Goal: Task Accomplishment & Management: Use online tool/utility

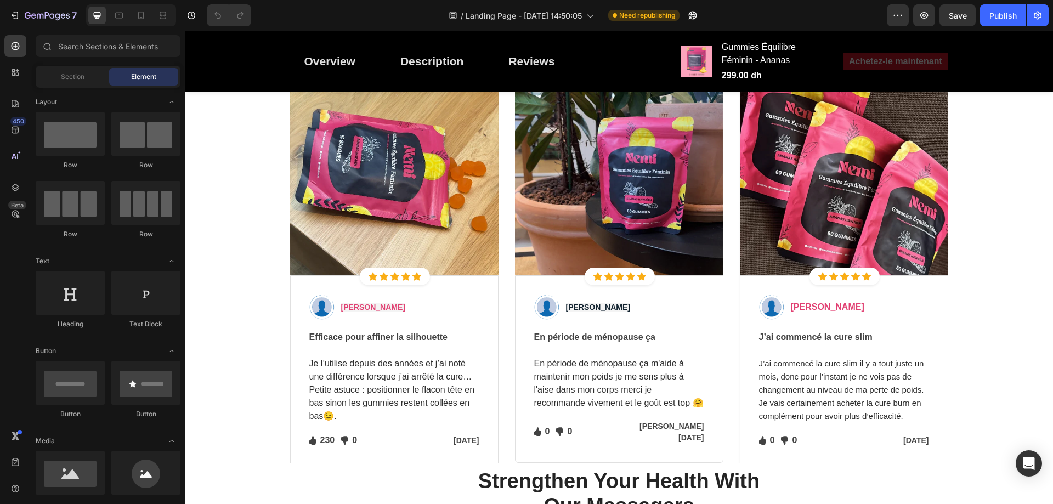
scroll to position [4003, 0]
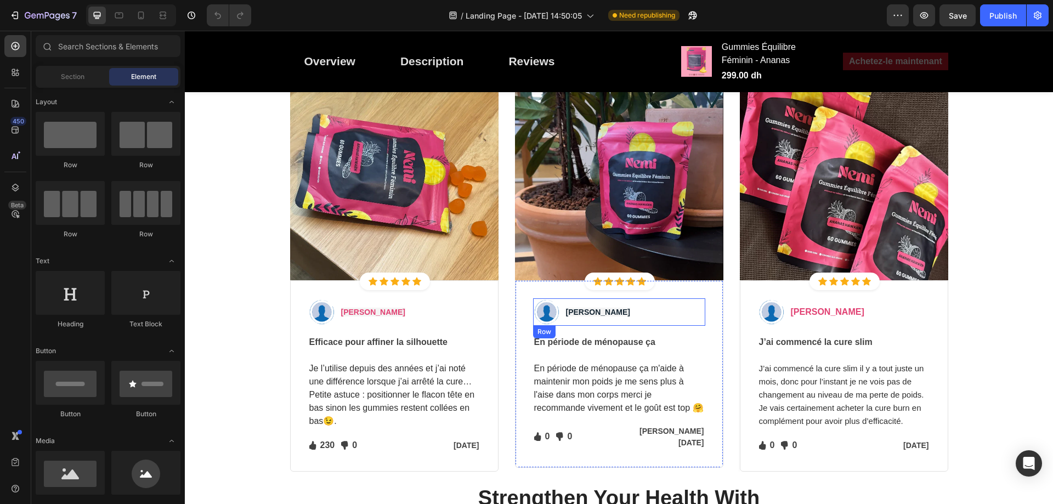
click at [575, 309] on strong "[PERSON_NAME]" at bounding box center [598, 312] width 64 height 9
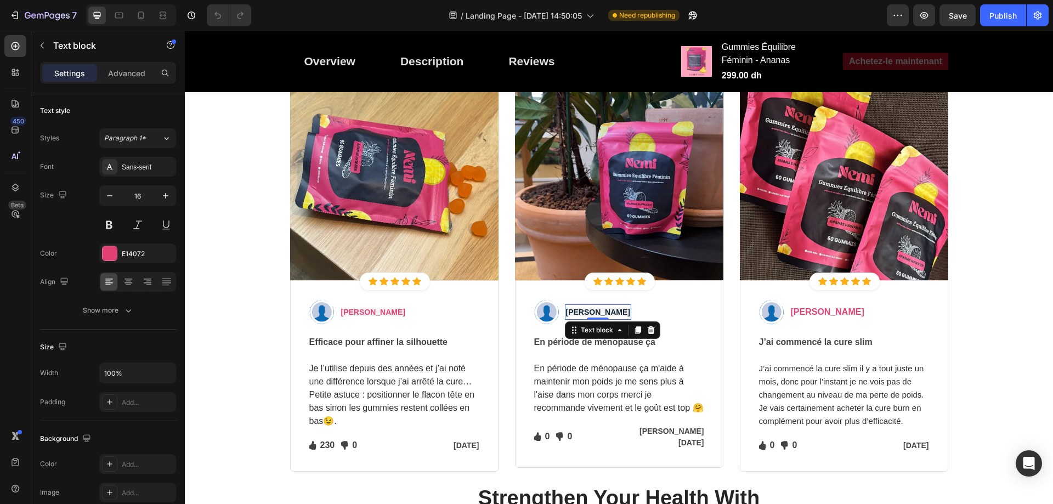
click at [575, 310] on strong "[PERSON_NAME]" at bounding box center [598, 312] width 64 height 9
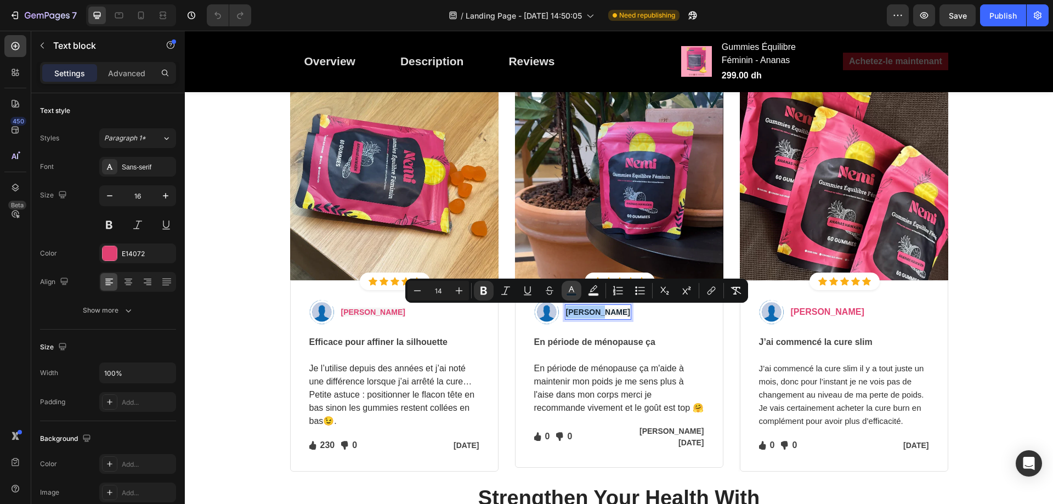
click at [568, 292] on icon "Editor contextual toolbar" at bounding box center [571, 290] width 11 height 11
type input "122330"
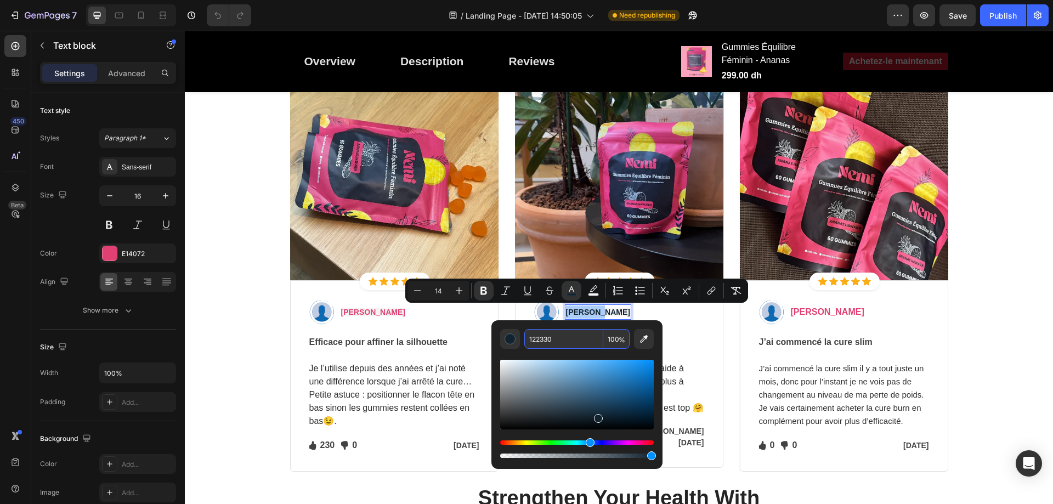
click at [543, 338] on input "122330" at bounding box center [563, 339] width 79 height 20
paste input "E14072"
type input "E14072"
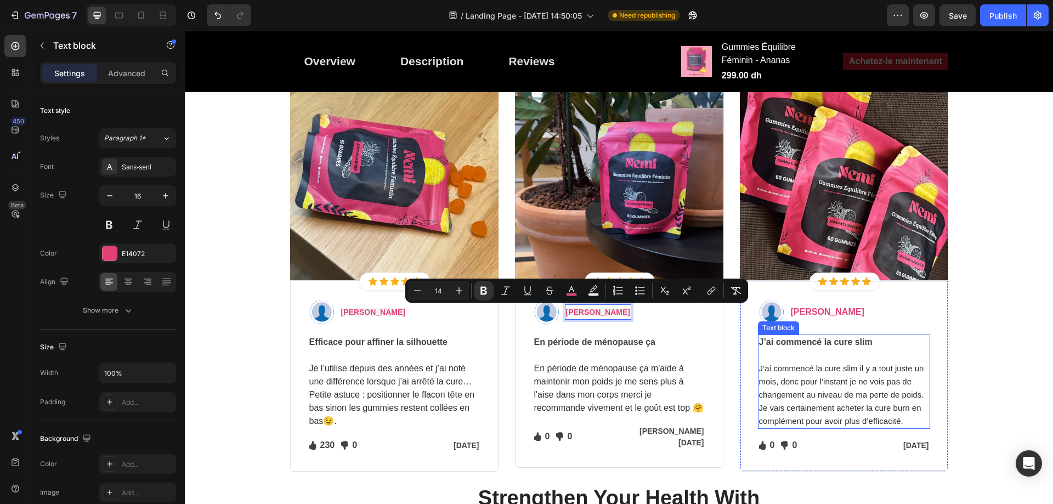
click at [793, 341] on strong "J’ai commencé la cure slim" at bounding box center [816, 341] width 114 height 9
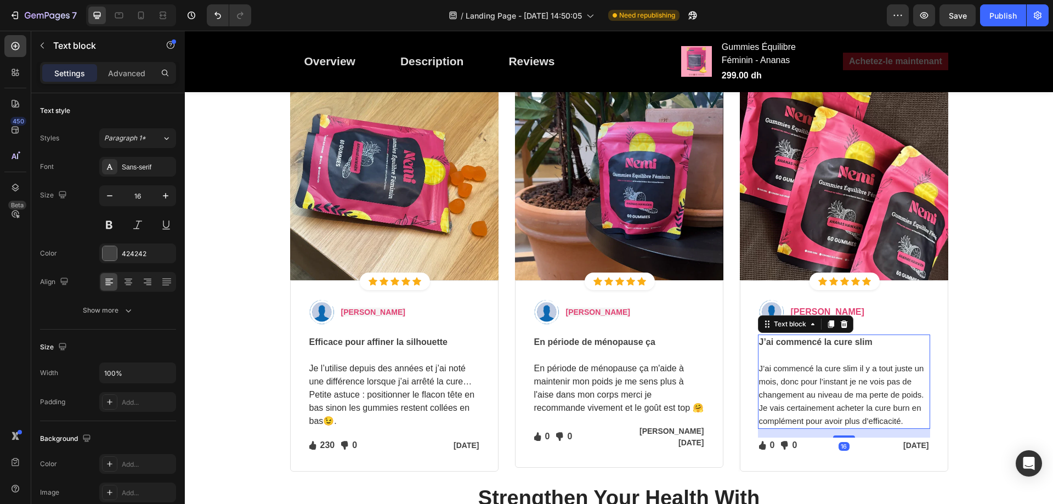
click at [793, 341] on strong "J’ai commencé la cure slim" at bounding box center [816, 341] width 114 height 9
click at [801, 373] on p "J’ai commencé la cure slim il y a tout juste un mois, donc pour l’instant je ne…" at bounding box center [844, 388] width 170 height 79
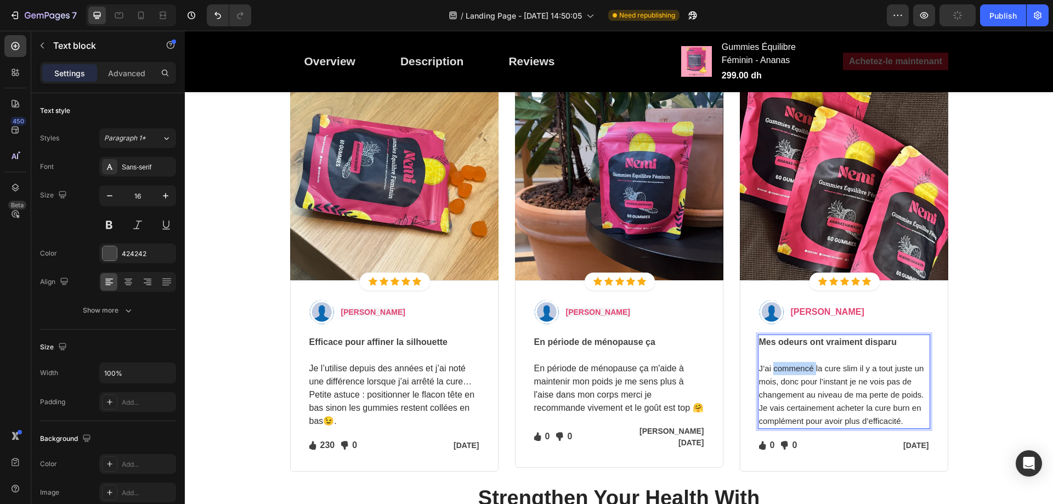
click at [801, 373] on p "J’ai commencé la cure slim il y a tout juste un mois, donc pour l’instant je ne…" at bounding box center [844, 388] width 170 height 79
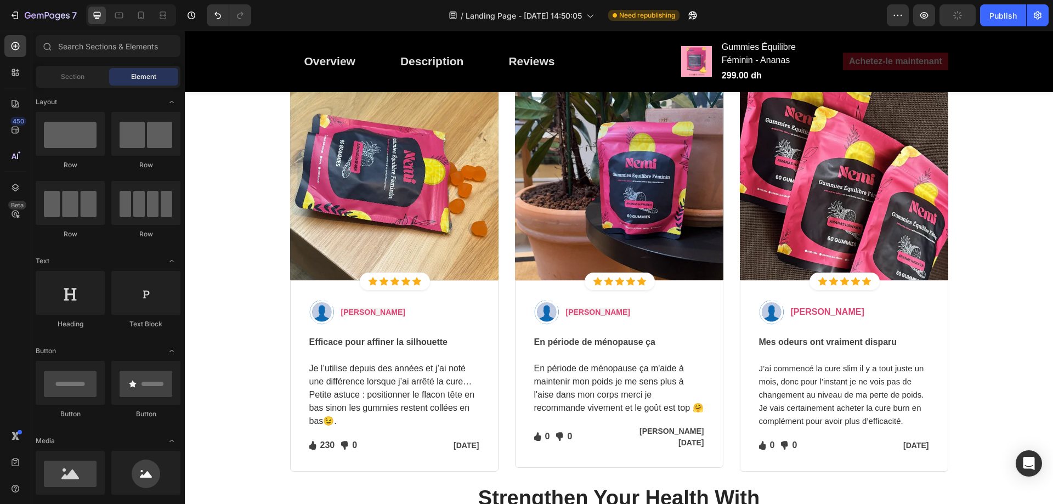
click at [801, 373] on p "J’ai commencé la cure slim il y a tout juste un mois, donc pour l’instant je ne…" at bounding box center [844, 388] width 170 height 79
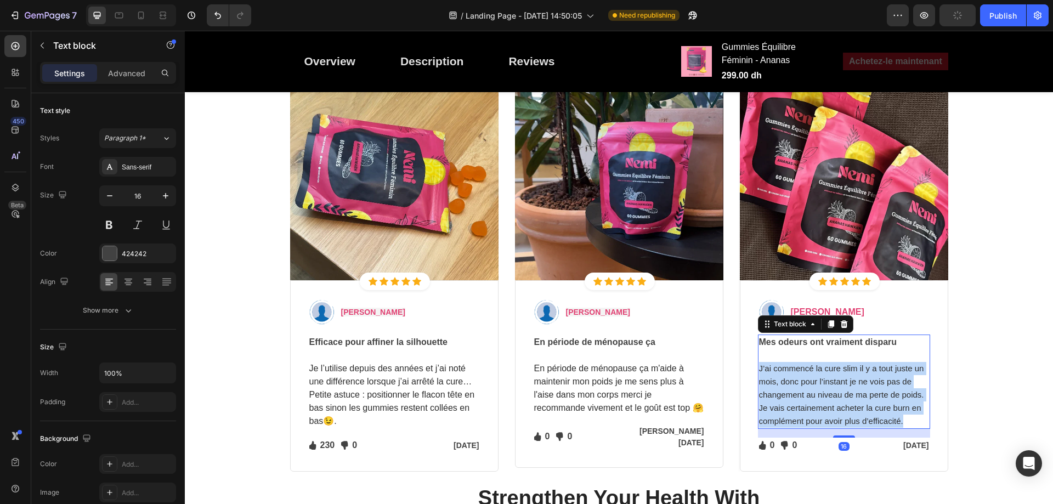
click at [801, 373] on p "J’ai commencé la cure slim il y a tout juste un mois, donc pour l’instant je ne…" at bounding box center [844, 388] width 170 height 79
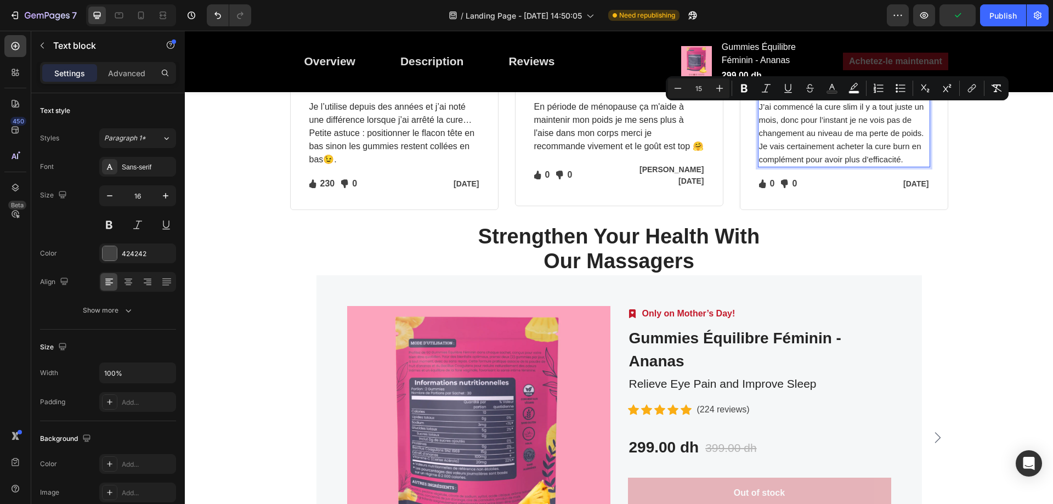
scroll to position [4100, 0]
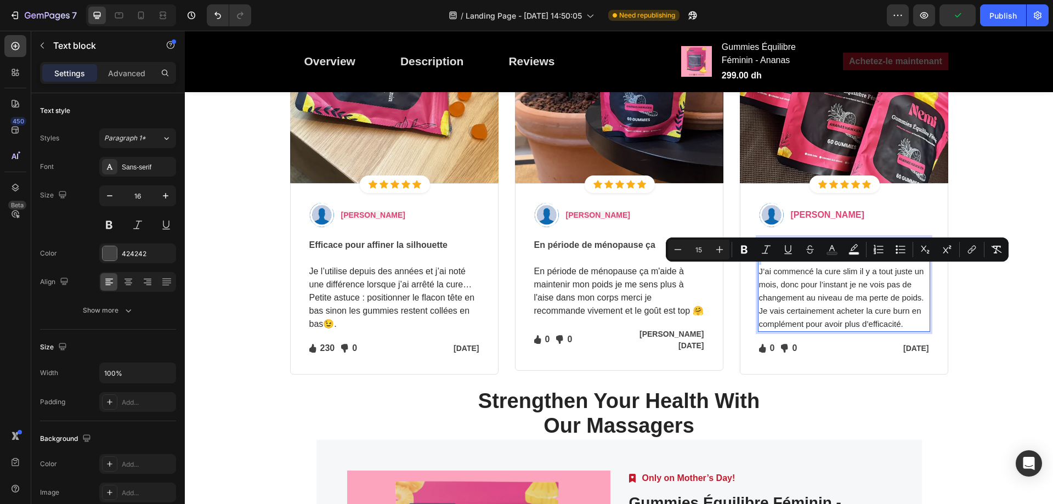
click at [812, 283] on span "J’ai commencé la cure slim il y a tout juste un mois, donc pour l’instant je ne…" at bounding box center [841, 297] width 165 height 62
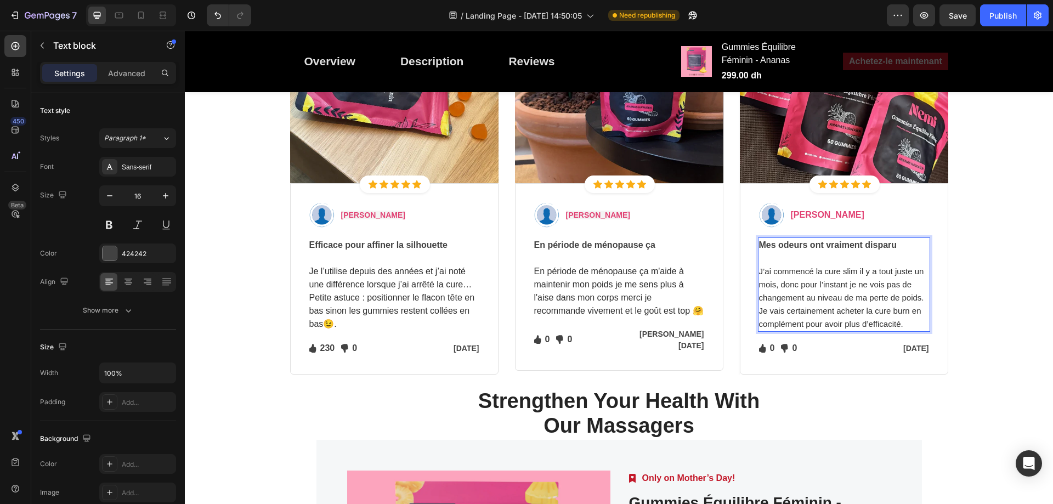
click at [779, 268] on span "J’ai commencé la cure slim il y a tout juste un mois, donc pour l’instant je ne…" at bounding box center [841, 297] width 165 height 62
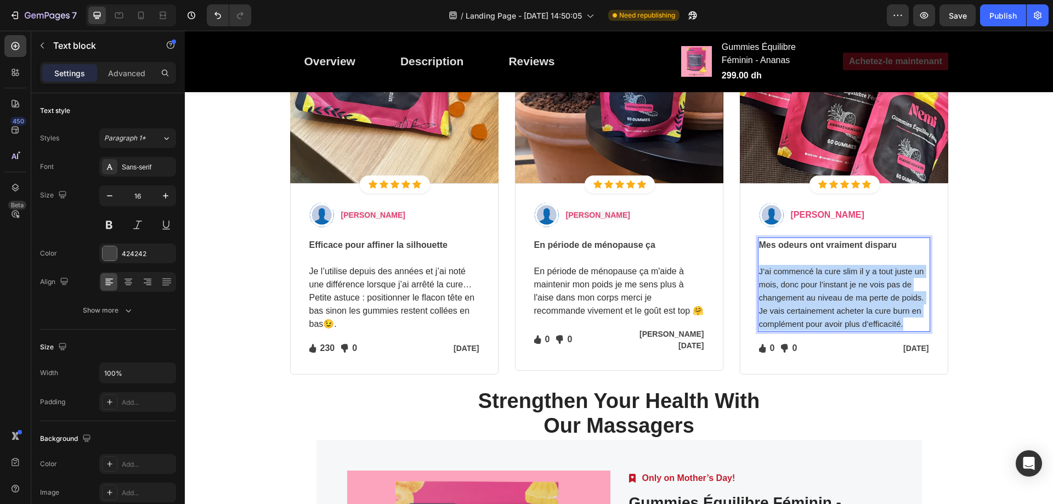
click at [779, 268] on span "J’ai commencé la cure slim il y a tout juste un mois, donc pour l’instant je ne…" at bounding box center [841, 297] width 165 height 62
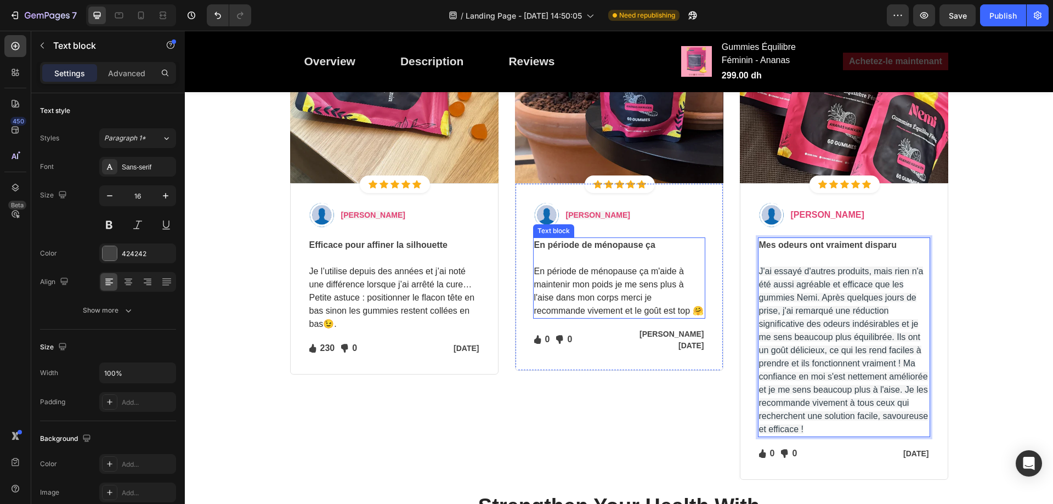
click at [603, 246] on strong "En période de ménopause ça" at bounding box center [594, 244] width 121 height 9
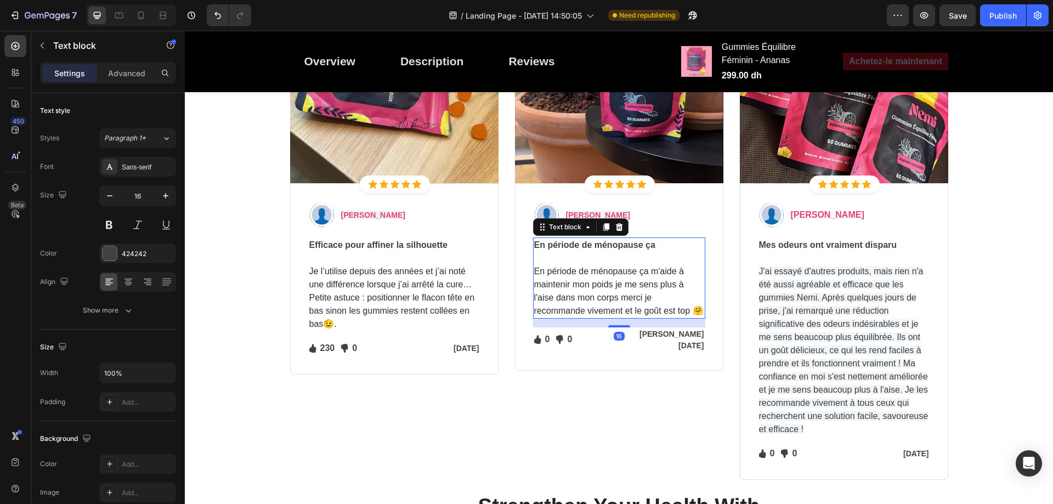
click at [603, 246] on strong "En période de ménopause ça" at bounding box center [594, 244] width 121 height 9
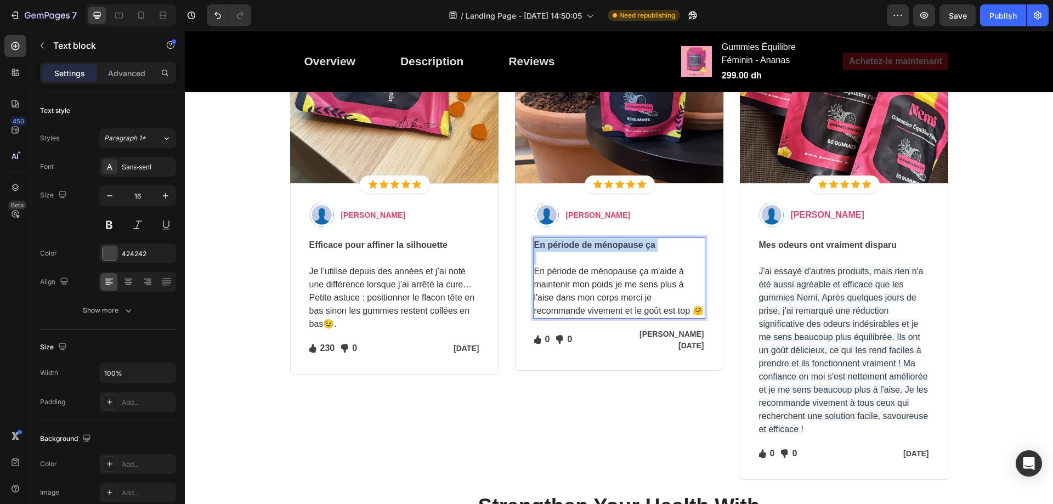
click at [603, 246] on strong "En période de ménopause ça" at bounding box center [594, 244] width 121 height 9
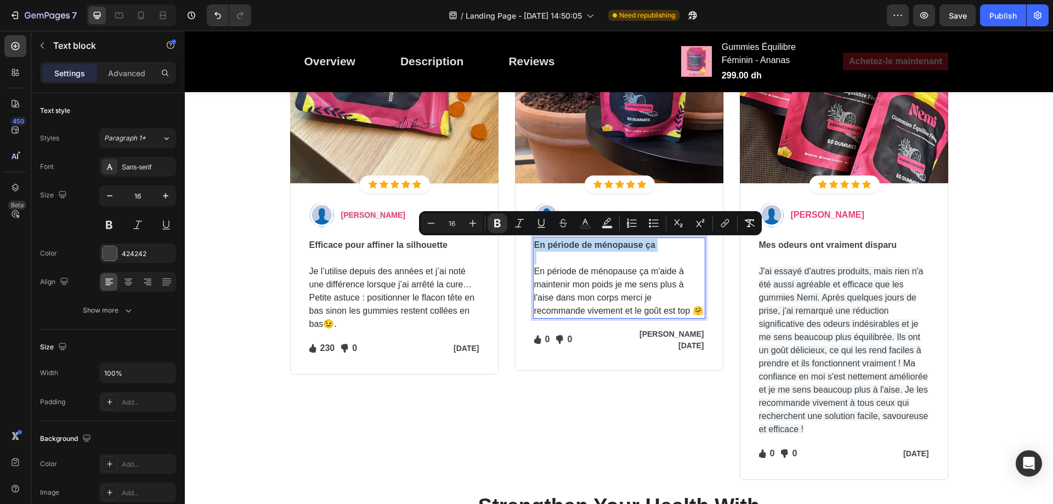
click at [631, 247] on strong "En période de ménopause ça" at bounding box center [594, 244] width 121 height 9
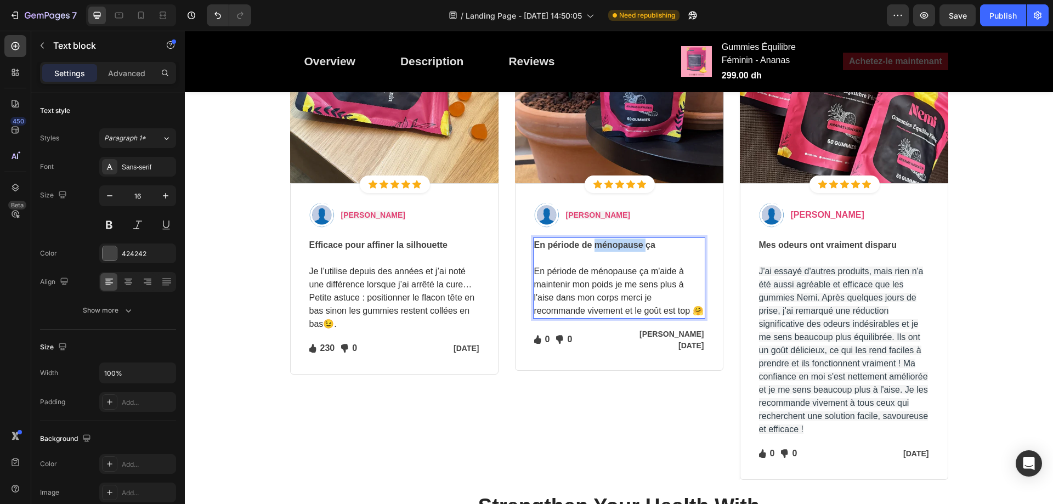
click at [631, 247] on strong "En période de ménopause ça" at bounding box center [594, 244] width 121 height 9
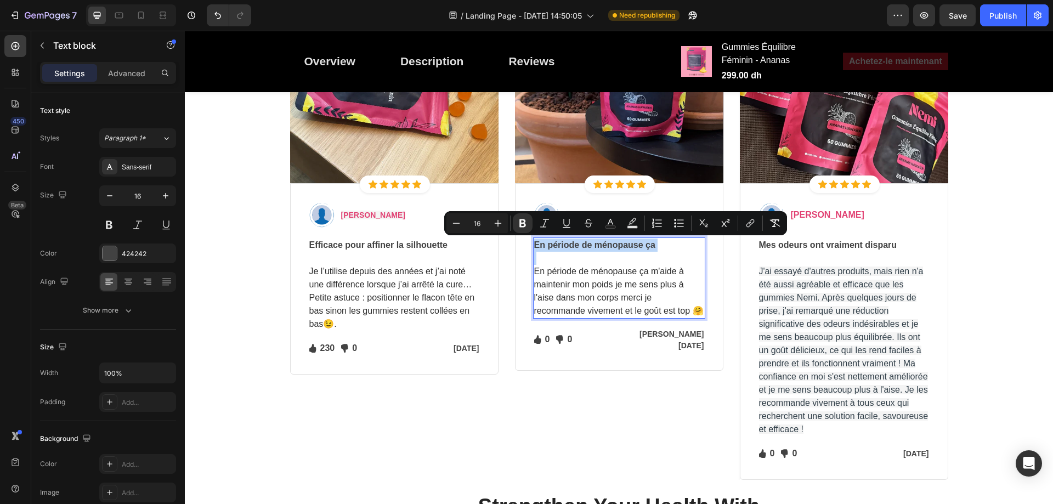
click at [631, 247] on strong "En période de ménopause ça" at bounding box center [594, 244] width 121 height 9
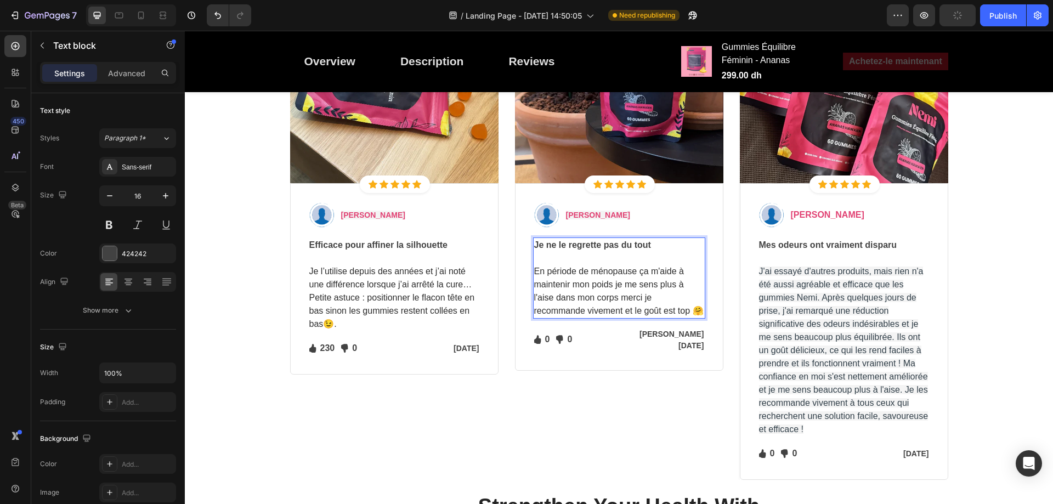
click at [602, 270] on span "En période de ménopause ça m'aide à maintenir mon poids je me sens plus à l'ais…" at bounding box center [618, 290] width 169 height 49
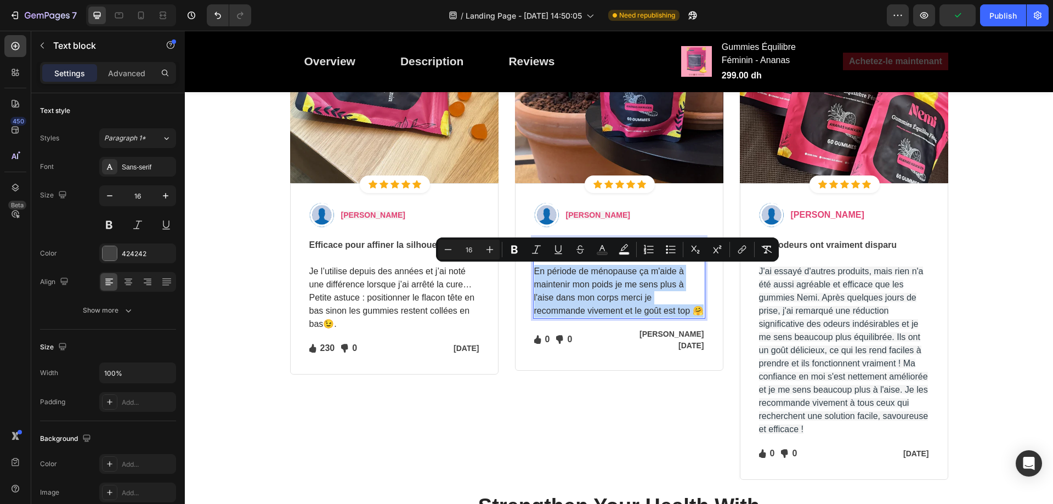
drag, startPoint x: 602, startPoint y: 270, endPoint x: 602, endPoint y: 290, distance: 19.7
click at [602, 290] on p "En période de ménopause ça m'aide à maintenir mon poids je me sens plus à l'ais…" at bounding box center [619, 285] width 170 height 66
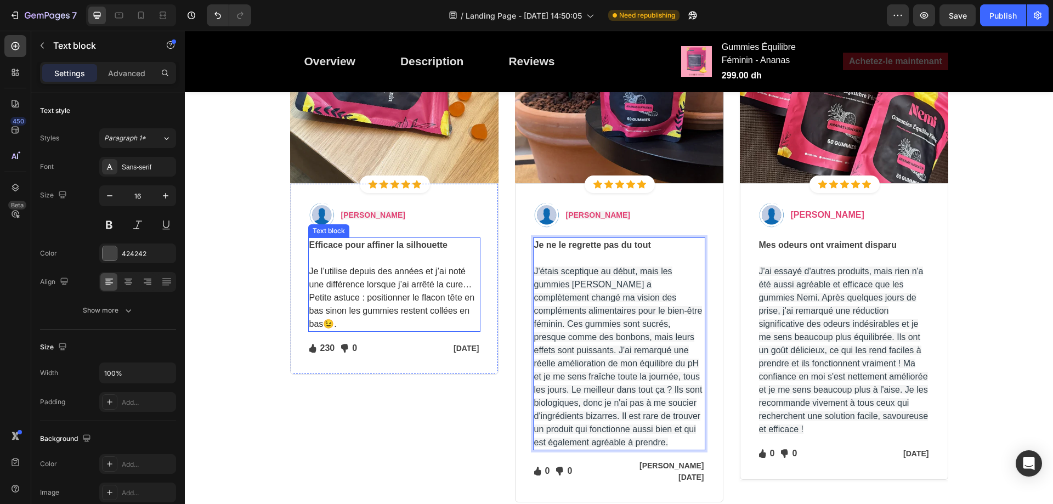
click at [346, 247] on strong "Efficace pour affiner la silhouette" at bounding box center [378, 244] width 139 height 9
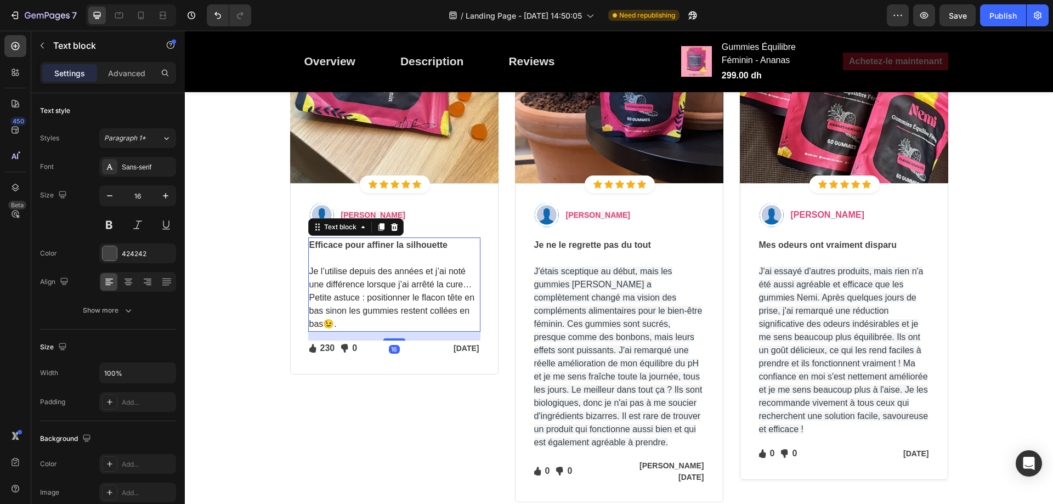
click at [374, 245] on strong "Efficace pour affiner la silhouette" at bounding box center [378, 244] width 139 height 9
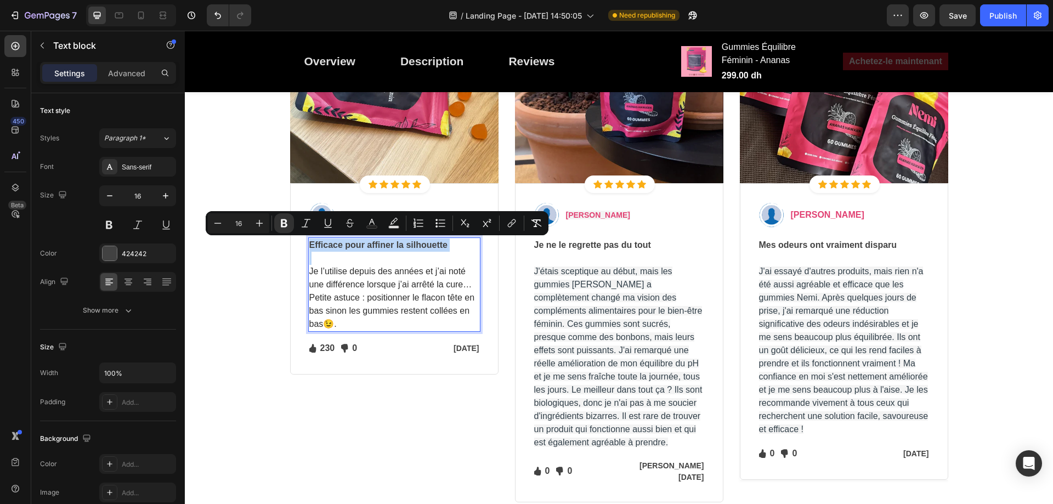
click at [374, 245] on strong "Efficace pour affiner la silhouette" at bounding box center [378, 244] width 139 height 9
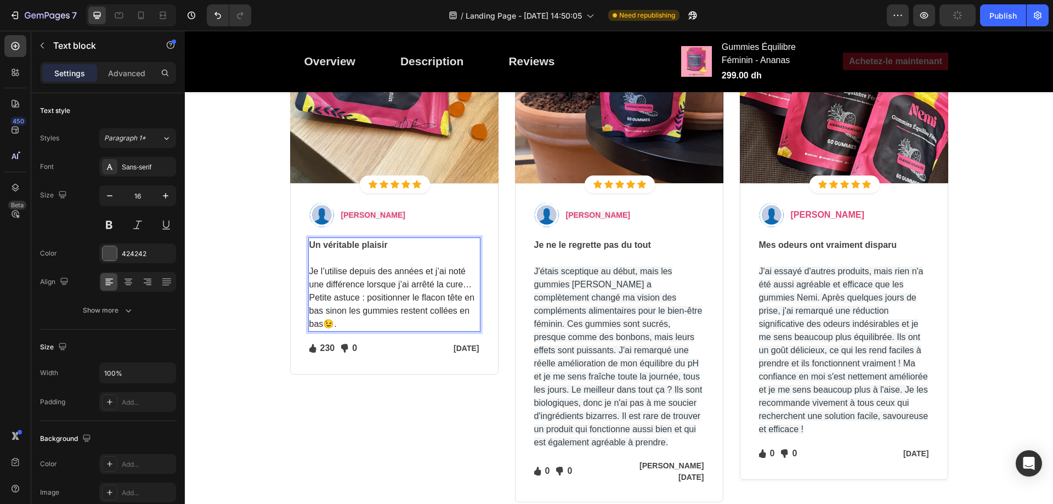
click at [394, 270] on span "Je l’utilise depuis des années et j’ai noté une différence lorsque j’ai arrêté …" at bounding box center [392, 297] width 166 height 62
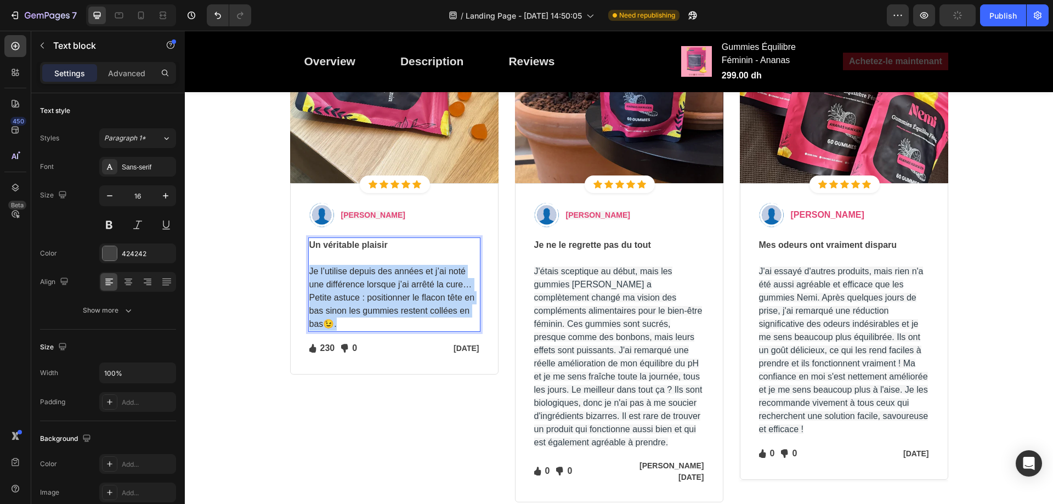
click at [394, 270] on span "Je l’utilise depuis des années et j’ai noté une différence lorsque j’ai arrêté …" at bounding box center [392, 297] width 166 height 62
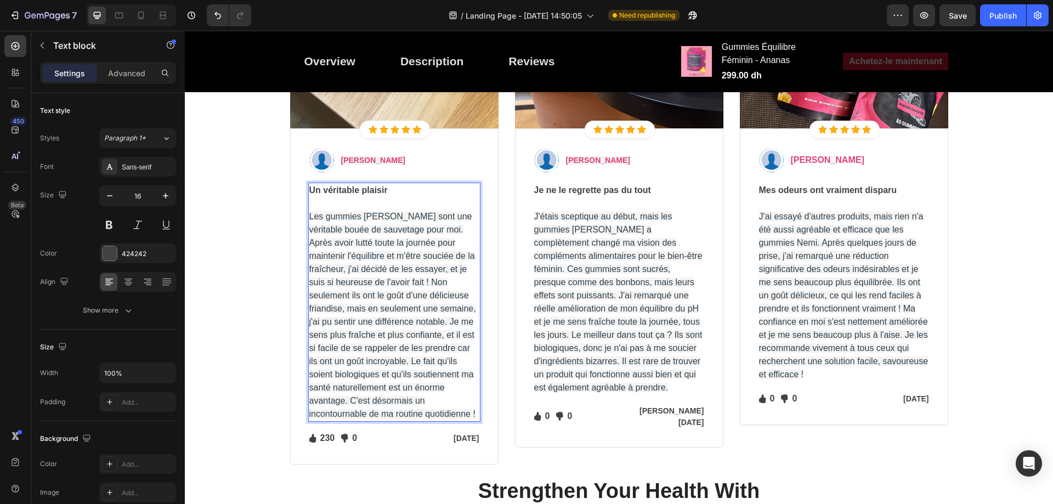
scroll to position [4210, 0]
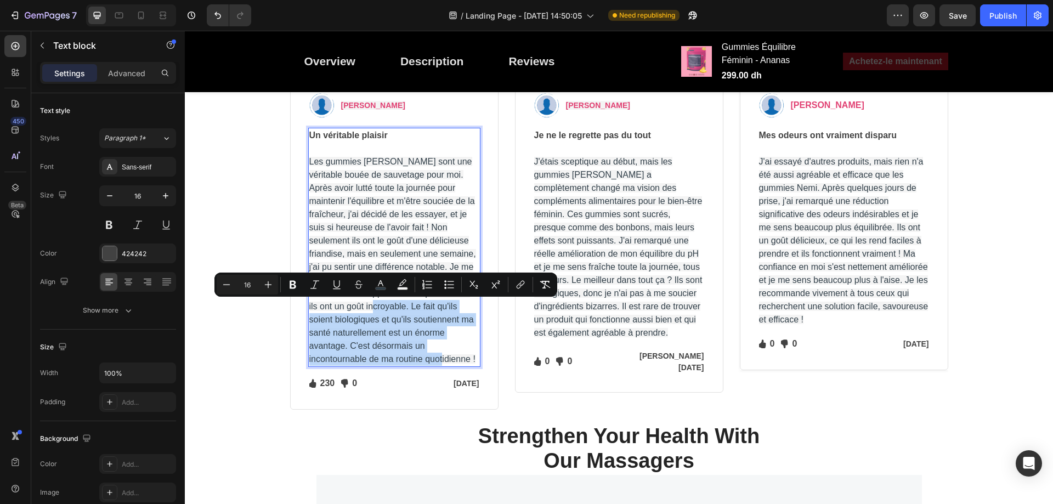
drag, startPoint x: 393, startPoint y: 305, endPoint x: 460, endPoint y: 359, distance: 85.9
click at [460, 359] on p "Les gummies Nemi sont une véritable bouée de sauvetage pour moi. Après avoir lu…" at bounding box center [394, 254] width 170 height 224
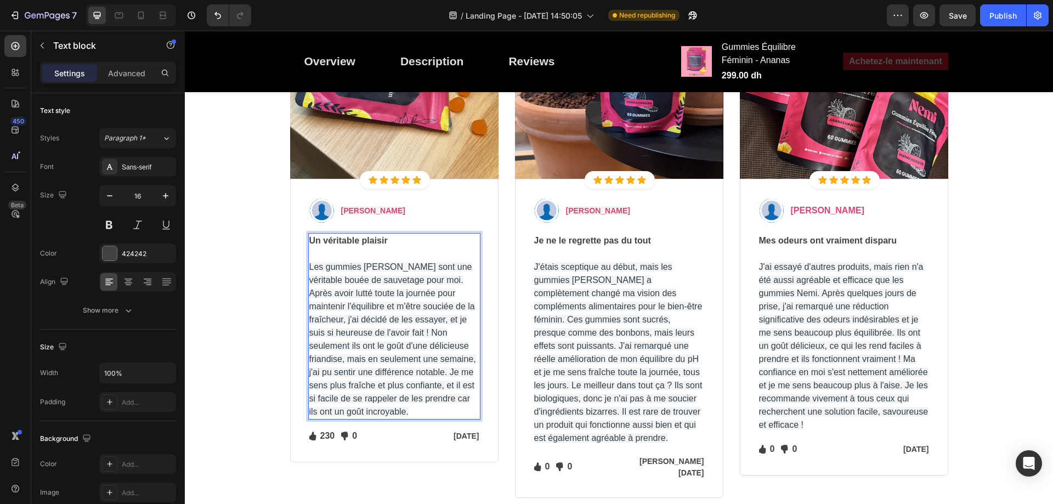
scroll to position [4100, 0]
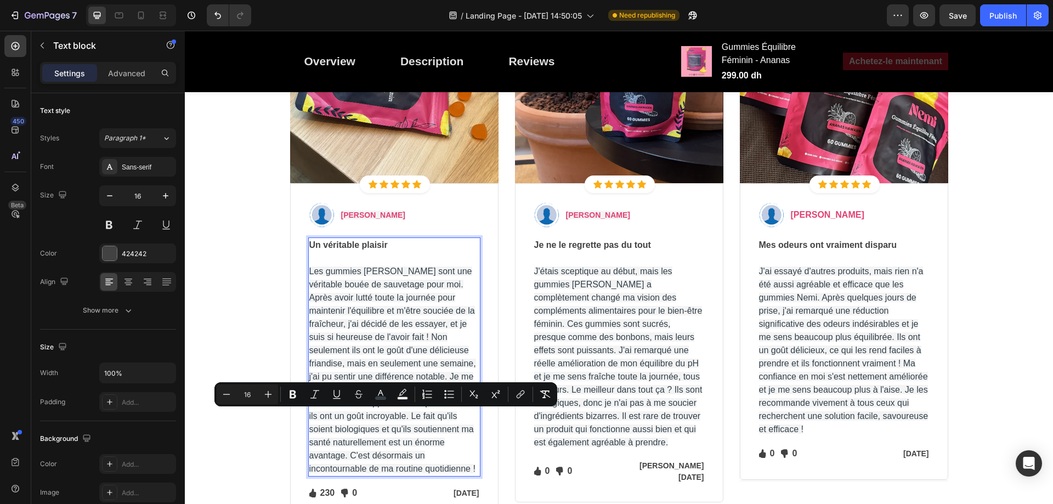
click at [378, 416] on span "Les gummies Nemi sont une véritable bouée de sauvetage pour moi. Après avoir lu…" at bounding box center [392, 369] width 167 height 207
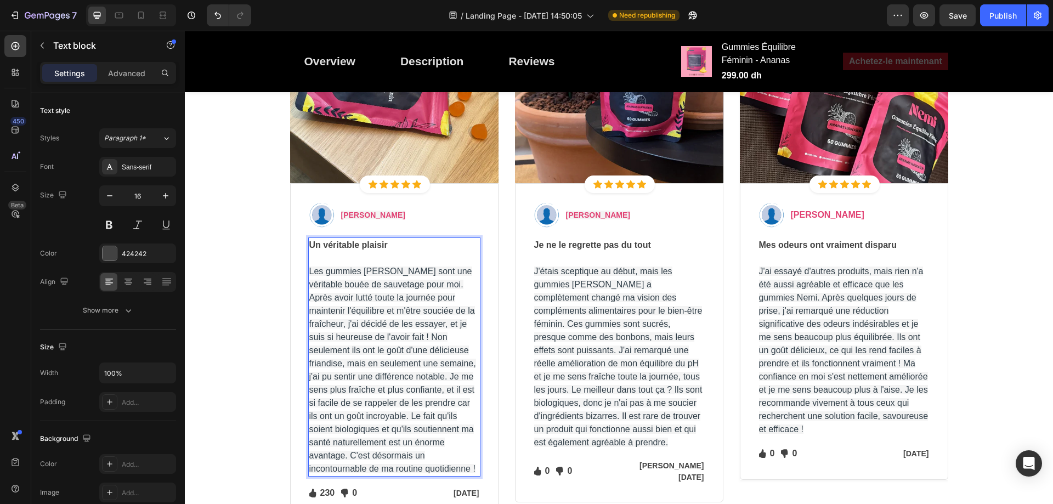
click at [445, 453] on span "Les gummies Nemi sont une véritable bouée de sauvetage pour moi. Après avoir lu…" at bounding box center [392, 369] width 167 height 207
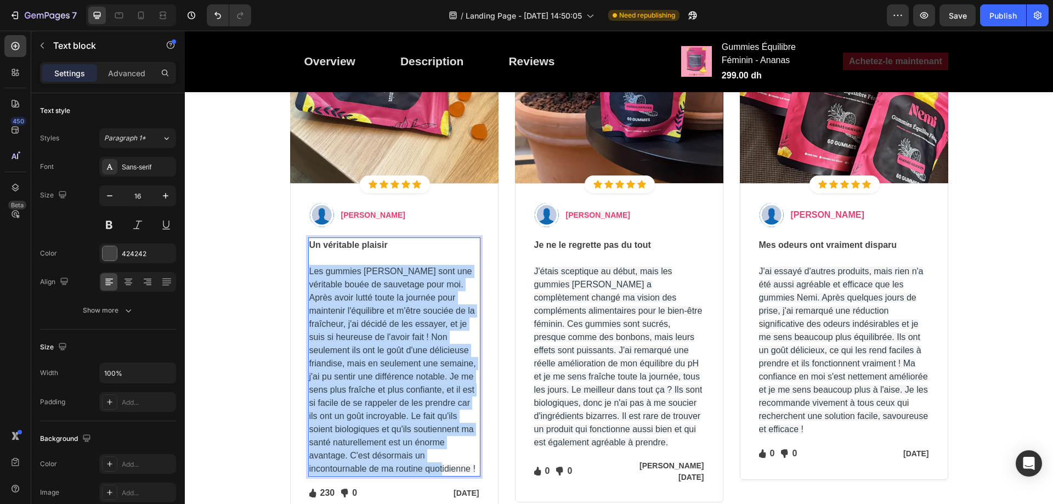
click at [445, 453] on span "Les gummies Nemi sont une véritable bouée de sauvetage pour moi. Après avoir lu…" at bounding box center [392, 369] width 167 height 207
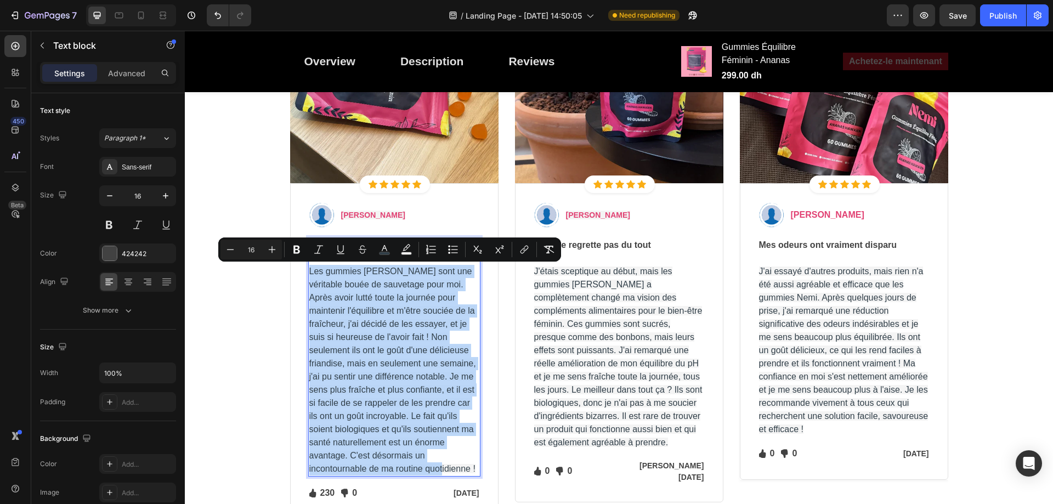
click at [445, 456] on span "Les gummies Nemi sont une véritable bouée de sauvetage pour moi. Après avoir lu…" at bounding box center [392, 369] width 167 height 207
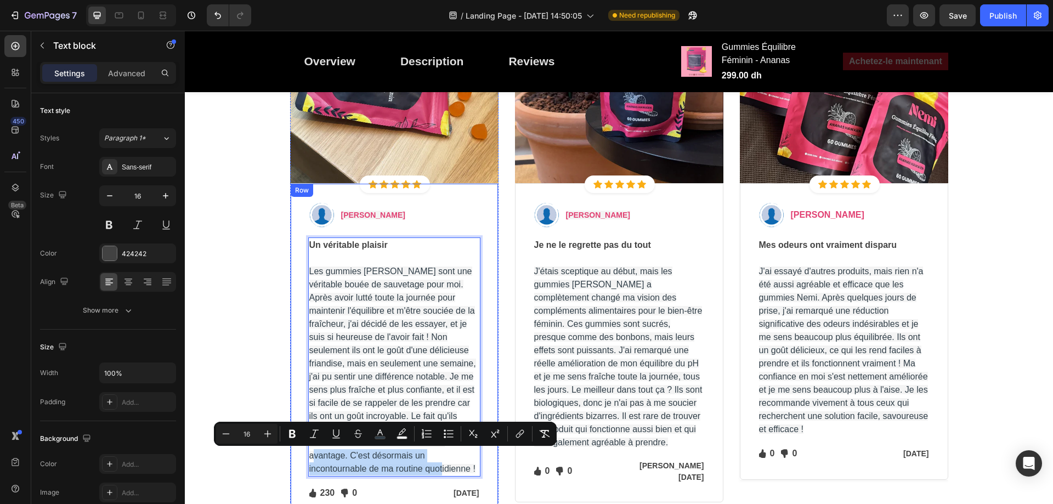
drag, startPoint x: 376, startPoint y: 469, endPoint x: 298, endPoint y: 460, distance: 77.9
click at [298, 460] on div "Image Emma G. Text block Row Un véritable plaisir Les gummies Nemi sont une vér…" at bounding box center [394, 351] width 208 height 336
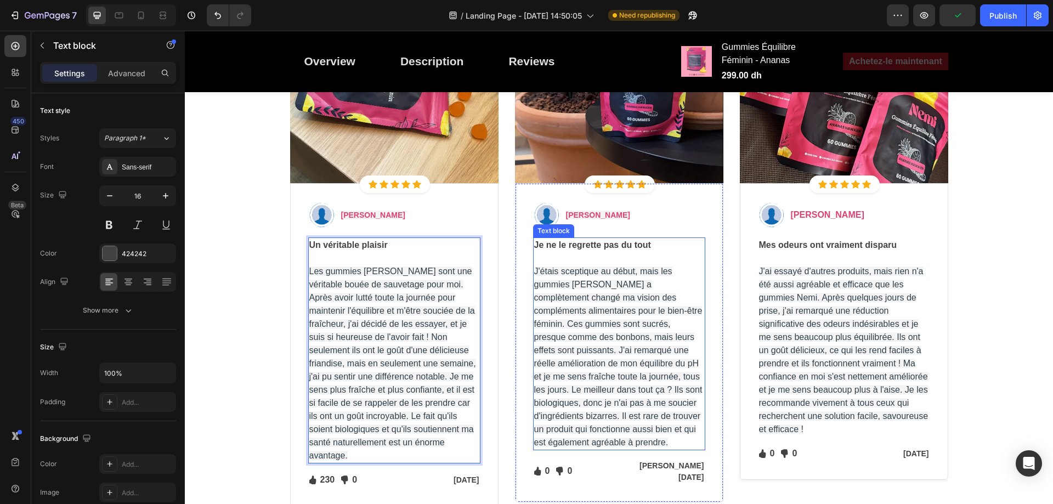
click at [534, 264] on p "J'étais sceptique au début, mais les gummies [PERSON_NAME] a complètement chang…" at bounding box center [619, 350] width 170 height 197
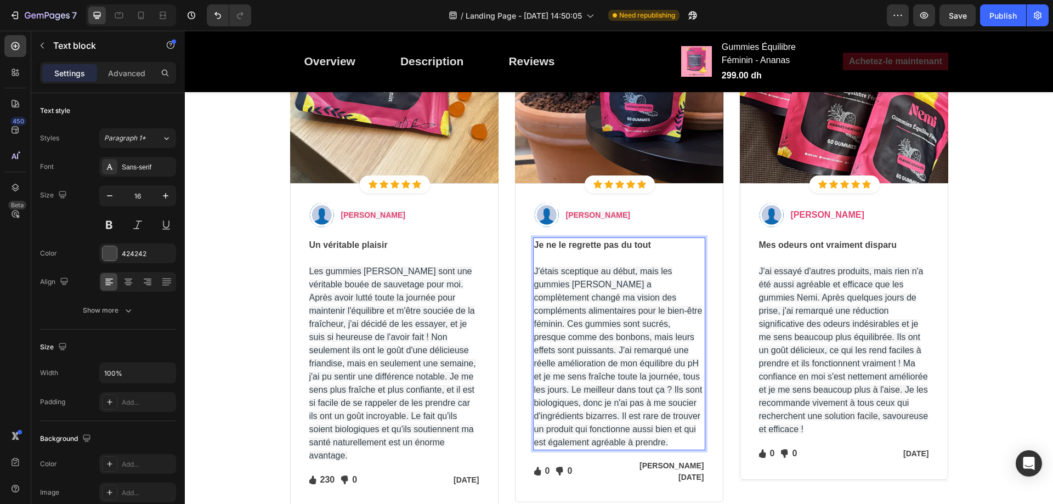
click at [549, 256] on p "Rich Text Editor. Editing area: main" at bounding box center [619, 258] width 170 height 13
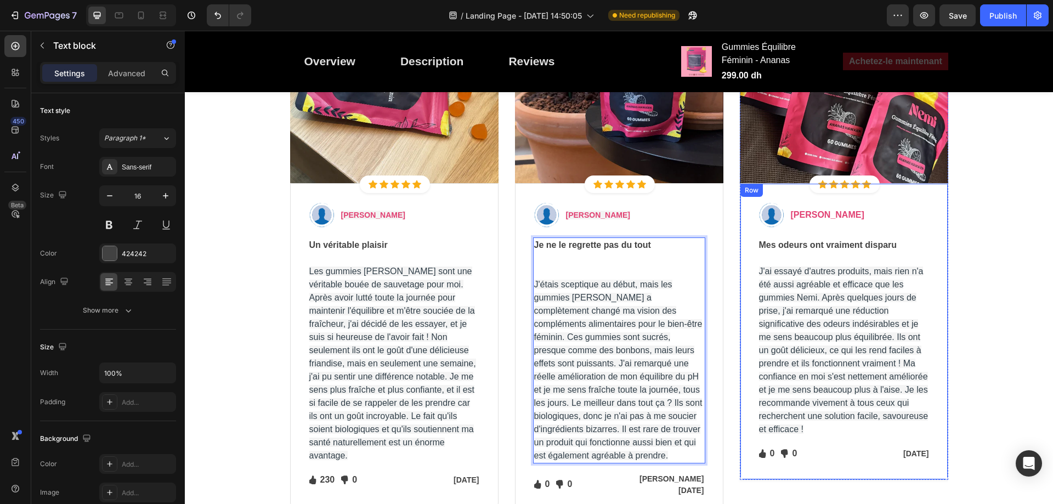
click at [759, 264] on p "J'ai essayé d'autres produits, mais rien n'a été aussi agréable et efficace que…" at bounding box center [844, 344] width 170 height 184
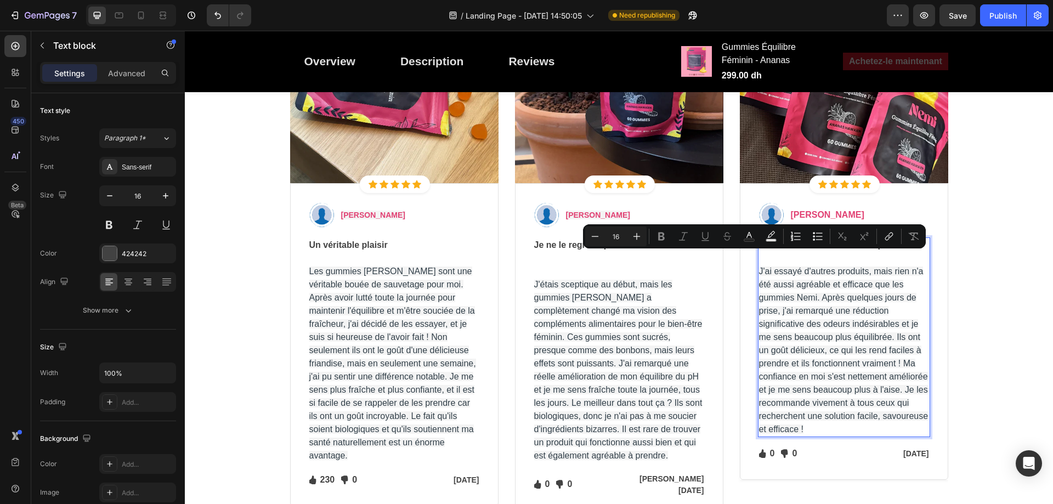
click at [762, 262] on p "J'ai essayé d'autres produits, mais rien n'a été aussi agréable et efficace que…" at bounding box center [844, 344] width 170 height 184
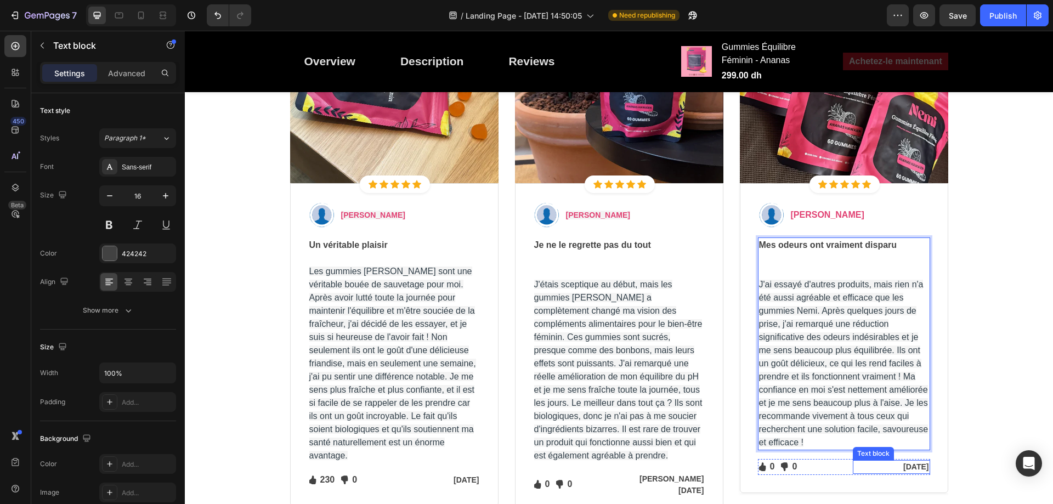
click at [918, 467] on p "[DATE]" at bounding box center [891, 467] width 75 height 12
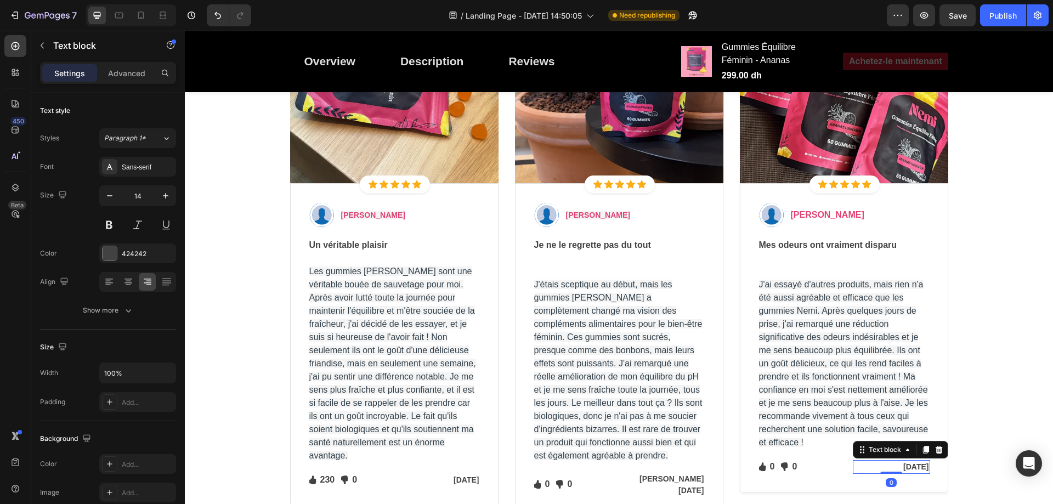
click at [898, 466] on p "[DATE]" at bounding box center [891, 467] width 75 height 12
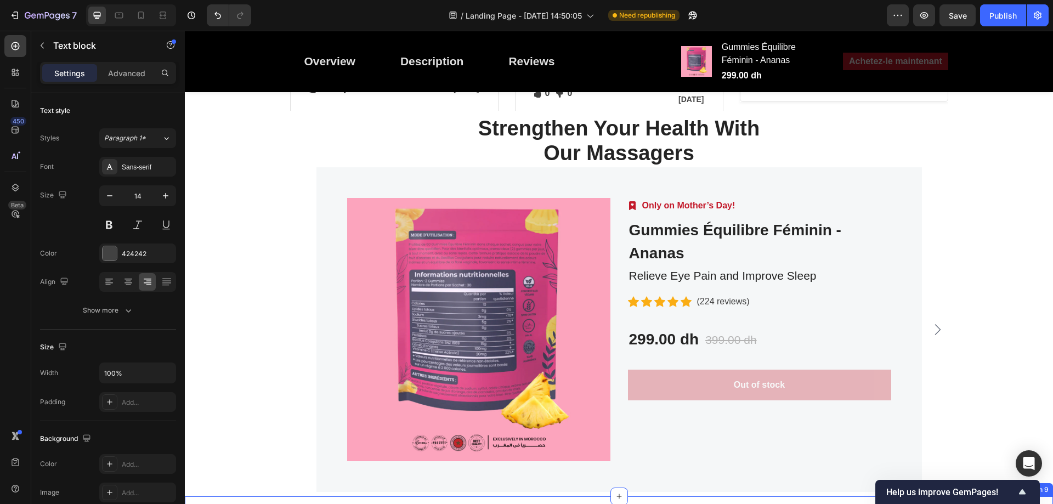
scroll to position [4436, 0]
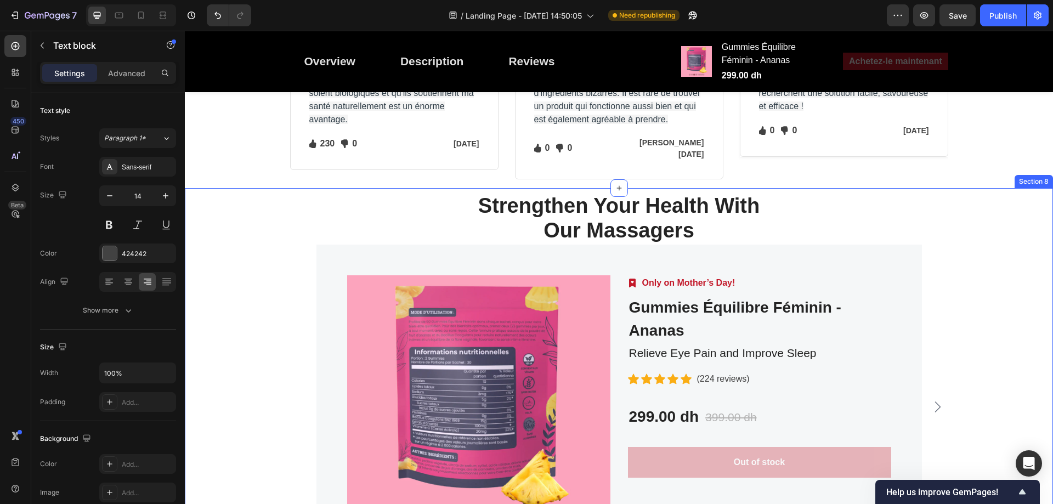
click at [396, 192] on div "Strengthen Your Health With Our Massagers Heading Row Product Images Image Only…" at bounding box center [618, 380] width 859 height 377
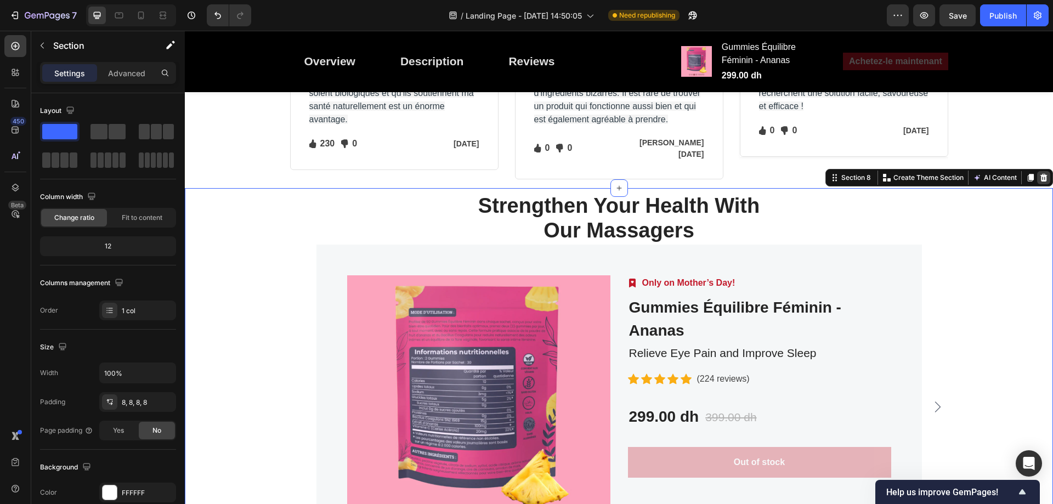
click at [1039, 173] on icon at bounding box center [1043, 177] width 9 height 9
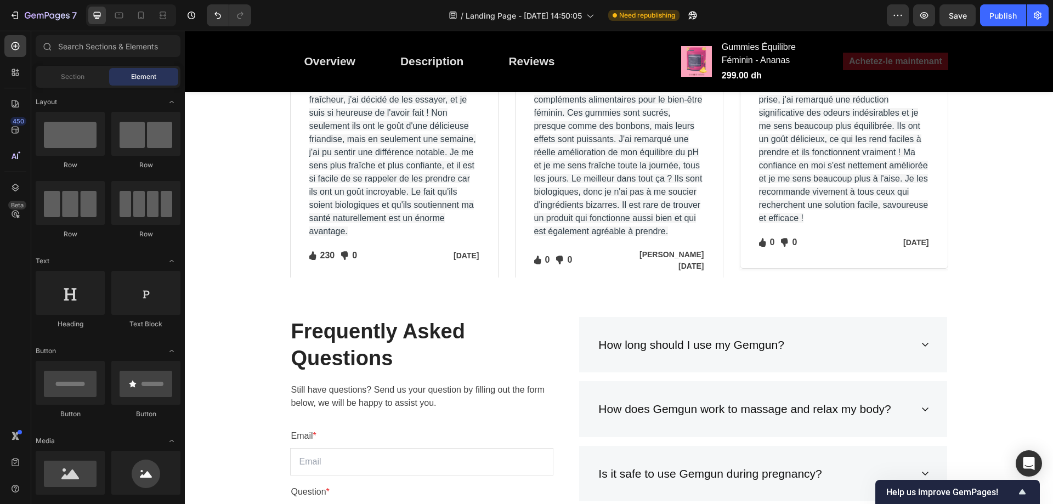
scroll to position [4326, 0]
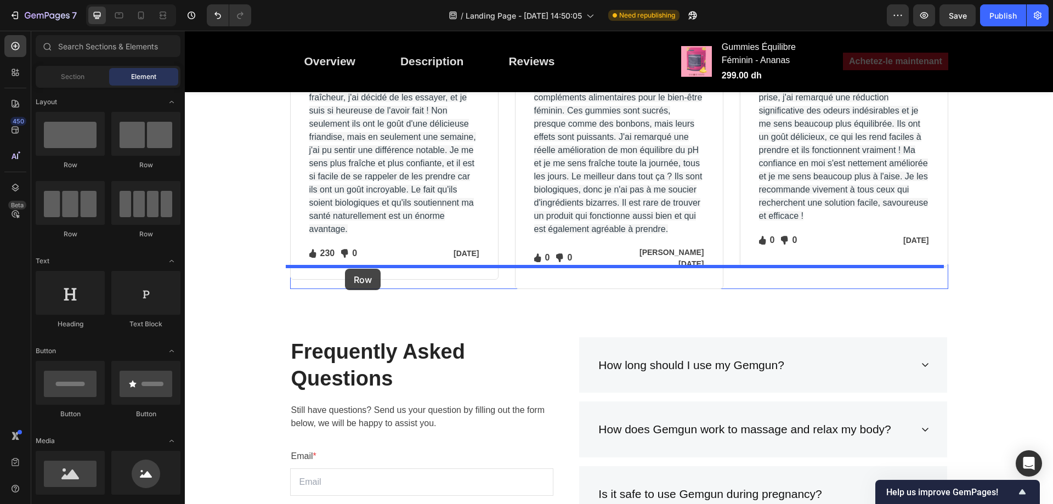
drag, startPoint x: 245, startPoint y: 169, endPoint x: 345, endPoint y: 269, distance: 141.5
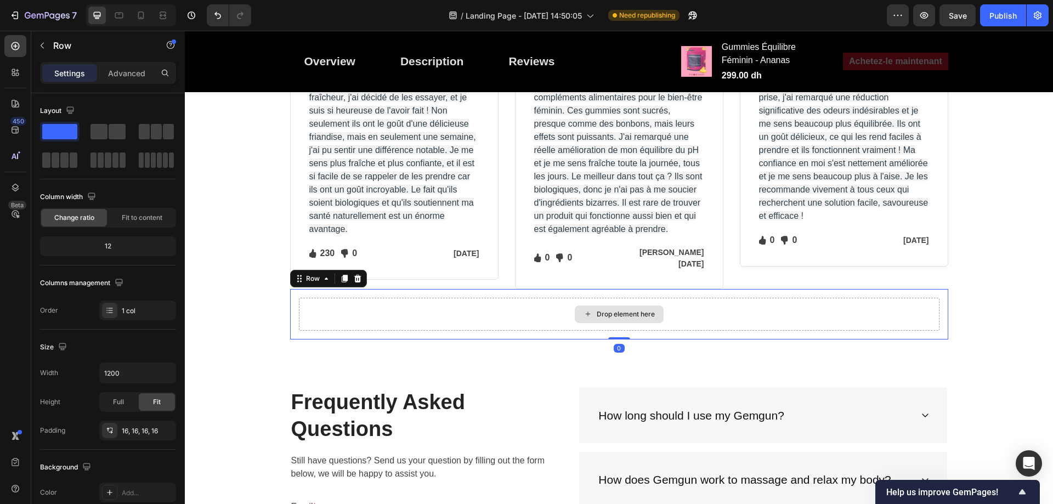
click at [583, 309] on icon at bounding box center [587, 313] width 9 height 9
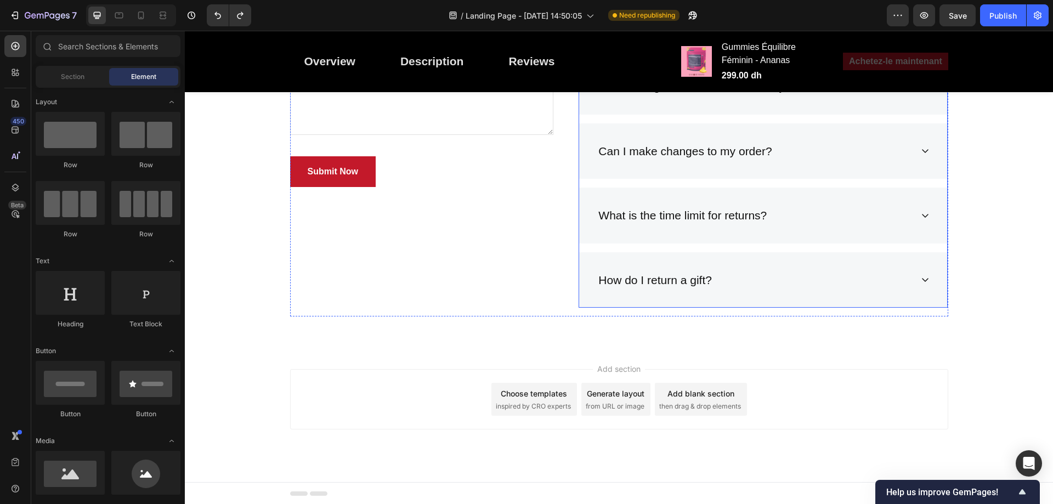
scroll to position [4777, 0]
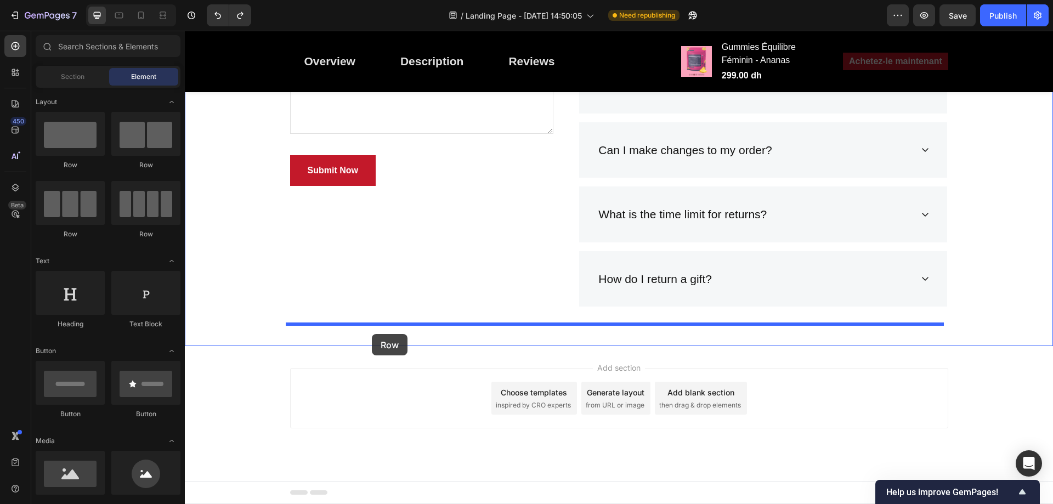
drag, startPoint x: 291, startPoint y: 192, endPoint x: 372, endPoint y: 334, distance: 163.1
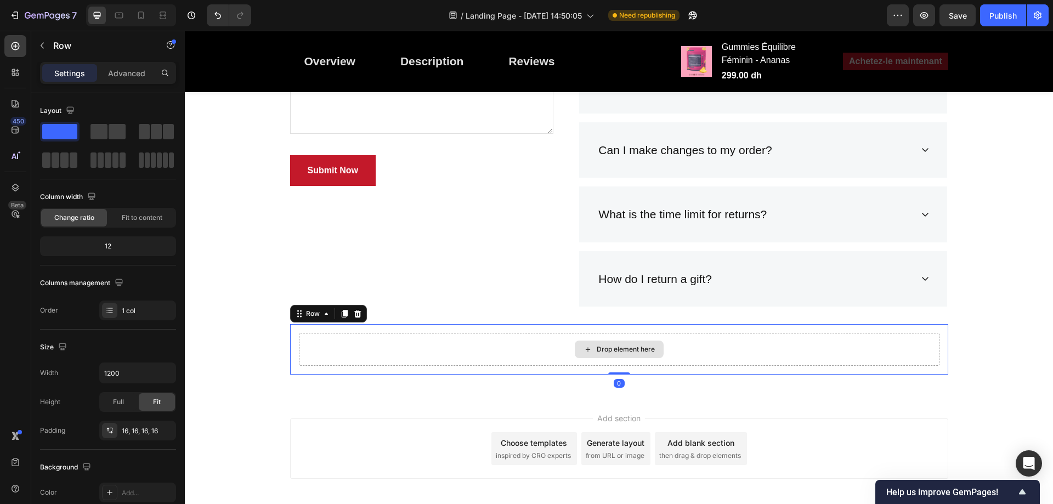
click at [608, 347] on div "Drop element here" at bounding box center [626, 349] width 58 height 9
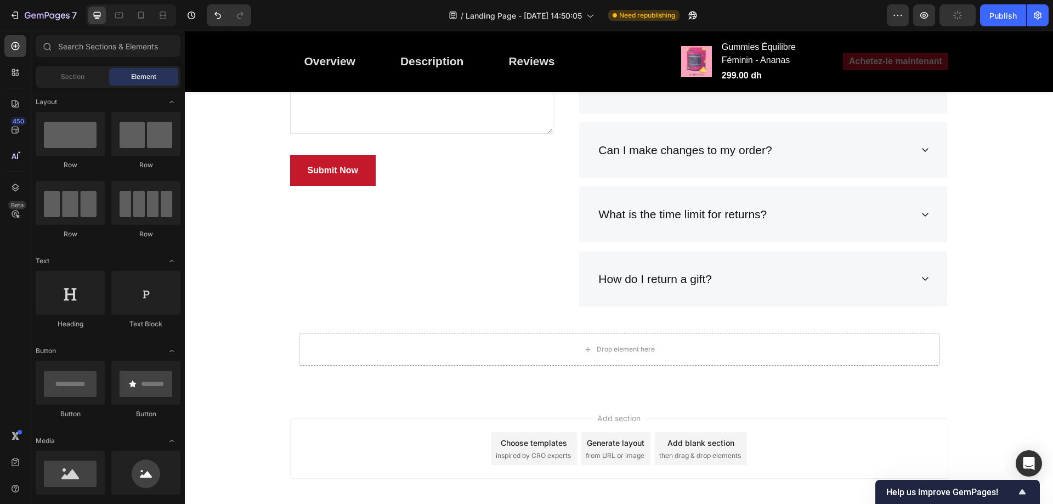
scroll to position [55, 0]
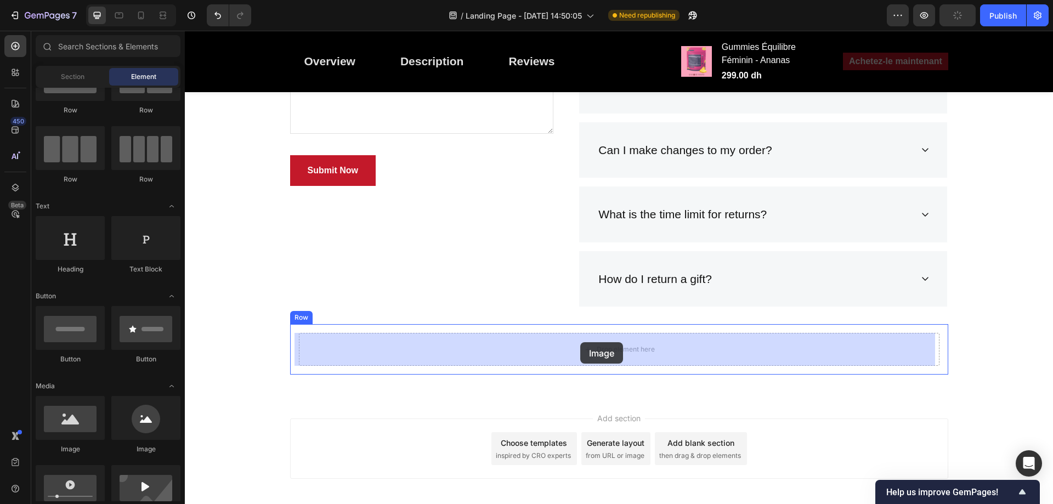
drag, startPoint x: 256, startPoint y: 460, endPoint x: 580, endPoint y: 342, distance: 345.4
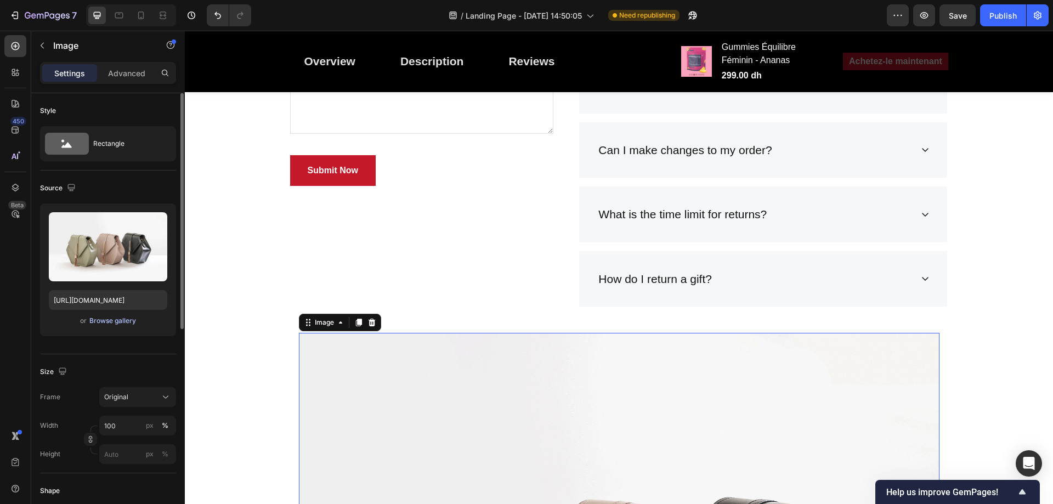
click at [114, 320] on div "Browse gallery" at bounding box center [112, 321] width 47 height 10
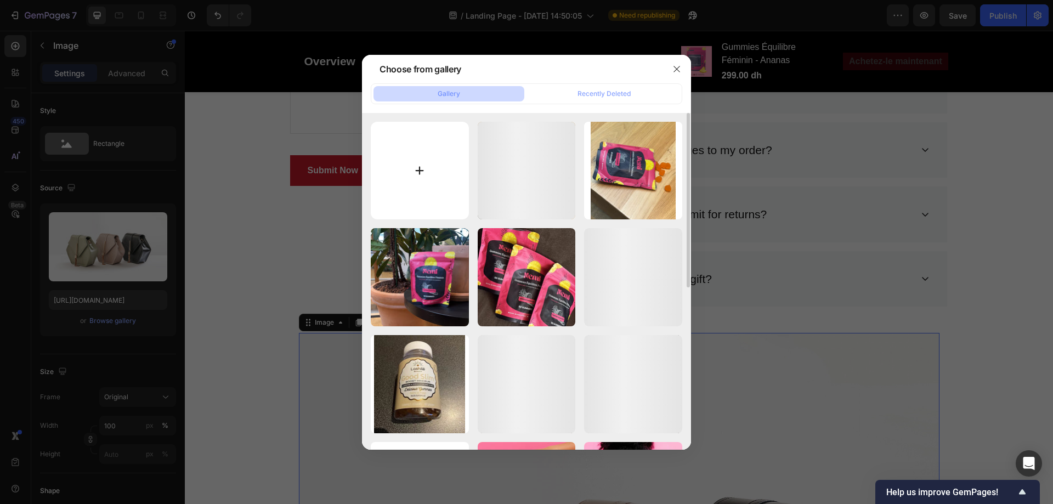
click at [441, 192] on input "file" at bounding box center [420, 171] width 98 height 98
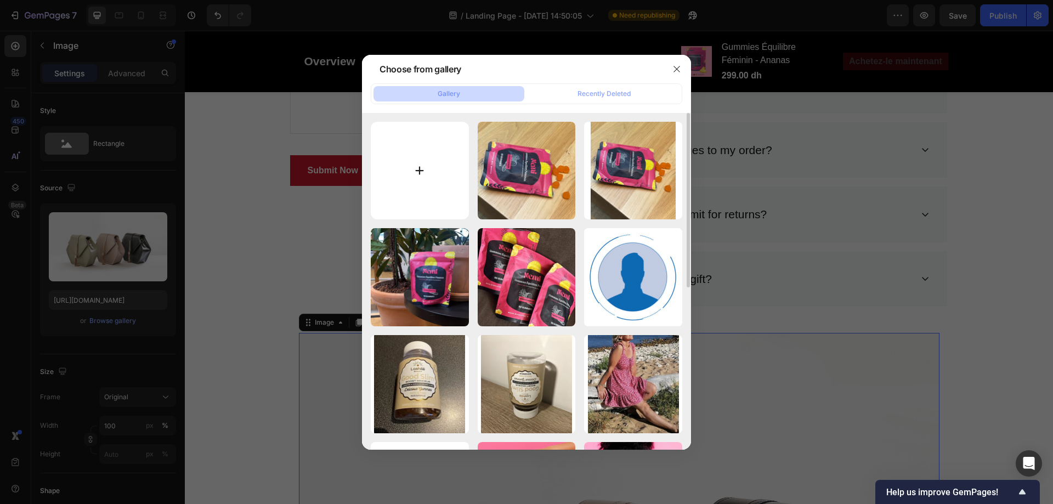
type input "C:\fakepath\Banner-4.jpg"
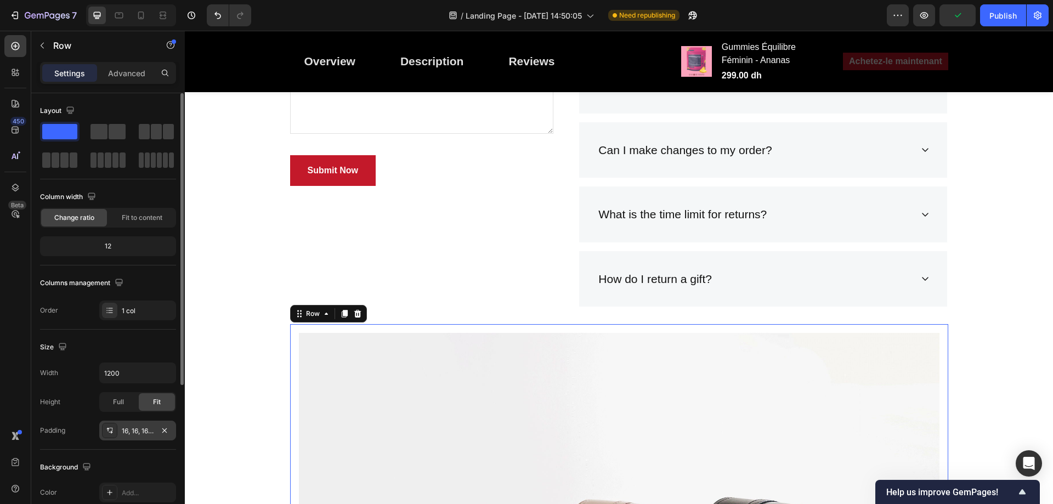
click at [130, 428] on div "16, 16, 16, 16" at bounding box center [138, 431] width 32 height 10
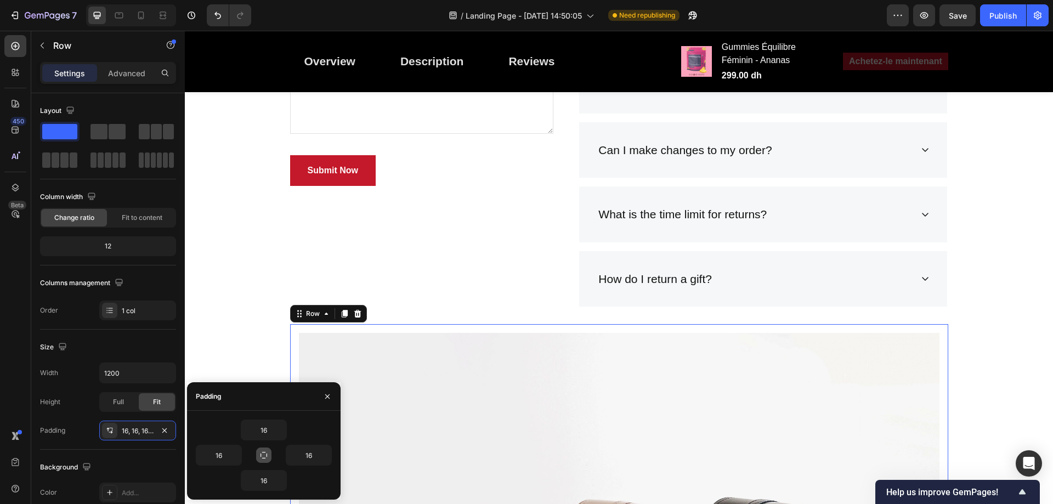
click at [267, 452] on icon "button" at bounding box center [263, 455] width 9 height 9
click at [271, 431] on input "16" at bounding box center [263, 430] width 45 height 20
click at [282, 429] on icon "button" at bounding box center [280, 430] width 3 height 2
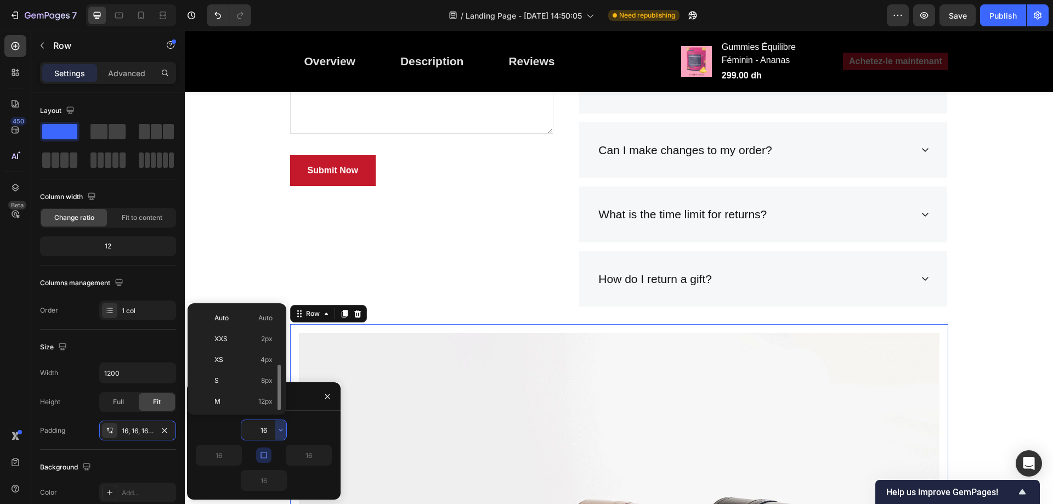
scroll to position [39, 0]
drag, startPoint x: 265, startPoint y: 317, endPoint x: 80, endPoint y: 290, distance: 186.8
click at [265, 317] on span "4px" at bounding box center [266, 320] width 12 height 10
type input "4"
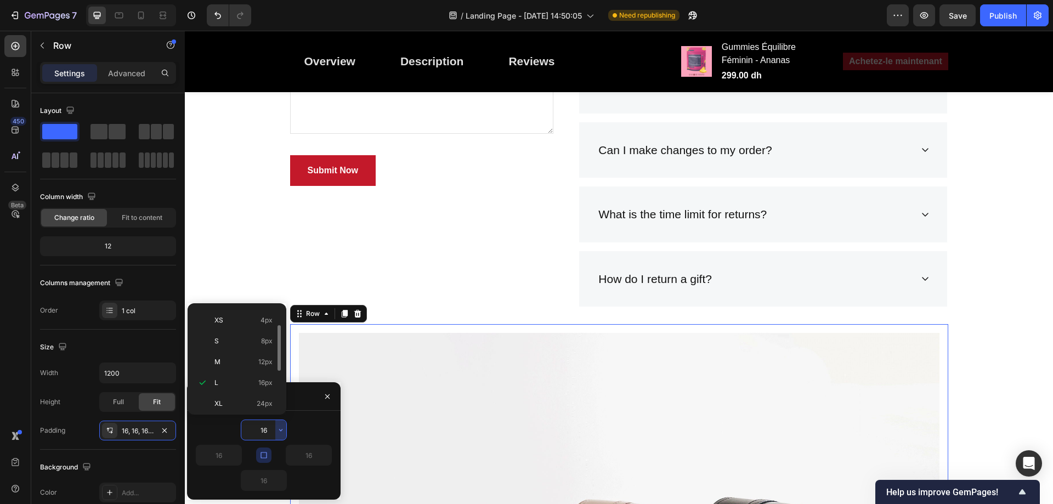
type input "4"
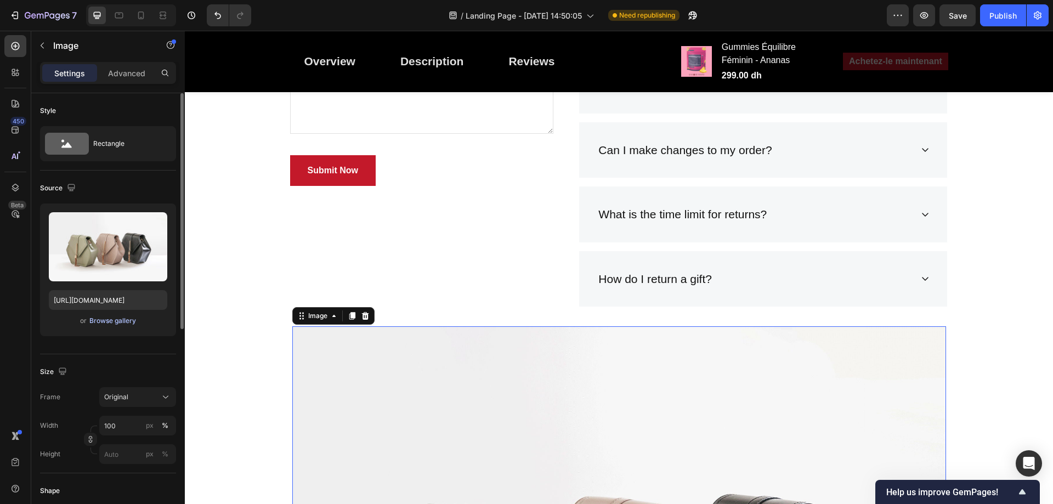
click at [108, 321] on div "Browse gallery" at bounding box center [112, 321] width 47 height 10
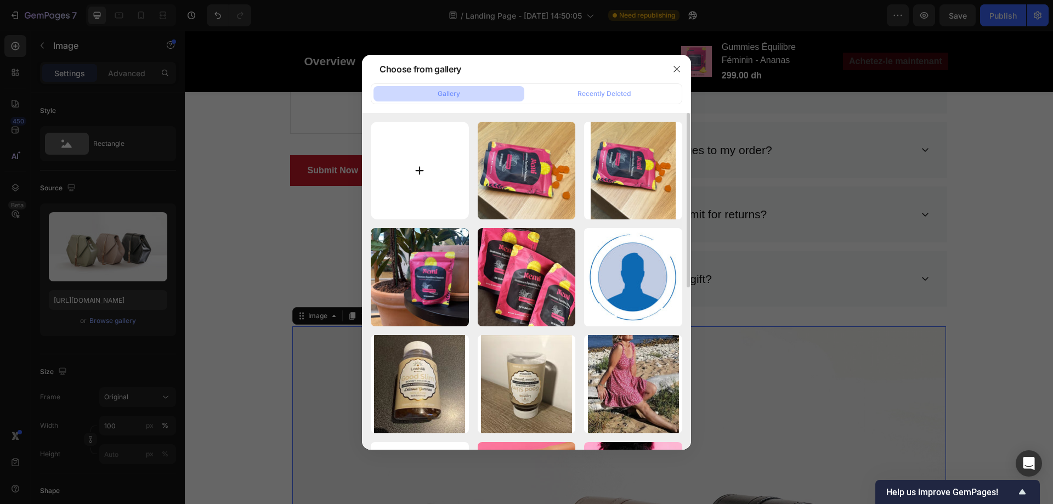
click at [437, 178] on input "file" at bounding box center [420, 171] width 98 height 98
type input "C:\fakepath\Banner-4.jpg"
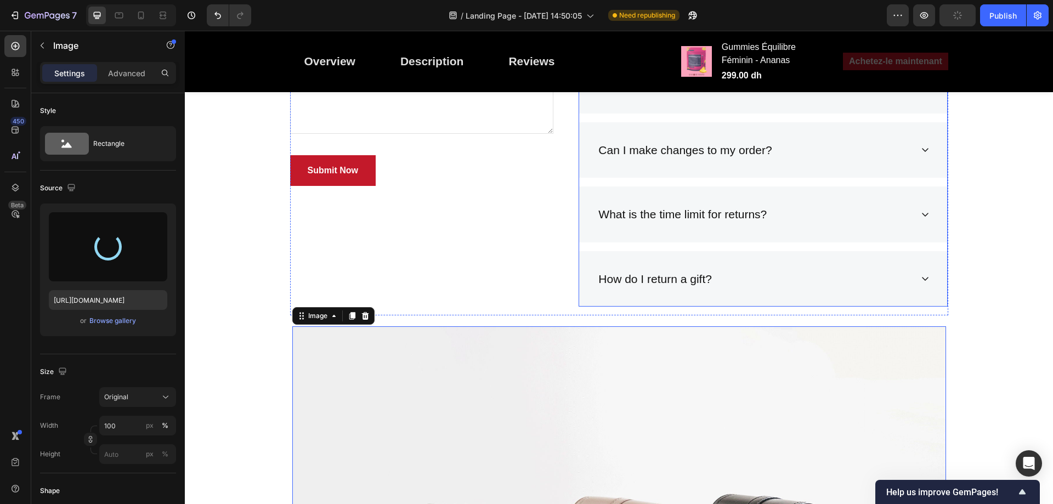
type input "https://cdn.shopify.com/s/files/1/0713/0503/5959/files/gempages_585845646720762…"
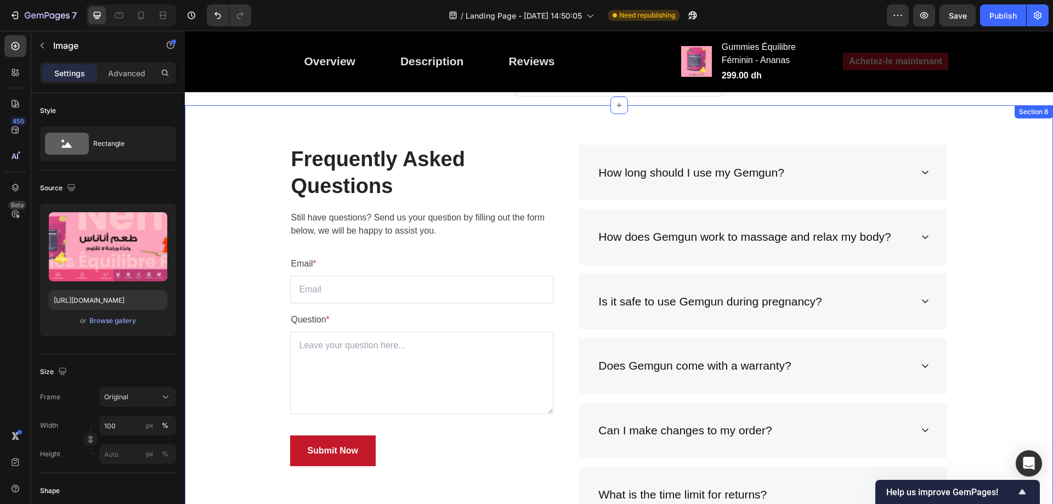
scroll to position [4494, 0]
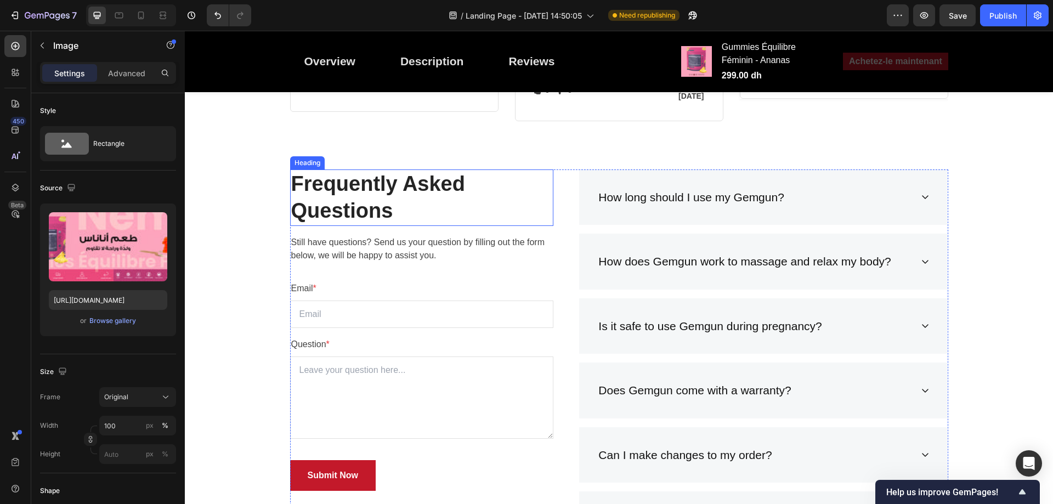
click at [473, 171] on p "Frequently Asked Questions" at bounding box center [422, 198] width 262 height 54
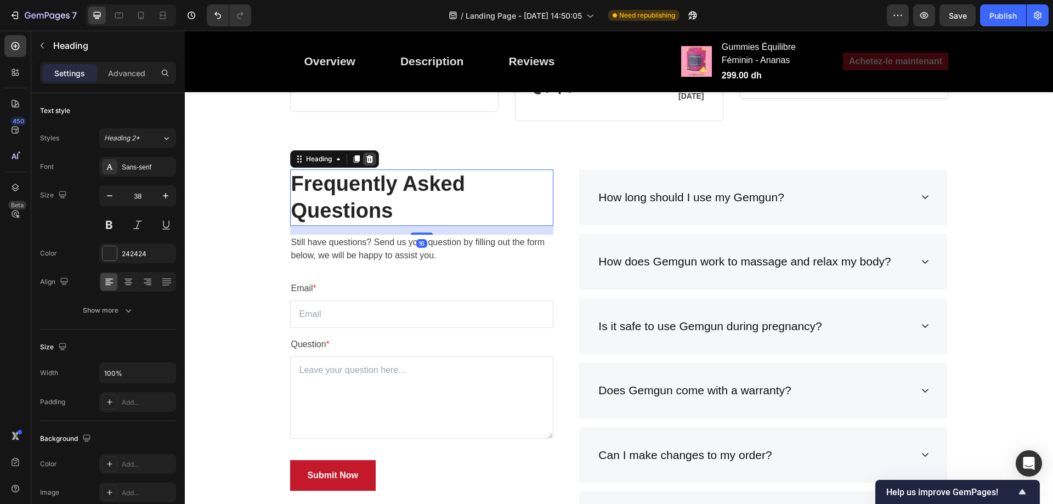
click at [368, 155] on icon at bounding box center [369, 159] width 7 height 8
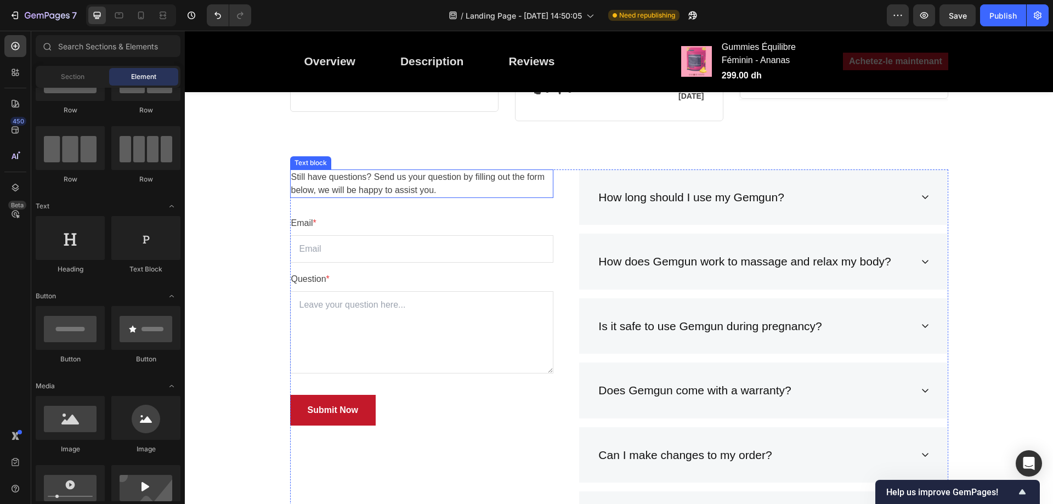
click at [398, 169] on div "Still have questions? Send us your question by filling out the form below, we w…" at bounding box center [422, 183] width 264 height 29
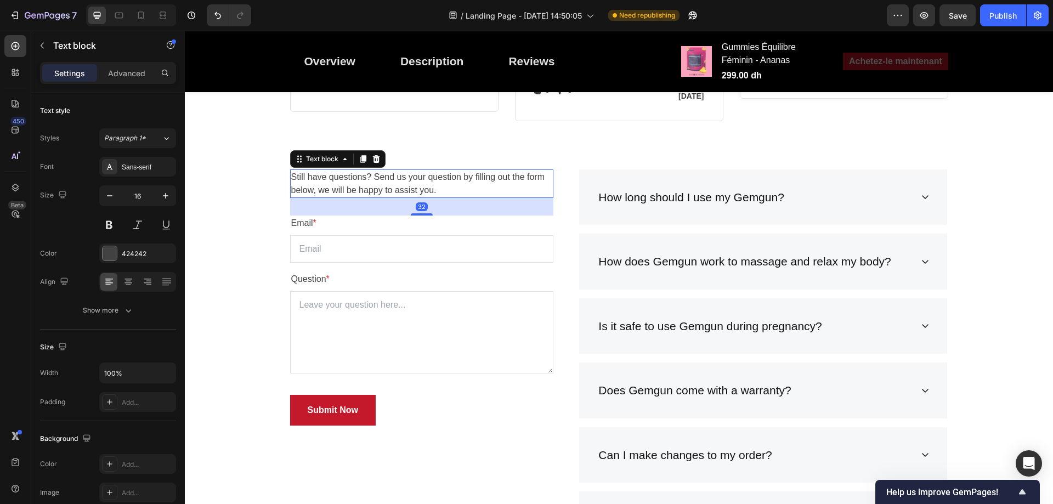
click at [398, 171] on p "Still have questions? Send us your question by filling out the form below, we w…" at bounding box center [422, 184] width 262 height 26
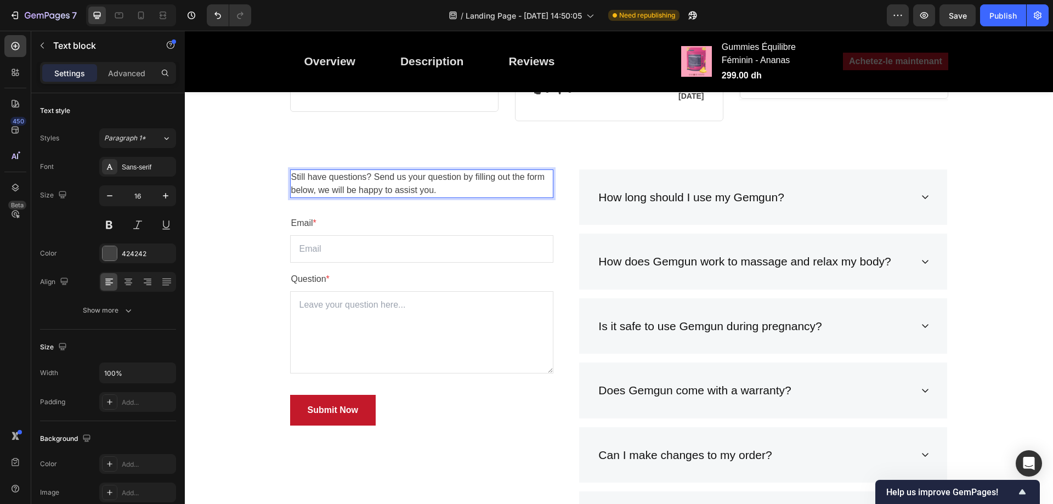
click at [417, 171] on p "Still have questions? Send us your question by filling out the form below, we w…" at bounding box center [422, 184] width 262 height 26
click at [456, 171] on p "Still have questions? Send us your question by filling out the form below, we w…" at bounding box center [422, 184] width 262 height 26
click at [458, 177] on div "Still have questions? Send us your question by filling out the form below, we w…" at bounding box center [422, 394] width 264 height 451
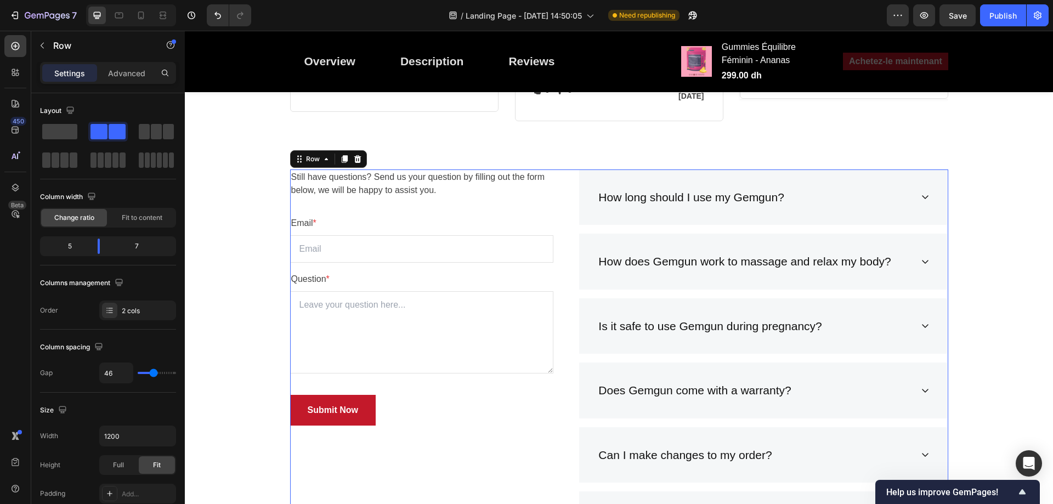
click at [362, 150] on div "Row" at bounding box center [328, 159] width 77 height 18
click at [360, 150] on div "Row" at bounding box center [328, 159] width 77 height 18
click at [354, 155] on icon at bounding box center [357, 159] width 7 height 8
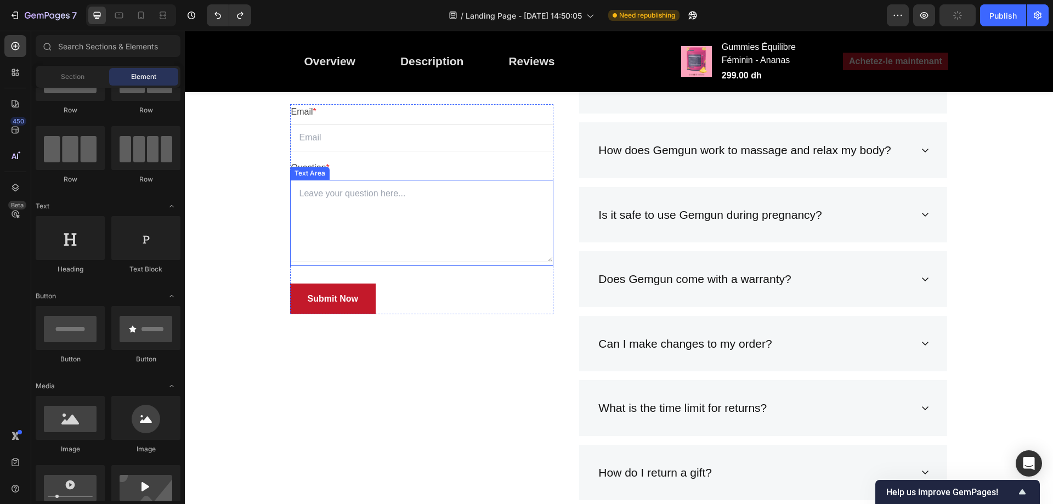
scroll to position [4419, 0]
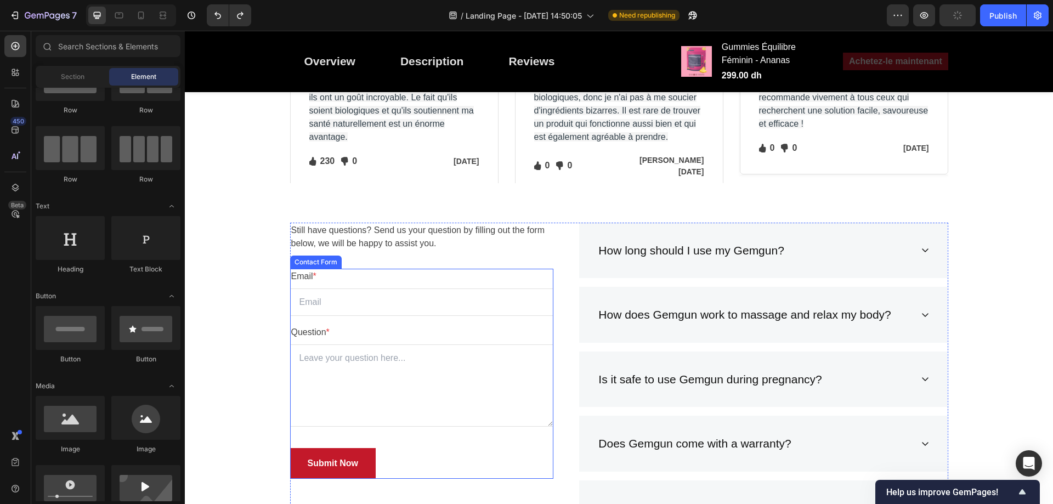
click at [532, 320] on div "Email * Text block Email Field Question * Text block Text Area Submit Now Submi…" at bounding box center [422, 374] width 264 height 210
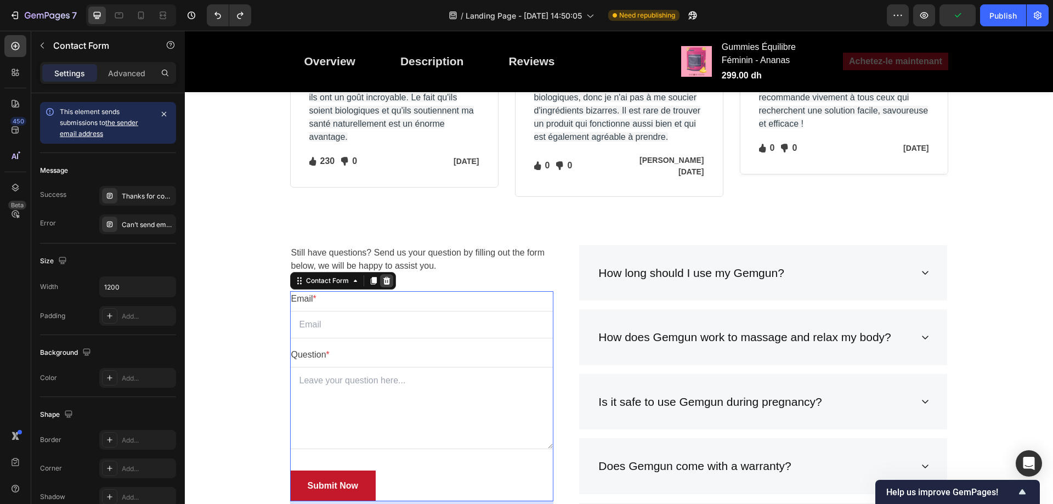
click at [383, 277] on icon at bounding box center [386, 281] width 7 height 8
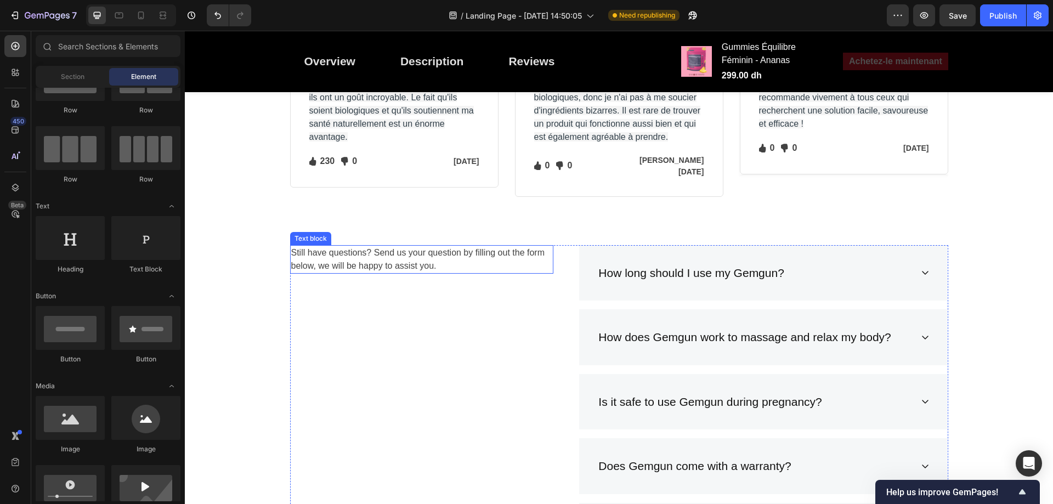
click at [449, 246] on p "Still have questions? Send us your question by filling out the form below, we w…" at bounding box center [422, 259] width 262 height 26
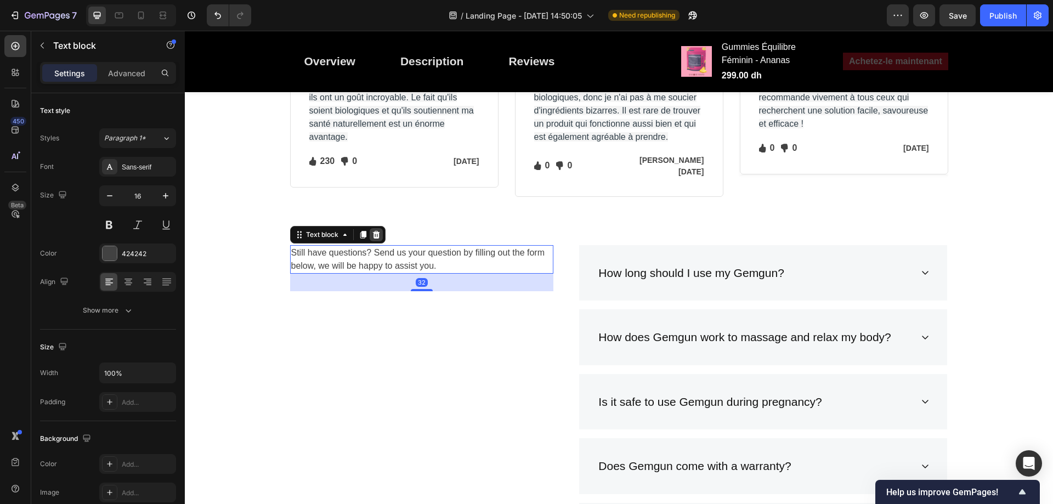
click at [374, 231] on icon at bounding box center [375, 235] width 7 height 8
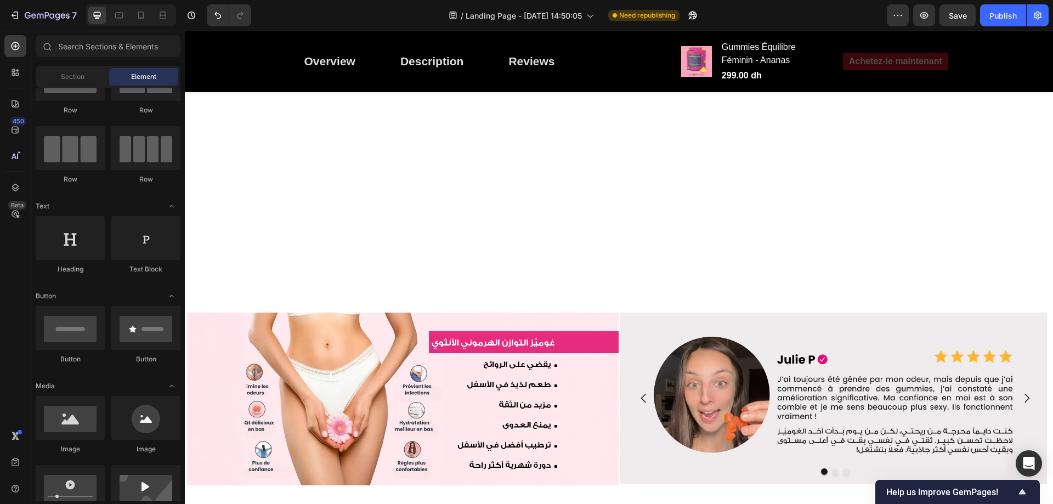
scroll to position [614, 0]
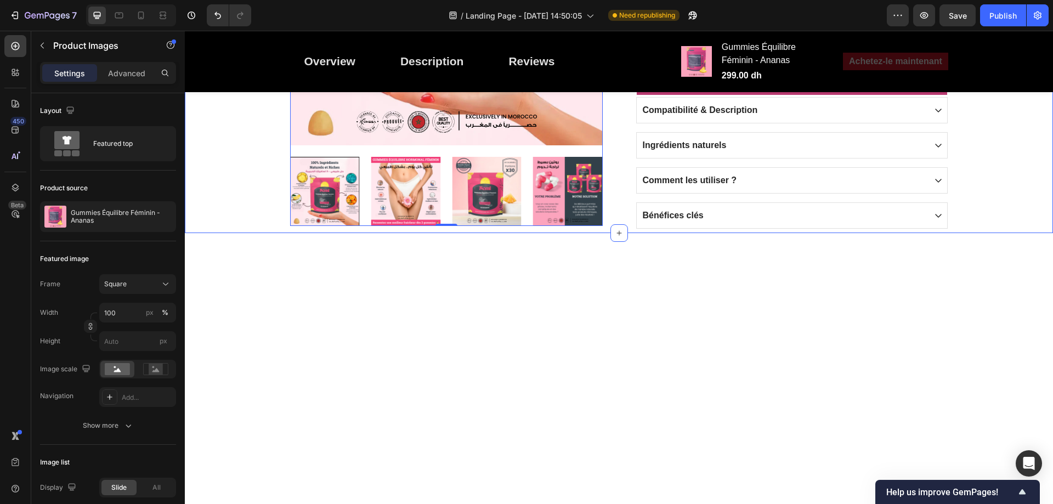
scroll to position [394, 0]
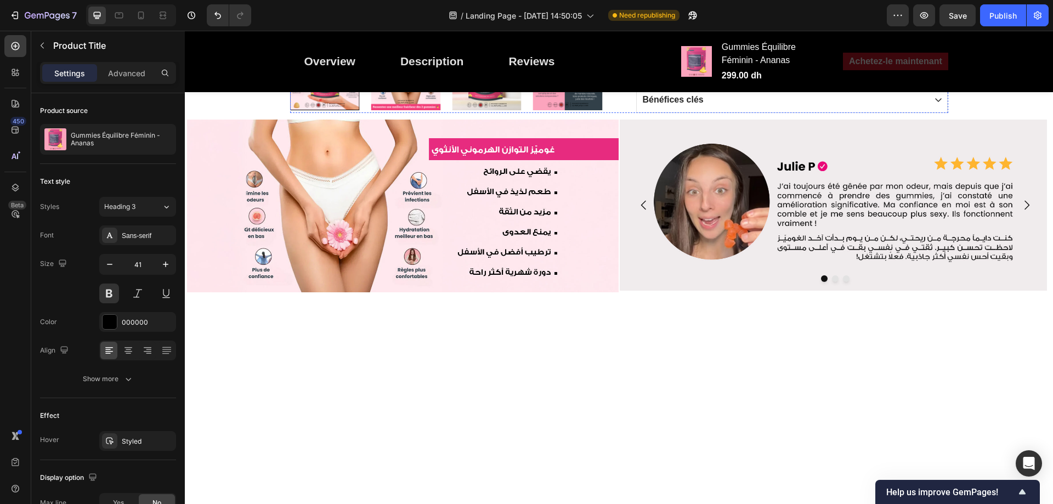
scroll to position [504, 0]
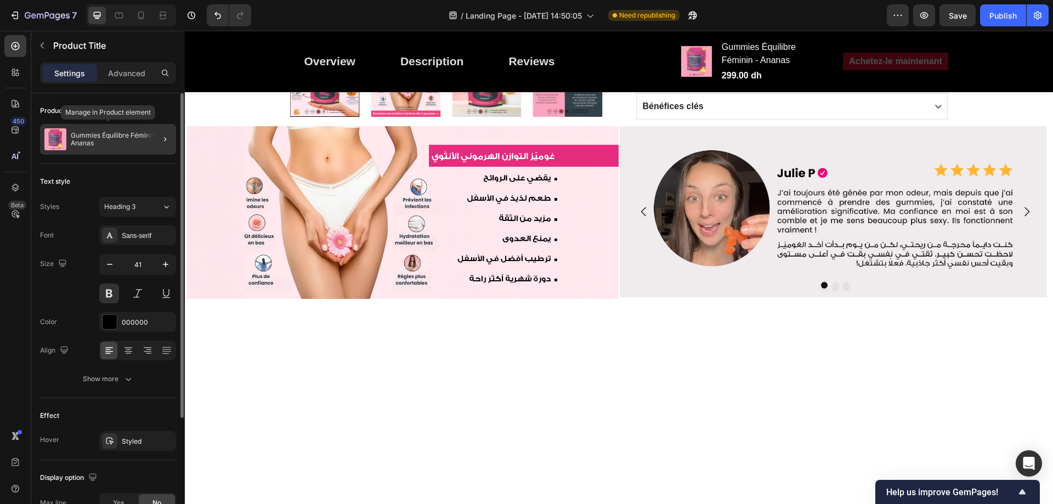
click at [110, 143] on p "Gummies Équilibre Féminin - Ananas" at bounding box center [121, 139] width 101 height 15
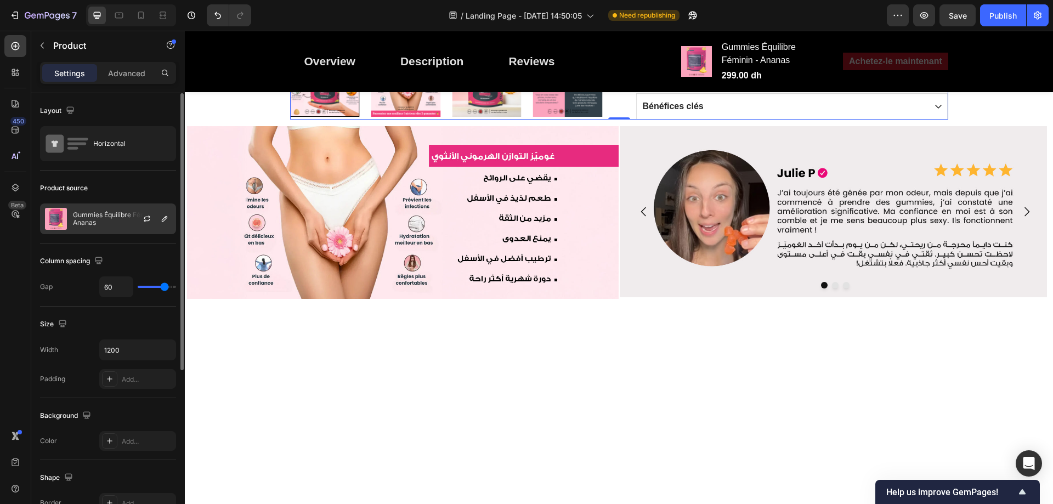
click at [139, 213] on div at bounding box center [151, 219] width 48 height 30
click at [145, 218] on icon "button" at bounding box center [147, 216] width 6 height 3
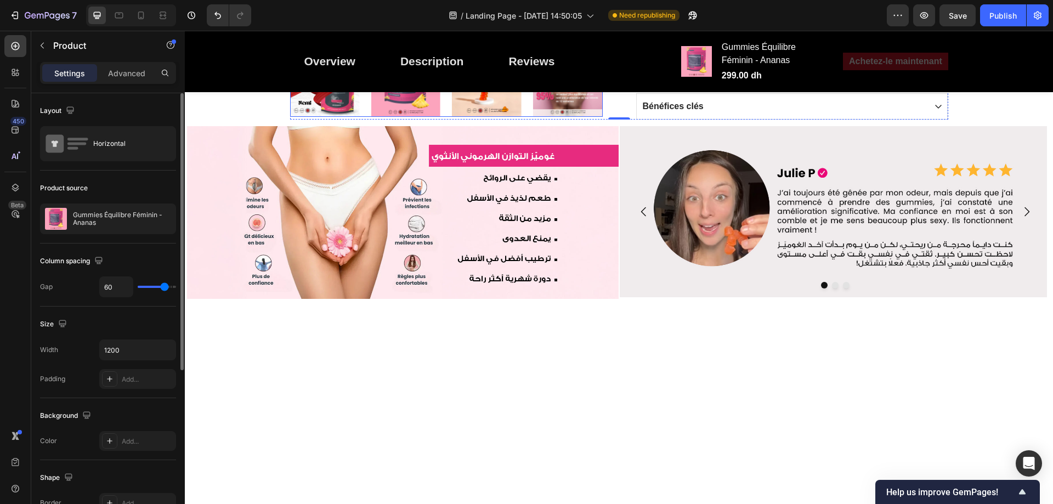
click at [575, 117] on img at bounding box center [568, 83] width 70 height 70
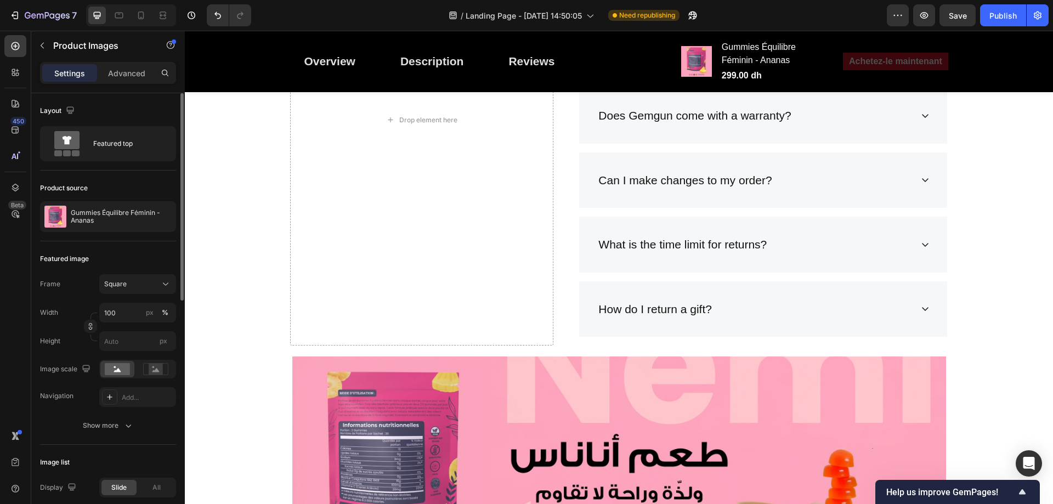
scroll to position [4671, 0]
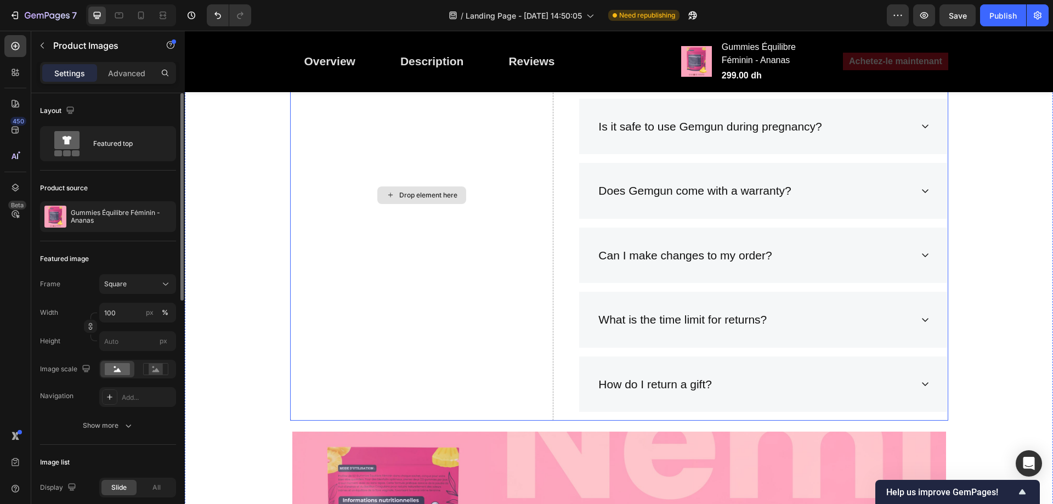
click at [438, 277] on div "Drop element here" at bounding box center [422, 195] width 264 height 451
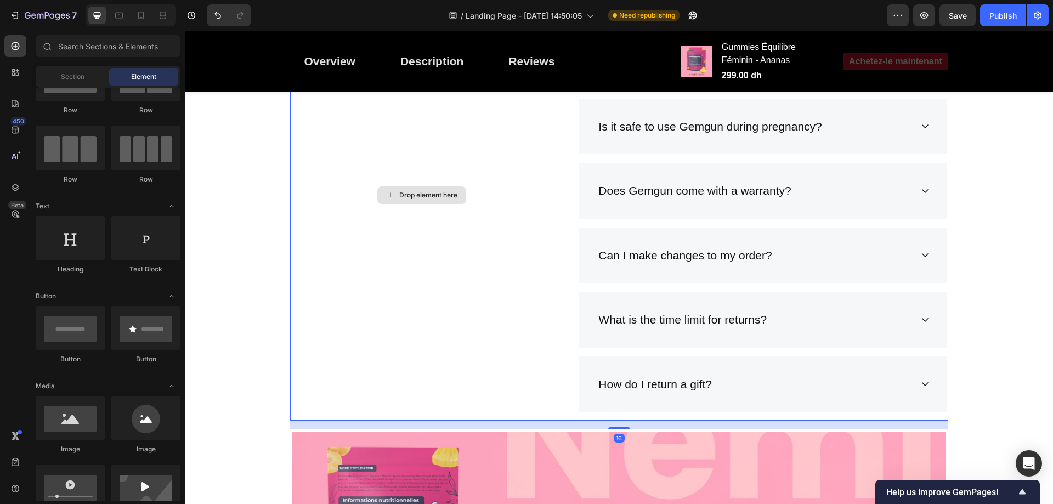
click at [411, 194] on div "Drop element here" at bounding box center [428, 195] width 58 height 9
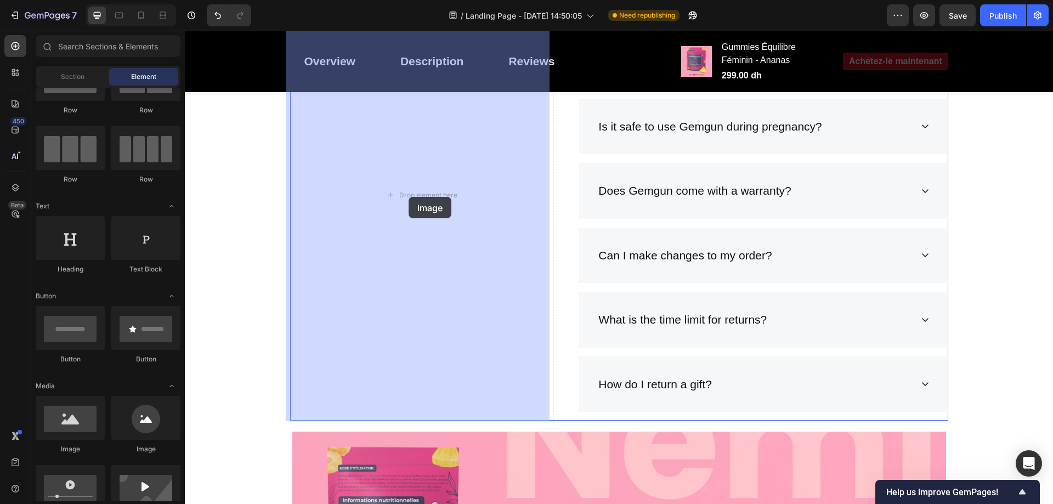
drag, startPoint x: 259, startPoint y: 449, endPoint x: 409, endPoint y: 197, distance: 292.6
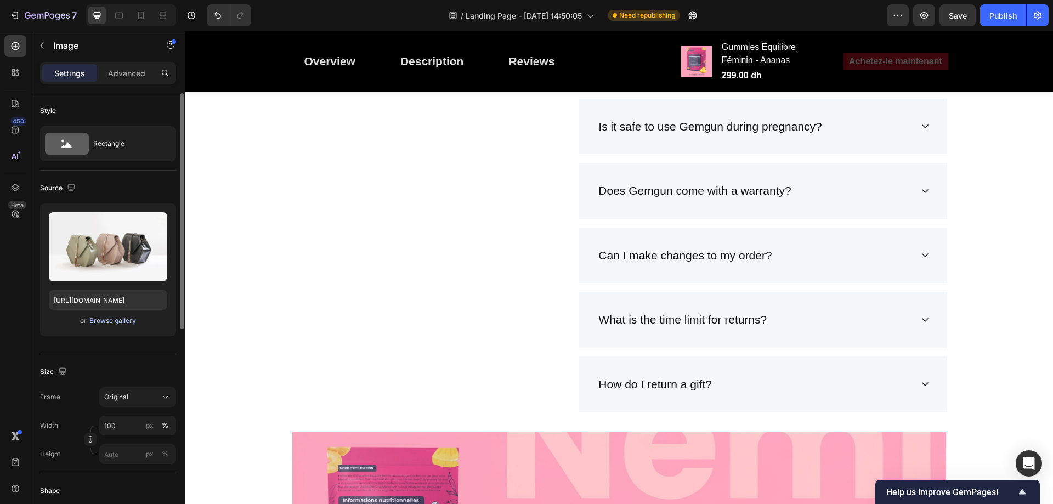
click at [119, 316] on div "Browse gallery" at bounding box center [112, 321] width 47 height 10
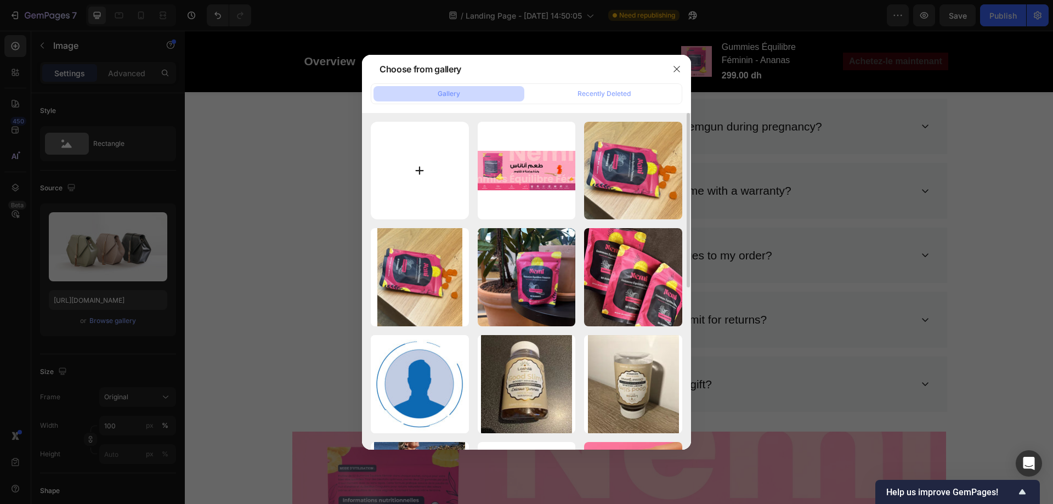
click at [452, 180] on input "file" at bounding box center [420, 171] width 98 height 98
type input "C:\fakepath\10-story.jpg"
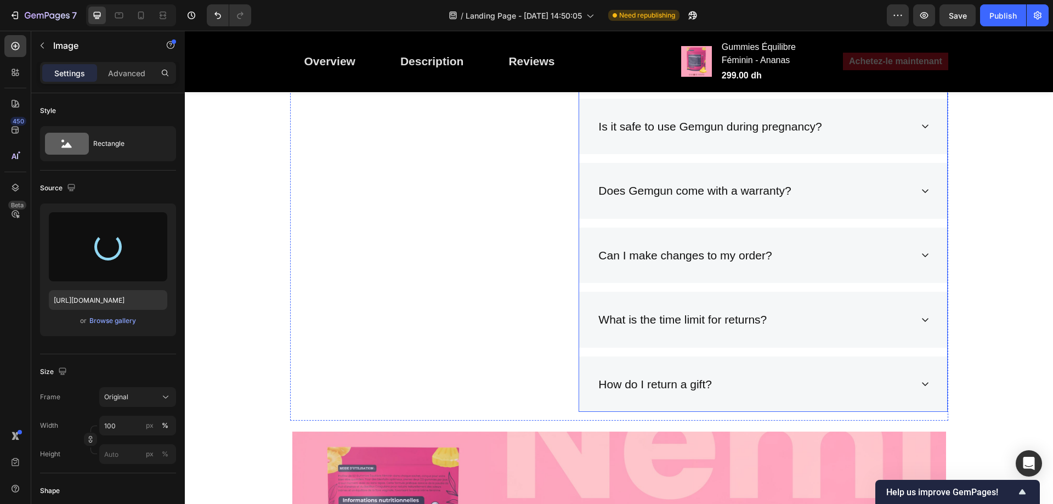
type input "https://cdn.shopify.com/s/files/1/0713/0503/5959/files/gempages_585845646720762…"
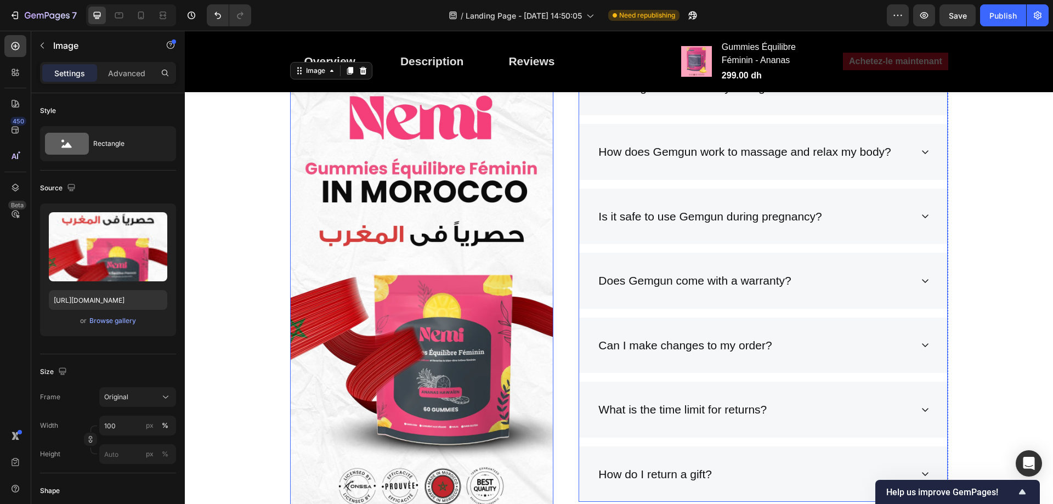
scroll to position [4507, 0]
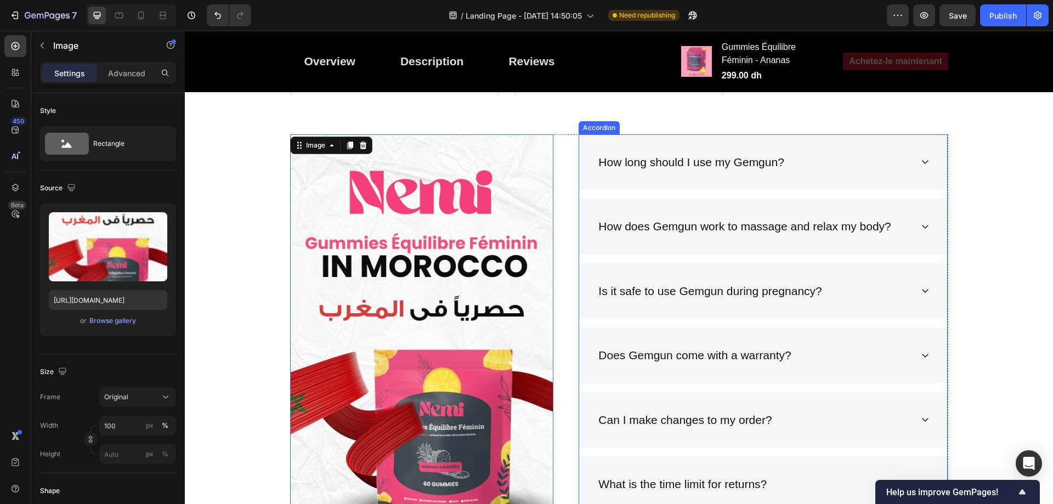
click at [654, 165] on div "How long should I use my Gemgun?" at bounding box center [691, 162] width 189 height 21
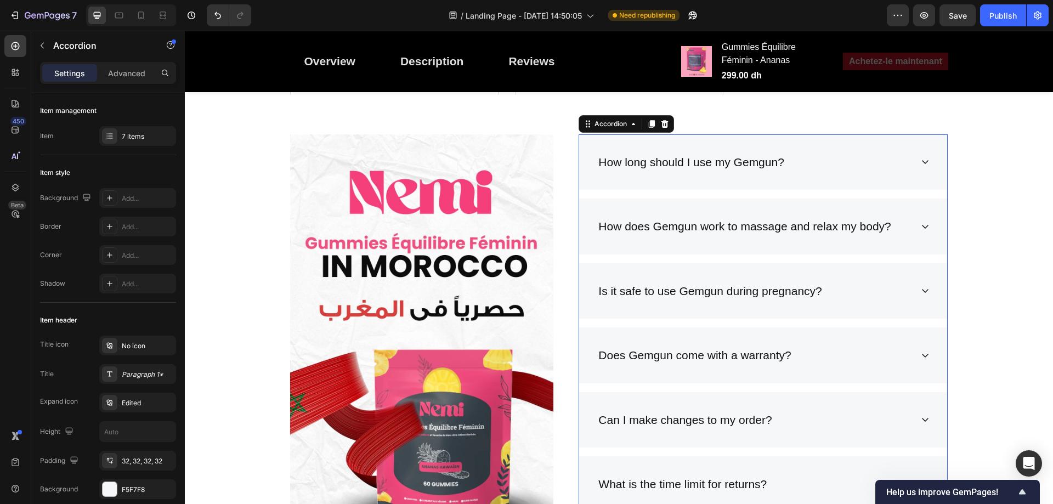
click at [654, 165] on div "How long should I use my Gemgun?" at bounding box center [691, 162] width 189 height 21
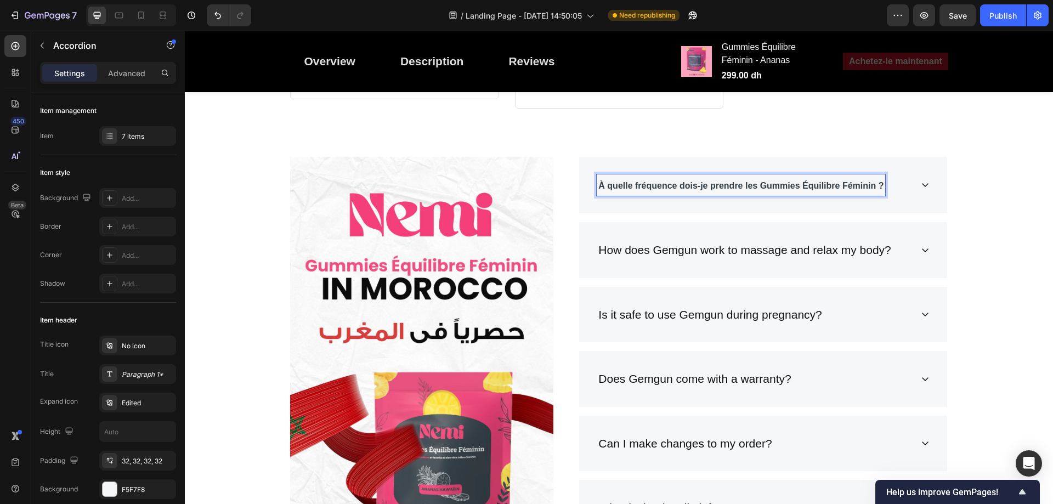
click at [922, 180] on icon at bounding box center [925, 184] width 9 height 9
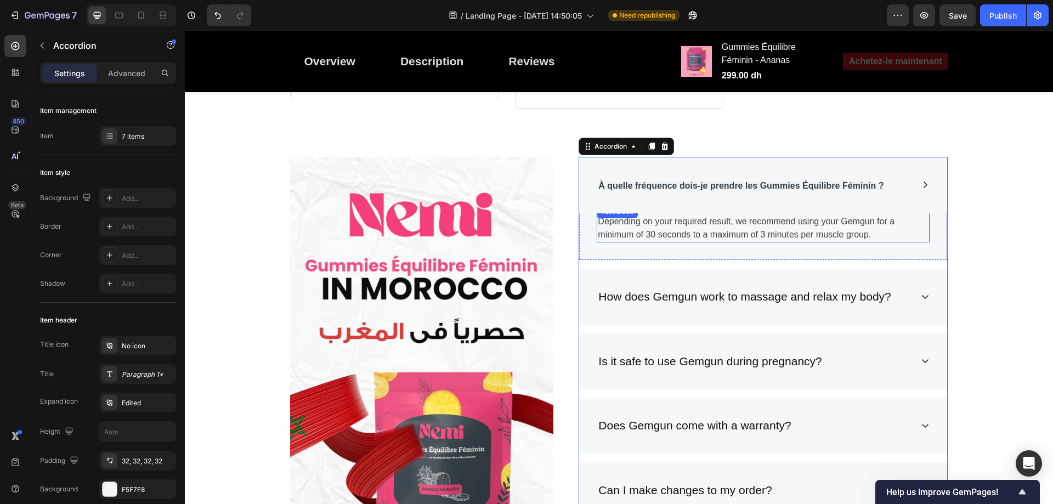
click at [793, 215] on p "Depending on your required result, we recommend using your Gemgun for a minimum…" at bounding box center [763, 228] width 331 height 26
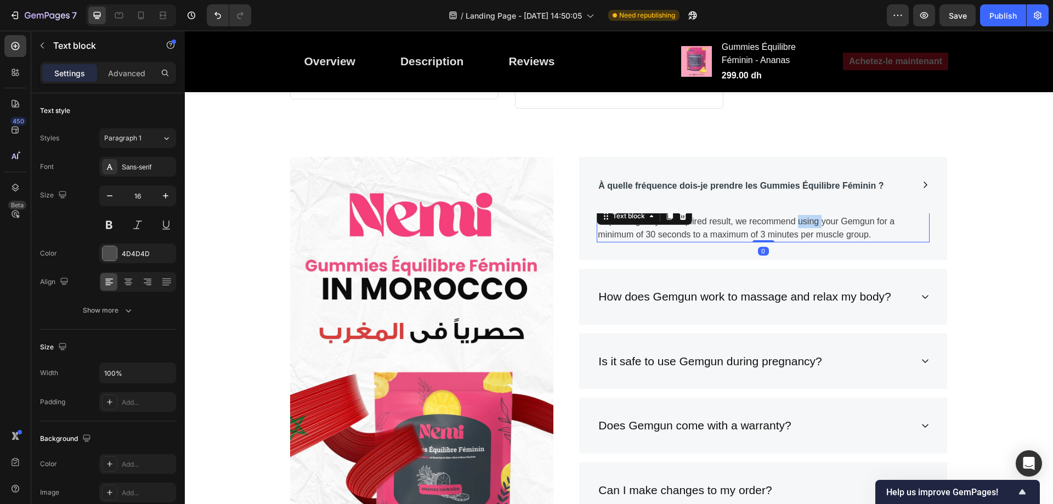
click at [793, 215] on p "Depending on your required result, we recommend using your Gemgun for a minimum…" at bounding box center [763, 228] width 331 height 26
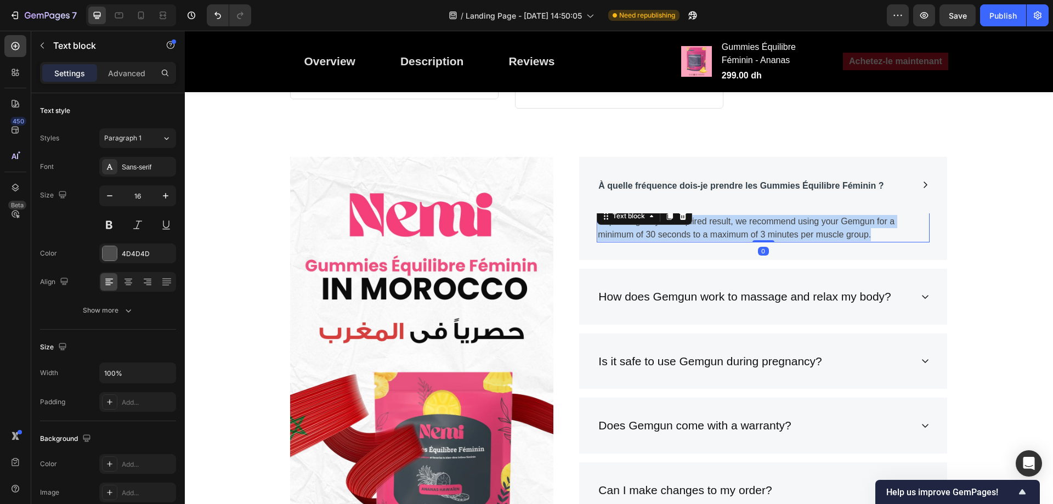
click at [793, 215] on p "Depending on your required result, we recommend using your Gemgun for a minimum…" at bounding box center [763, 228] width 331 height 26
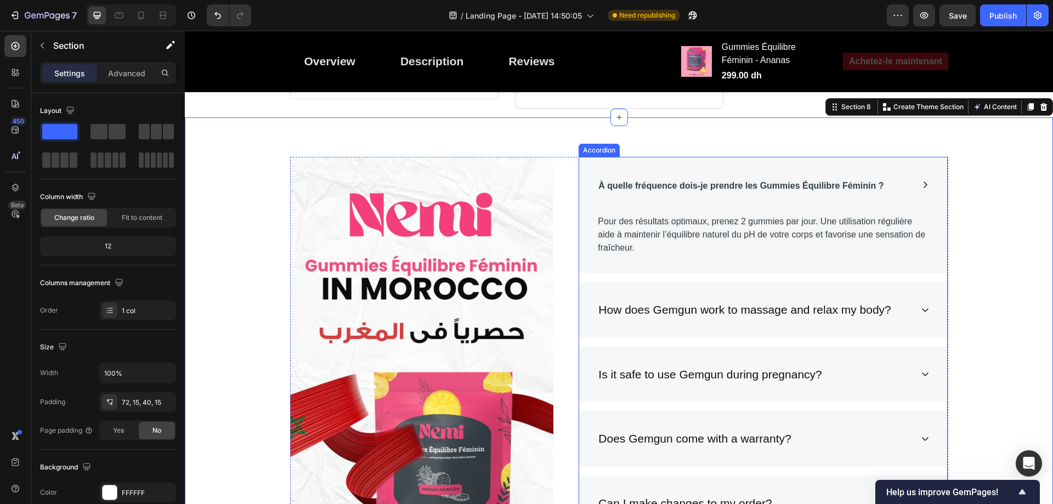
click at [643, 301] on p "How does Gemgun work to massage and relax my body?" at bounding box center [744, 310] width 292 height 18
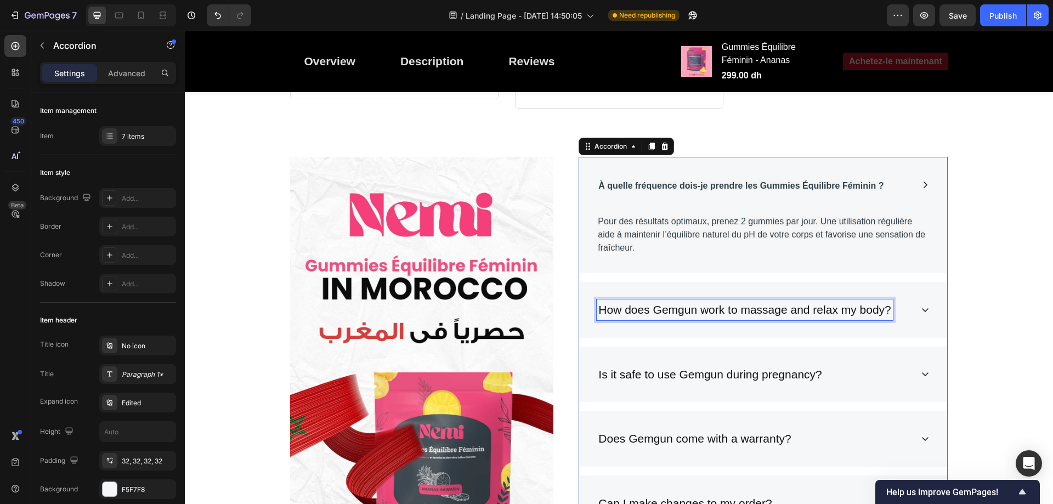
click at [643, 301] on p "How does Gemgun work to massage and relax my body?" at bounding box center [744, 310] width 292 height 18
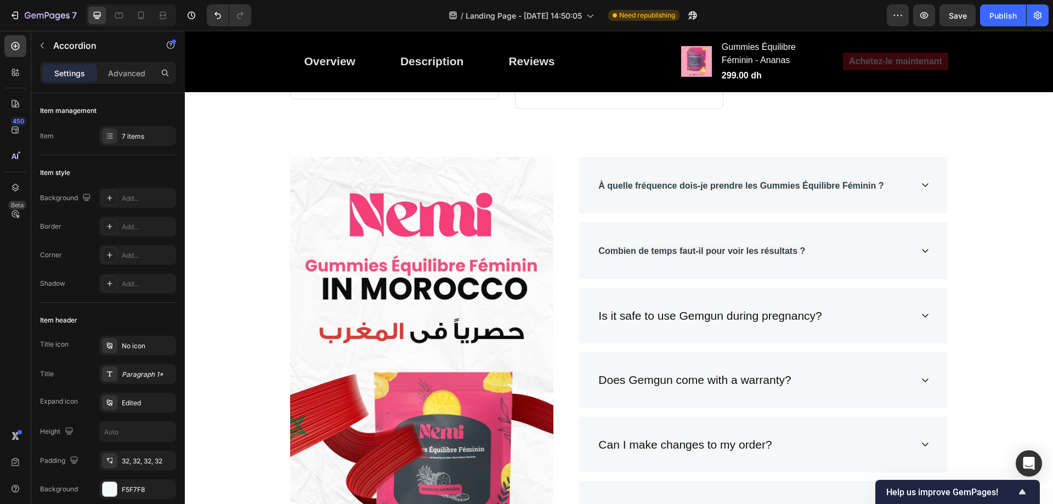
click at [926, 279] on div "Combien de temps faut-il pour voir les résultats ?" at bounding box center [763, 250] width 368 height 57
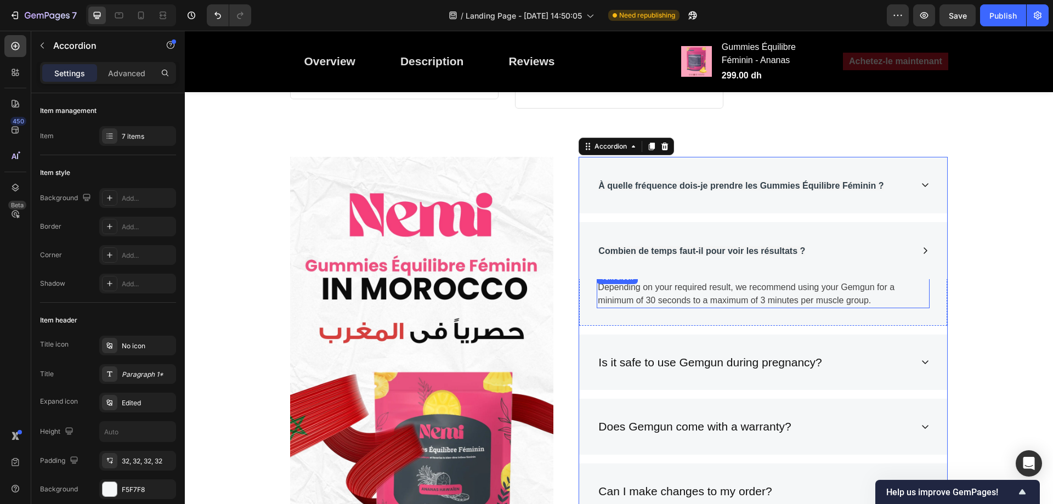
click at [785, 281] on p "Depending on your required result, we recommend using your Gemgun for a minimum…" at bounding box center [763, 294] width 331 height 26
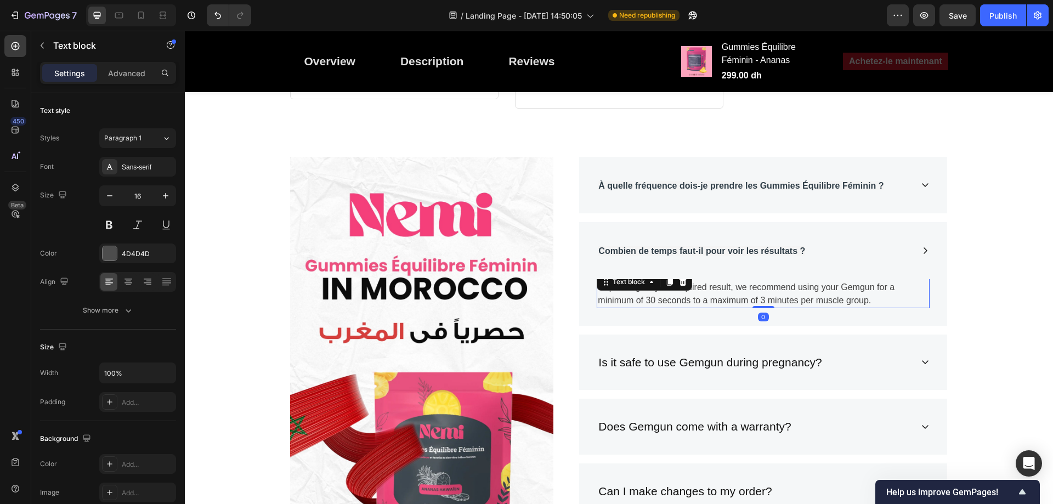
click at [785, 281] on p "Depending on your required result, we recommend using your Gemgun for a minimum…" at bounding box center [763, 294] width 331 height 26
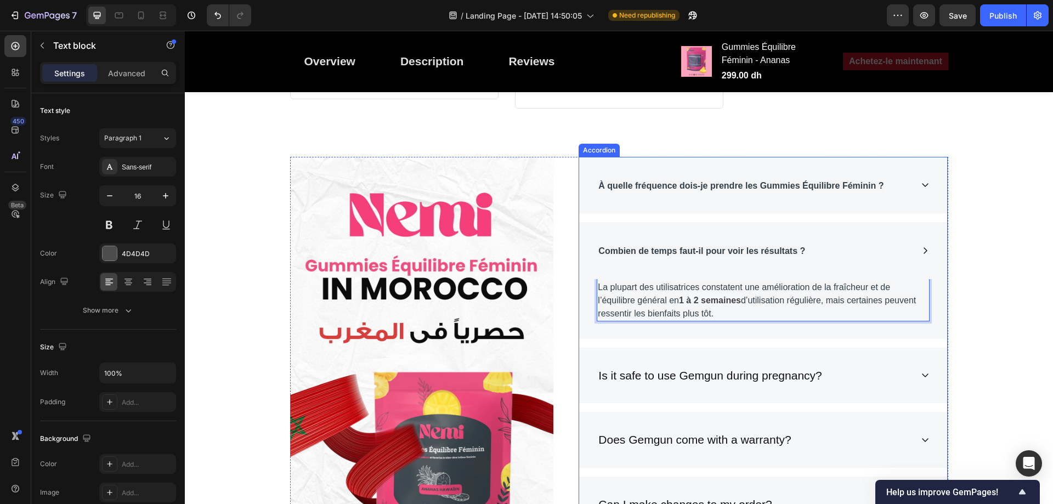
click at [646, 367] on p "Is it safe to use Gemgun during pregnancy?" at bounding box center [709, 376] width 223 height 18
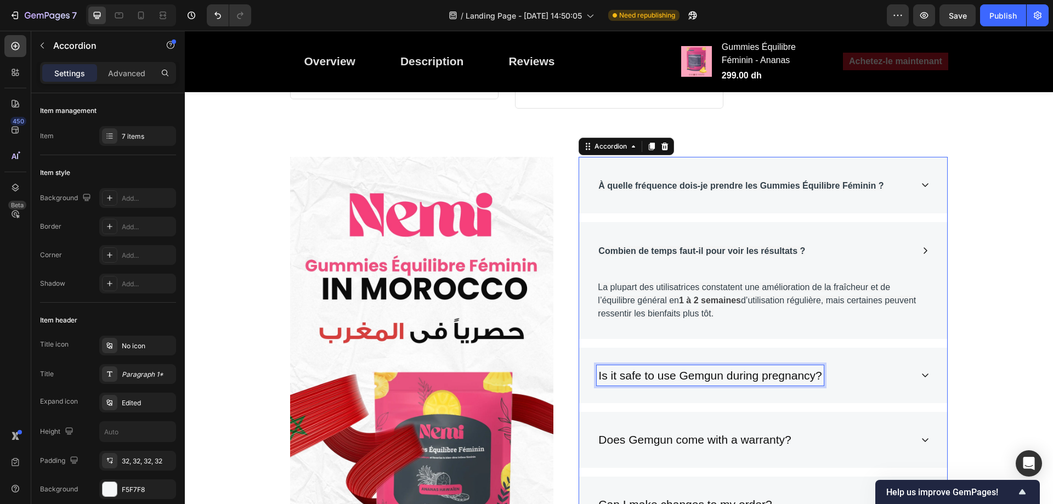
click at [645, 367] on p "Is it safe to use Gemgun during pregnancy?" at bounding box center [709, 376] width 223 height 18
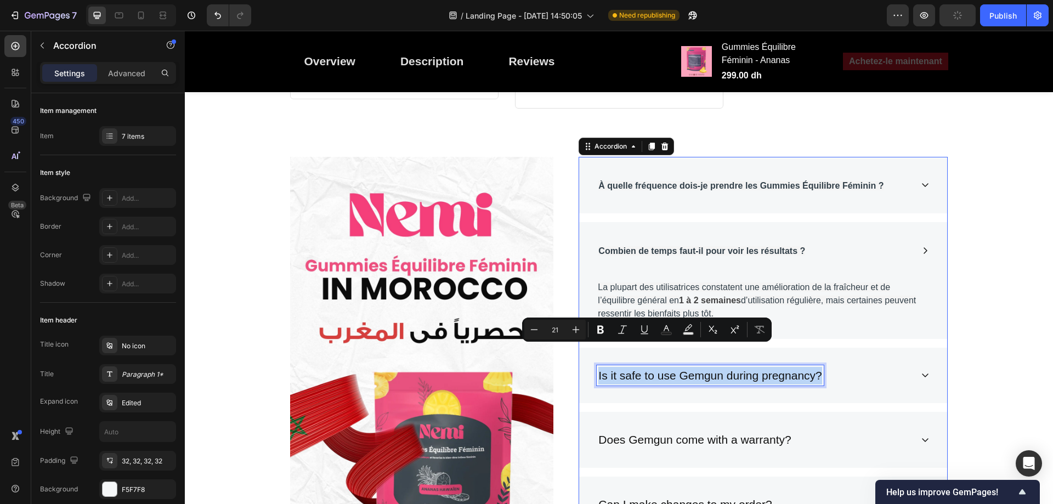
click at [645, 367] on p "Is it safe to use Gemgun during pregnancy?" at bounding box center [709, 376] width 223 height 18
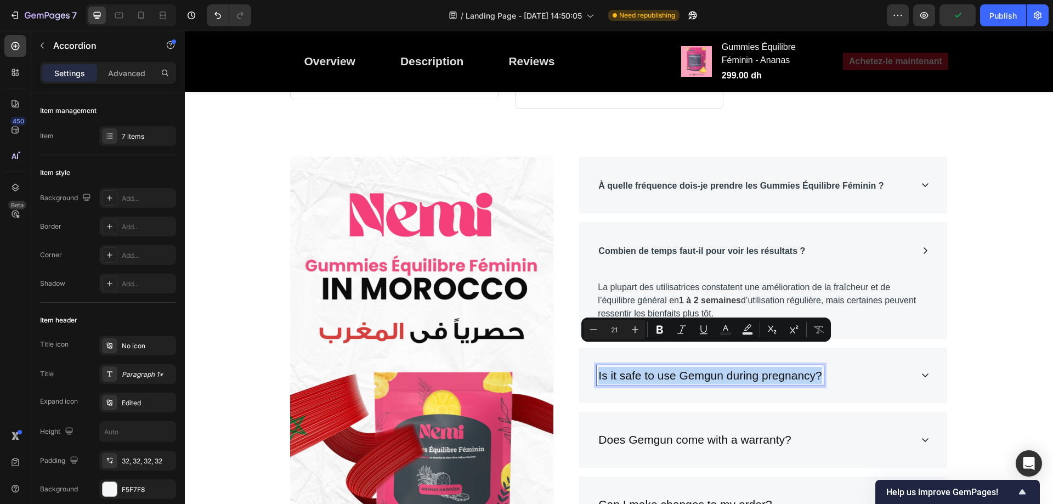
type input "16"
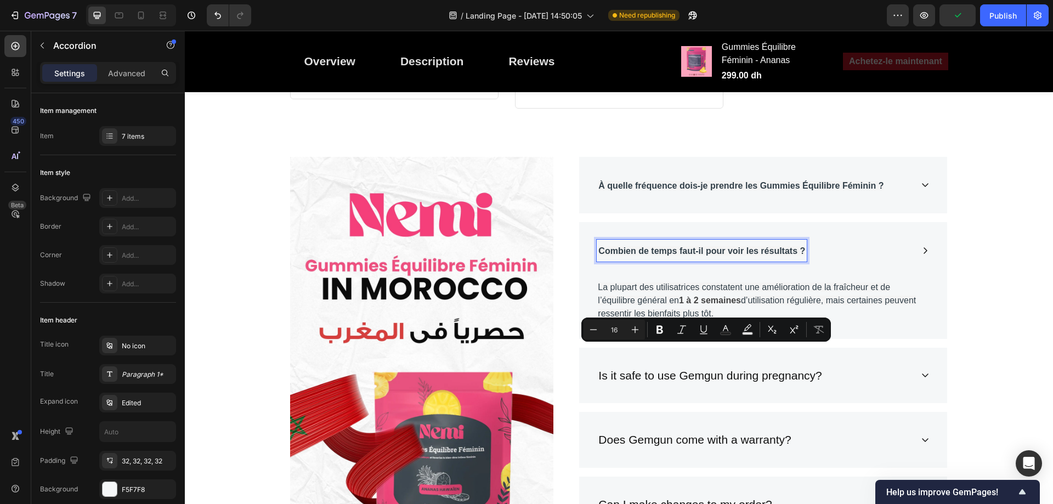
click at [799, 246] on strong "Combien de temps faut-il pour voir les résultats ?" at bounding box center [701, 250] width 207 height 9
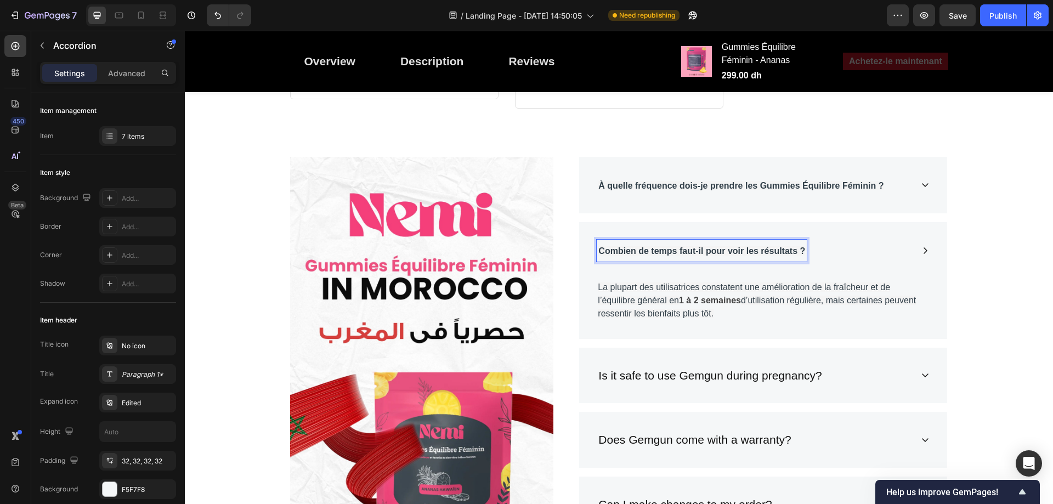
click at [828, 240] on div "Combien de temps faut-il pour voir les résultats ?" at bounding box center [754, 251] width 315 height 22
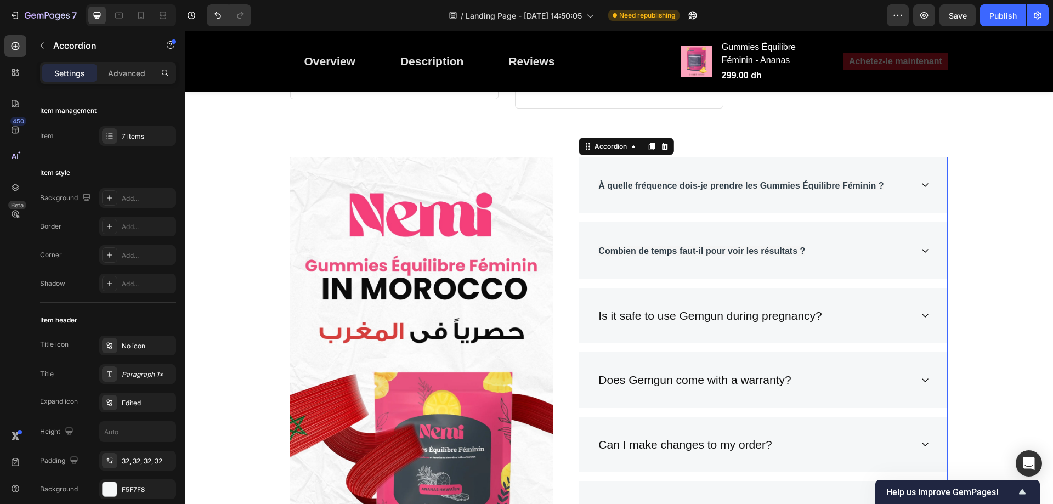
click at [682, 307] on p "Is it safe to use Gemgun during pregnancy?" at bounding box center [709, 316] width 223 height 18
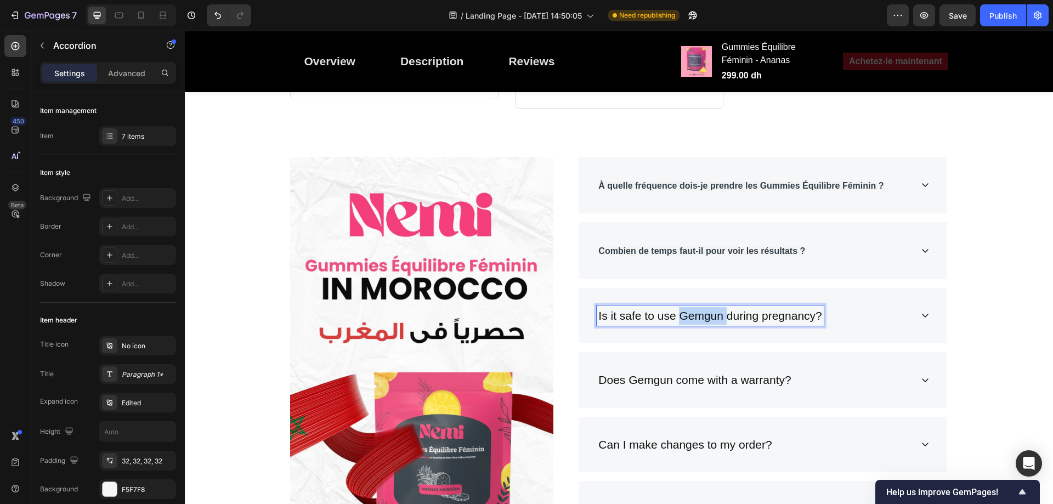
click at [682, 307] on p "Is it safe to use Gemgun during pregnancy?" at bounding box center [709, 316] width 223 height 18
click at [916, 294] on div "Puis-je prendre ces gummies avec d’autres compléments alimentaires ?" at bounding box center [763, 316] width 368 height 57
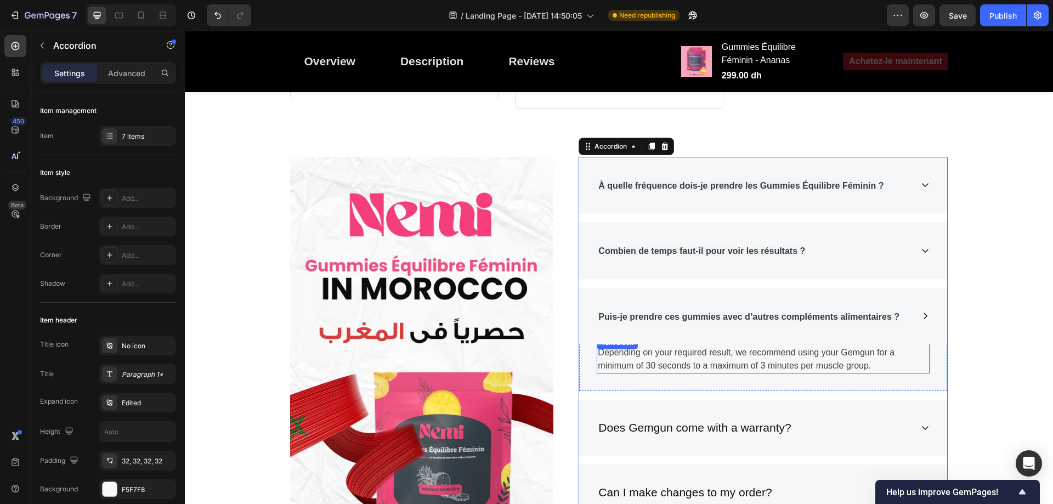
click at [773, 346] on p "Depending on your required result, we recommend using your Gemgun for a minimum…" at bounding box center [763, 359] width 331 height 26
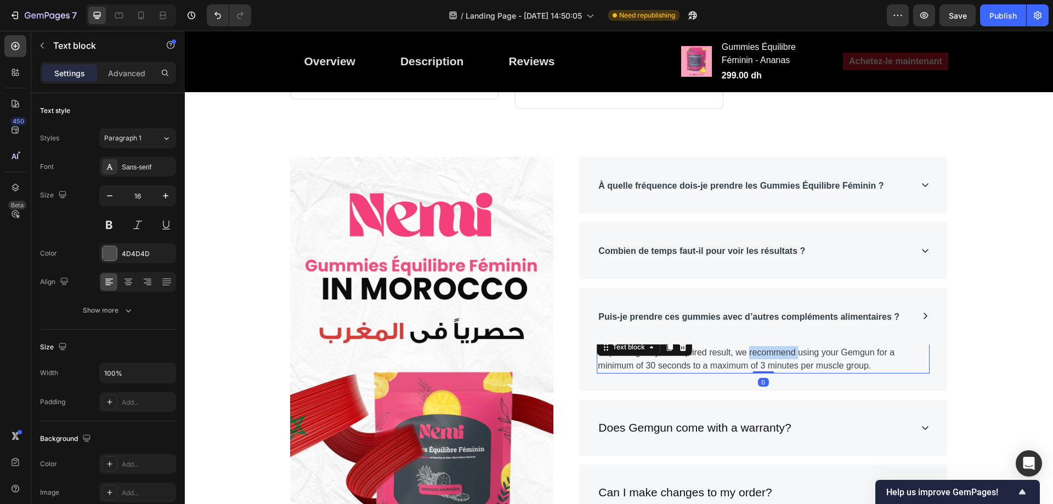
click at [773, 346] on p "Depending on your required result, we recommend using your Gemgun for a minimum…" at bounding box center [763, 359] width 331 height 26
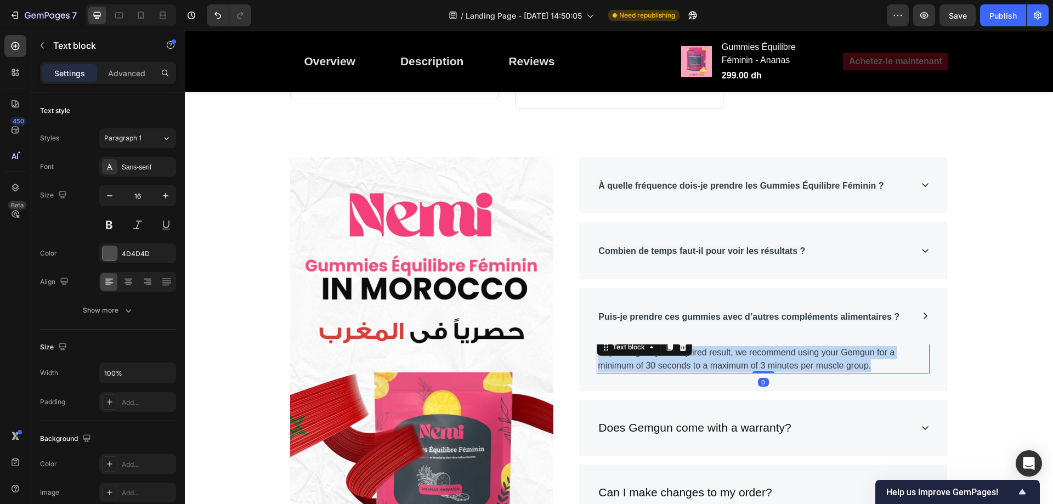
click at [773, 346] on p "Depending on your required result, we recommend using your Gemgun for a minimum…" at bounding box center [763, 359] width 331 height 26
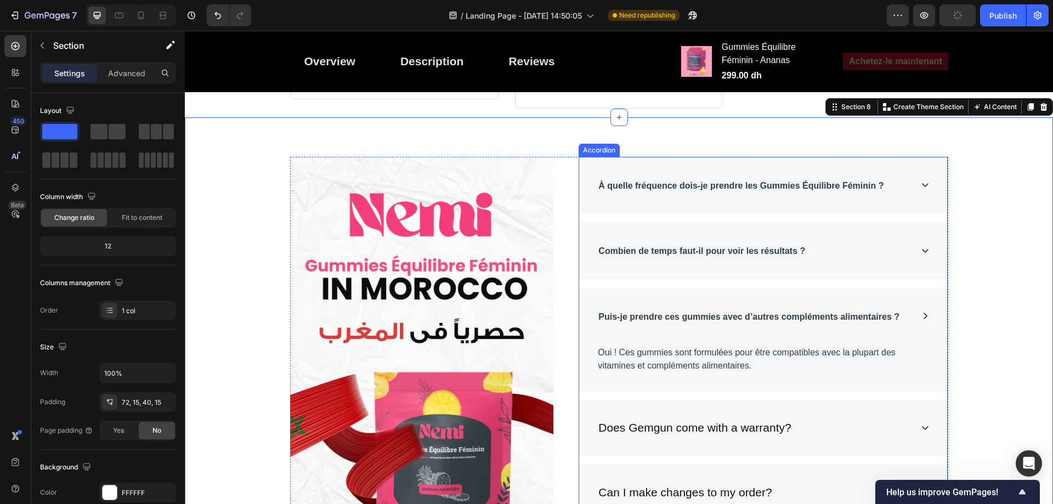
click at [925, 288] on div "Puis-je prendre ces gummies avec d’autres compléments alimentaires ?" at bounding box center [763, 316] width 368 height 57
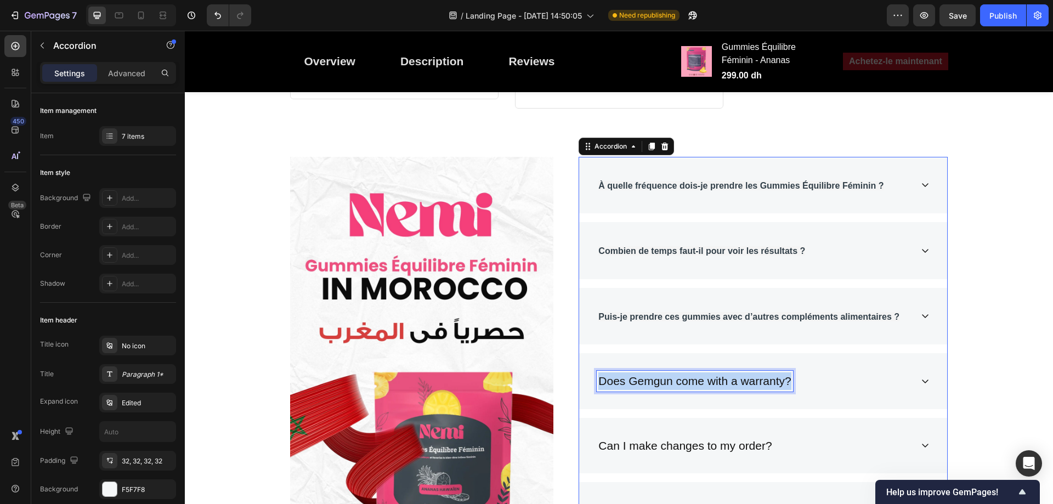
click at [657, 372] on p "Does Gemgun come with a warranty?" at bounding box center [694, 381] width 192 height 18
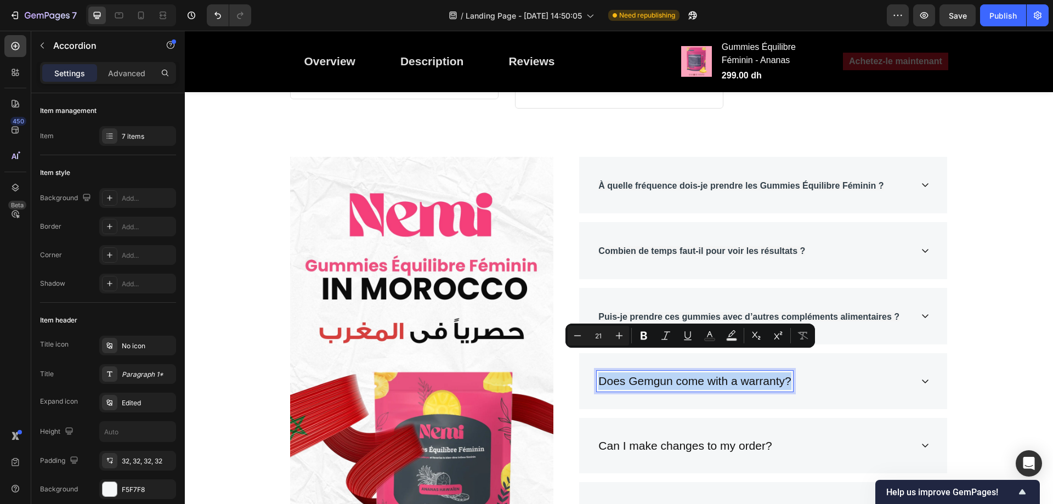
type input "16"
click at [713, 312] on strong "Puis-je prendre ces gummies avec d’autres compléments alimentaires ?" at bounding box center [748, 316] width 301 height 9
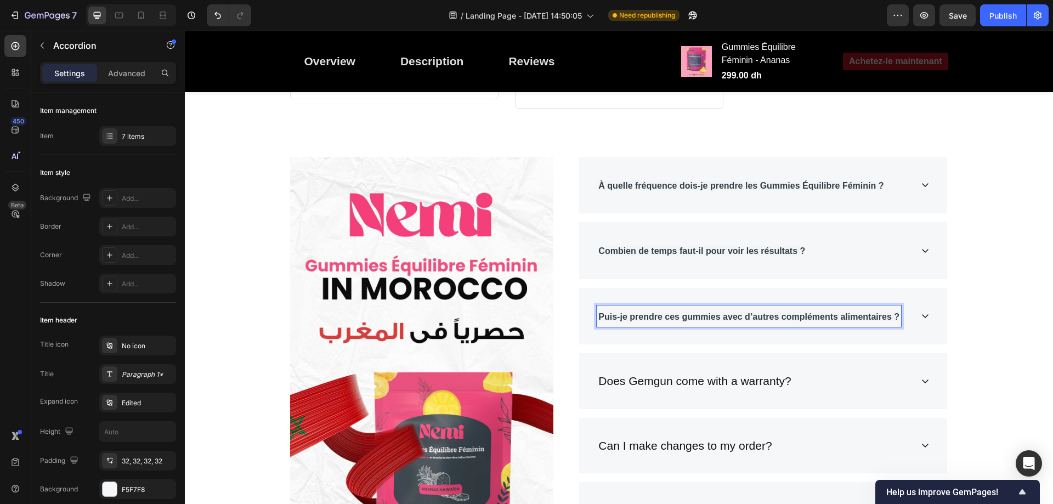
click at [713, 312] on strong "Puis-je prendre ces gummies avec d’autres compléments alimentaires ?" at bounding box center [748, 316] width 301 height 9
click at [928, 294] on div "Puis-je prendre ces gummies avec d’autres compléments alimentaires ?" at bounding box center [763, 316] width 368 height 57
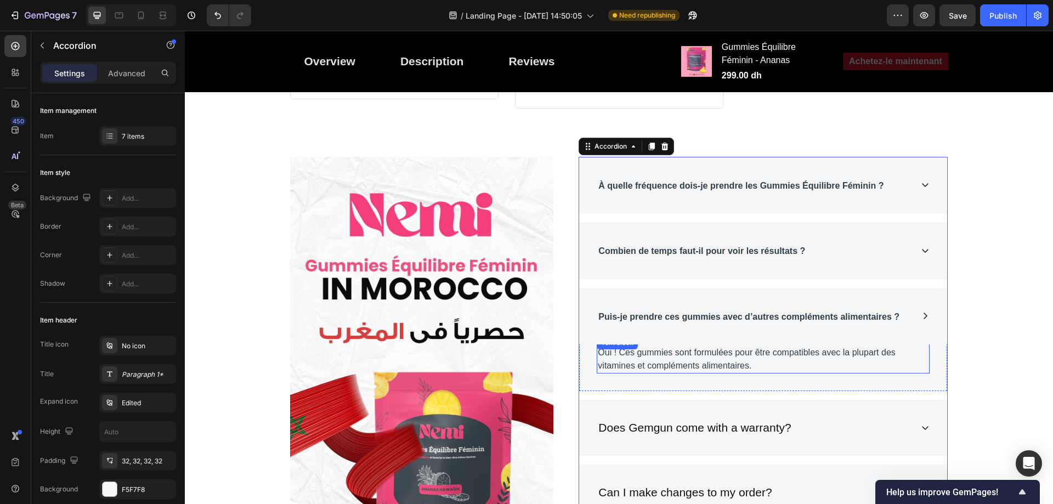
click at [763, 348] on span "Oui ! Ces gummies sont formulées pour être compatibles avec la plupart des vita…" at bounding box center [746, 359] width 297 height 22
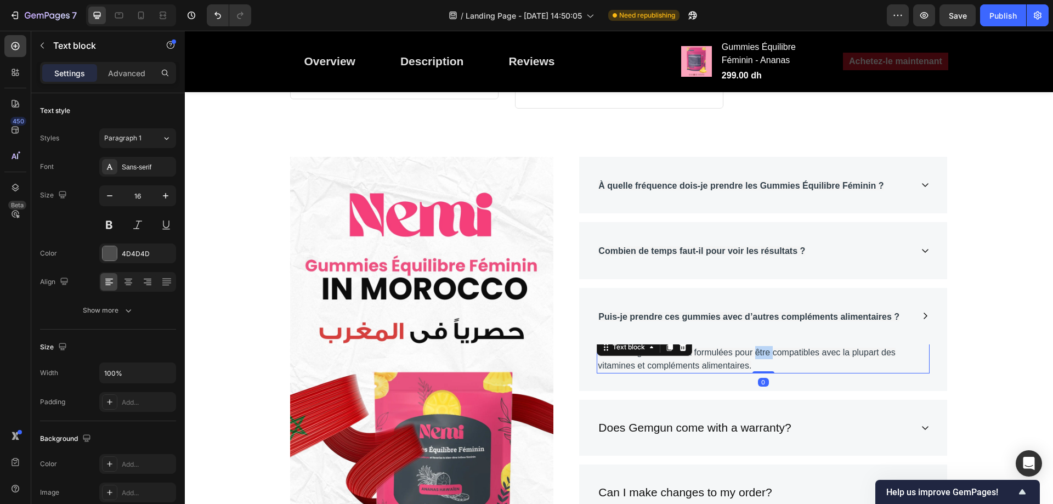
click at [763, 348] on span "Oui ! Ces gummies sont formulées pour être compatibles avec la plupart des vita…" at bounding box center [746, 359] width 297 height 22
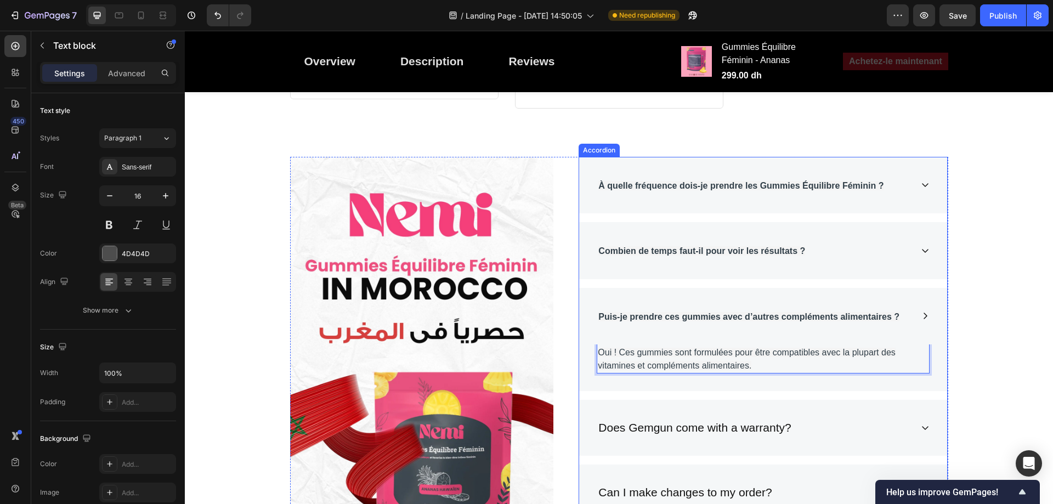
click at [716, 419] on p "Does Gemgun come with a warranty?" at bounding box center [694, 428] width 192 height 18
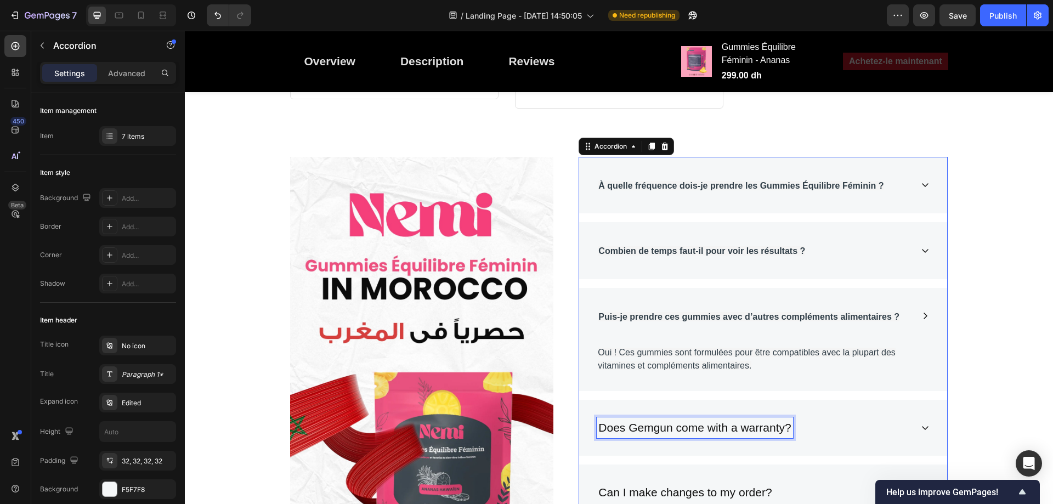
click at [708, 383] on div at bounding box center [708, 383] width 0 height 0
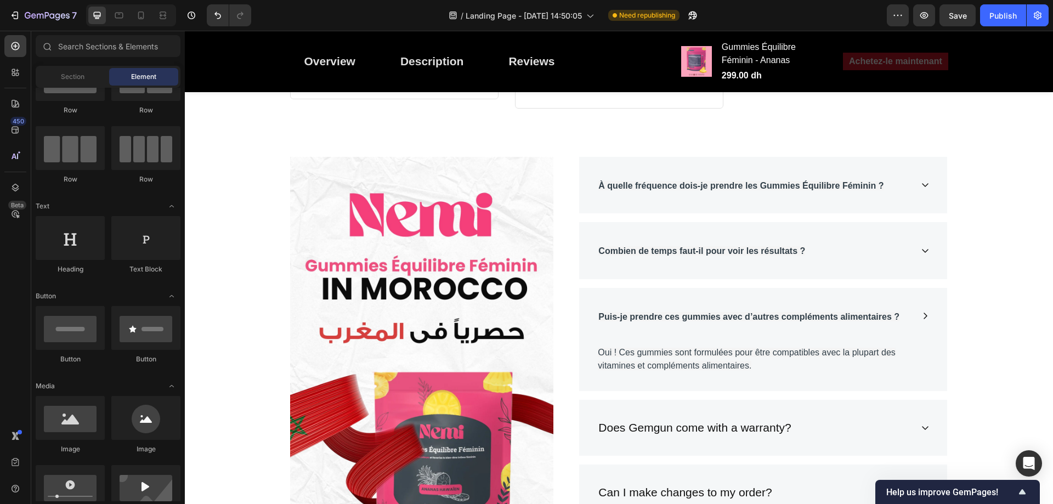
click at [716, 419] on p "Does Gemgun come with a warranty?" at bounding box center [694, 428] width 192 height 18
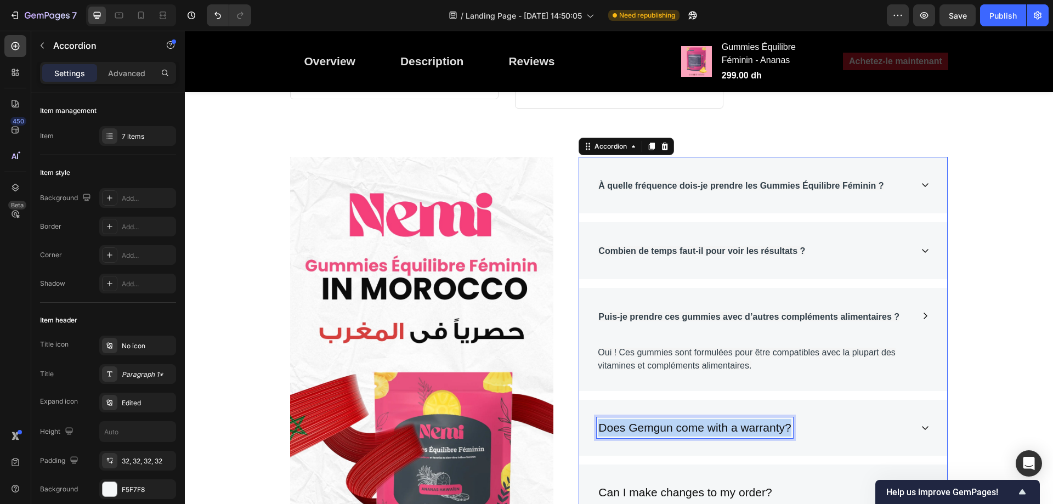
click at [707, 419] on p "Does Gemgun come with a warranty?" at bounding box center [694, 428] width 192 height 18
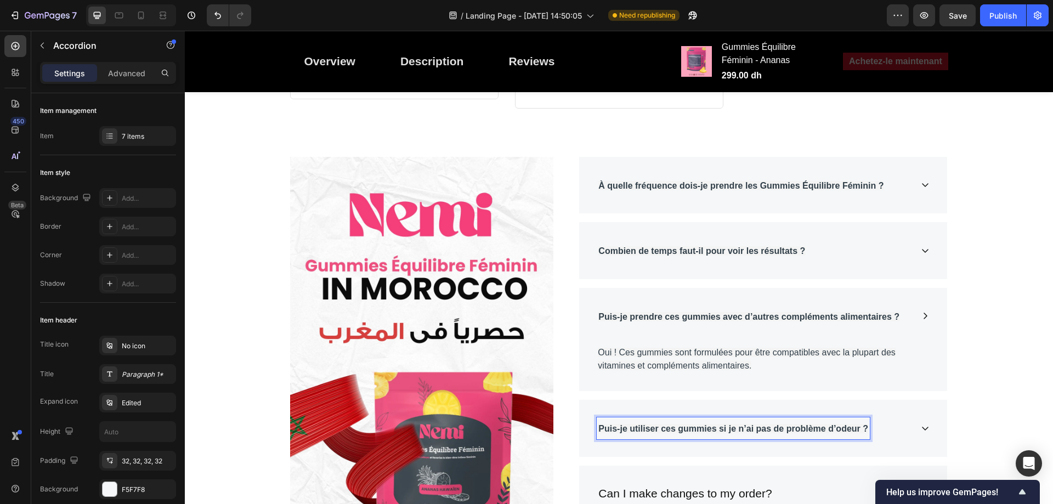
click at [929, 407] on div "Puis-je utiliser ces gummies si je n’ai pas de problème d’odeur ?" at bounding box center [763, 428] width 368 height 57
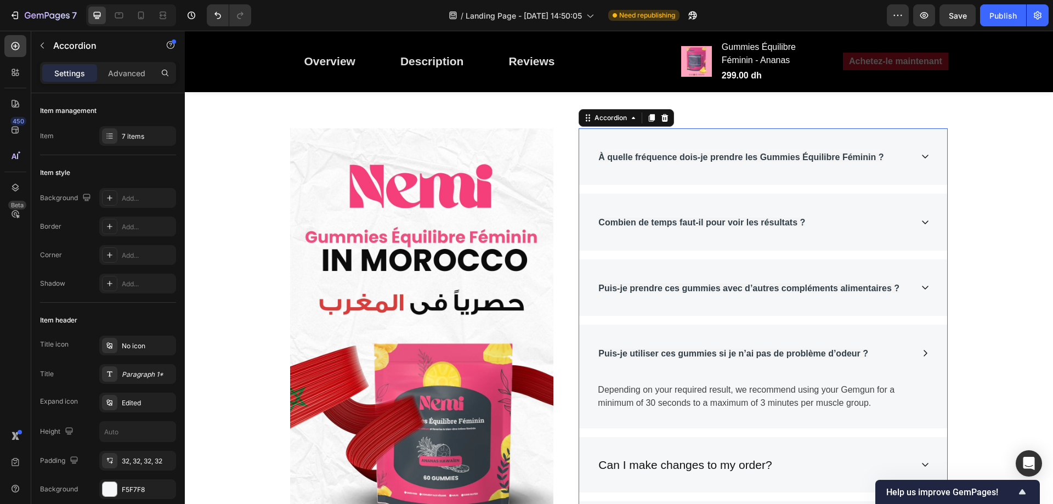
scroll to position [4562, 0]
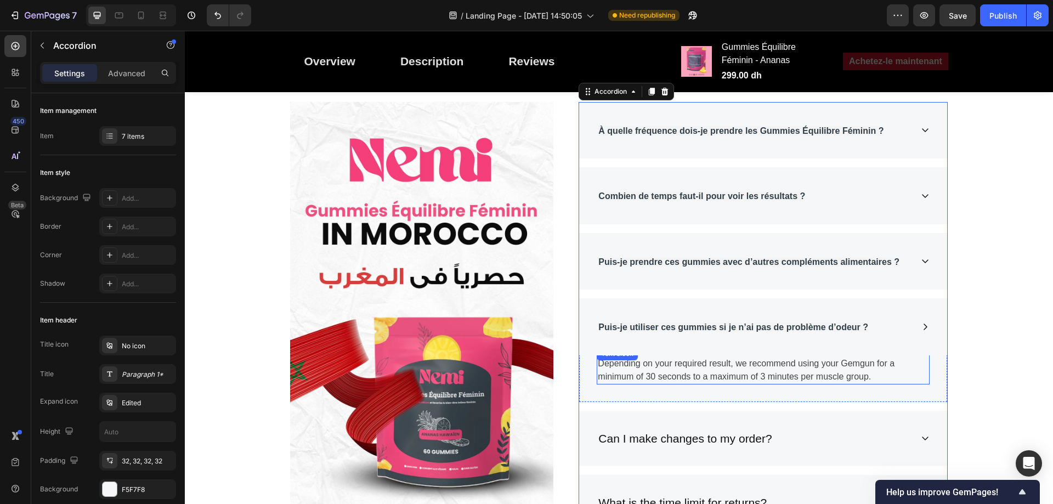
click at [810, 357] on p "Depending on your required result, we recommend using your Gemgun for a minimum…" at bounding box center [763, 370] width 331 height 26
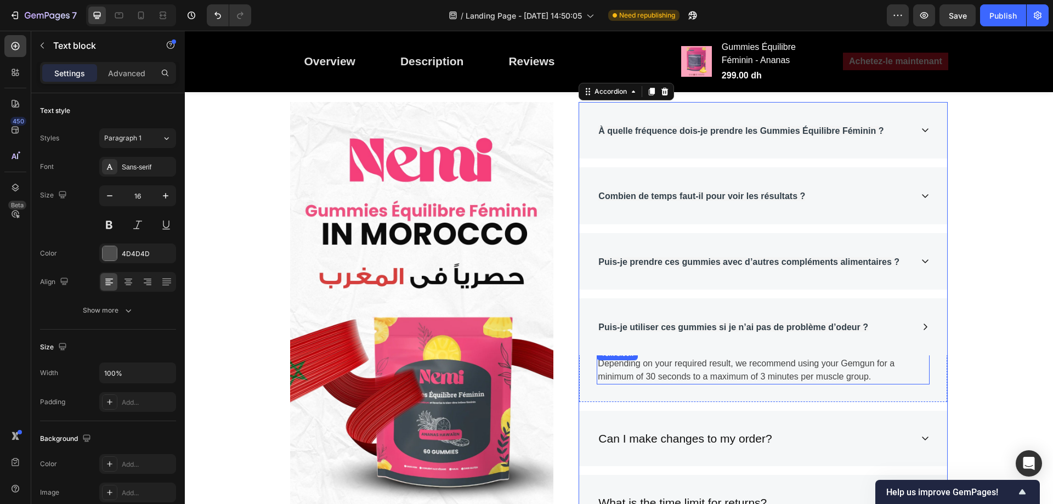
click at [810, 357] on p "Depending on your required result, we recommend using your Gemgun for a minimum…" at bounding box center [763, 370] width 331 height 26
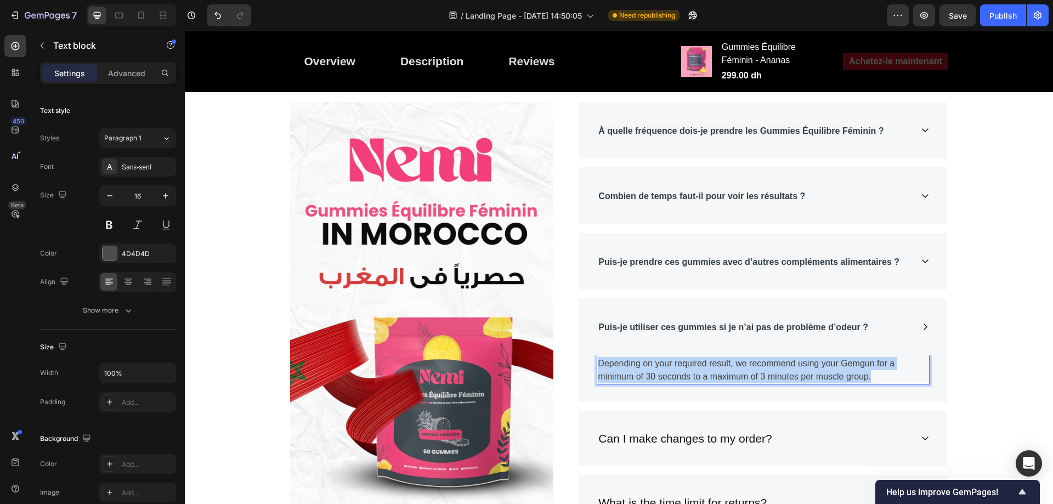
click at [810, 357] on p "Depending on your required result, we recommend using your Gemgun for a minimum…" at bounding box center [763, 370] width 331 height 26
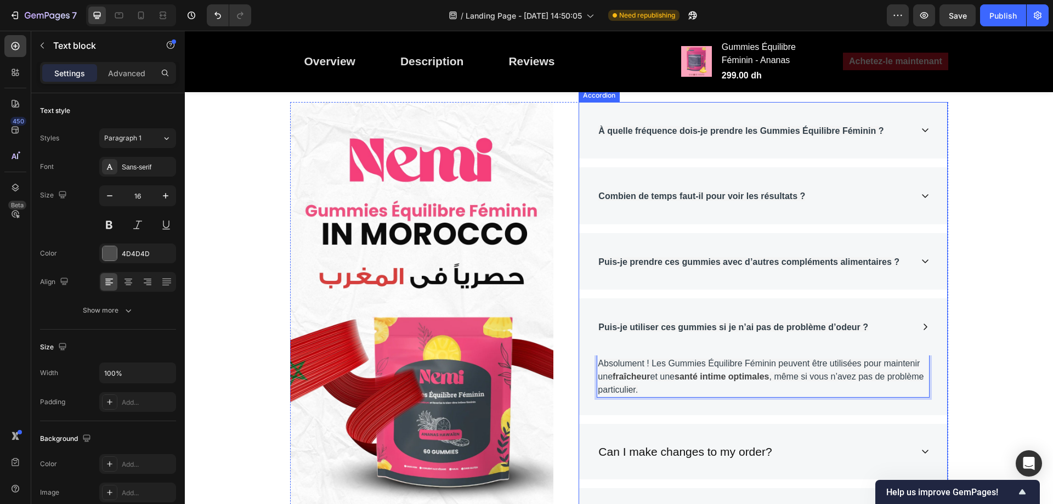
click at [622, 443] on p "Can I make changes to my order?" at bounding box center [684, 452] width 173 height 18
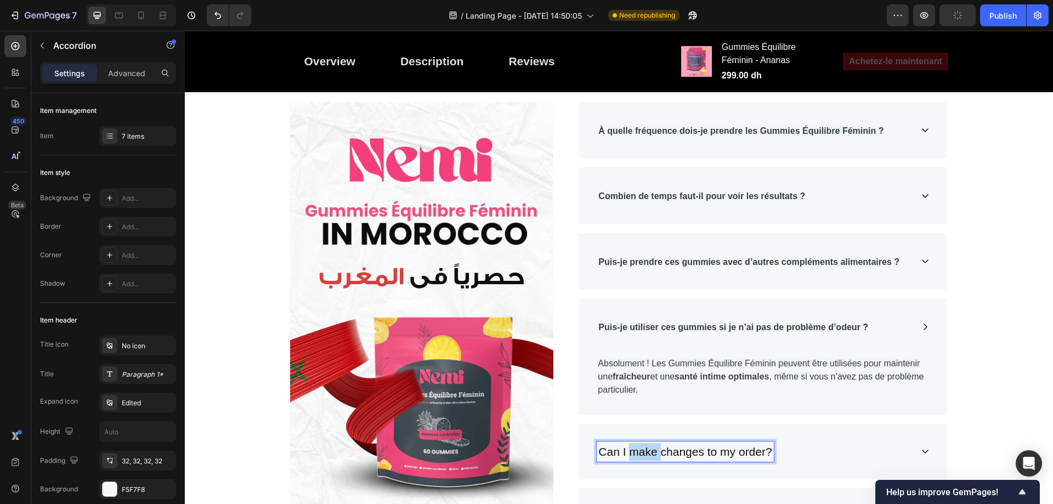
click at [637, 443] on p "Can I make changes to my order?" at bounding box center [684, 452] width 173 height 18
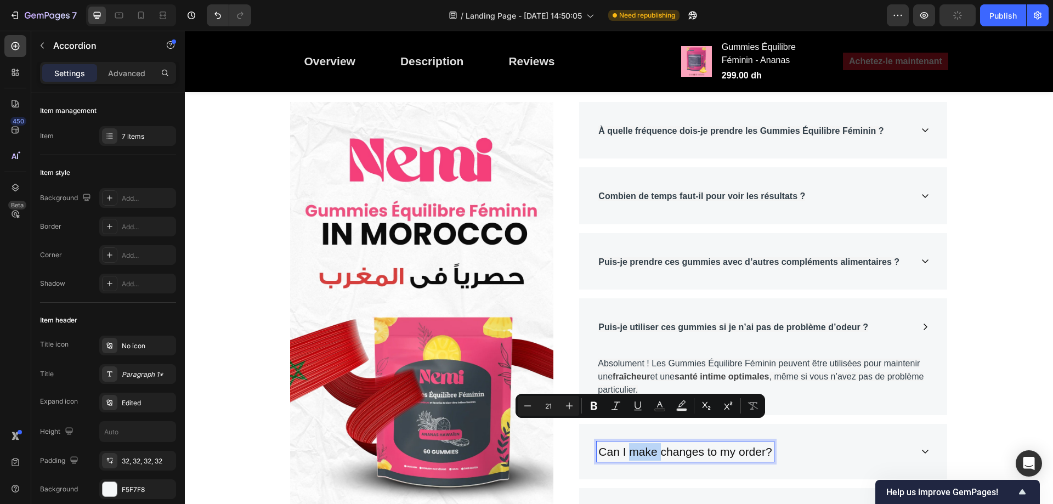
click at [637, 443] on p "Can I make changes to my order?" at bounding box center [684, 452] width 173 height 18
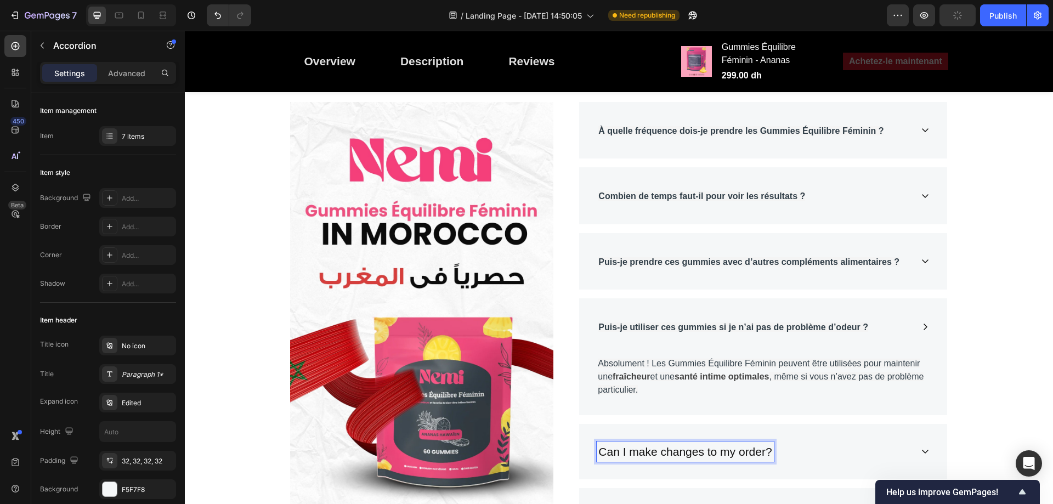
click at [690, 443] on p "Can I make changes to my order?" at bounding box center [684, 452] width 173 height 18
click at [850, 441] on div "Ces gummies sont-elles véganes et sans gluten ?" at bounding box center [754, 452] width 315 height 22
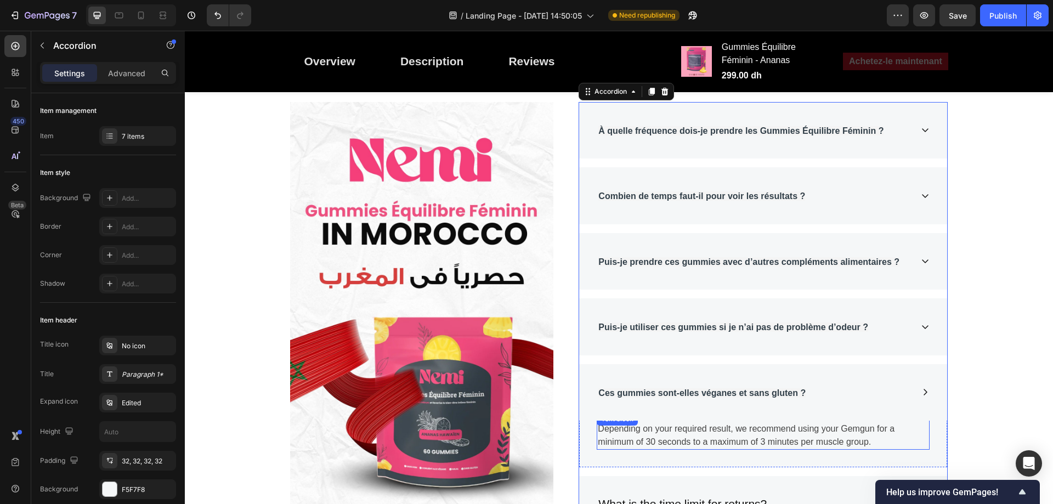
click at [808, 422] on p "Depending on your required result, we recommend using your Gemgun for a minimum…" at bounding box center [763, 435] width 331 height 26
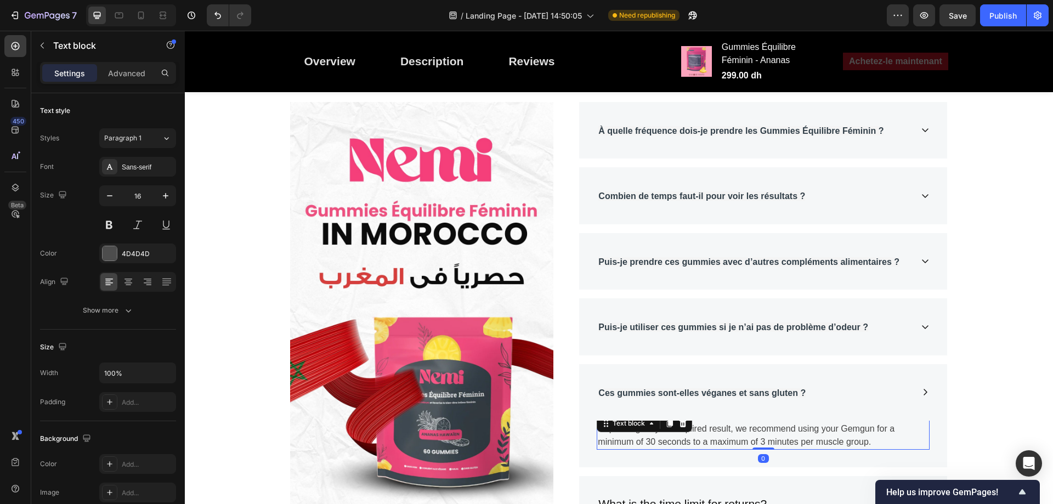
click at [808, 422] on p "Depending on your required result, we recommend using your Gemgun for a minimum…" at bounding box center [763, 435] width 331 height 26
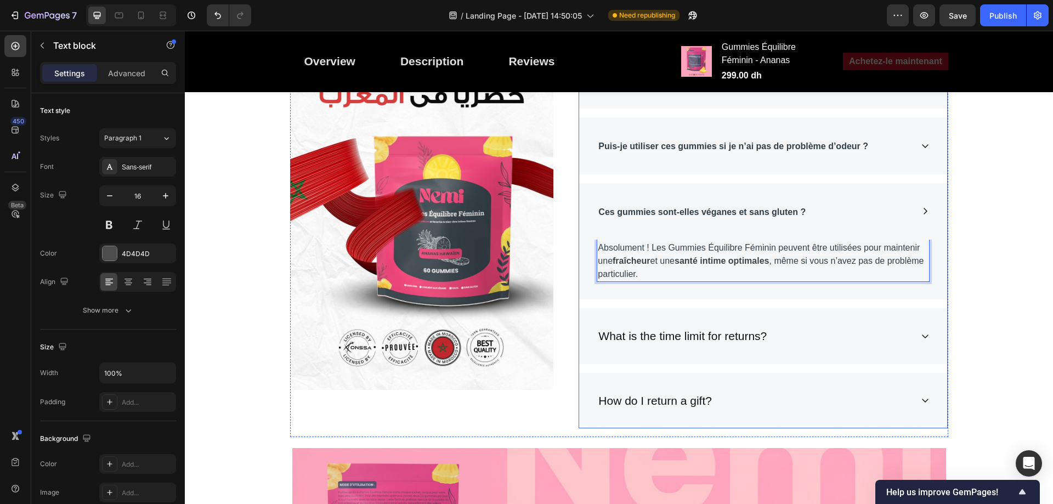
scroll to position [4726, 0]
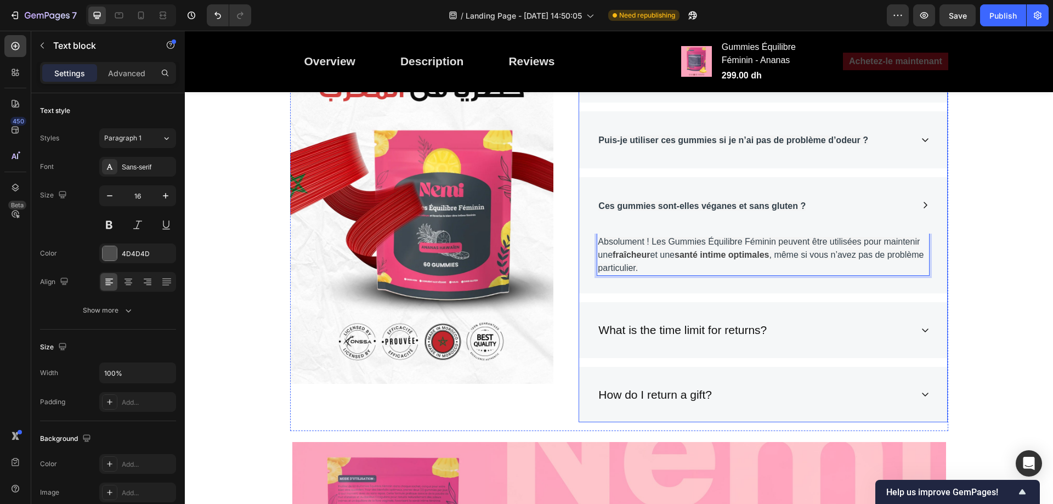
click at [668, 318] on div "What is the time limit for returns?" at bounding box center [763, 330] width 368 height 56
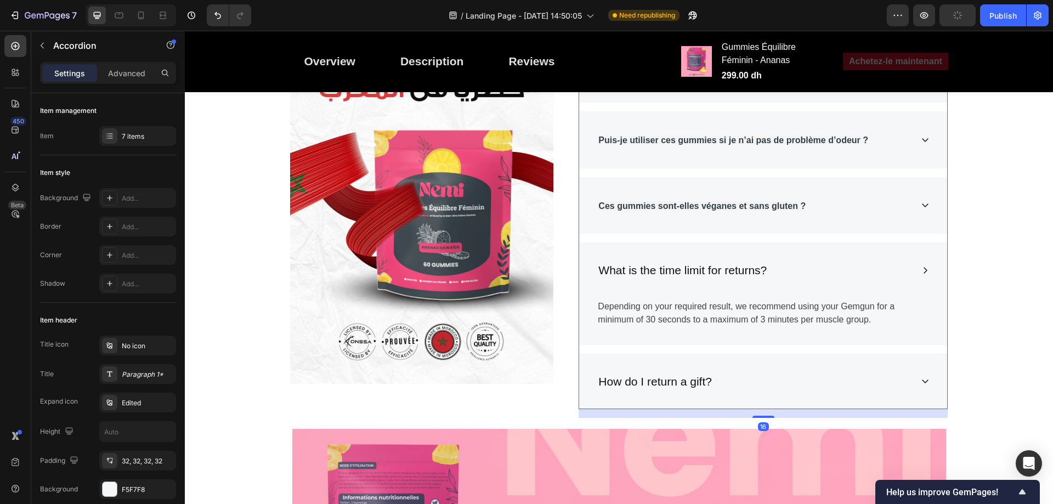
click at [670, 326] on p "Depending on your required result, we recommend using your Gemgun for a minimum…" at bounding box center [763, 313] width 331 height 26
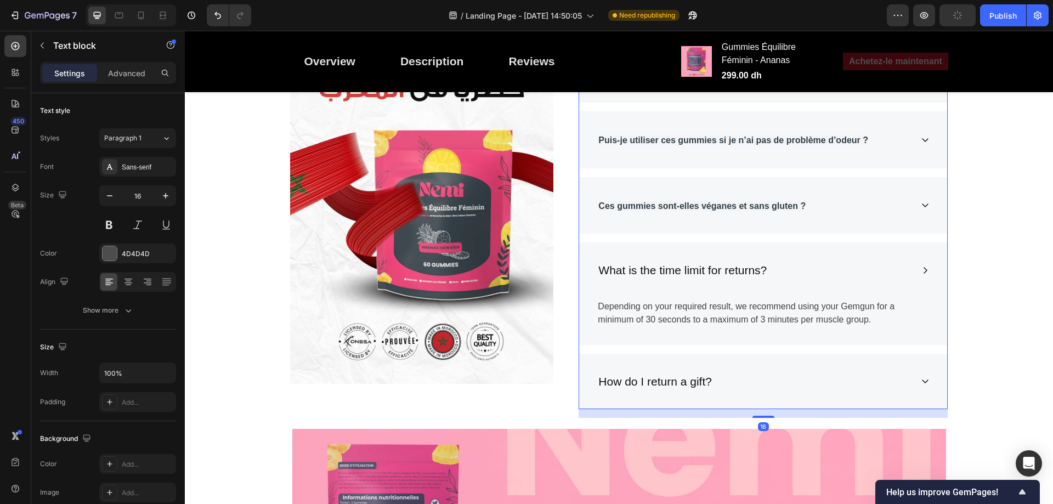
click at [670, 331] on div "Depending on your required result, we recommend using your Gemgun for a minimum…" at bounding box center [763, 317] width 368 height 55
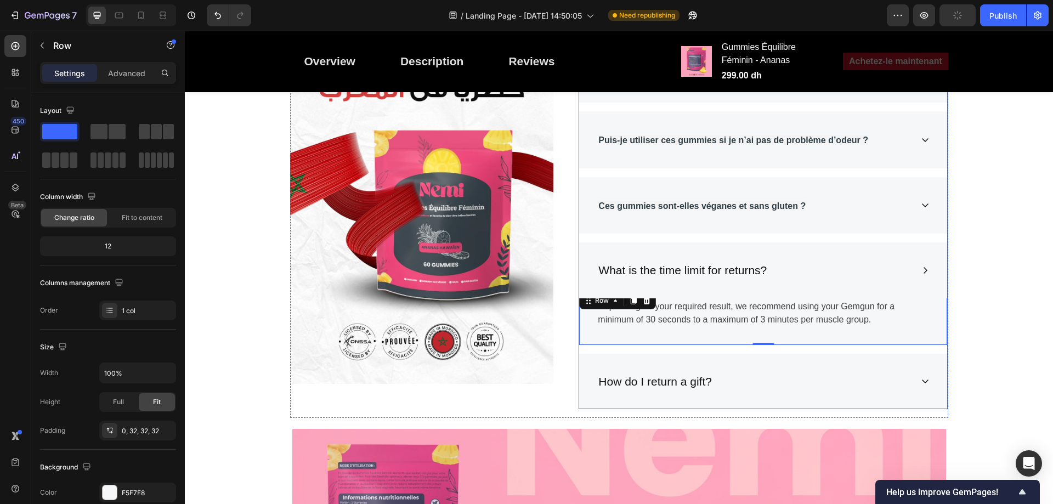
click at [678, 265] on p "What is the time limit for returns?" at bounding box center [682, 271] width 168 height 18
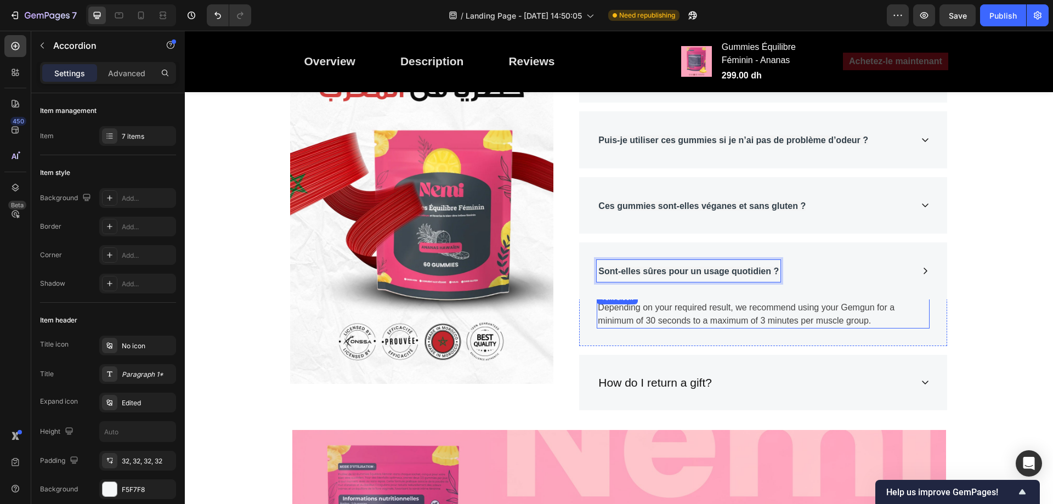
click at [670, 303] on p "Depending on your required result, we recommend using your Gemgun for a minimum…" at bounding box center [763, 314] width 331 height 26
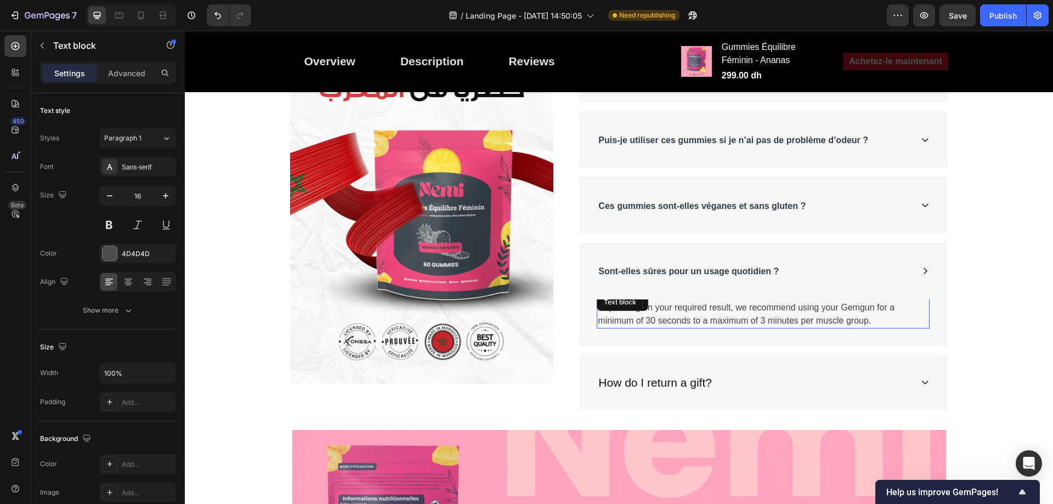
click at [670, 306] on p "Depending on your required result, we recommend using your Gemgun for a minimum…" at bounding box center [763, 314] width 331 height 26
click at [670, 306] on div "Depending on your required result, we recommend using your Gemgun for a minimum…" at bounding box center [763, 310] width 333 height 38
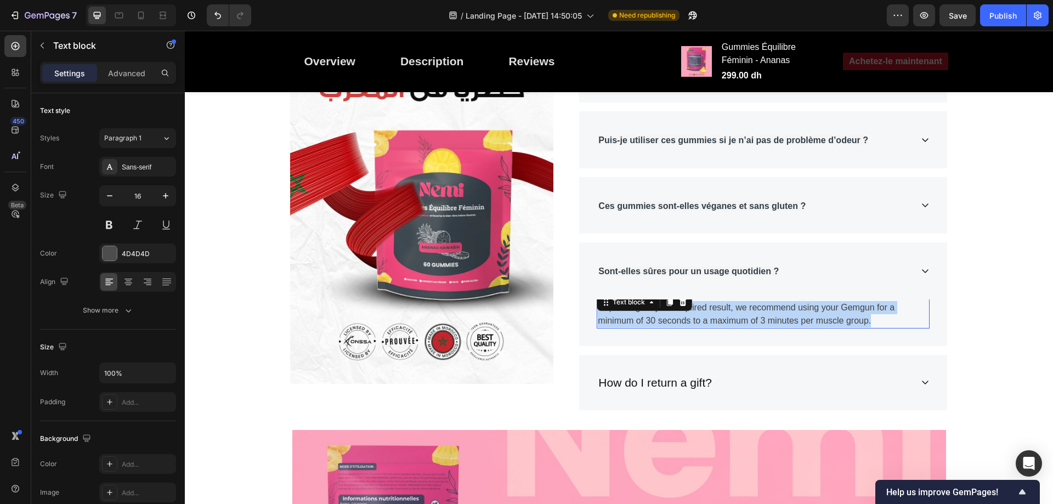
click at [670, 306] on p "Depending on your required result, we recommend using your Gemgun for a minimum…" at bounding box center [763, 314] width 331 height 26
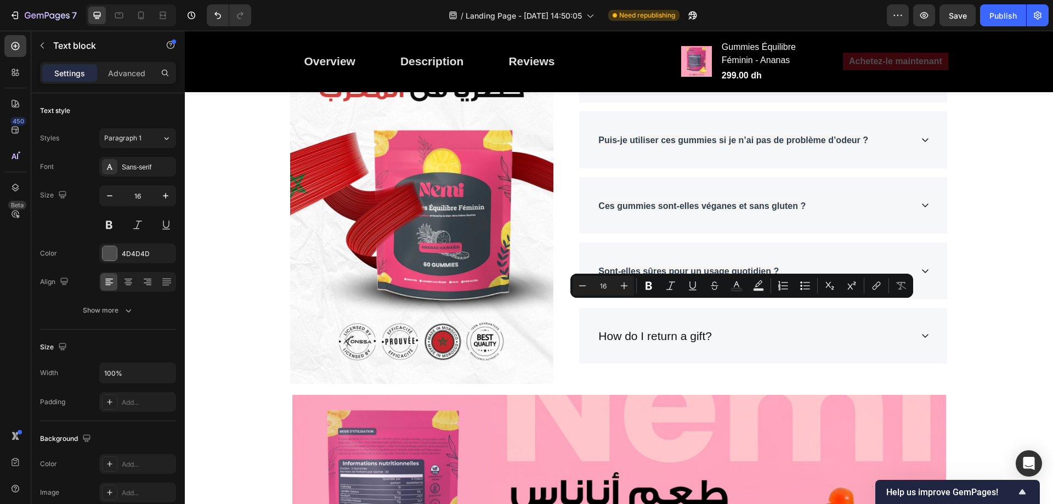
click at [670, 306] on div "À quelle fréquence dois-je prendre les Gummies Équilibre Féminin ? Combien de t…" at bounding box center [763, 139] width 369 height 449
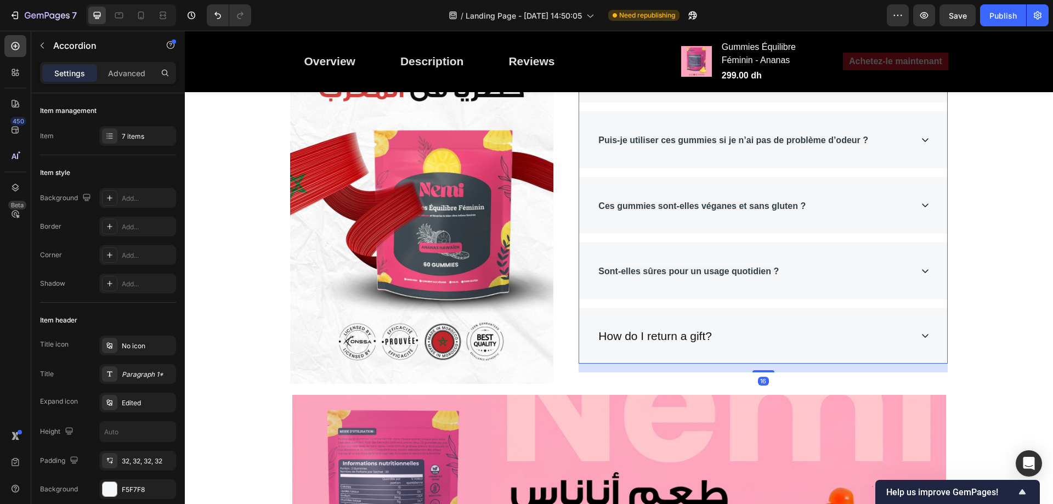
click at [818, 294] on div "Sont-elles sûres pour un usage quotidien ?" at bounding box center [763, 270] width 368 height 57
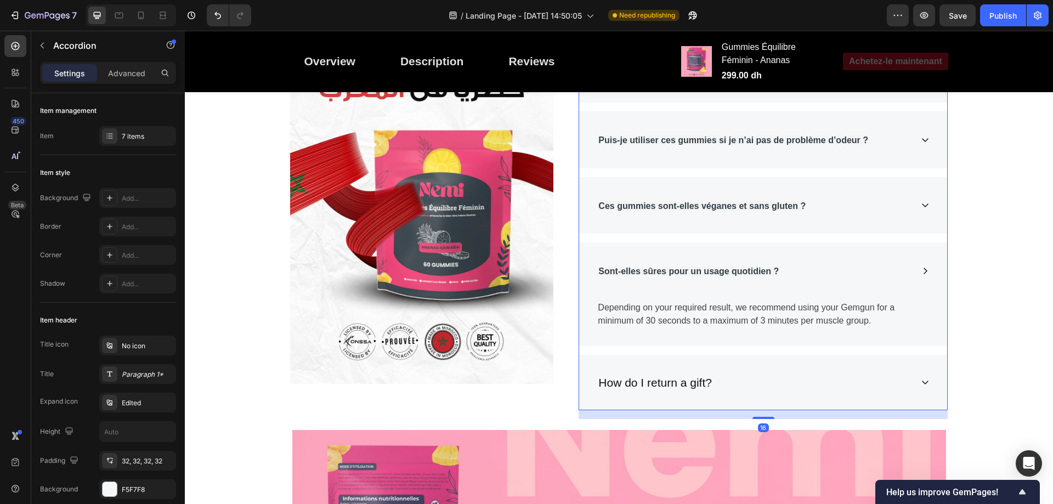
click at [791, 307] on p "Depending on your required result, we recommend using your Gemgun for a minimum…" at bounding box center [763, 314] width 331 height 26
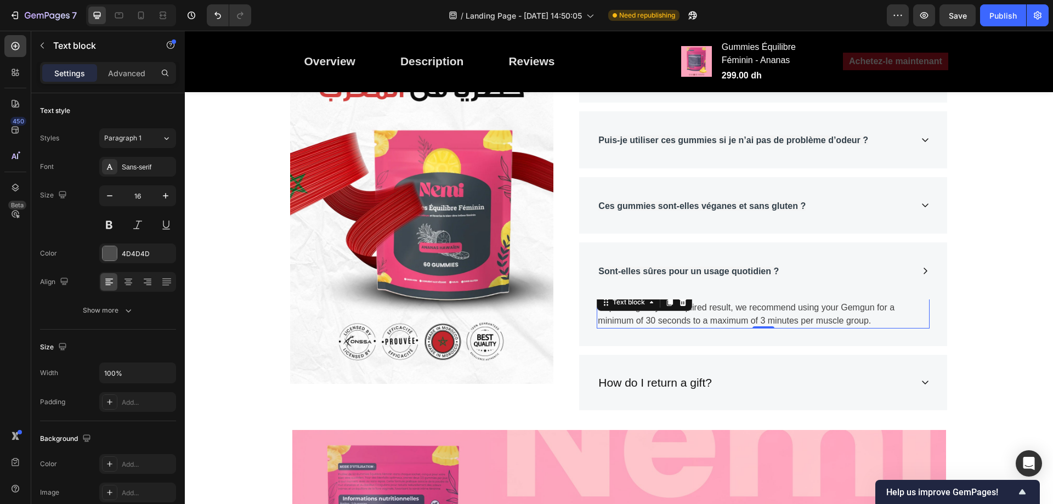
click at [791, 307] on p "Depending on your required result, we recommend using your Gemgun for a minimum…" at bounding box center [763, 314] width 331 height 26
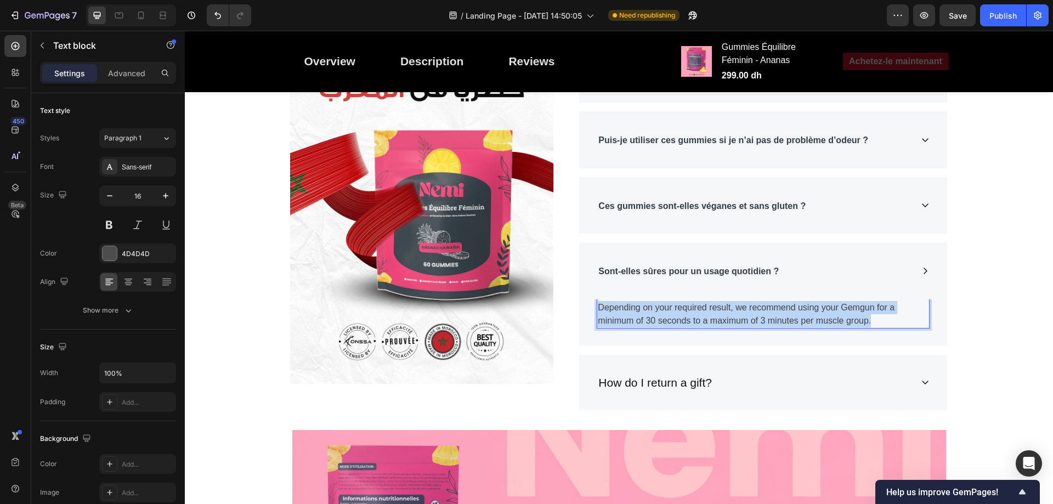
click at [791, 307] on p "Depending on your required result, we recommend using your Gemgun for a minimum…" at bounding box center [763, 314] width 331 height 26
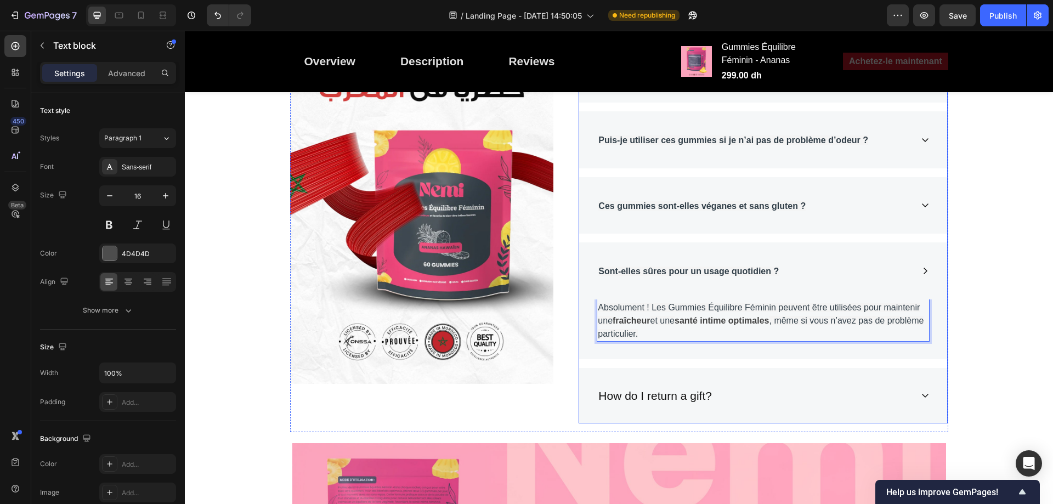
click at [942, 282] on div "Sont-elles sûres pour un usage quotidien ?" at bounding box center [763, 270] width 368 height 57
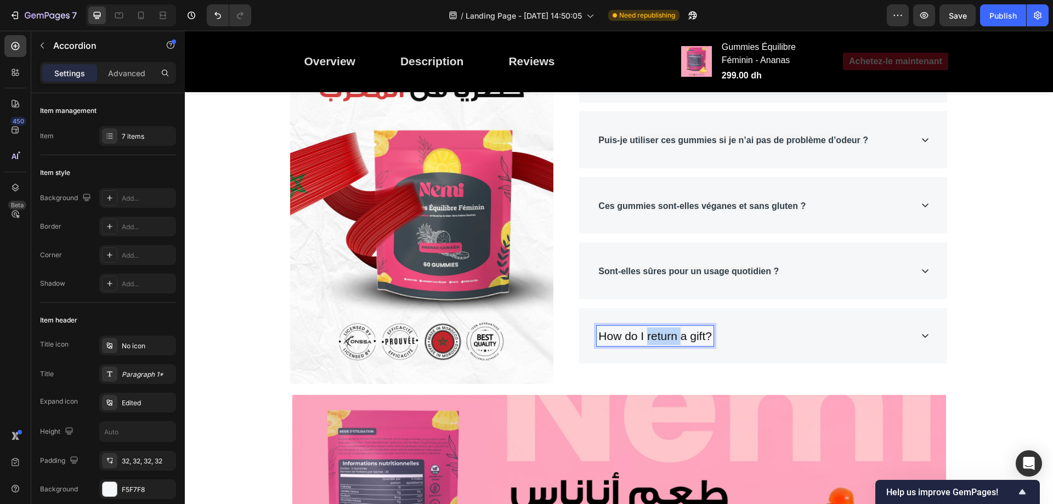
click at [646, 340] on p "How do I return a gift?" at bounding box center [655, 336] width 114 height 18
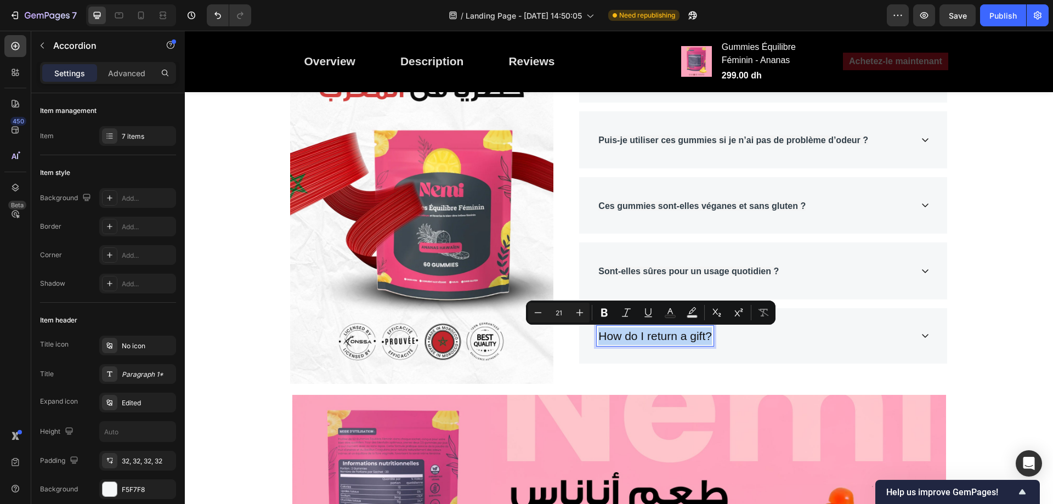
type input "16"
click at [626, 269] on strong "Sont-elles sûres pour un usage quotidien ?" at bounding box center [688, 270] width 180 height 9
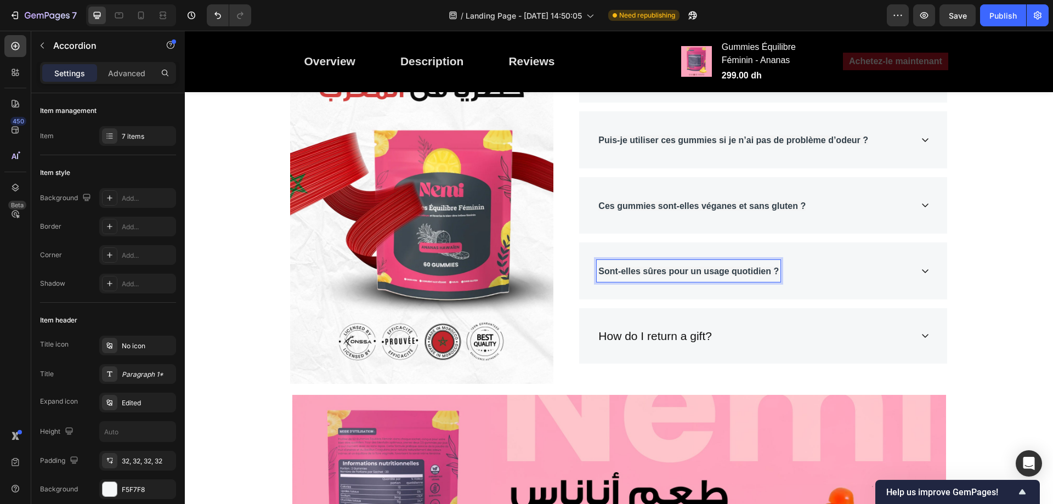
click at [680, 276] on strong "Sont-elles sûres pour un usage quotidien ?" at bounding box center [688, 270] width 180 height 9
click at [743, 273] on strong "Sont-elles sûres pour un usage quotidien ?" at bounding box center [688, 270] width 180 height 9
click at [802, 273] on div "Sont-elles sûres pour un usage quotidien ?" at bounding box center [754, 271] width 315 height 22
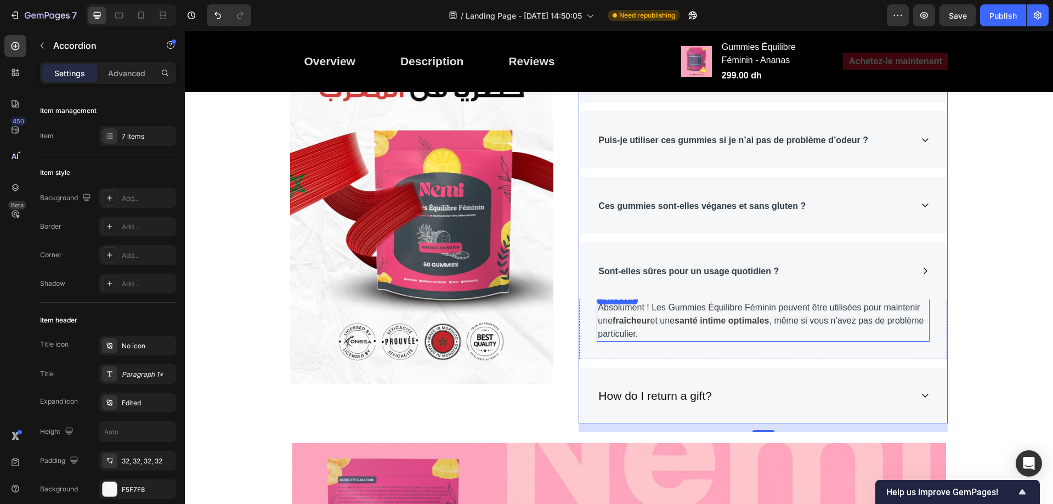
click at [710, 313] on p "Absolument ! Les Gummies Équilibre Féminin peuvent être utilisées pour mainteni…" at bounding box center [763, 320] width 331 height 39
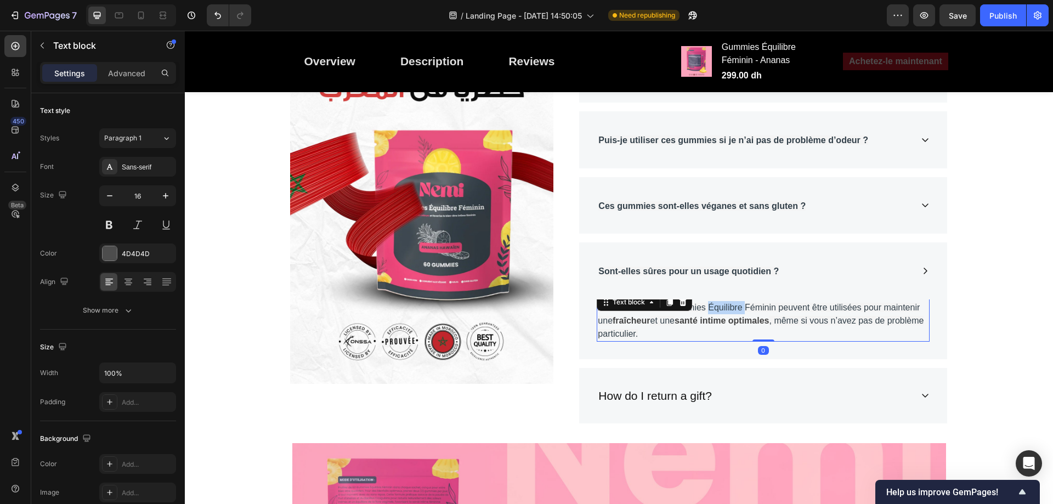
click at [710, 313] on p "Absolument ! Les Gummies Équilibre Féminin peuvent être utilisées pour mainteni…" at bounding box center [763, 320] width 331 height 39
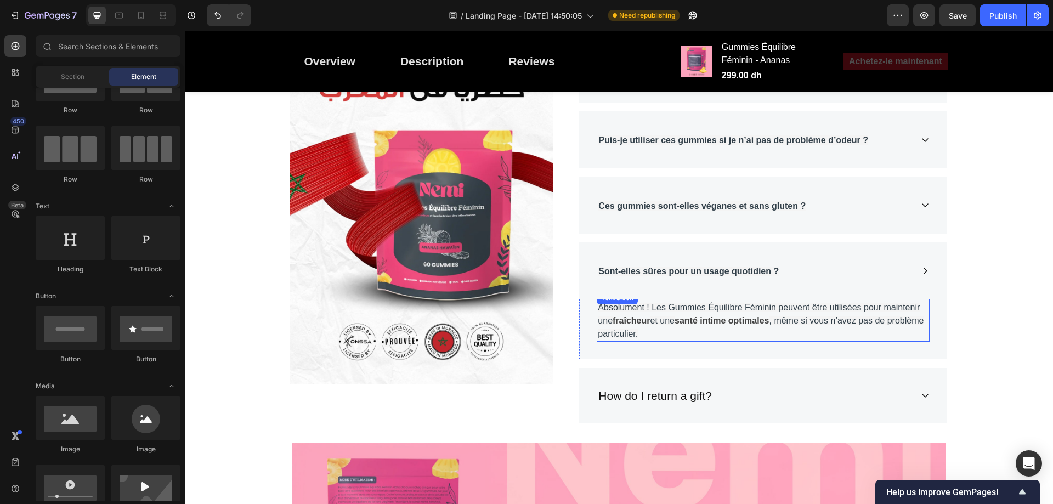
click at [672, 305] on span "Absolument ! Les Gummies Équilibre Féminin peuvent être utilisées pour mainteni…" at bounding box center [759, 314] width 322 height 22
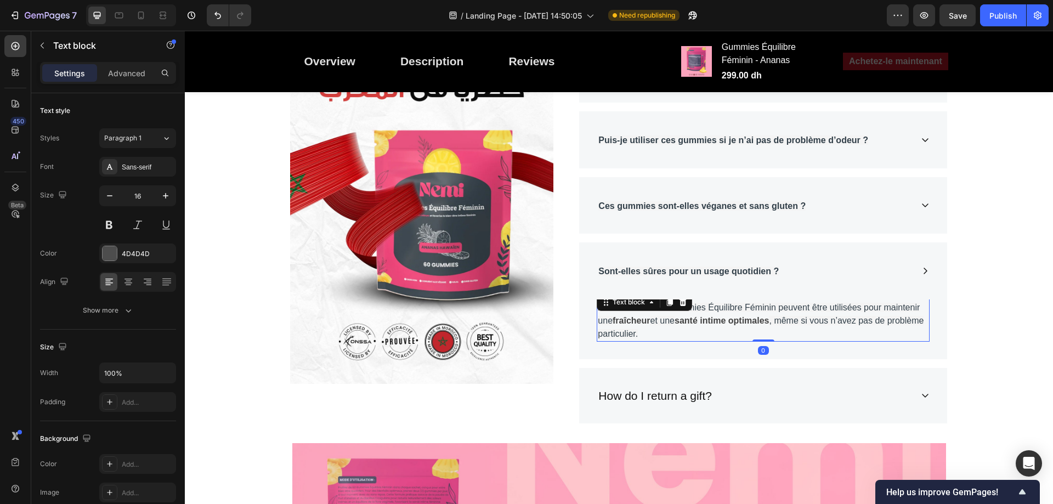
click at [672, 305] on div at bounding box center [669, 302] width 13 height 13
click at [729, 305] on span "Absolument ! Les Gummies Équilibre Féminin peuvent être utilisées pour mainteni…" at bounding box center [759, 314] width 322 height 22
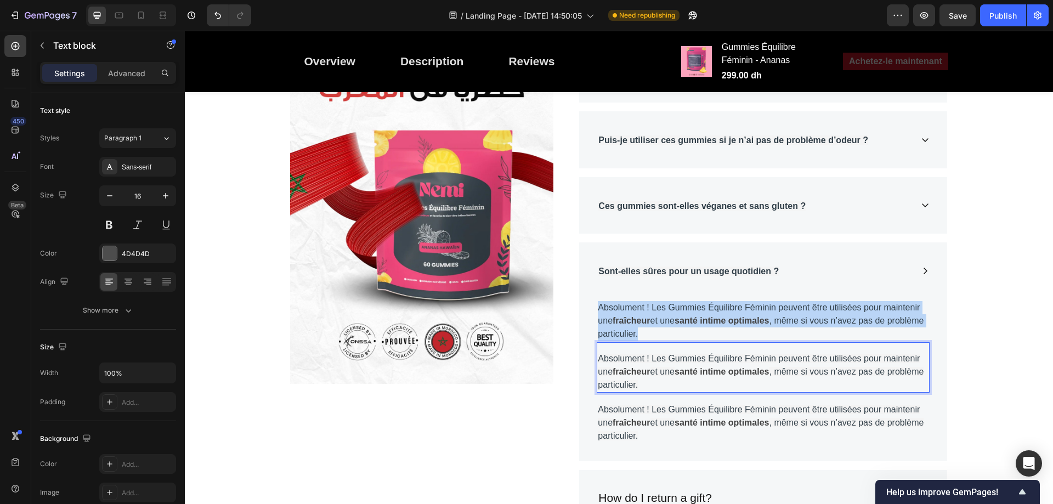
click at [729, 305] on span "Absolument ! Les Gummies Équilibre Féminin peuvent être utilisées pour mainteni…" at bounding box center [759, 314] width 322 height 22
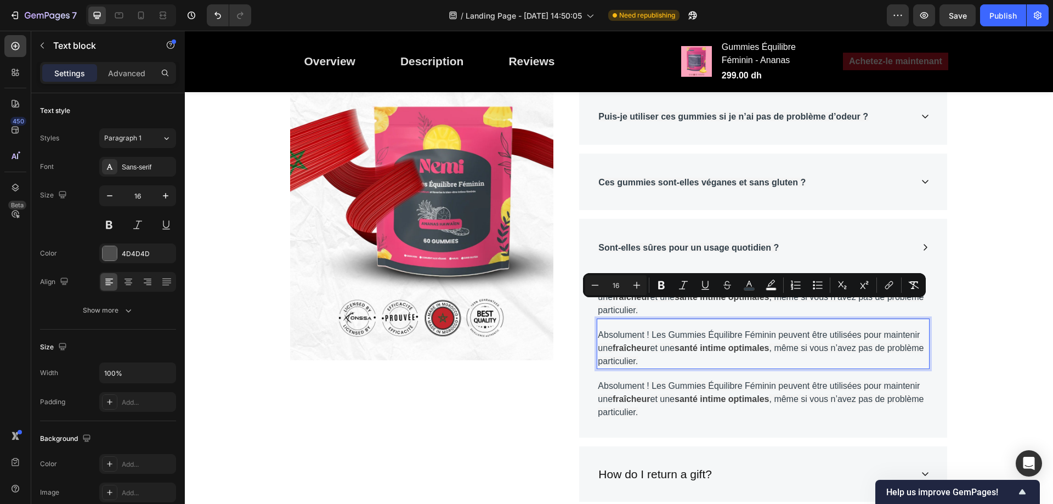
scroll to position [4827, 0]
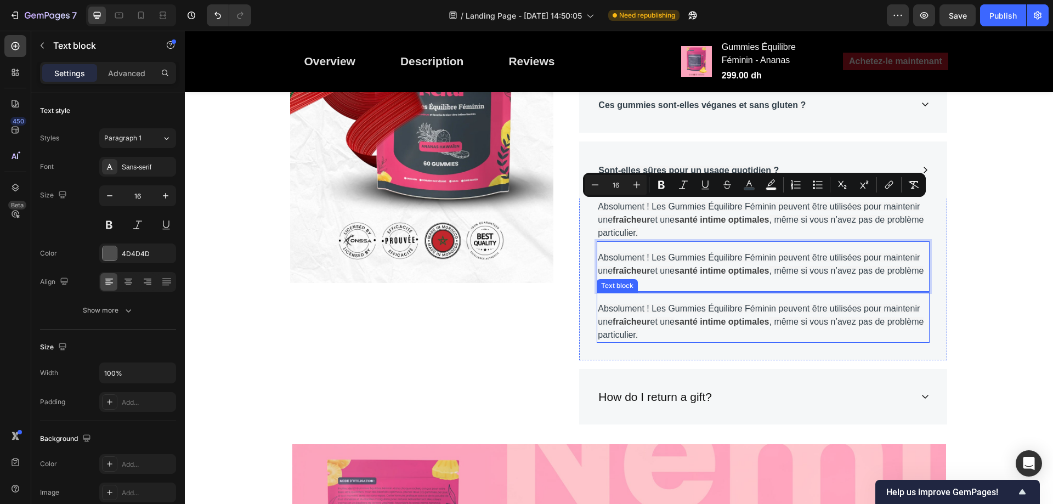
click at [701, 295] on div "Absolument ! Les Gummies Équilibre Féminin peuvent être utilisées pour mainteni…" at bounding box center [763, 317] width 333 height 51
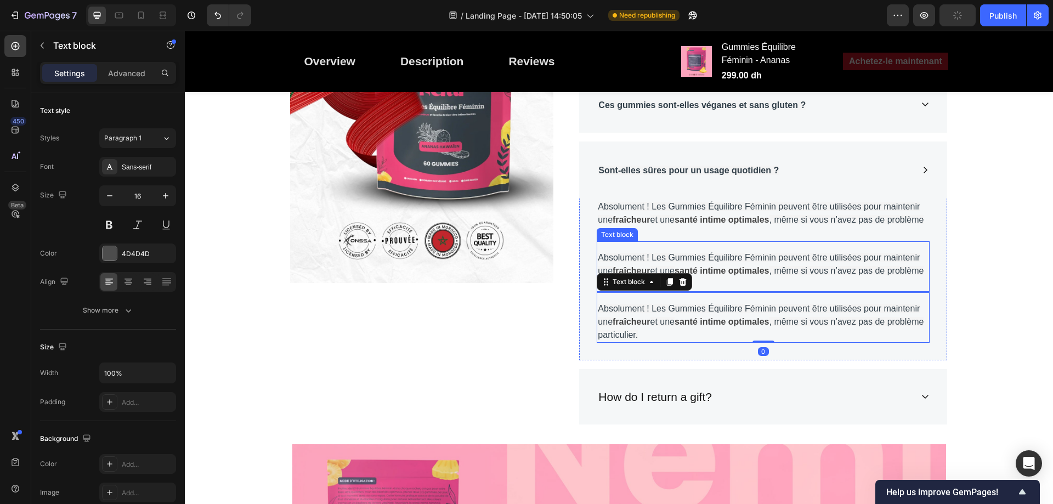
click at [921, 248] on div "Absolument ! Les Gummies Équilibre Féminin peuvent être utilisées pour mainteni…" at bounding box center [763, 266] width 333 height 51
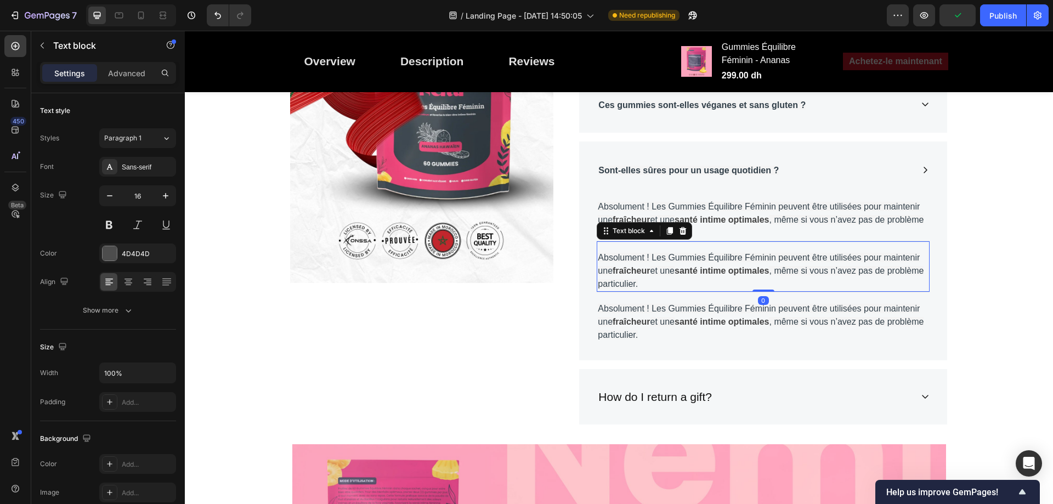
click at [520, 319] on div "Image" at bounding box center [422, 124] width 264 height 620
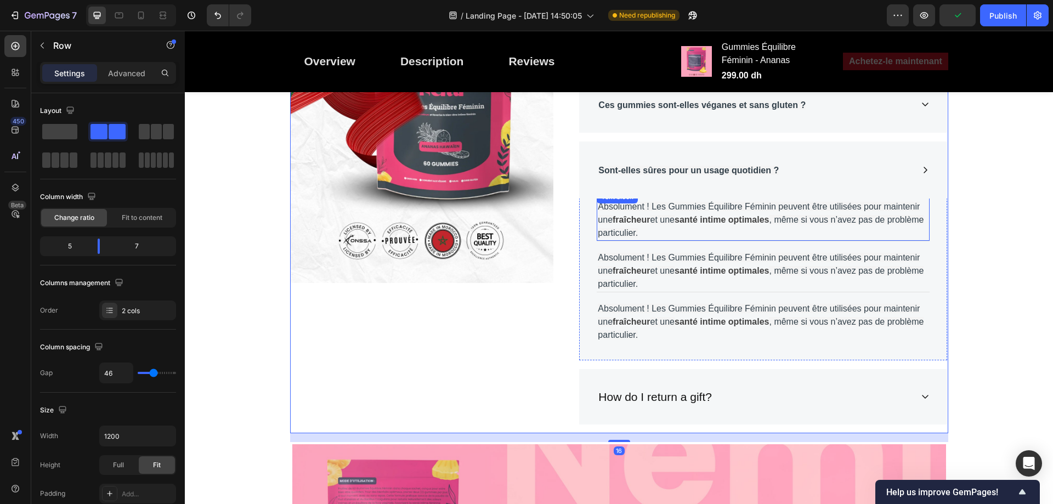
click at [655, 207] on span "Absolument ! Les Gummies Équilibre Féminin peuvent être utilisées pour mainteni…" at bounding box center [759, 213] width 322 height 22
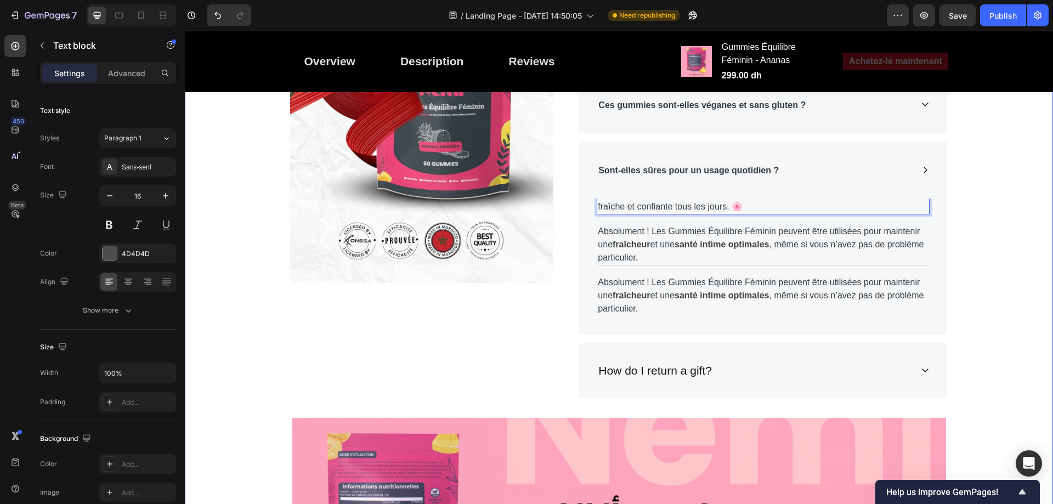
click at [1008, 222] on div "Image À quelle fréquence dois-je prendre les Gummies Équilibre Féminin ? Combie…" at bounding box center [619, 247] width 852 height 867
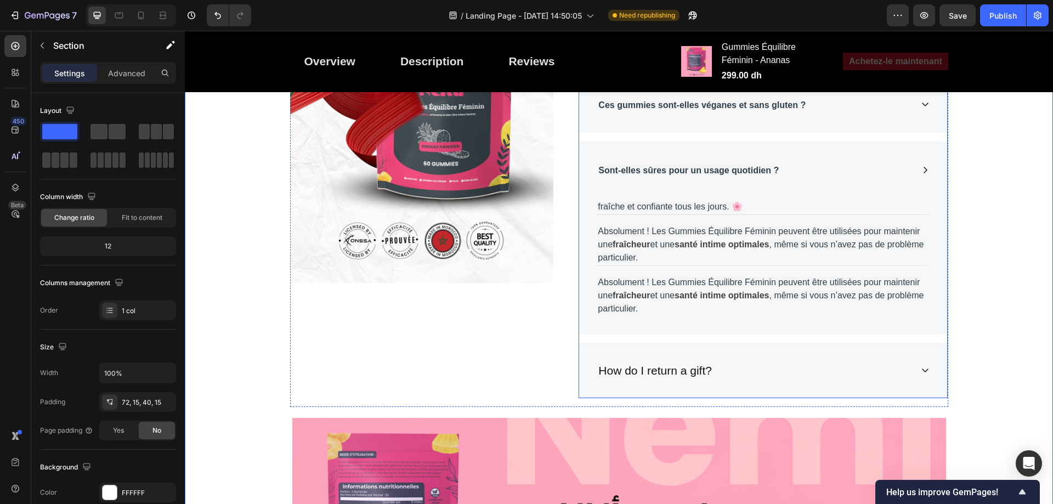
click at [921, 169] on icon at bounding box center [925, 170] width 9 height 9
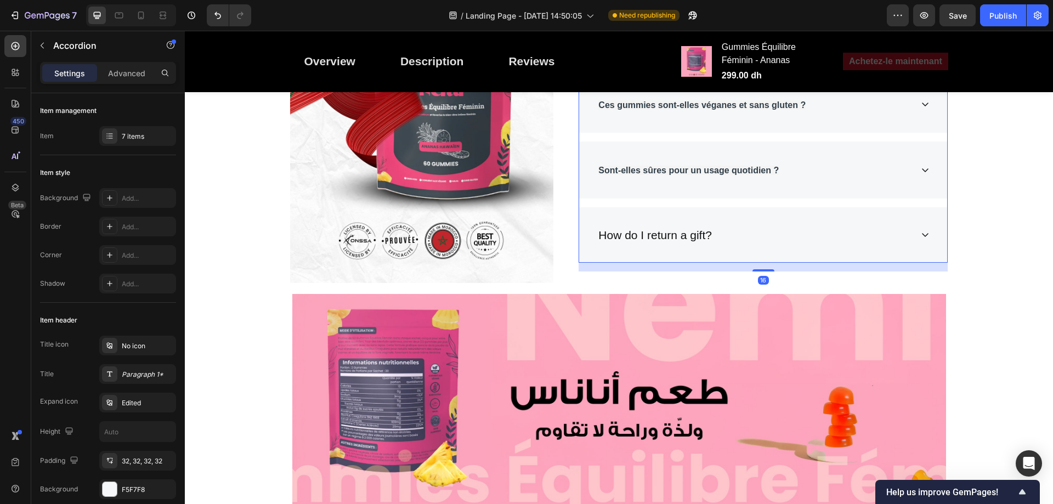
click at [921, 169] on icon at bounding box center [925, 170] width 9 height 9
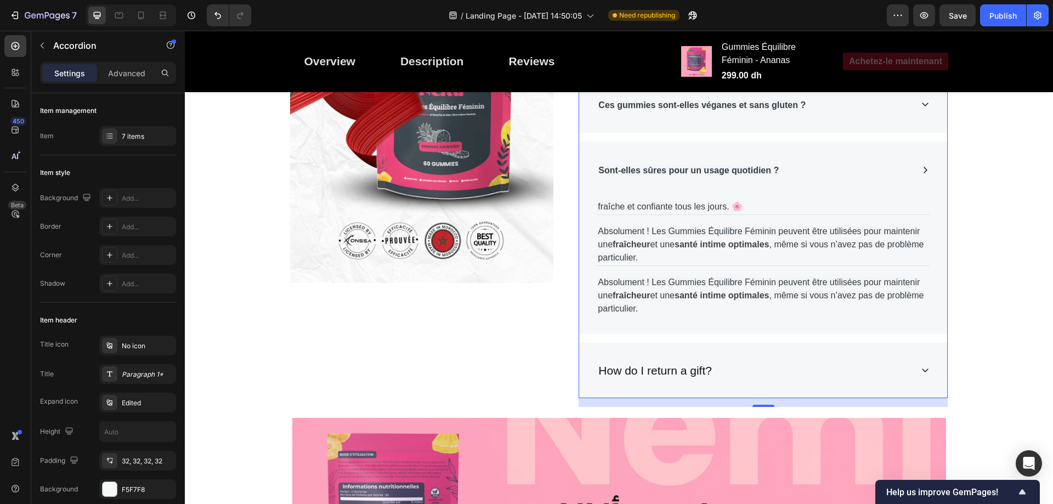
click at [703, 209] on span "fraîche et confiante tous les jours. 🌸" at bounding box center [670, 206] width 145 height 9
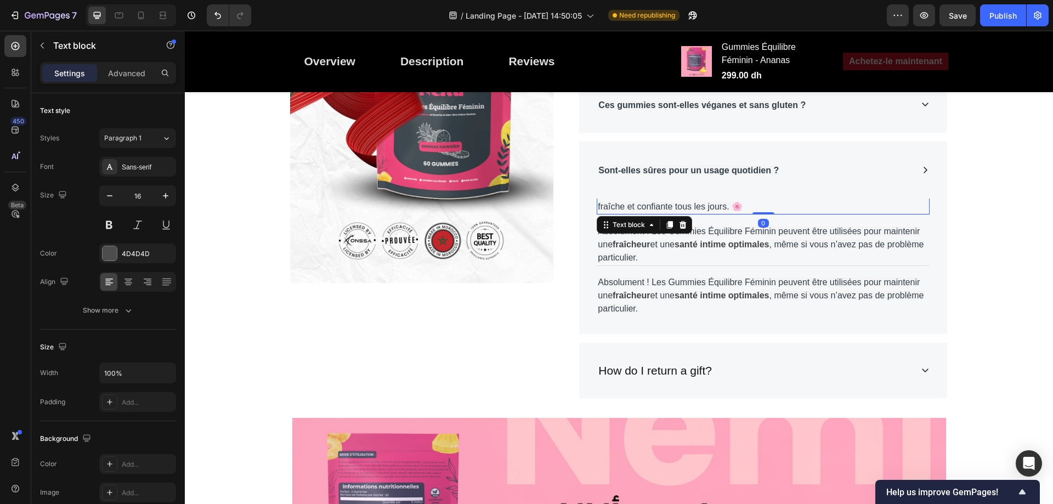
click at [703, 205] on span "fraîche et confiante tous les jours. 🌸" at bounding box center [670, 206] width 145 height 9
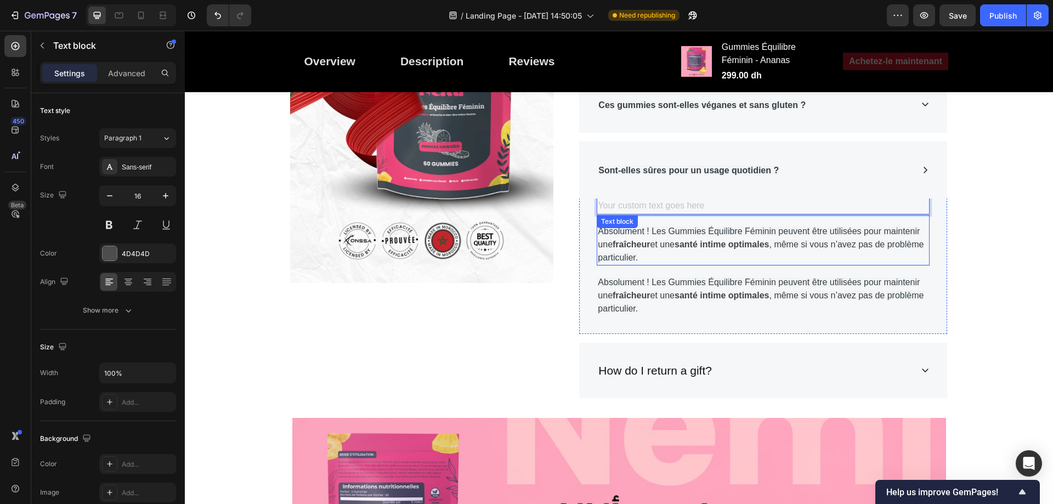
click at [704, 219] on div "Absolument ! Les Gummies Équilibre Féminin peuvent être utilisées pour mainteni…" at bounding box center [763, 239] width 333 height 51
click at [678, 222] on icon at bounding box center [682, 226] width 9 height 9
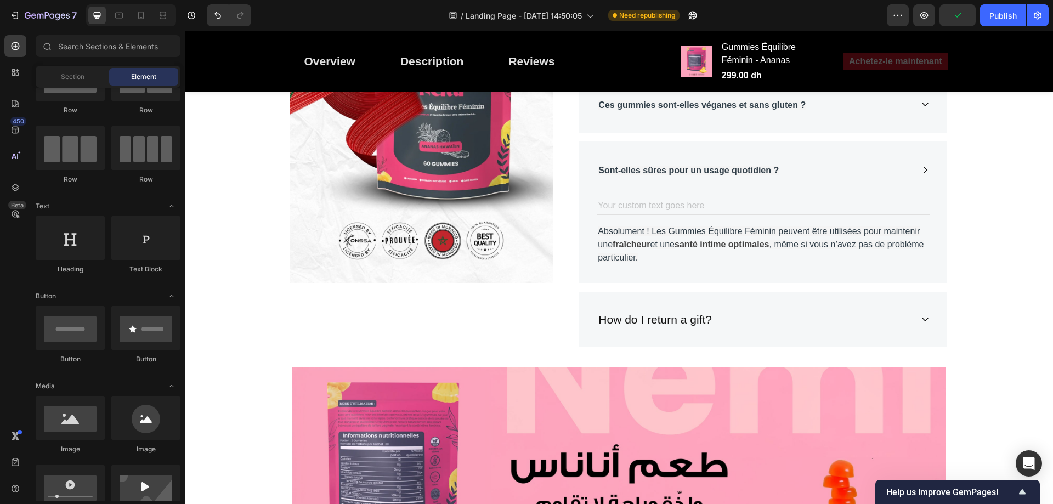
click at [693, 222] on div "Absolument ! Les Gummies Équilibre Féminin peuvent être utilisées pour mainteni…" at bounding box center [763, 239] width 333 height 51
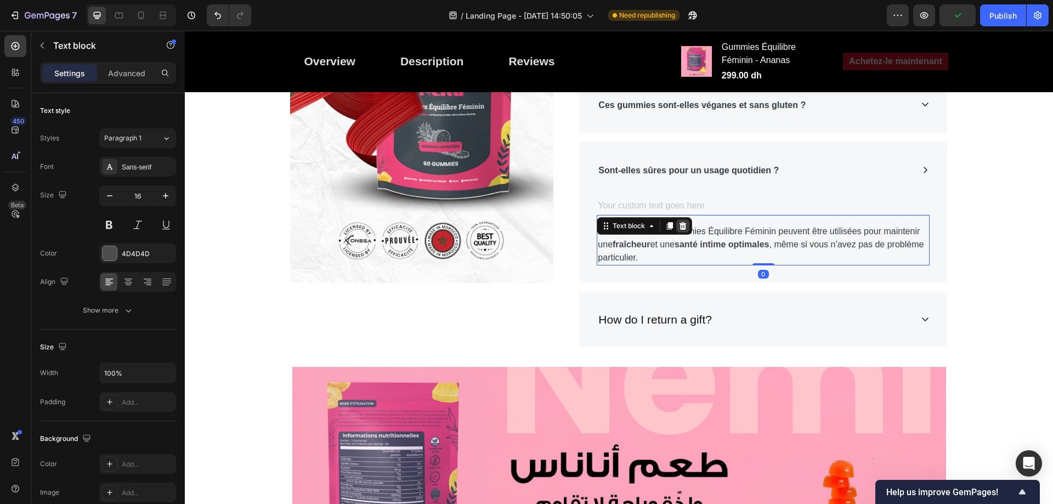
click at [680, 223] on icon at bounding box center [682, 226] width 7 height 8
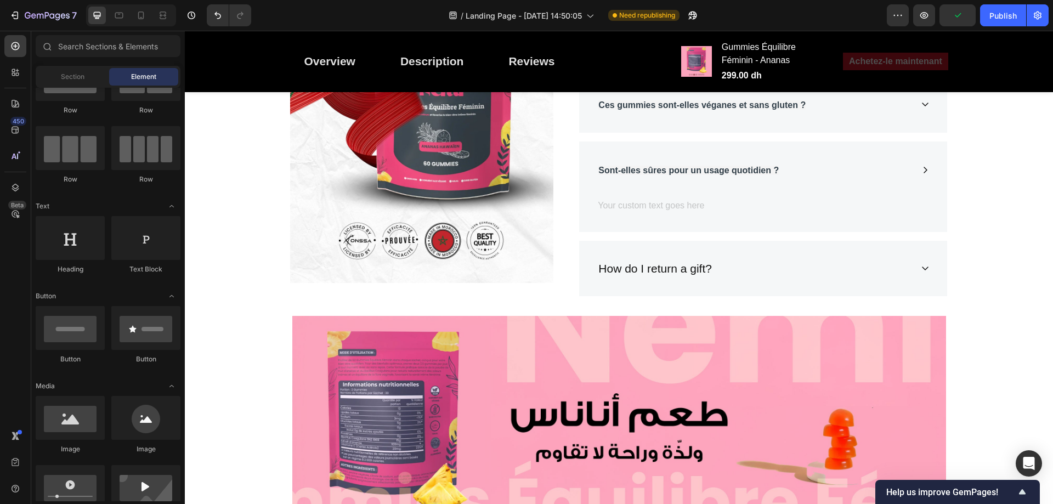
click at [682, 200] on div "Rich Text Editor. Editing area: main" at bounding box center [763, 206] width 333 height 15
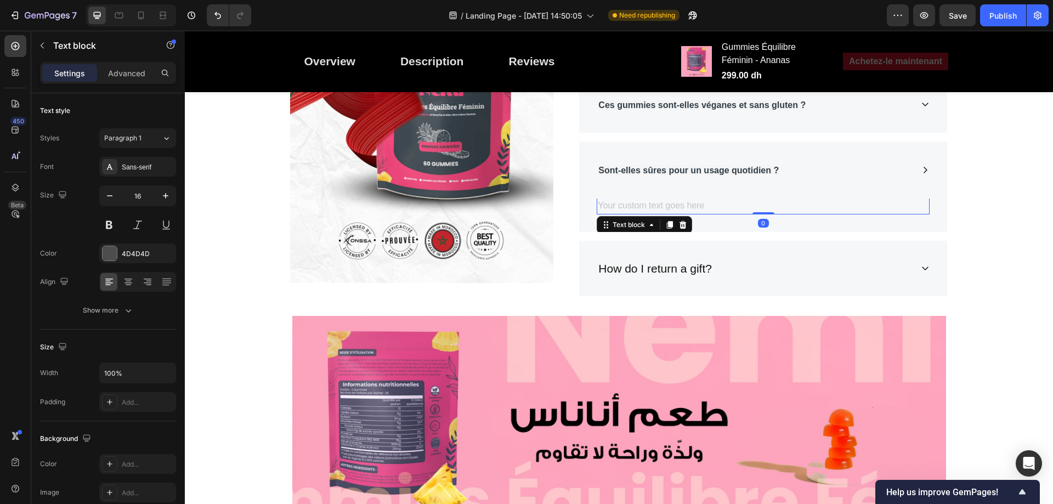
click at [682, 202] on div "Rich Text Editor. Editing area: main" at bounding box center [763, 206] width 333 height 15
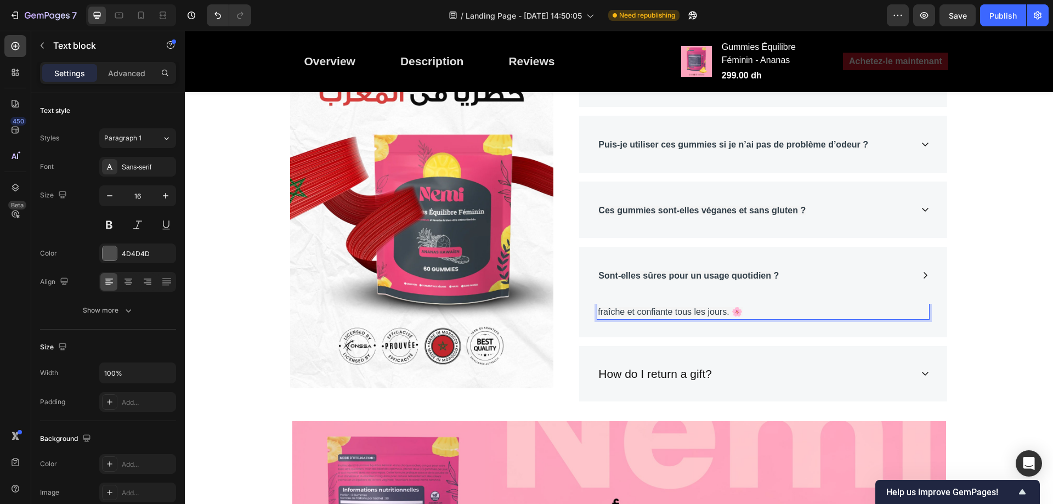
scroll to position [4717, 0]
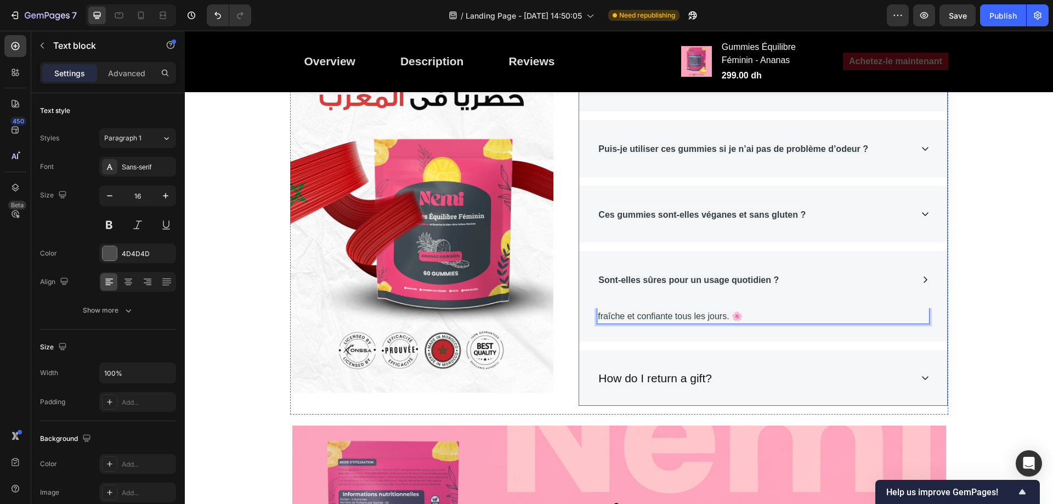
click at [707, 302] on div "Sont-elles sûres pour un usage quotidien ?" at bounding box center [763, 279] width 368 height 57
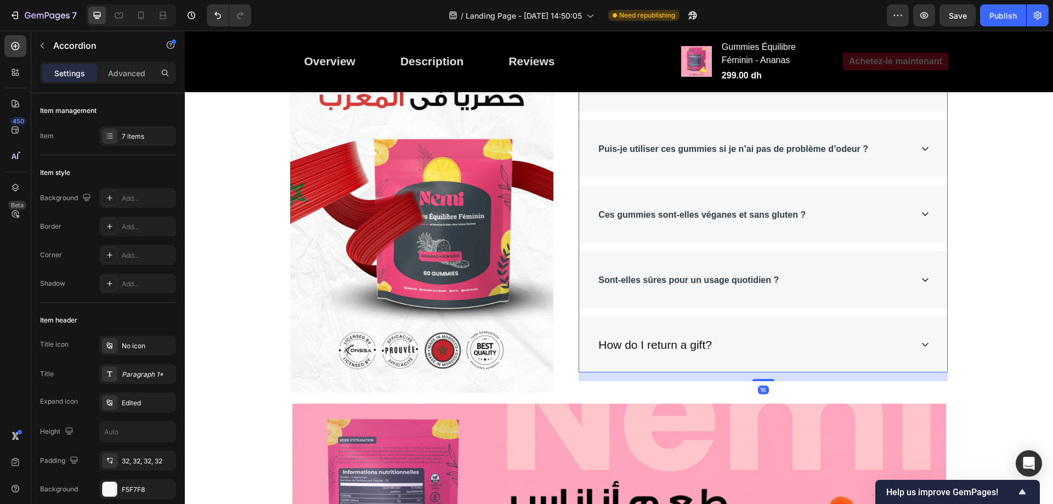
click at [832, 278] on div "Sont-elles sûres pour un usage quotidien ?" at bounding box center [754, 280] width 315 height 22
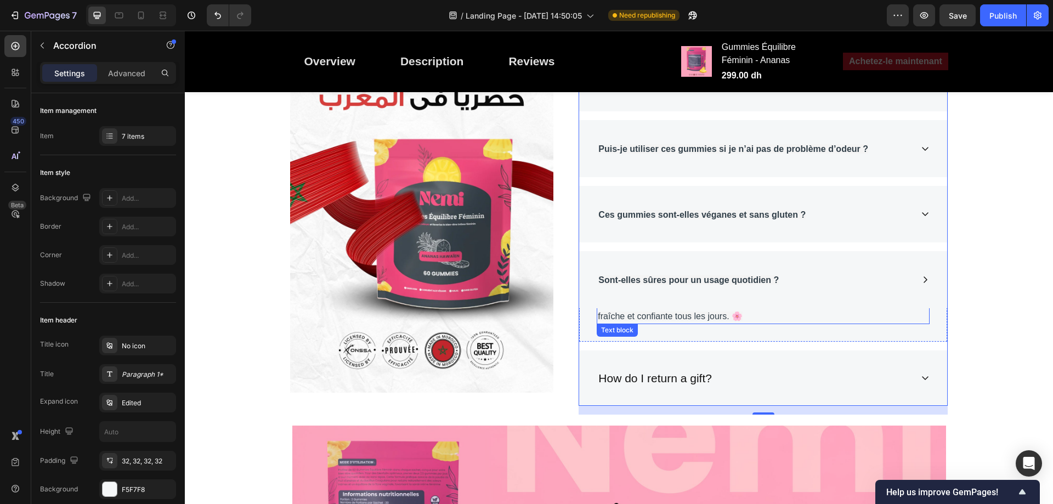
click at [733, 314] on span "fraîche et confiante tous les jours. 🌸" at bounding box center [670, 315] width 145 height 9
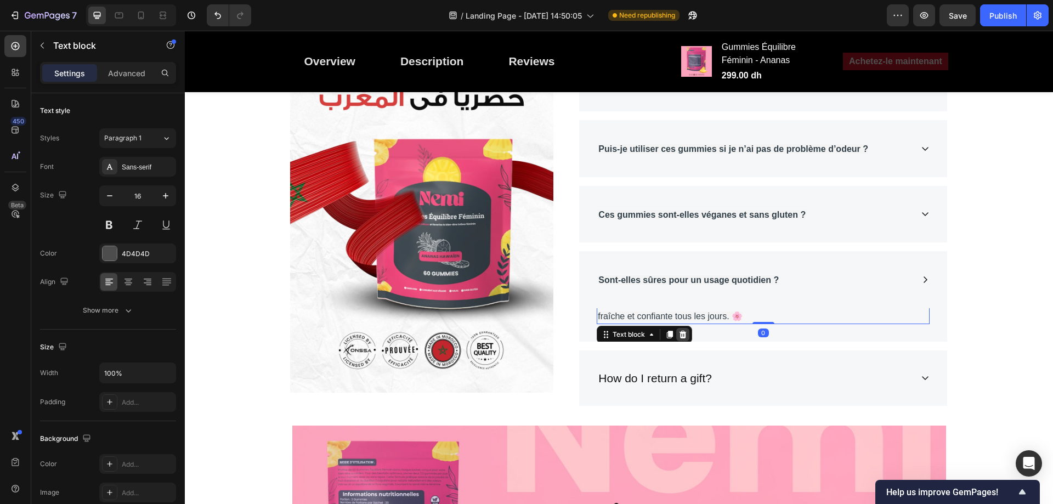
click at [682, 332] on icon at bounding box center [682, 335] width 7 height 8
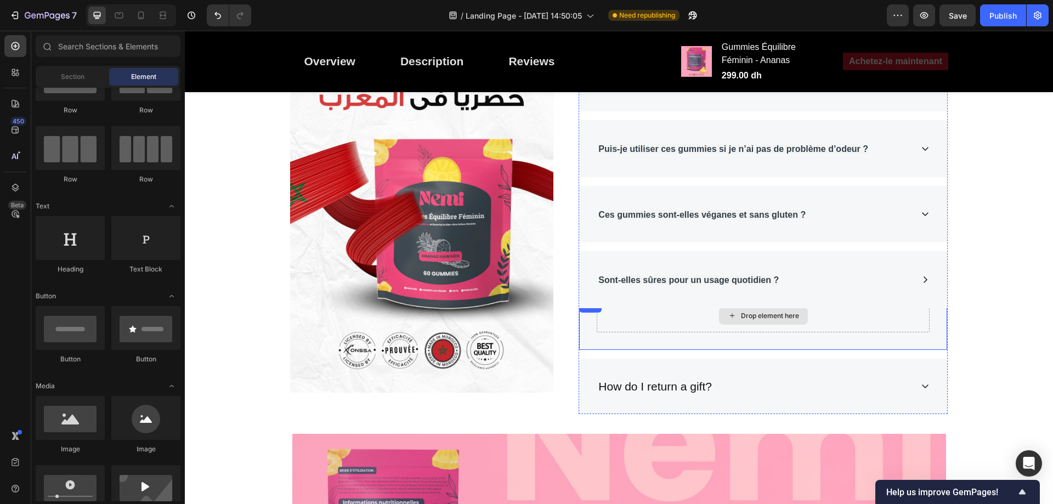
click at [737, 310] on div "Drop element here" at bounding box center [763, 316] width 89 height 18
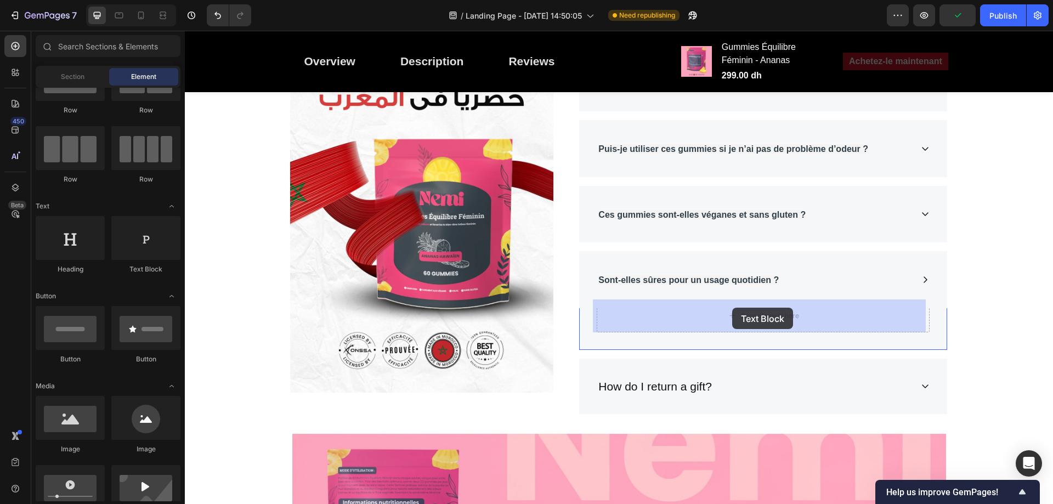
drag, startPoint x: 336, startPoint y: 283, endPoint x: 732, endPoint y: 308, distance: 396.7
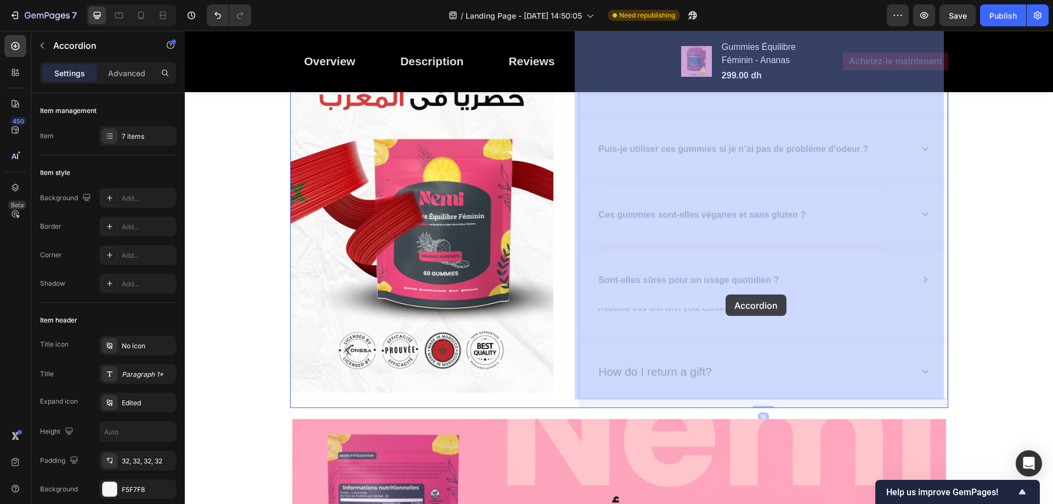
drag, startPoint x: 722, startPoint y: 304, endPoint x: 725, endPoint y: 295, distance: 10.1
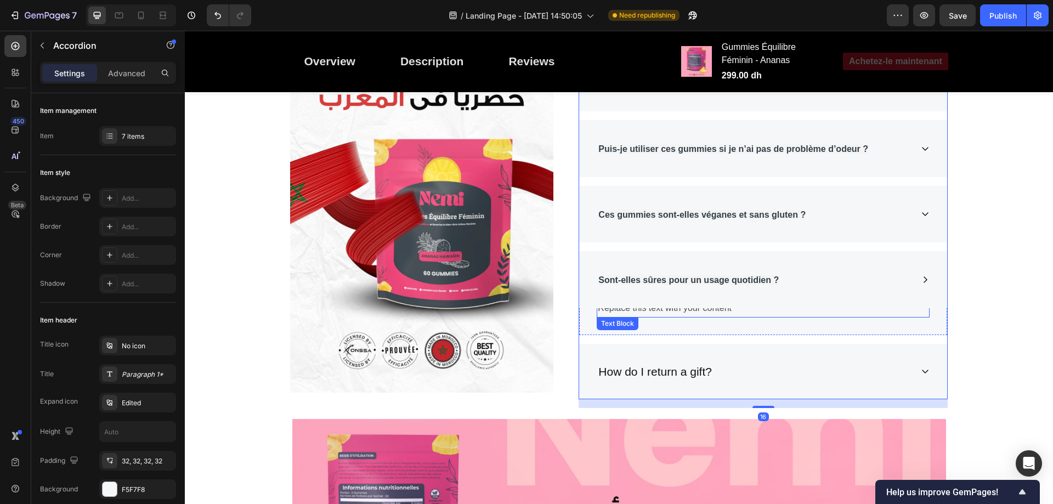
click at [739, 313] on div "Replace this text with your content" at bounding box center [763, 308] width 333 height 18
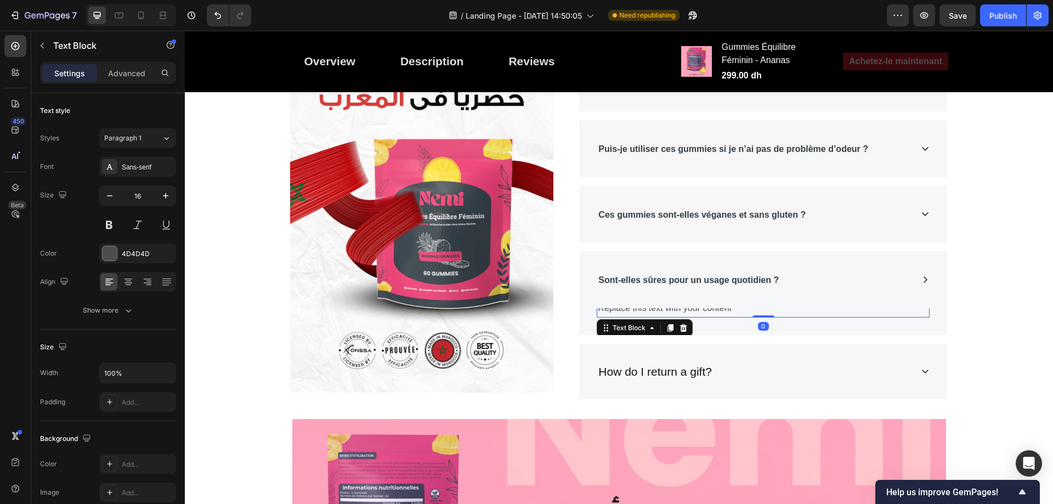
click at [739, 313] on div "Replace this text with your content" at bounding box center [763, 308] width 333 height 18
click at [739, 313] on p "Replace this text with your content" at bounding box center [763, 308] width 331 height 16
click at [811, 342] on div "À quelle fréquence dois-je prendre les Gummies Équilibre Féminin ? Combien de t…" at bounding box center [763, 161] width 369 height 475
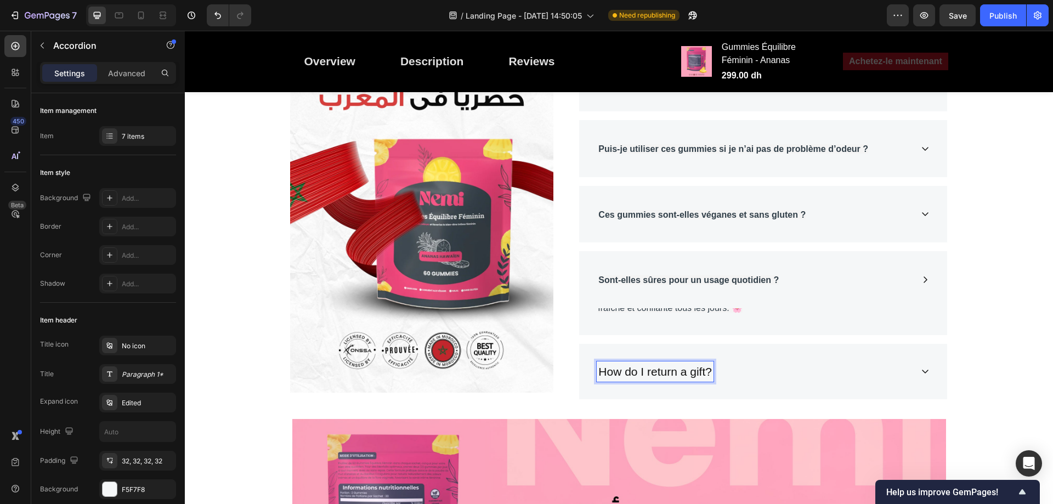
click at [687, 374] on p "How do I return a gift?" at bounding box center [655, 372] width 114 height 18
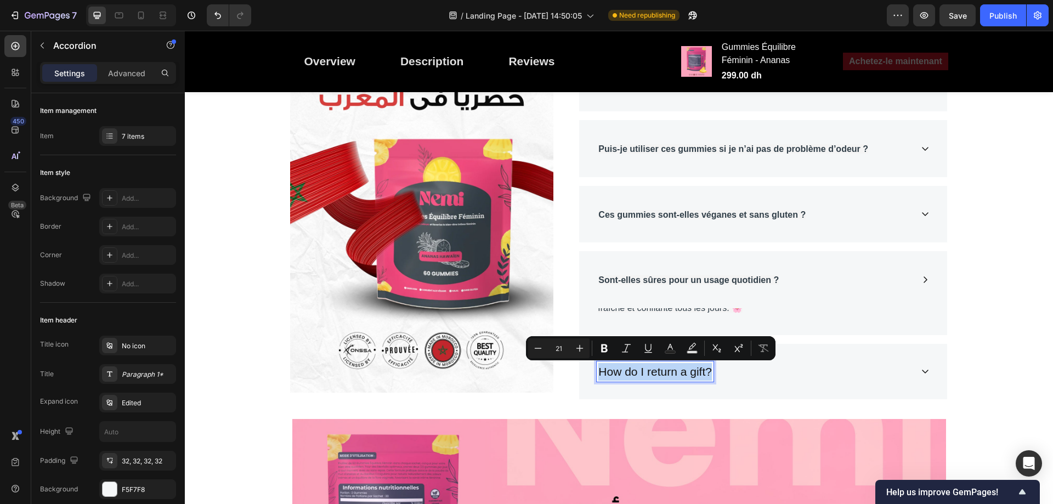
click at [646, 372] on p "How do I return a gift?" at bounding box center [655, 372] width 114 height 18
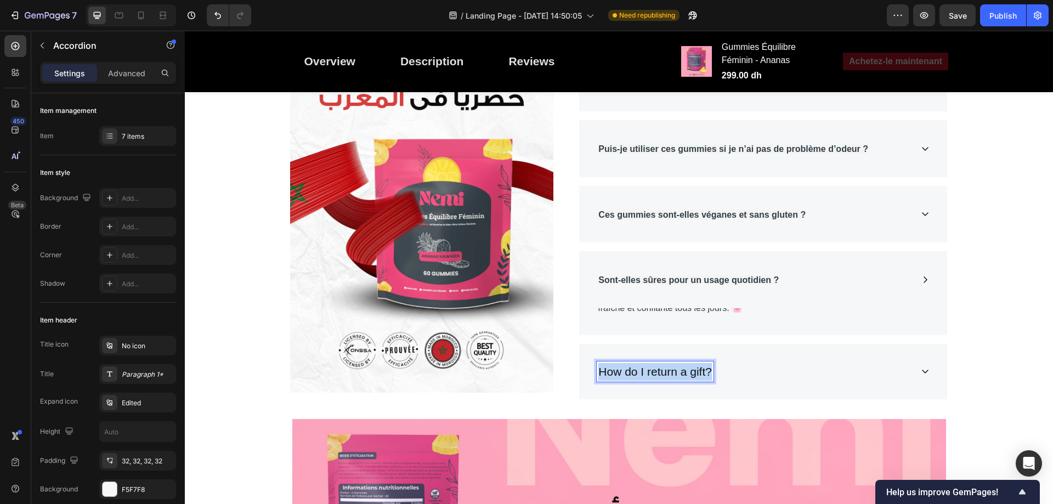
click at [646, 372] on p "How do I return a gift?" at bounding box center [655, 372] width 114 height 18
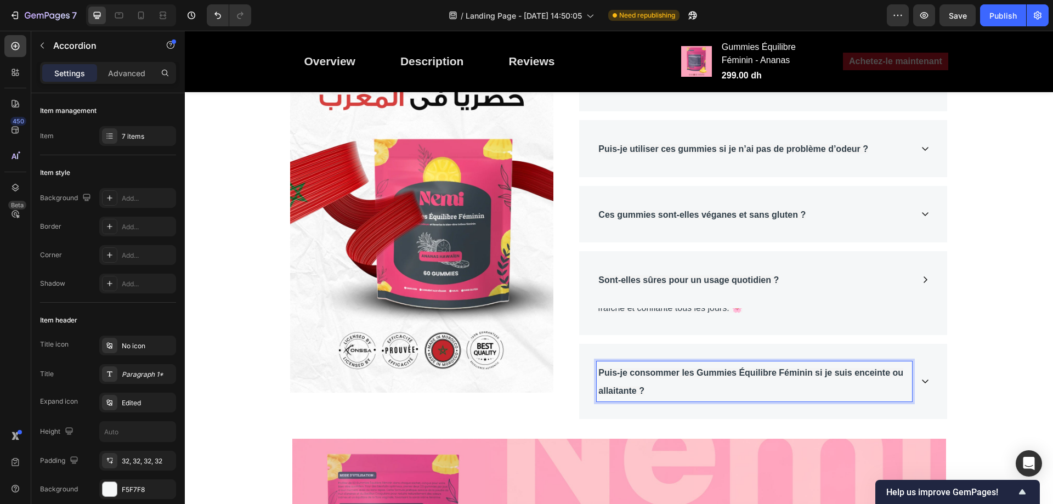
click at [923, 383] on icon at bounding box center [925, 381] width 9 height 9
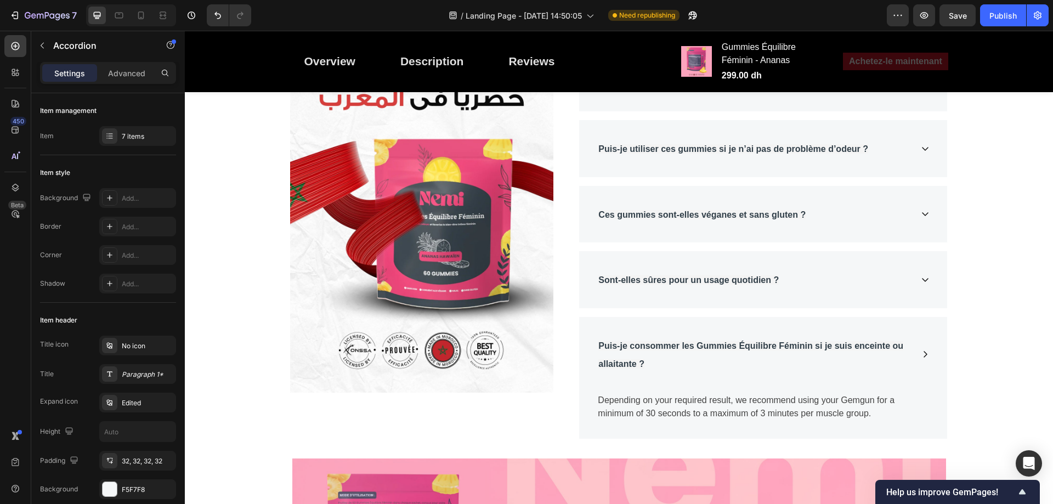
click at [921, 383] on div "Puis-je consommer les Gummies Équilibre Féminin si je suis enceinte ou allaitan…" at bounding box center [763, 354] width 368 height 75
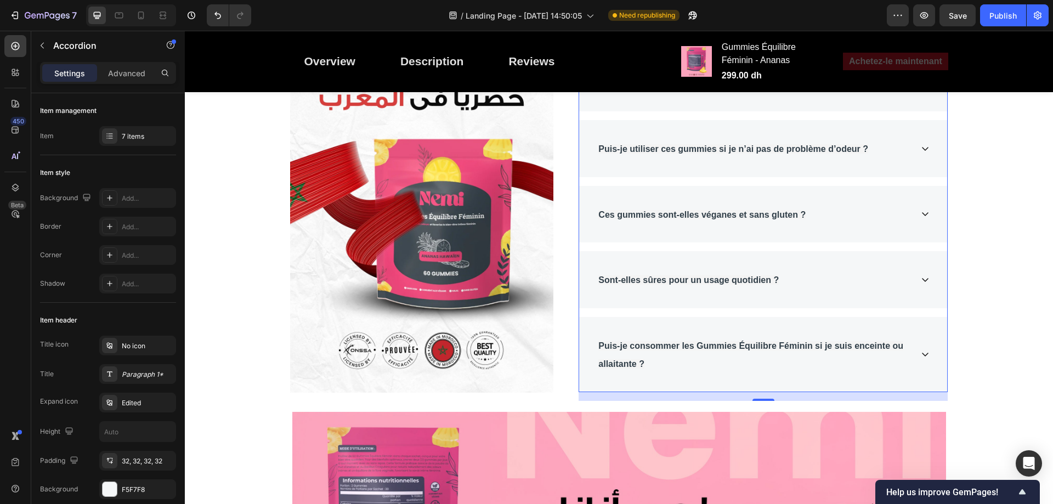
click at [921, 355] on icon at bounding box center [925, 354] width 9 height 9
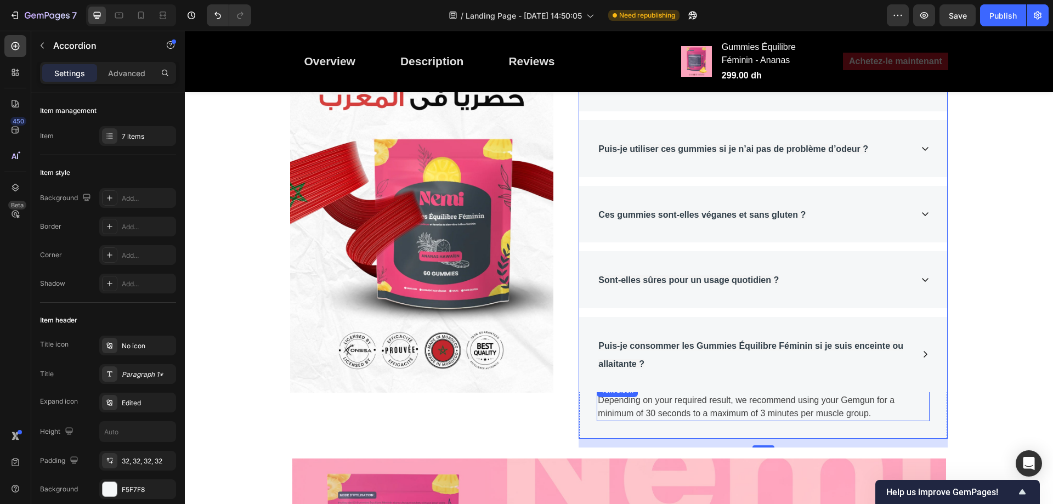
click at [729, 408] on p "Depending on your required result, we recommend using your Gemgun for a minimum…" at bounding box center [763, 407] width 331 height 26
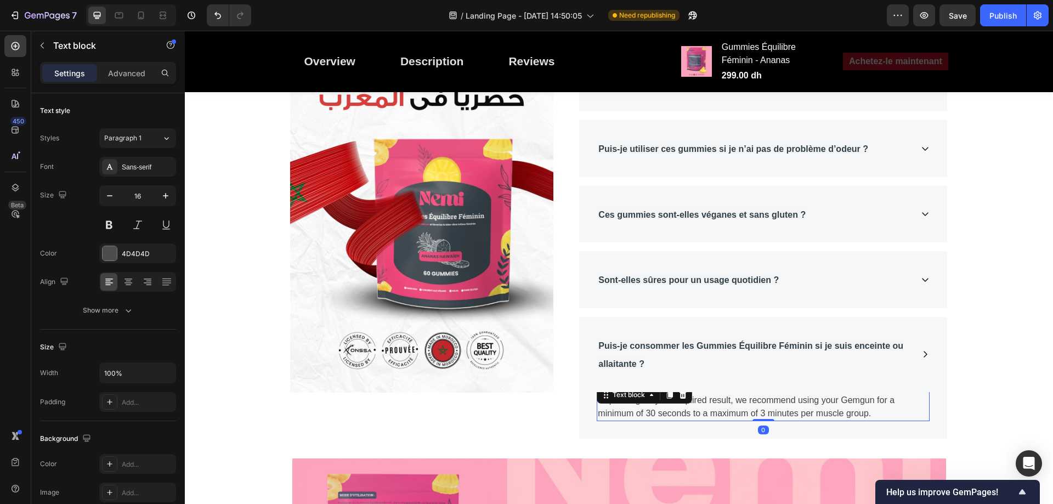
click at [729, 408] on p "Depending on your required result, we recommend using your Gemgun for a minimum…" at bounding box center [763, 407] width 331 height 26
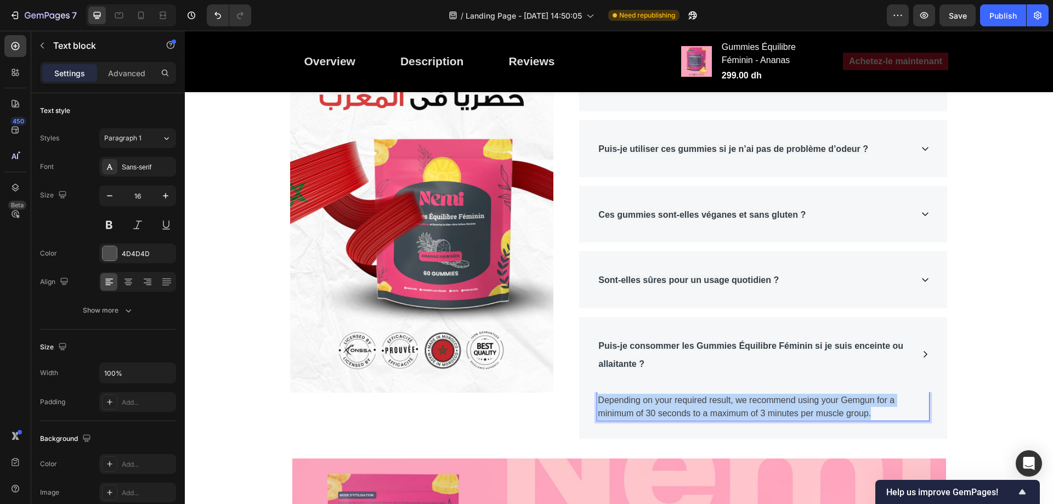
click at [729, 408] on p "Depending on your required result, we recommend using your Gemgun for a minimum…" at bounding box center [763, 407] width 331 height 26
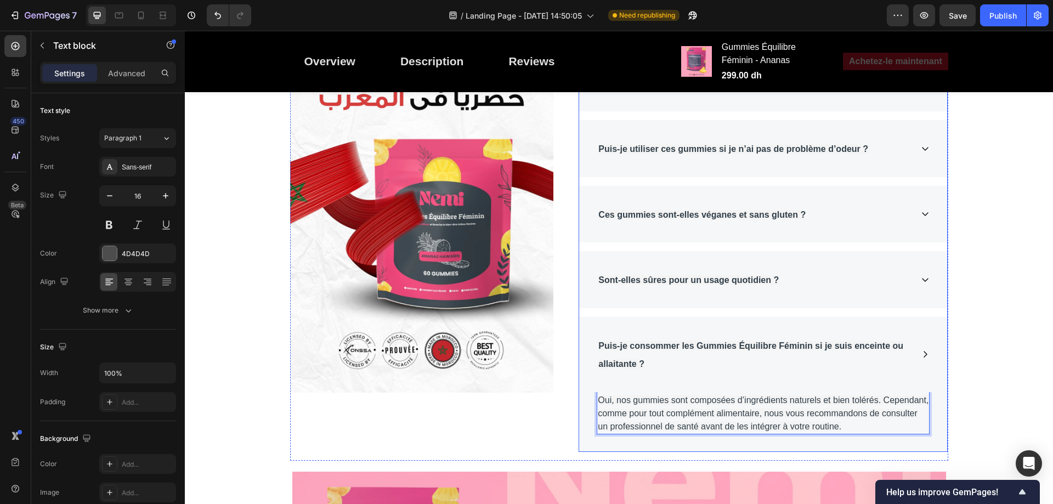
click at [978, 381] on div "Image À quelle fréquence dois-je prendre les Gummies Équilibre Féminin ? Combie…" at bounding box center [619, 330] width 852 height 812
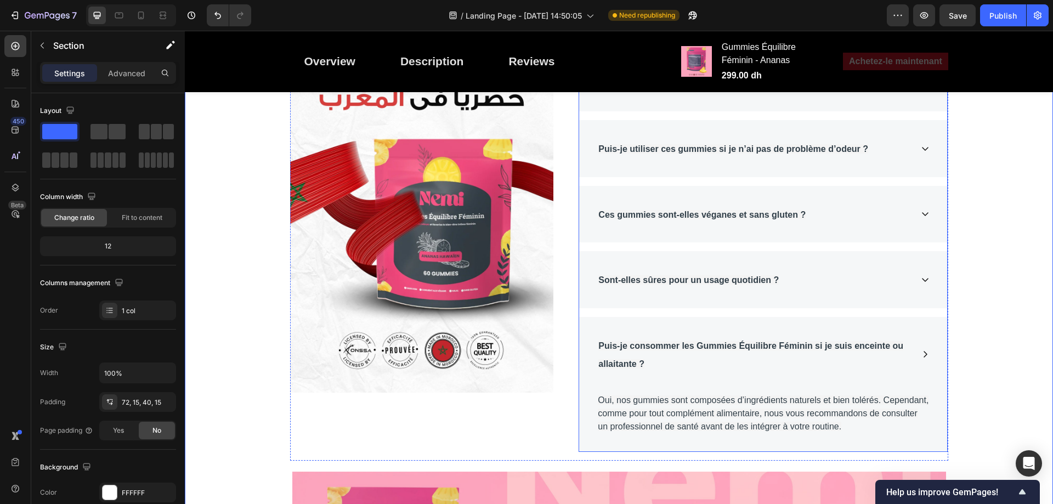
click at [997, 254] on div "Image À quelle fréquence dois-je prendre les Gummies Équilibre Féminin ? Combie…" at bounding box center [619, 330] width 852 height 812
click at [921, 353] on icon at bounding box center [925, 354] width 9 height 9
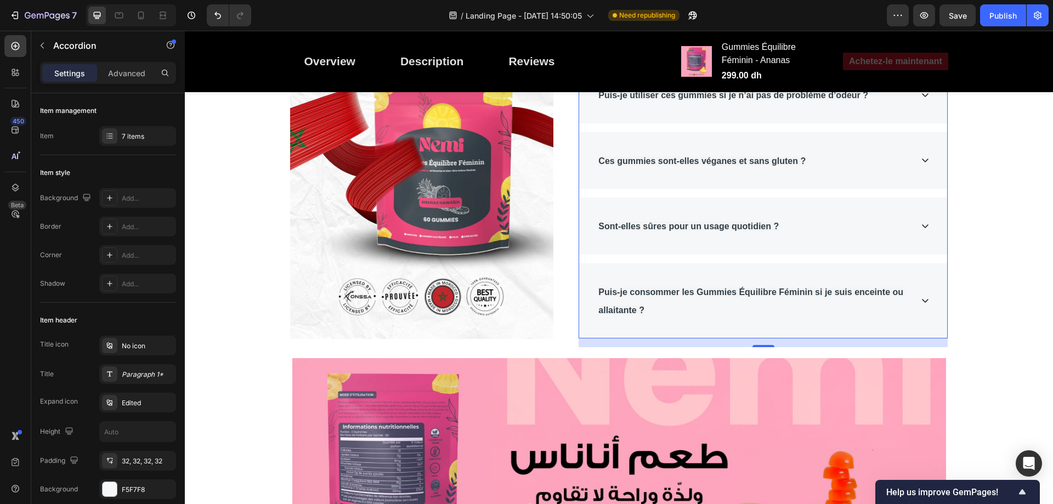
scroll to position [4772, 0]
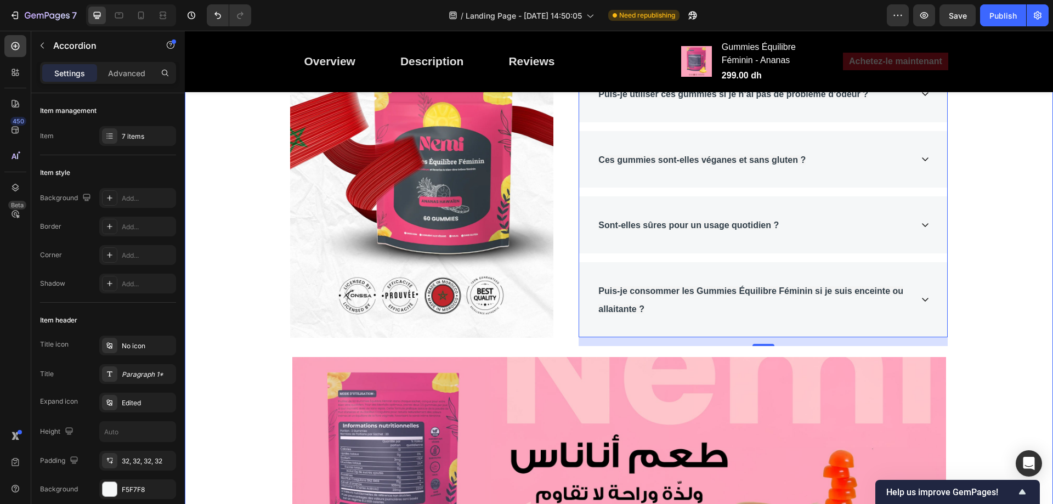
click at [989, 253] on div "Image À quelle fréquence dois-je prendre les Gummies Équilibre Féminin ? Combie…" at bounding box center [619, 245] width 852 height 752
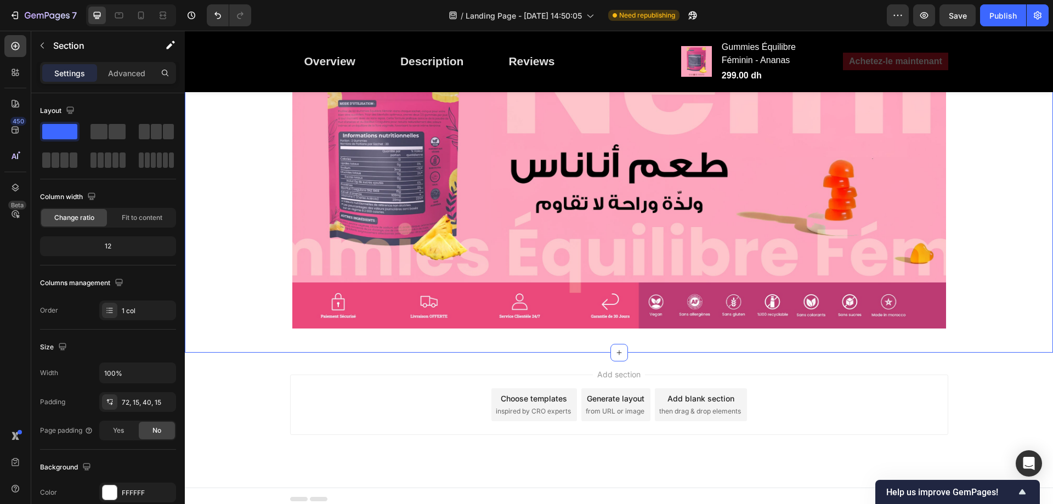
scroll to position [5069, 0]
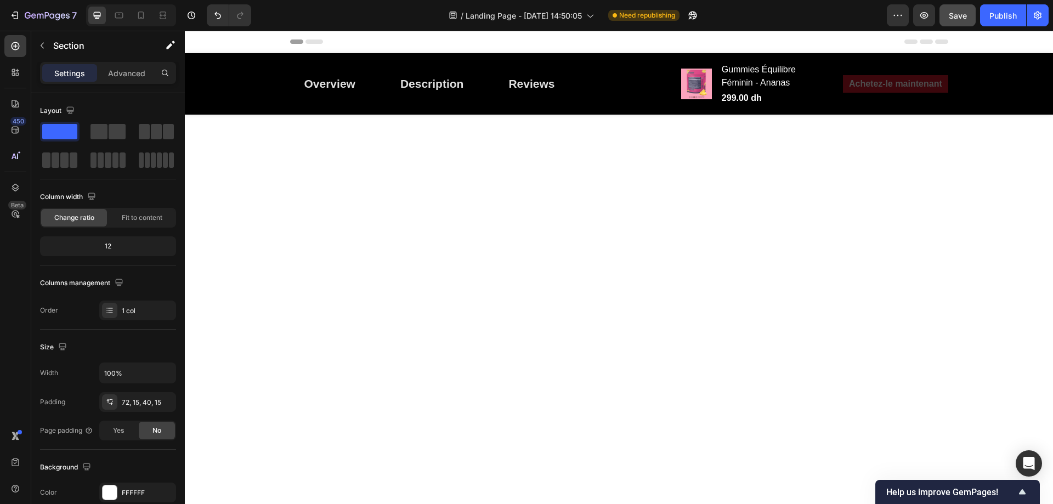
scroll to position [4356, 0]
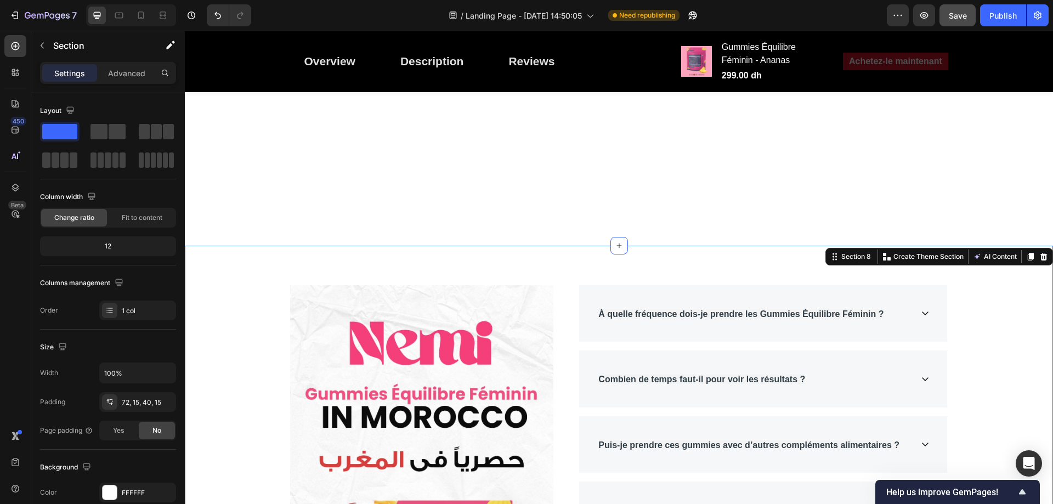
click at [955, 12] on span "Save" at bounding box center [958, 15] width 18 height 9
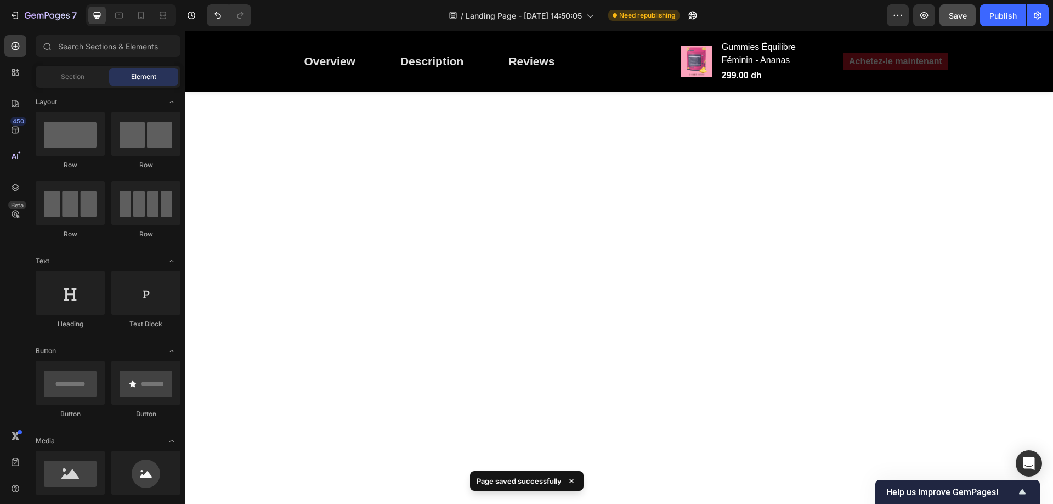
scroll to position [0, 0]
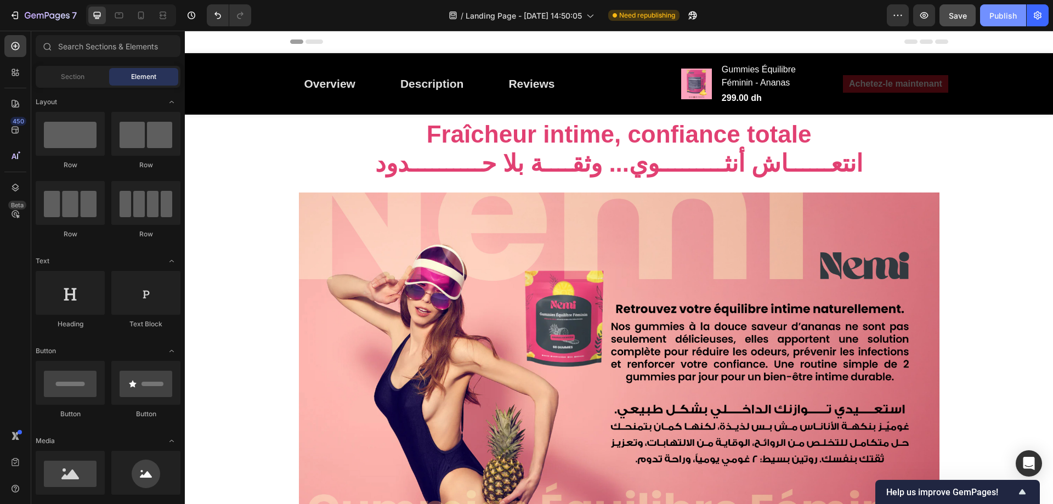
click at [1000, 16] on div "Publish" at bounding box center [1002, 16] width 27 height 12
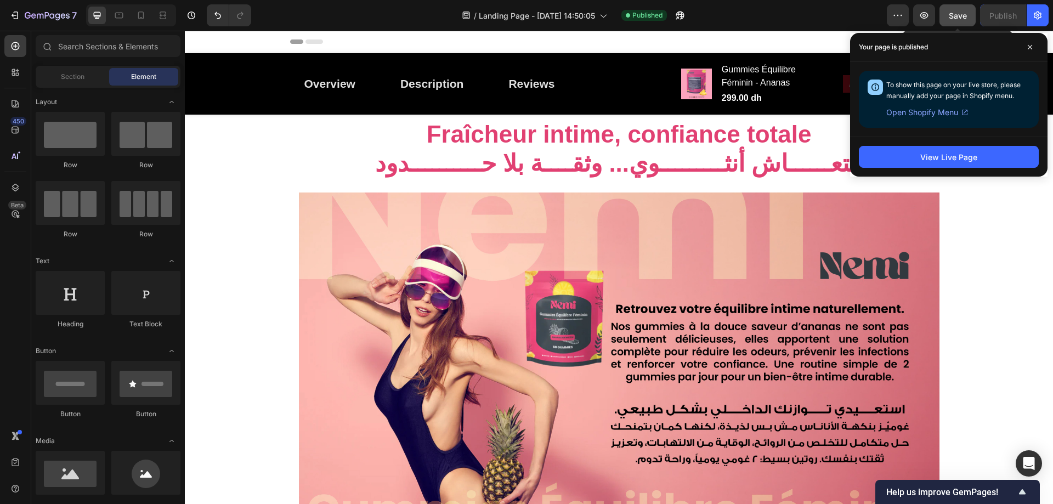
click at [957, 12] on span "Save" at bounding box center [958, 15] width 18 height 9
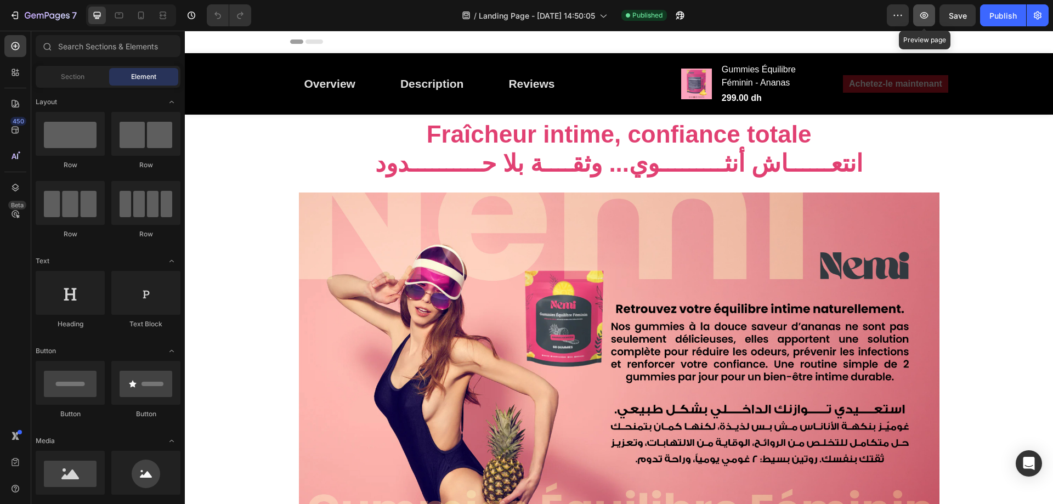
click at [923, 16] on icon "button" at bounding box center [923, 15] width 3 height 3
click at [140, 20] on icon at bounding box center [140, 15] width 11 height 11
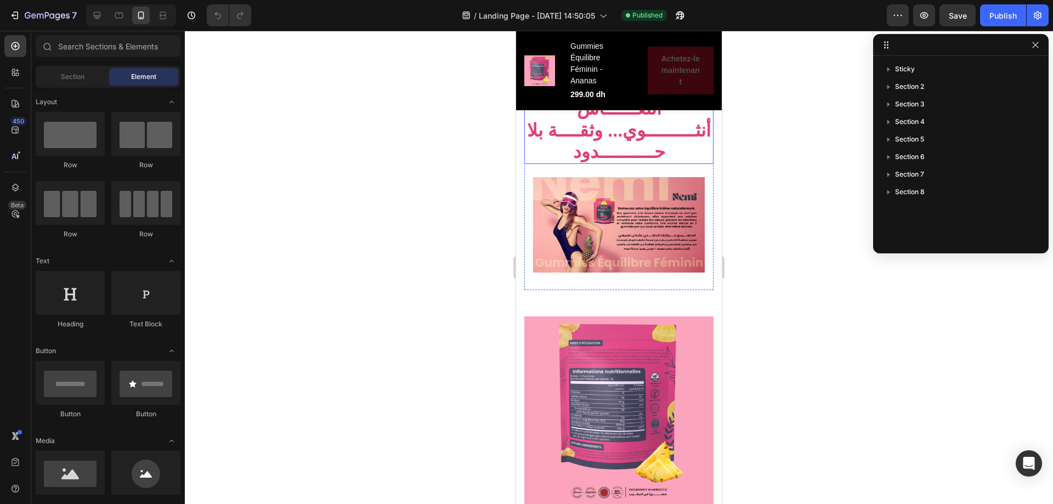
scroll to position [110, 0]
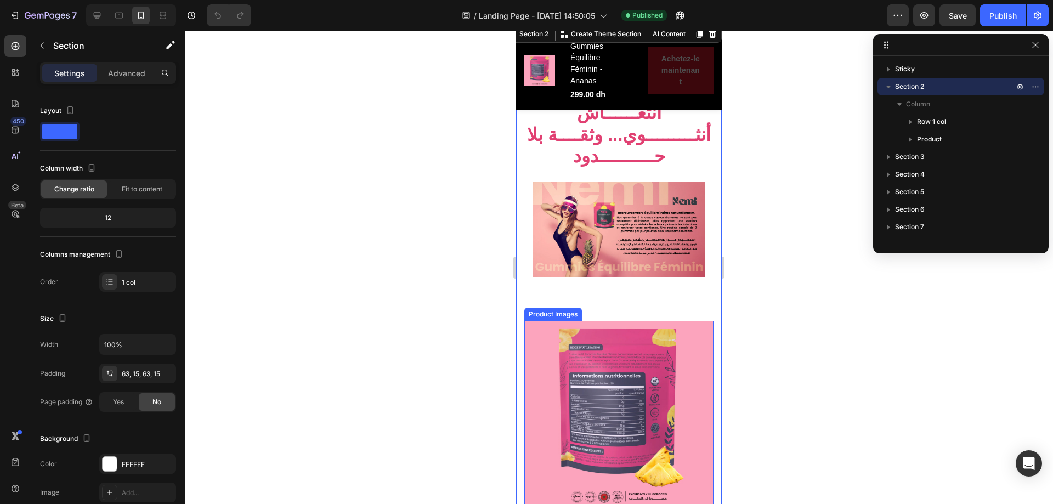
click at [638, 321] on img at bounding box center [618, 415] width 189 height 189
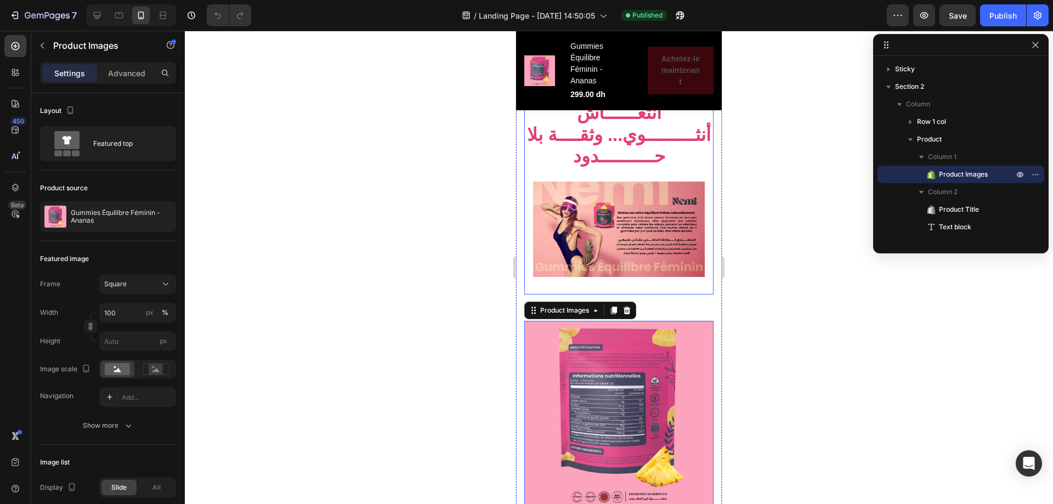
click at [639, 260] on div "Fraîcheur intime, confiance totale انتعــــــاش أنثـــــــــوي... وثقــــة بلا …" at bounding box center [618, 176] width 189 height 237
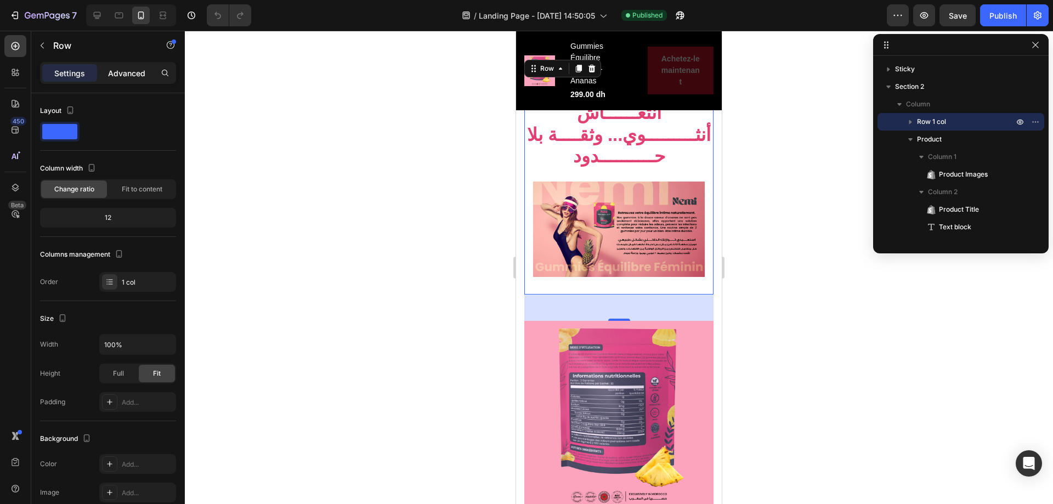
click at [131, 73] on p "Advanced" at bounding box center [126, 73] width 37 height 12
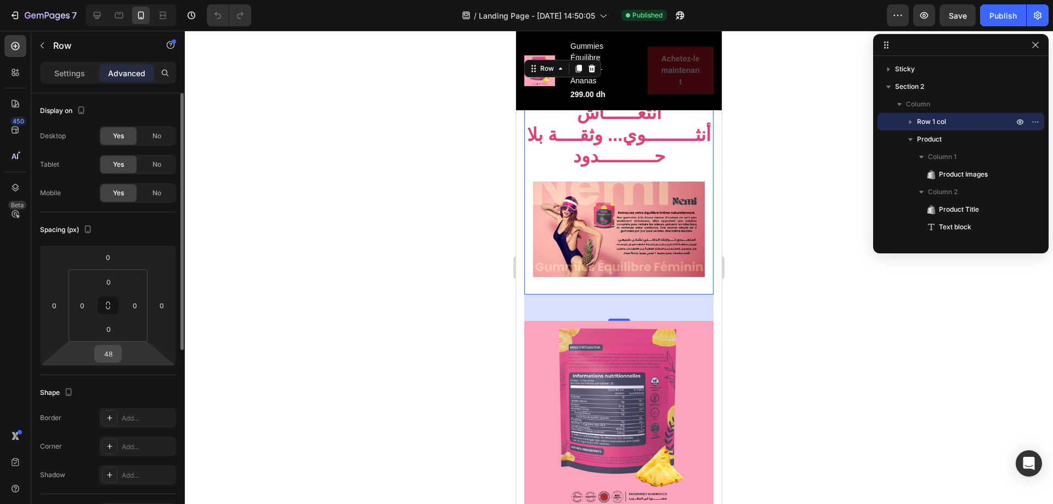
click at [109, 351] on input "48" at bounding box center [108, 353] width 22 height 16
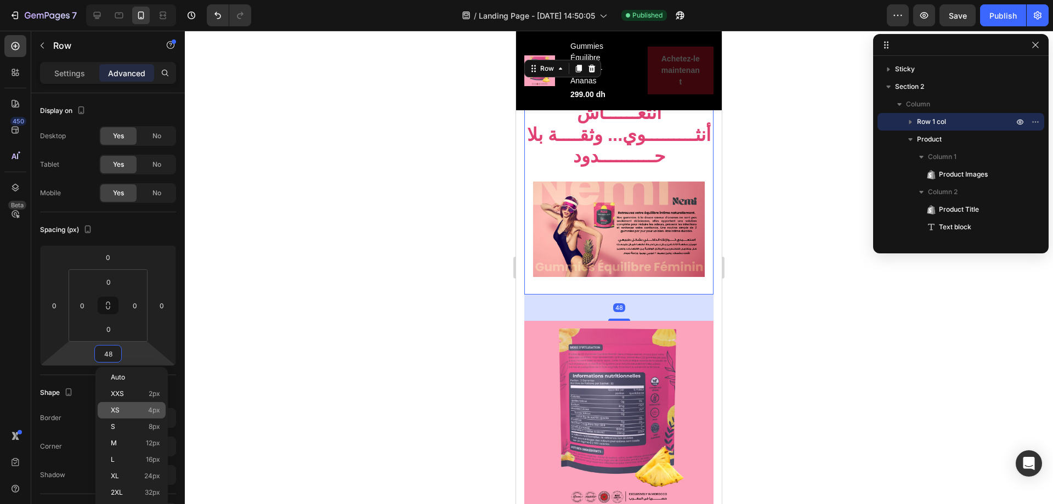
click at [126, 413] on p "XS 4px" at bounding box center [135, 410] width 49 height 8
type input "4"
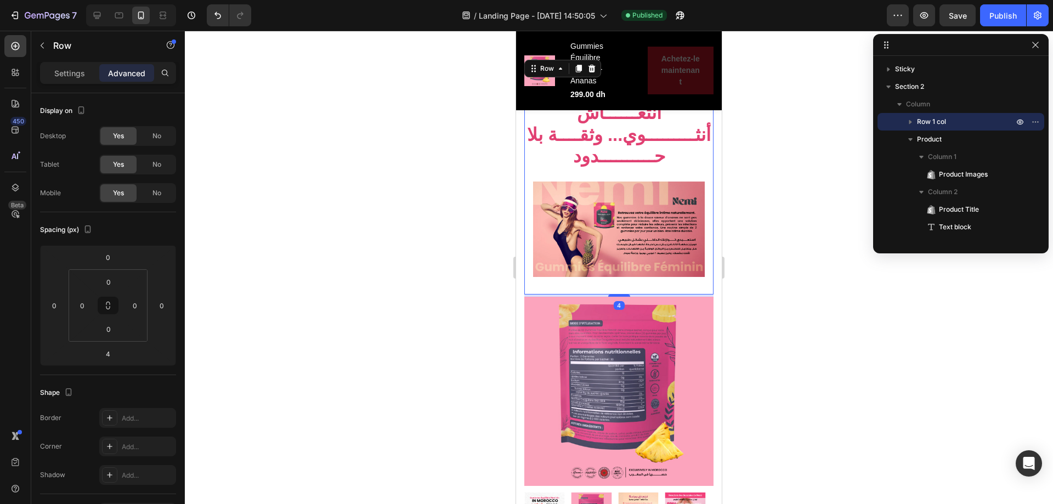
click at [613, 255] on div "Image Row" at bounding box center [618, 229] width 189 height 113
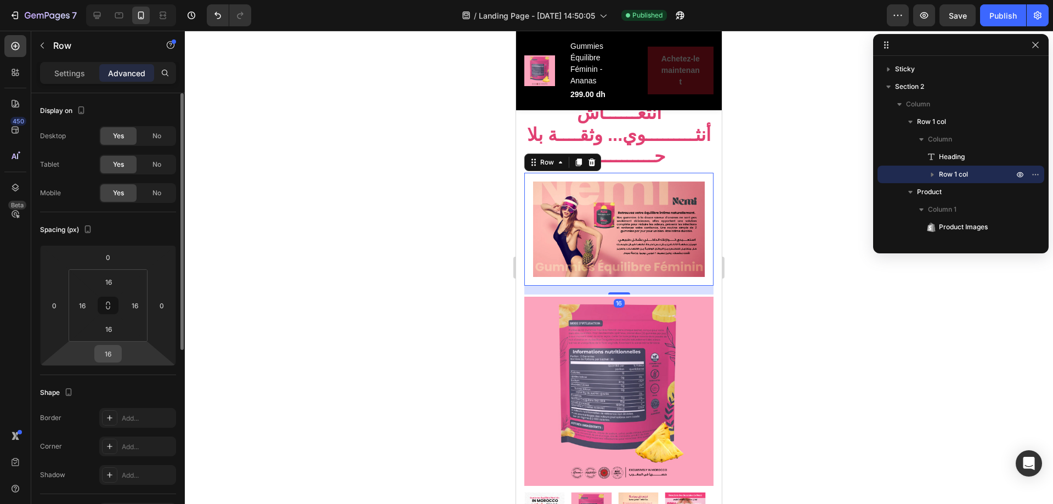
click at [108, 349] on input "16" at bounding box center [108, 353] width 22 height 16
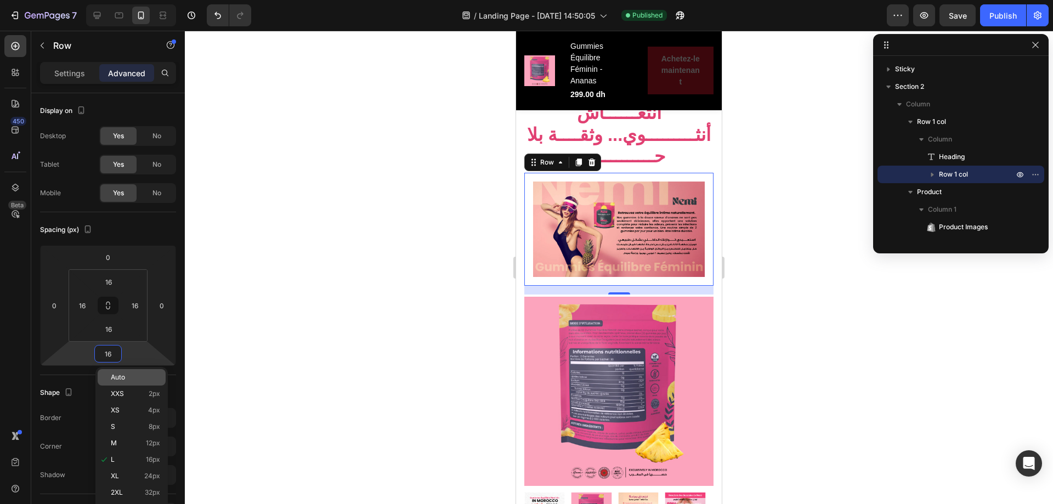
click at [126, 377] on p "Auto" at bounding box center [135, 377] width 49 height 8
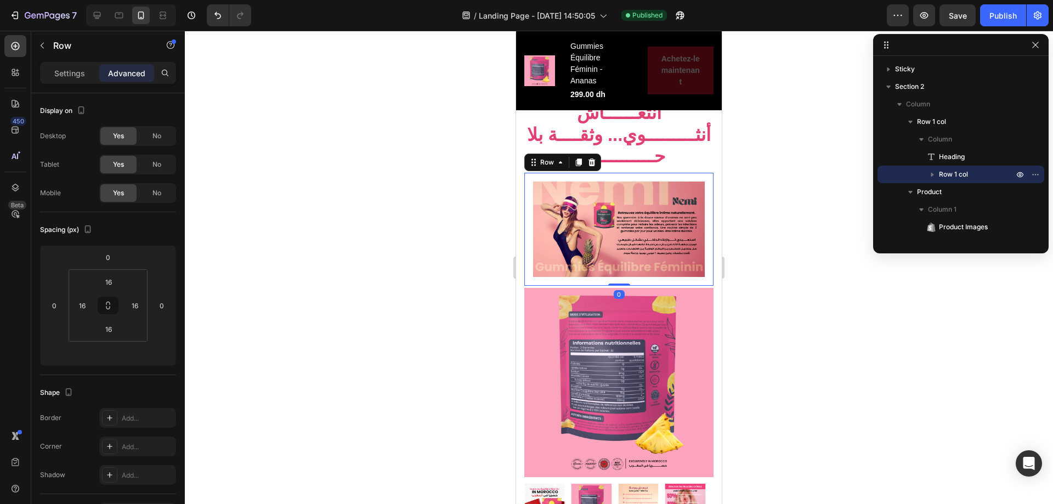
click at [750, 288] on div at bounding box center [619, 267] width 868 height 473
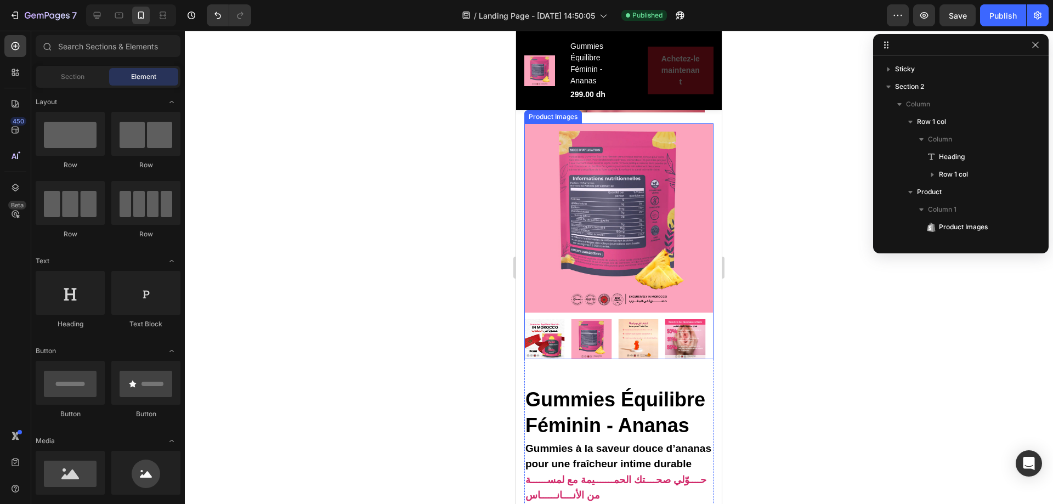
scroll to position [439, 0]
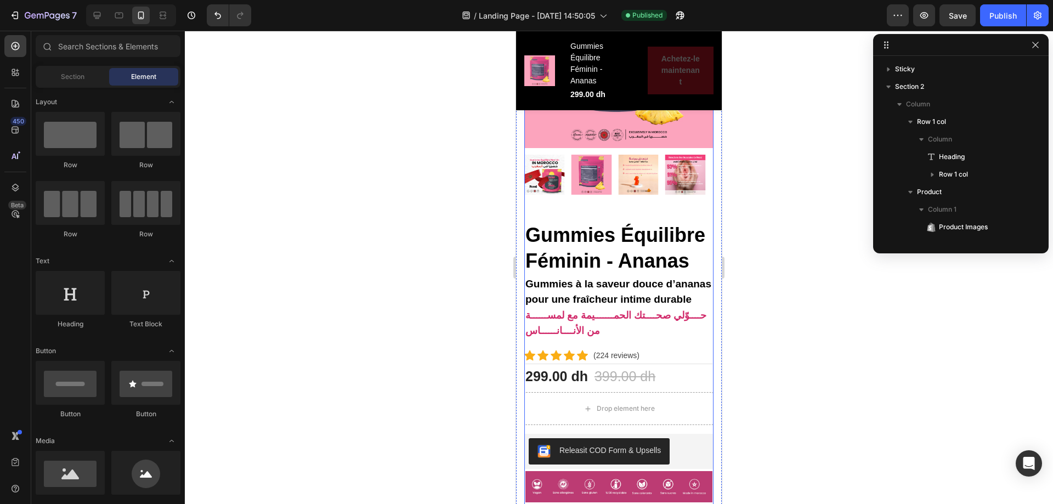
click at [596, 222] on h2 "Gummies Équilibre Féminin - Ananas" at bounding box center [618, 249] width 189 height 54
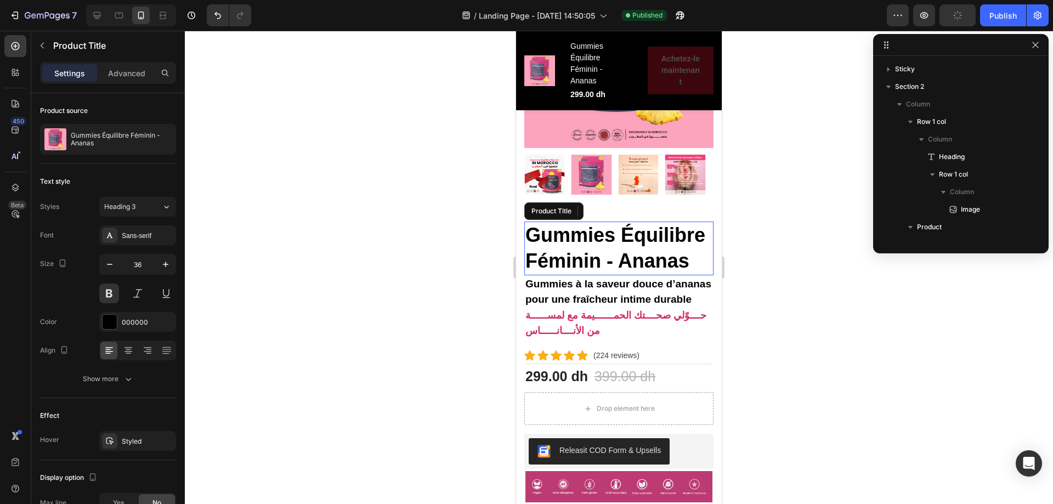
scroll to position [155, 0]
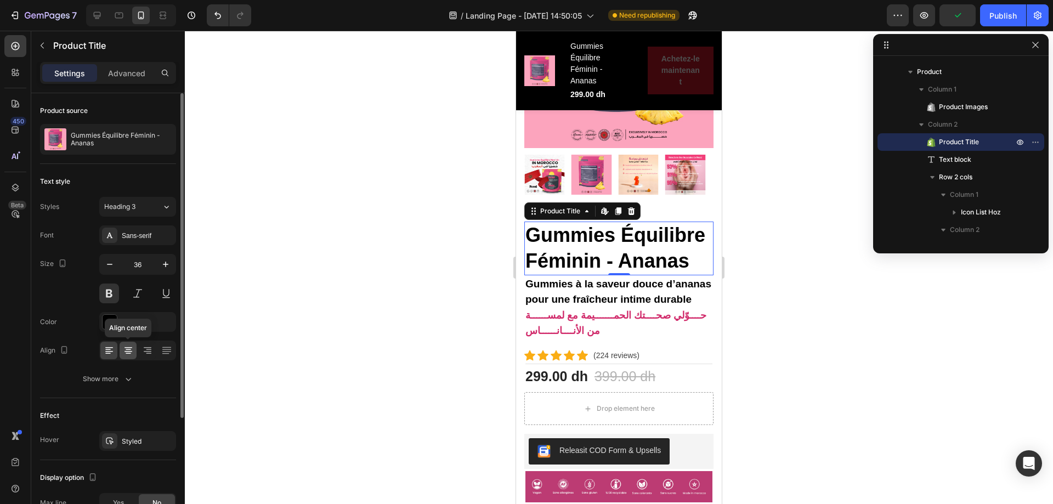
click at [131, 351] on icon at bounding box center [128, 351] width 8 height 1
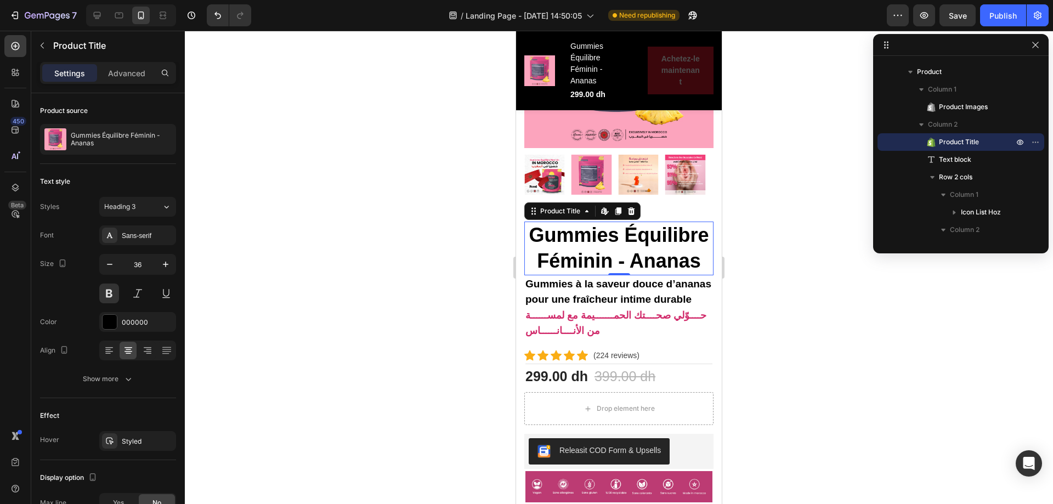
click at [674, 222] on h2 "Gummies Équilibre Féminin - Ananas" at bounding box center [618, 249] width 189 height 54
click at [680, 183] on div "Product Images" at bounding box center [618, 90] width 189 height 263
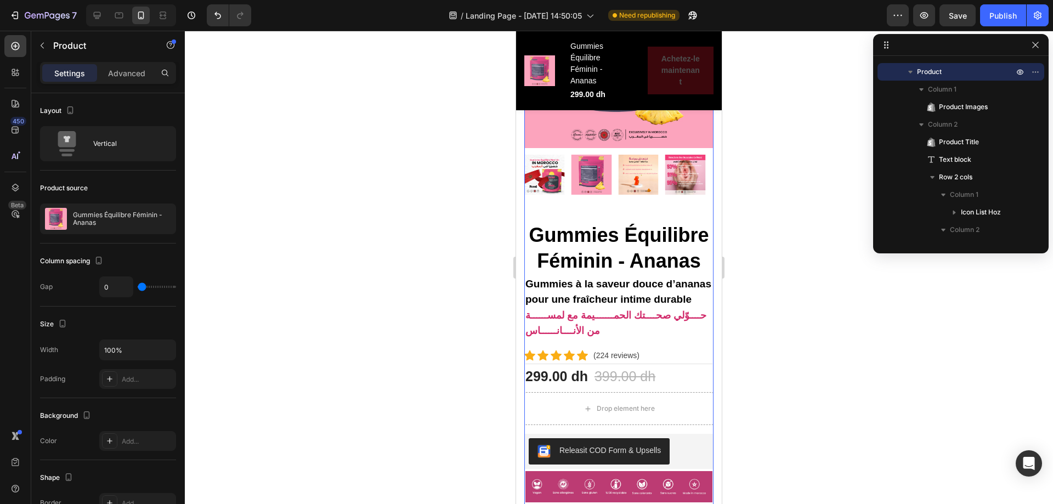
click at [701, 183] on div "Product Images" at bounding box center [618, 90] width 189 height 263
click at [701, 222] on h2 "Gummies Équilibre Féminin - Ananas" at bounding box center [618, 249] width 189 height 54
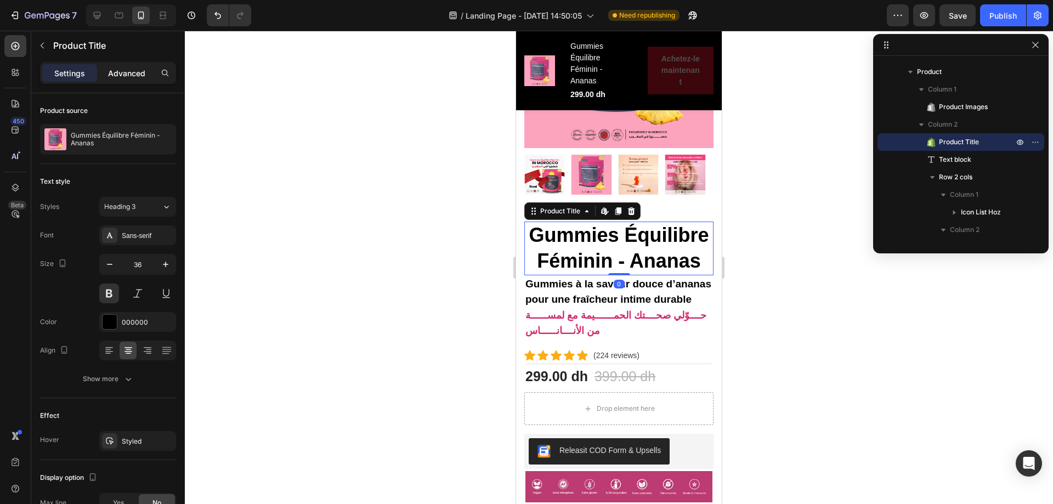
click at [118, 70] on p "Advanced" at bounding box center [126, 73] width 37 height 12
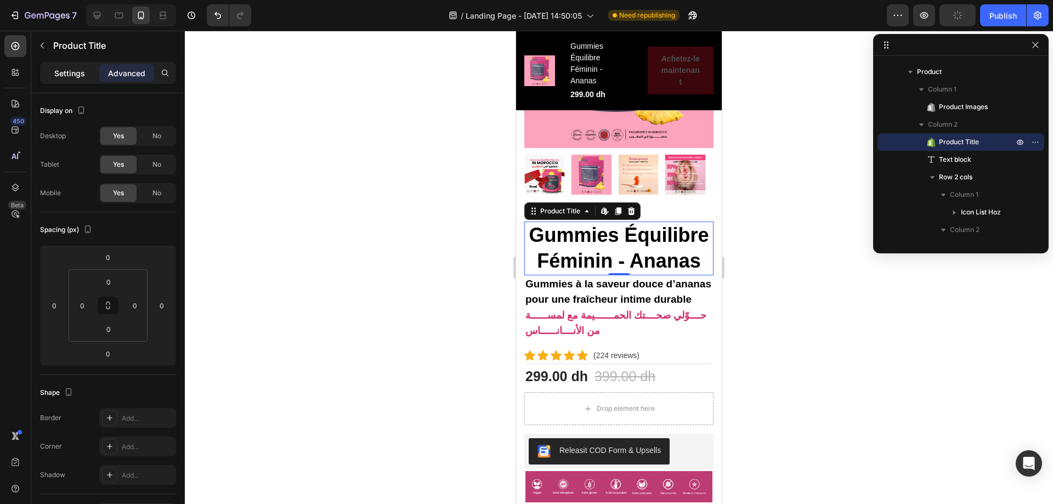
click at [75, 76] on p "Settings" at bounding box center [69, 73] width 31 height 12
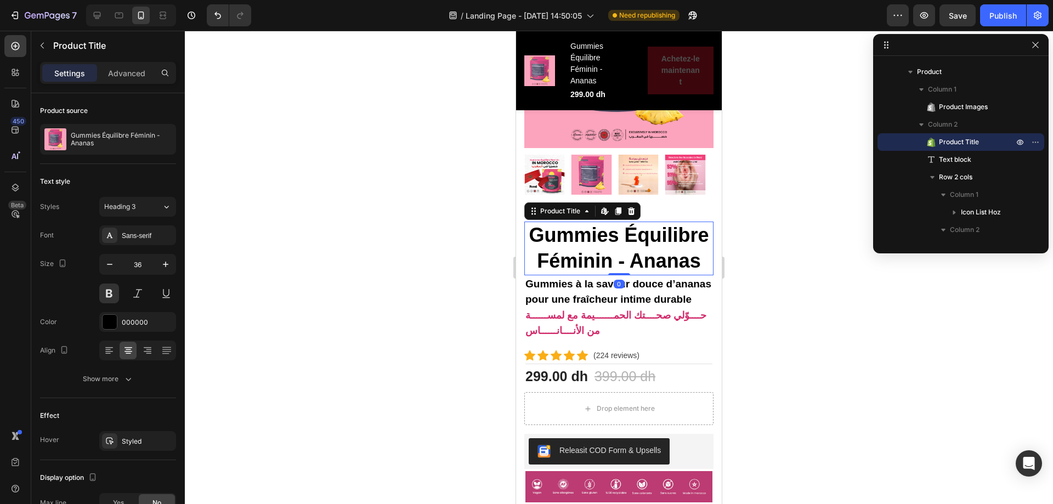
click at [546, 222] on h2 "Gummies Équilibre Féminin - Ananas" at bounding box center [618, 249] width 189 height 54
click at [664, 155] on div at bounding box center [618, 175] width 189 height 41
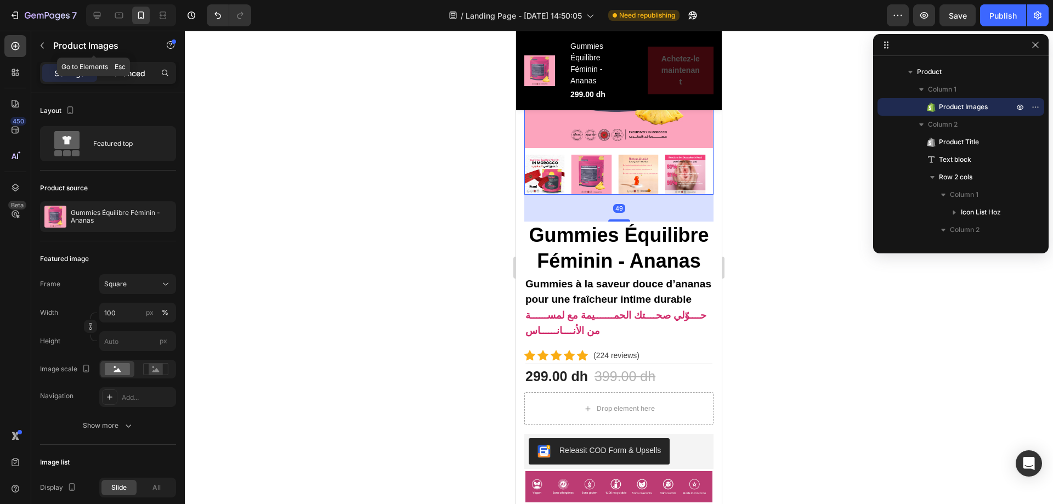
click at [127, 77] on p "Advanced" at bounding box center [126, 73] width 37 height 12
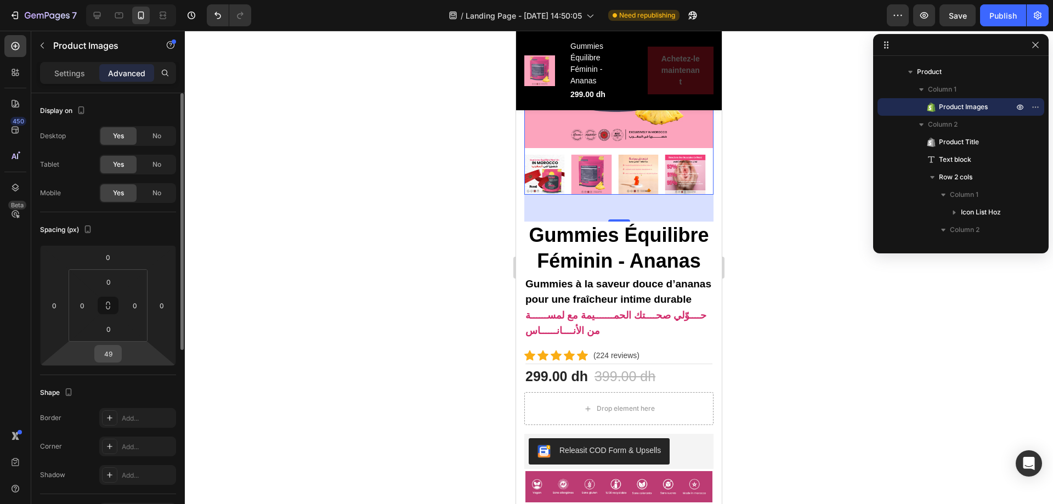
click at [112, 354] on input "49" at bounding box center [108, 353] width 22 height 16
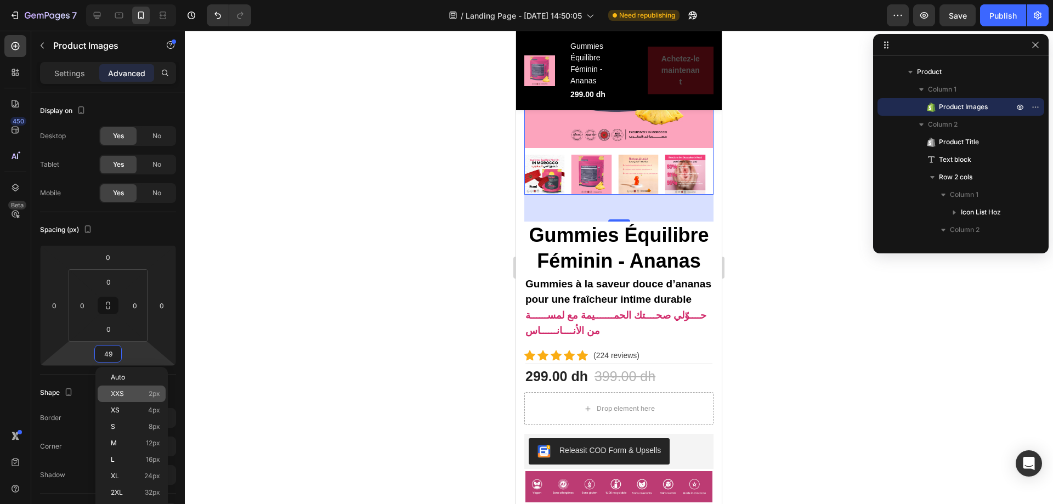
click at [122, 387] on div "XXS 2px" at bounding box center [132, 393] width 68 height 16
type input "2"
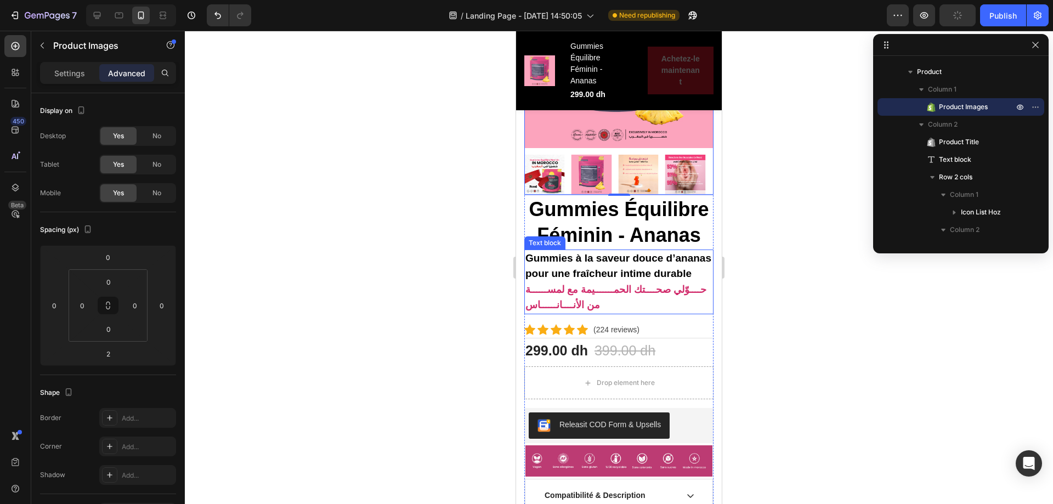
click at [663, 251] on p "Gummies à la saveur douce d’ananas pour une fraîcheur intime durable حــــوّلي …" at bounding box center [618, 282] width 187 height 63
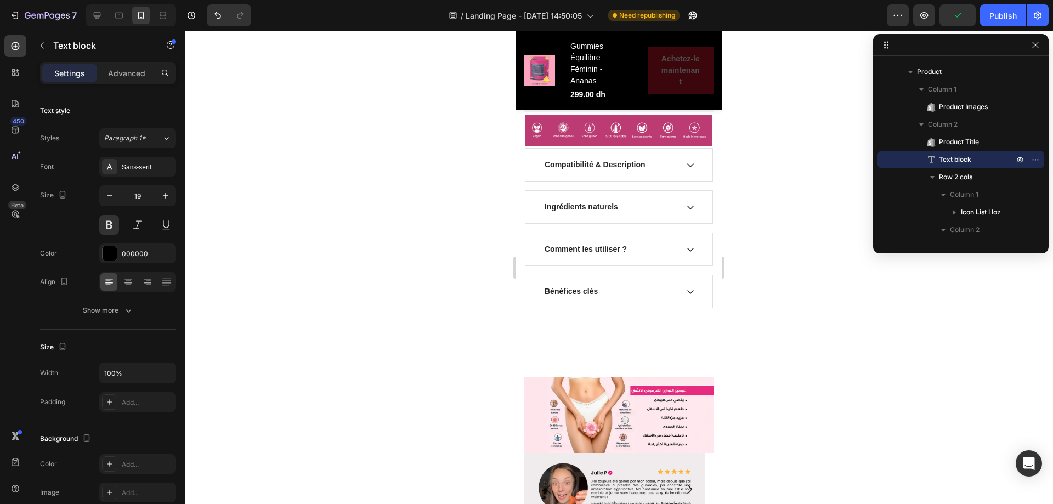
scroll to position [932, 0]
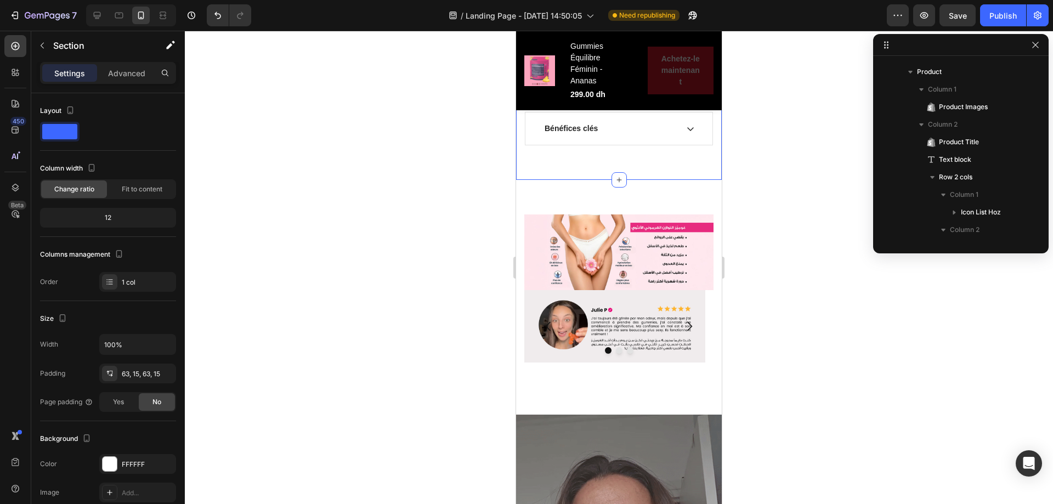
scroll to position [0, 0]
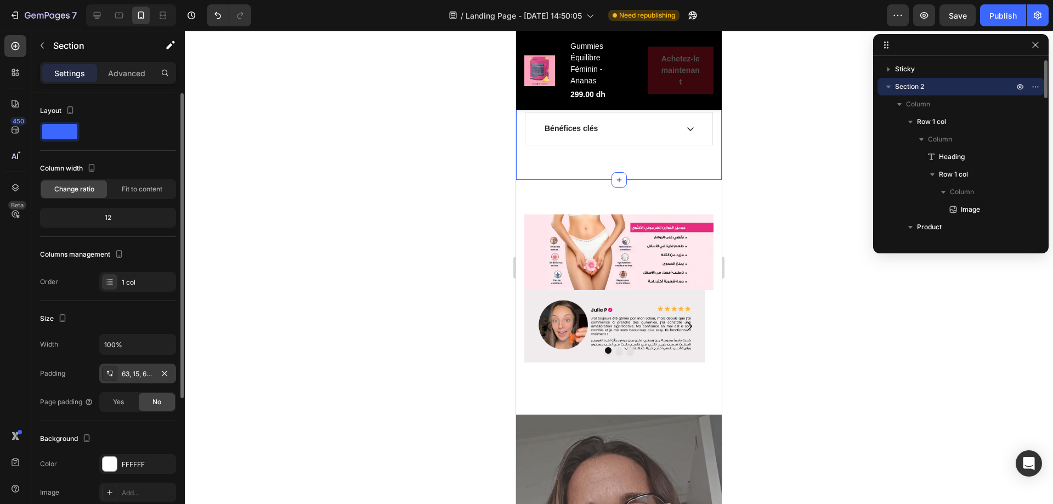
click at [145, 375] on div "63, 15, 63, 15" at bounding box center [138, 374] width 32 height 10
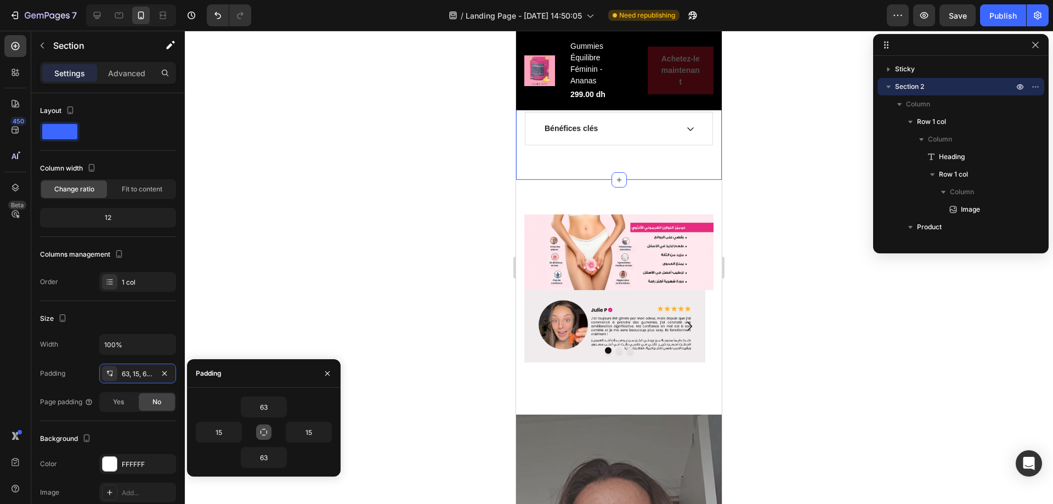
click at [263, 428] on icon "button" at bounding box center [263, 432] width 9 height 9
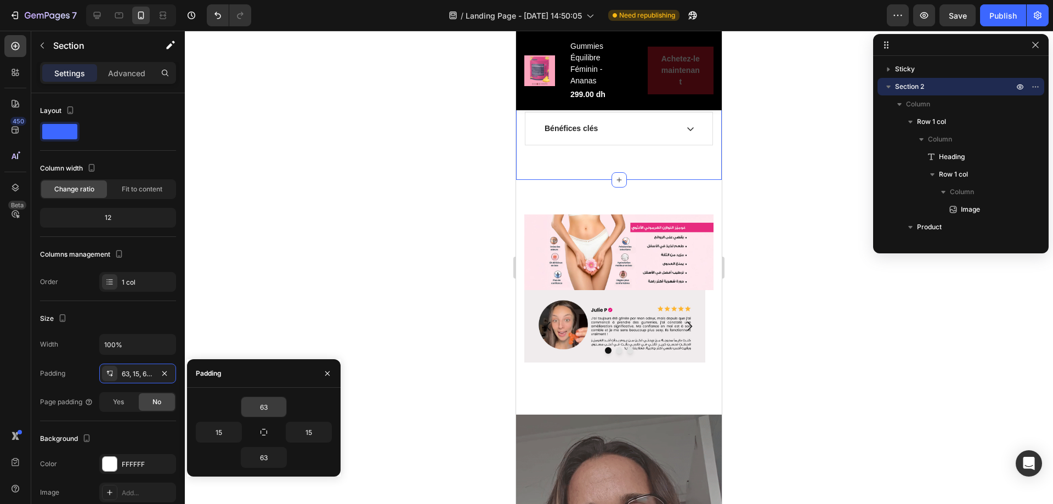
type input "63"
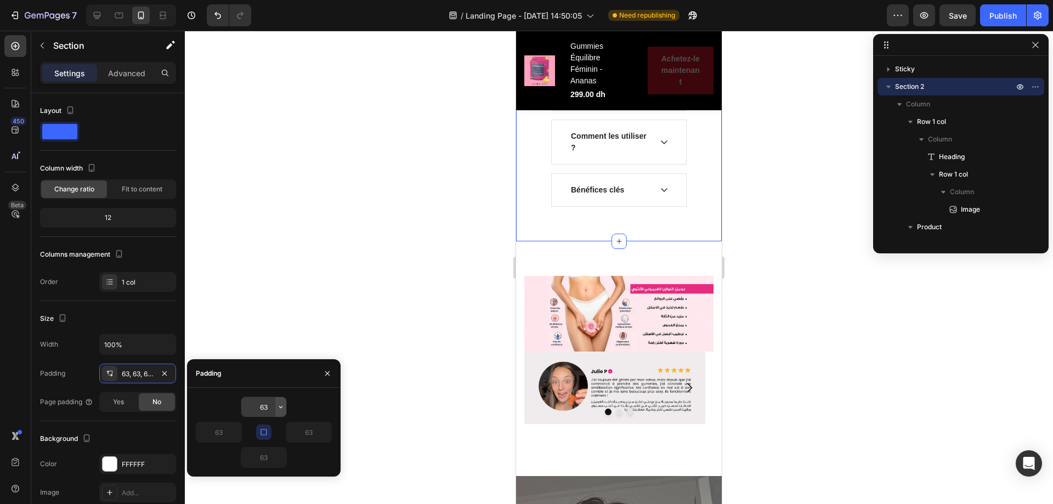
click at [280, 405] on icon "button" at bounding box center [280, 406] width 9 height 9
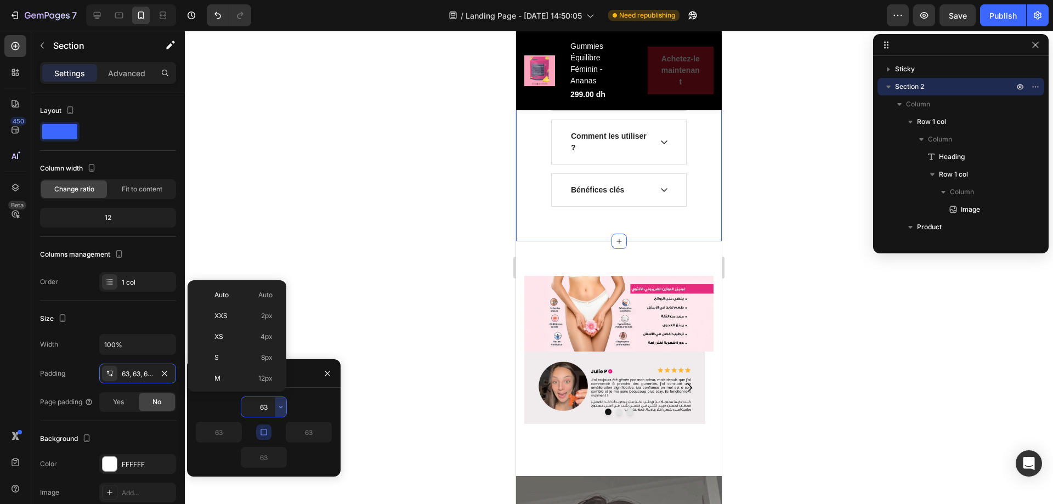
scroll to position [919, 0]
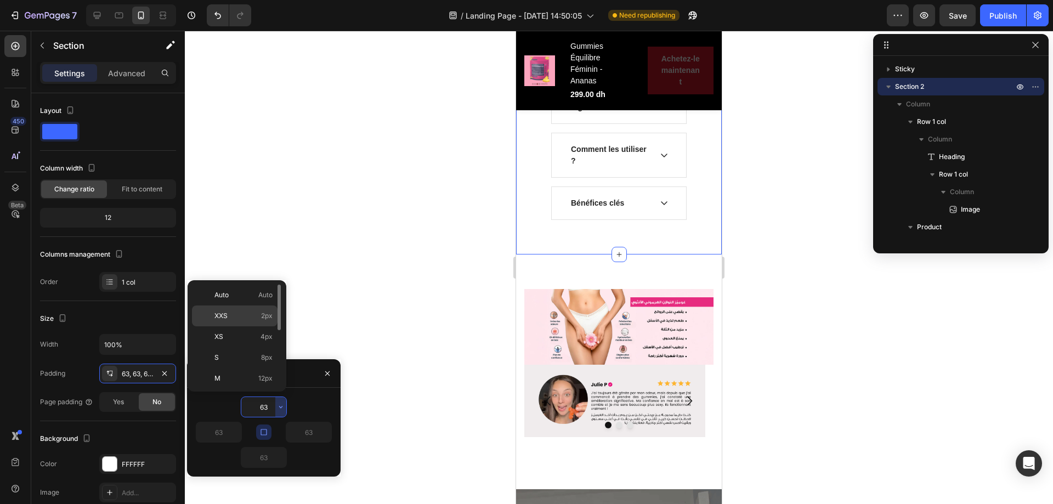
click at [267, 313] on span "2px" at bounding box center [267, 316] width 12 height 10
type input "2"
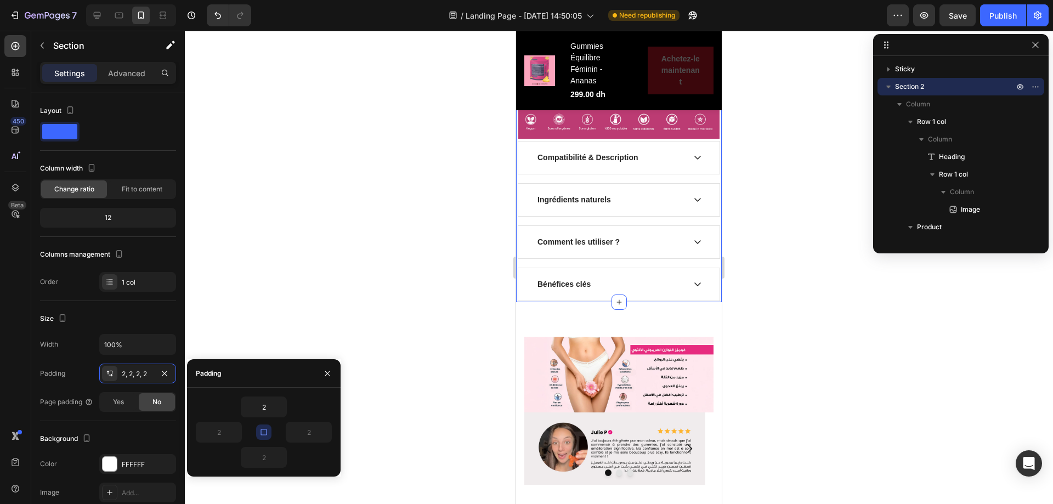
scroll to position [826, 0]
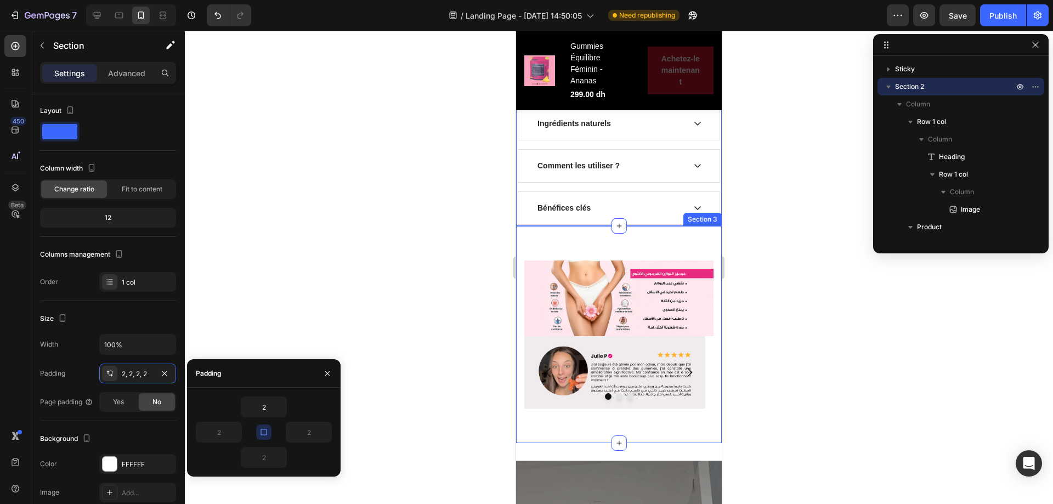
click at [654, 240] on div "Image Image Image Image Carousel Section 3" at bounding box center [619, 334] width 206 height 217
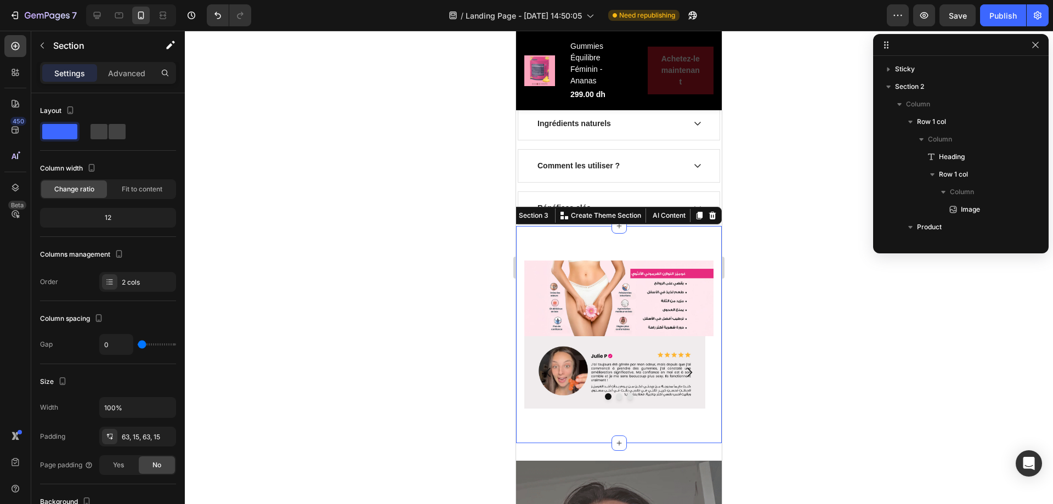
scroll to position [677, 0]
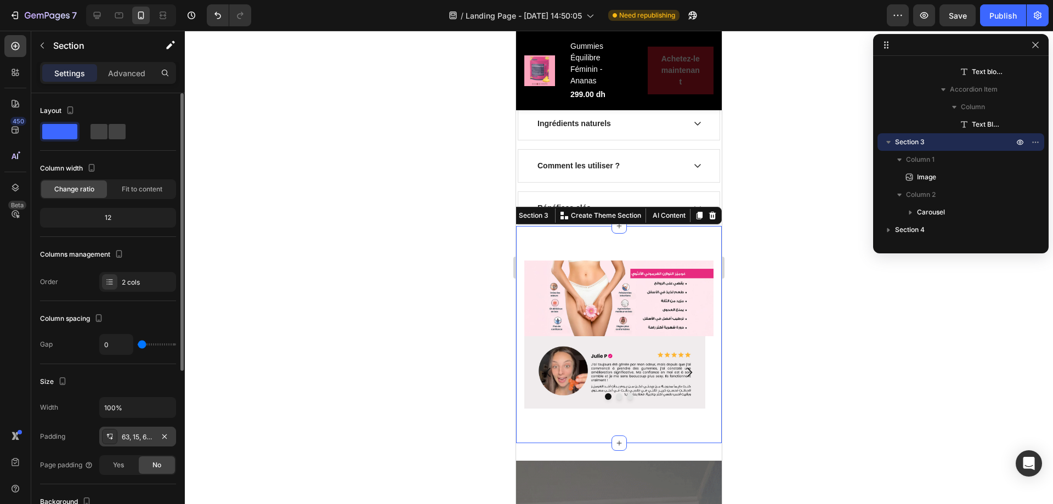
click at [135, 432] on div "63, 15, 63, 15" at bounding box center [138, 437] width 32 height 10
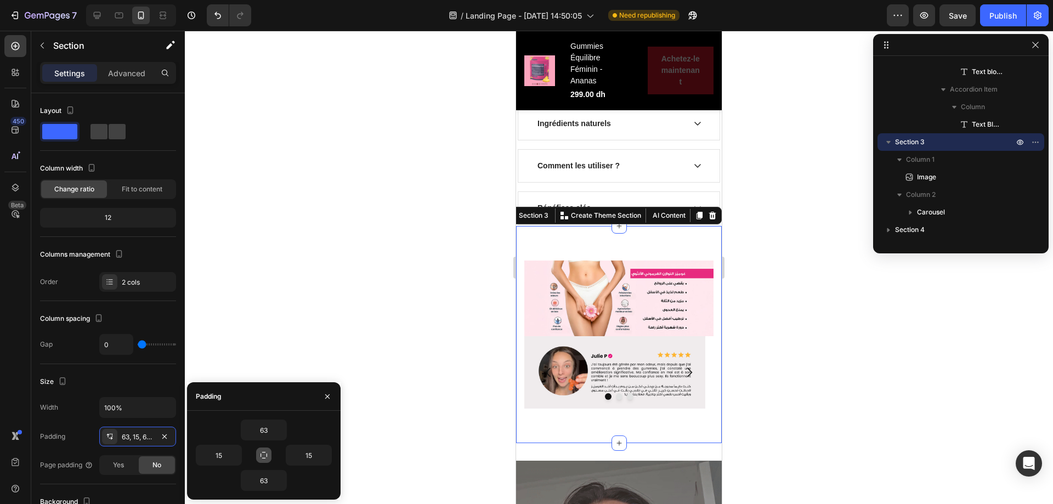
click at [265, 454] on icon "button" at bounding box center [263, 455] width 9 height 9
type input "63"
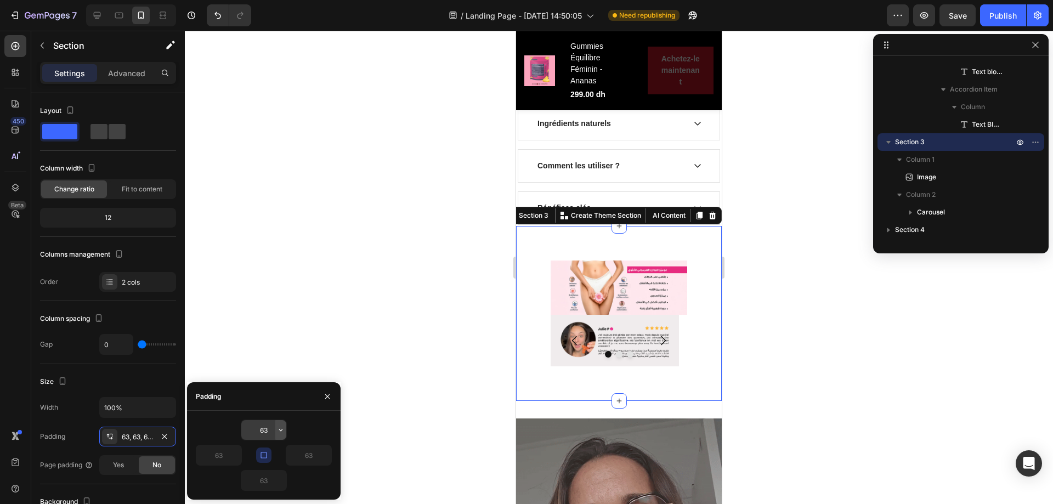
click at [277, 429] on icon "button" at bounding box center [280, 430] width 9 height 9
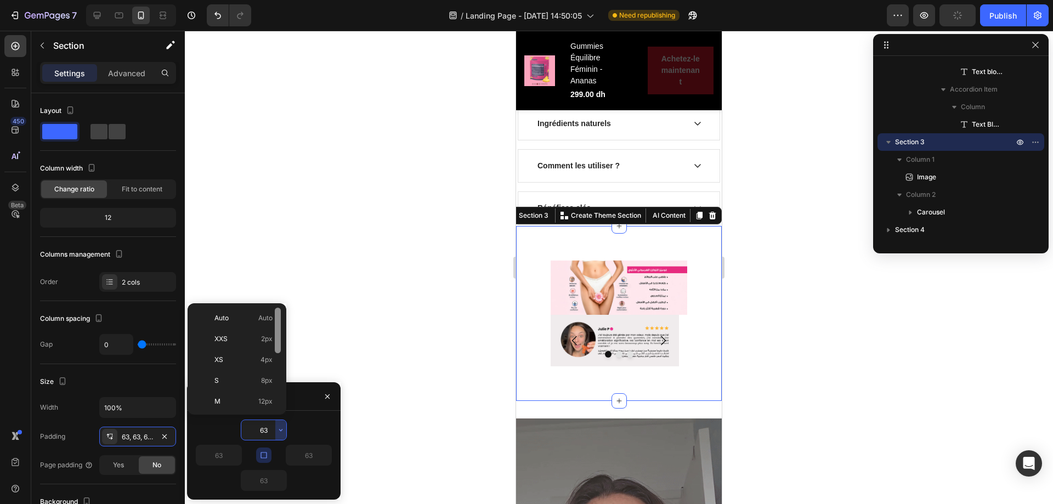
click at [274, 359] on div at bounding box center [278, 359] width 8 height 103
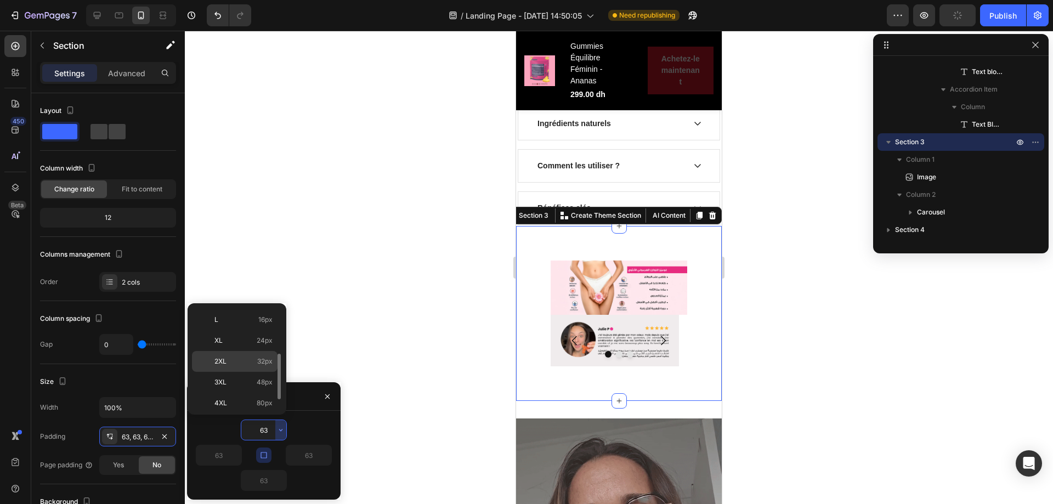
click at [265, 358] on span "32px" at bounding box center [264, 361] width 15 height 10
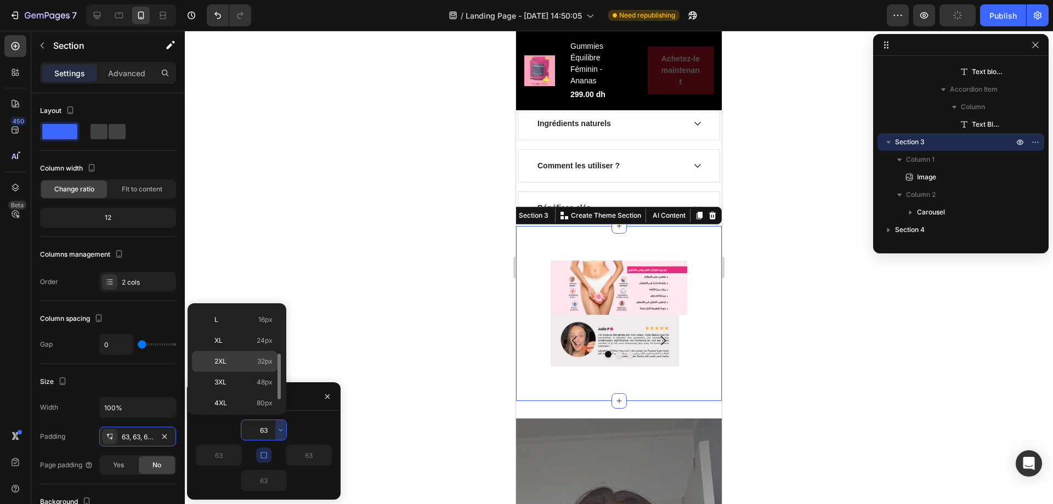
type input "32"
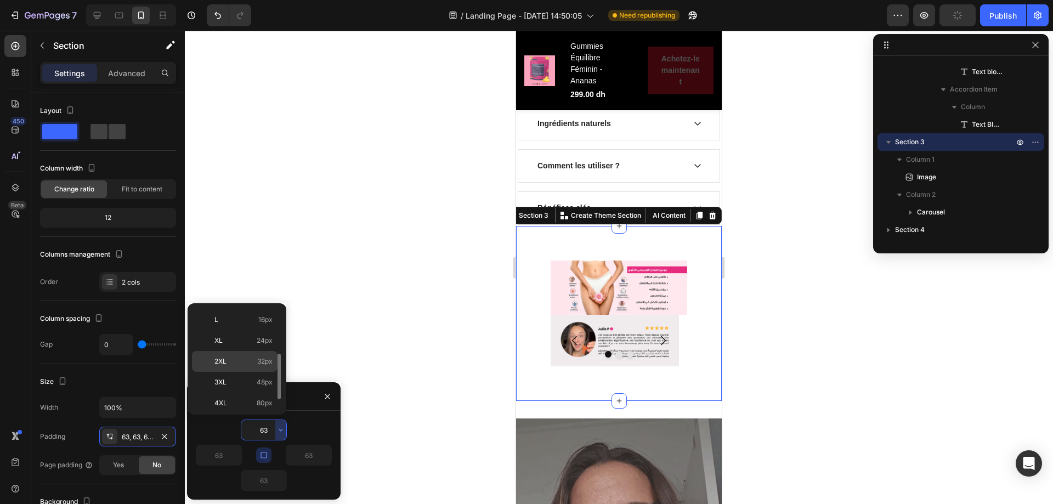
type input "32"
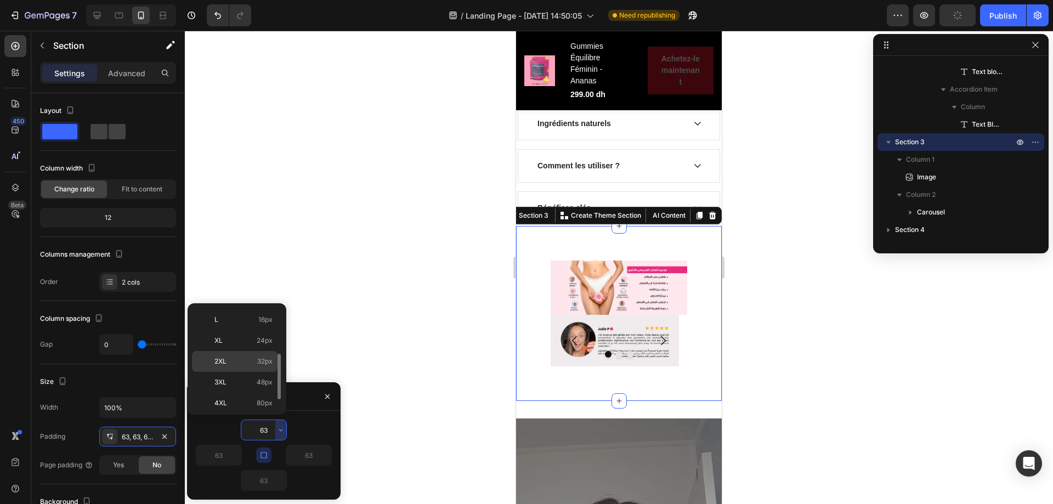
type input "32"
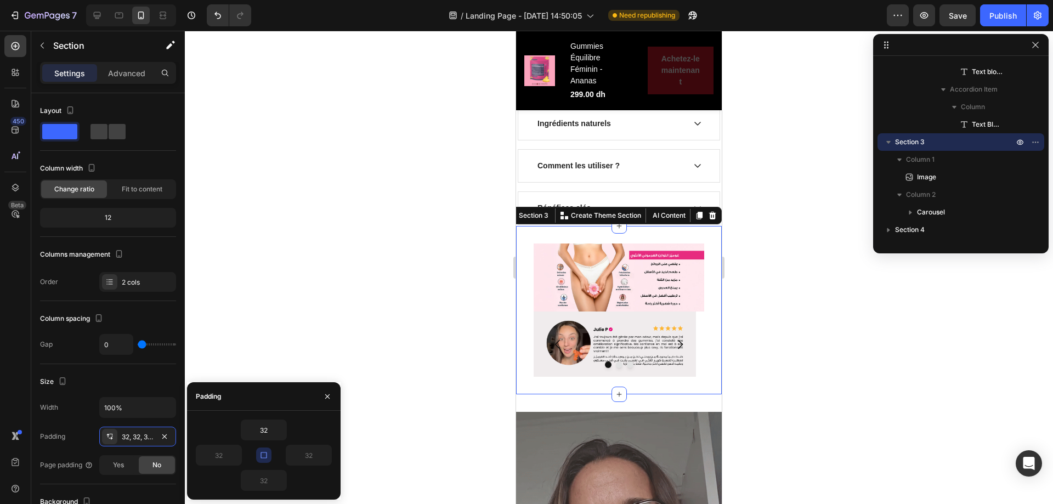
click at [653, 226] on div "Image Image Image Image Carousel Section 3 You can create reusable sections Cre…" at bounding box center [619, 310] width 206 height 168
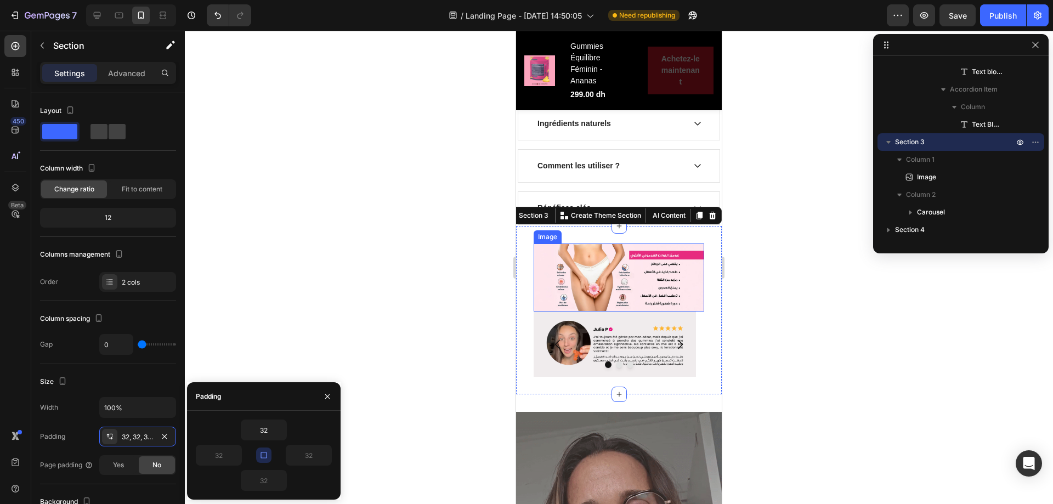
click at [653, 243] on img at bounding box center [619, 277] width 171 height 69
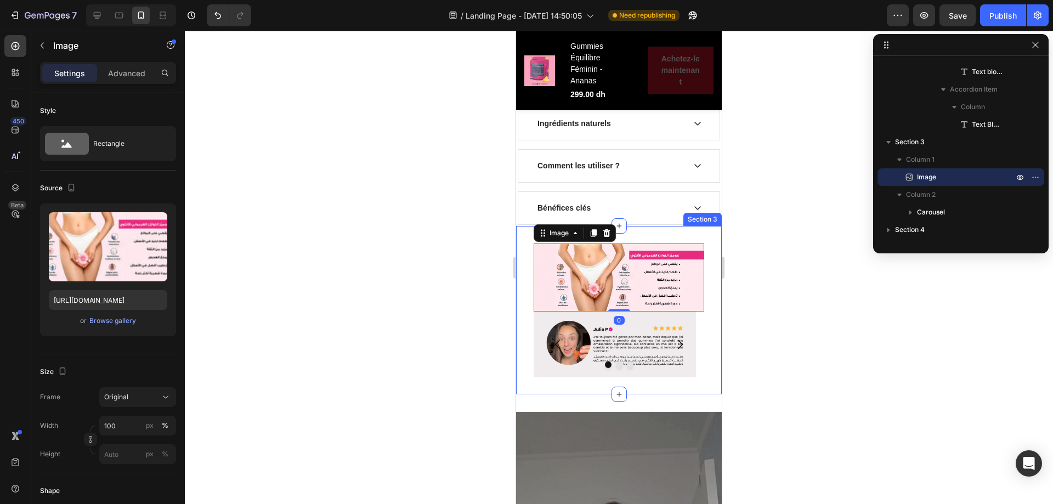
click at [705, 234] on div "Image 0 Image Image Image Carousel Section 3" at bounding box center [619, 310] width 206 height 168
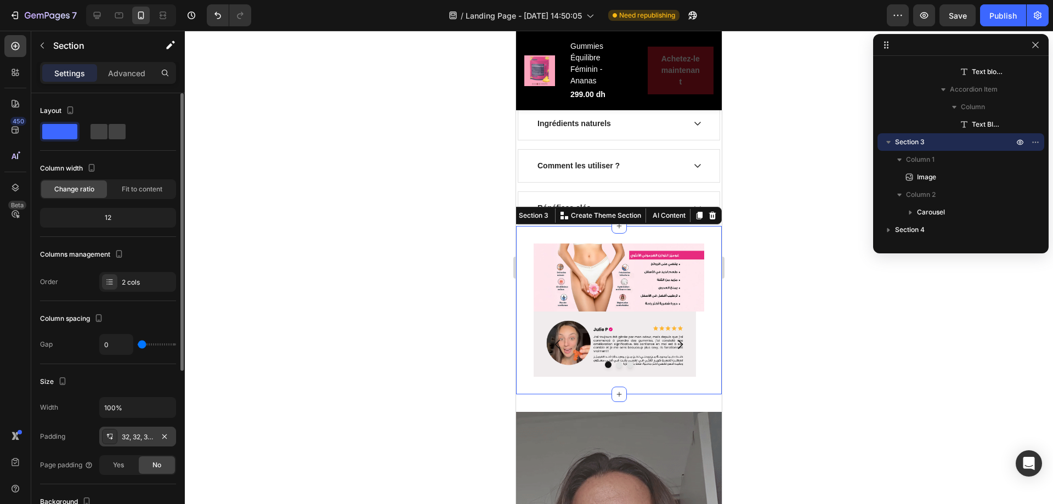
click at [135, 441] on div "32, 32, 32, 32" at bounding box center [138, 437] width 32 height 10
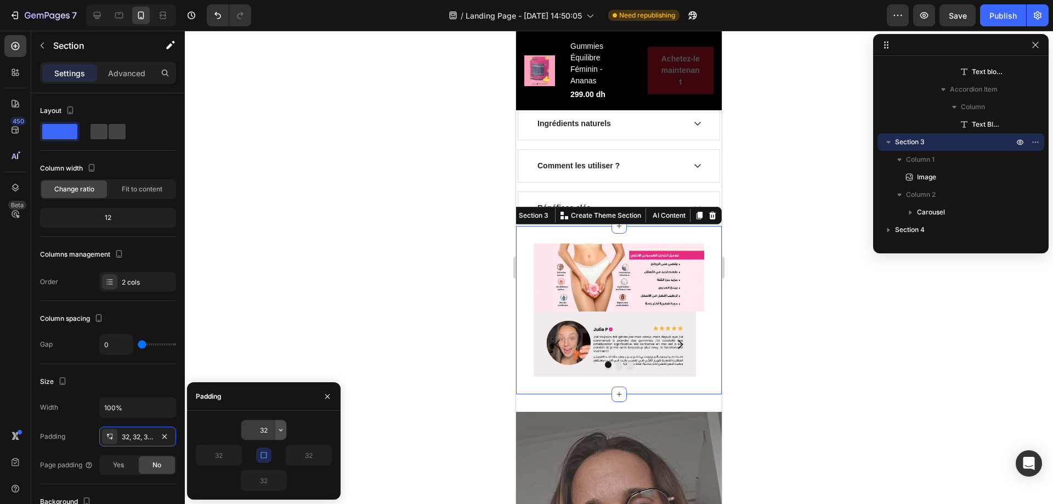
click at [277, 428] on icon "button" at bounding box center [280, 430] width 9 height 9
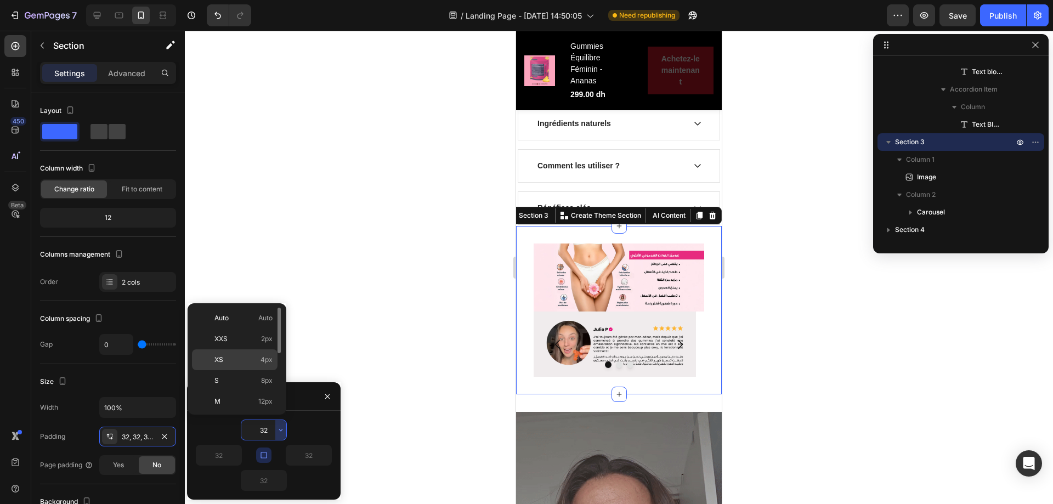
click at [267, 357] on span "4px" at bounding box center [266, 360] width 12 height 10
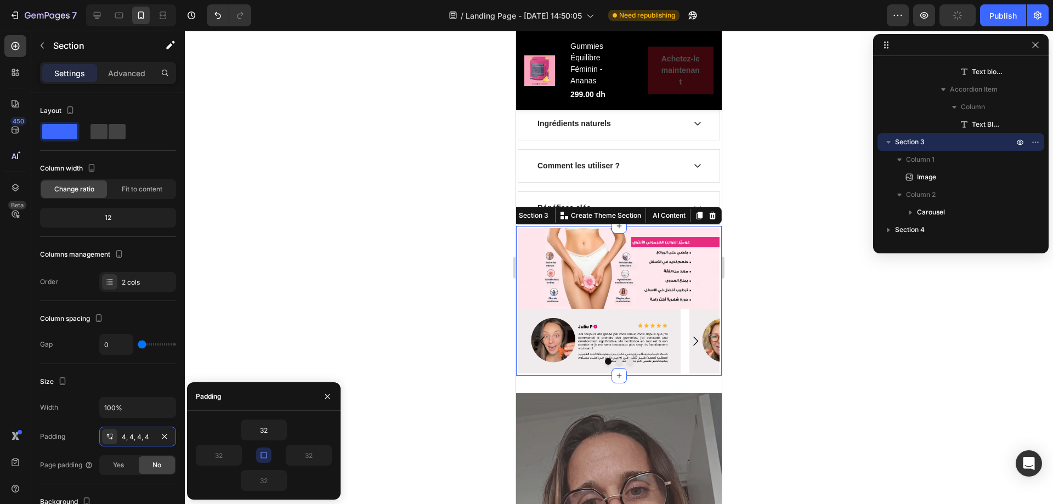
type input "4"
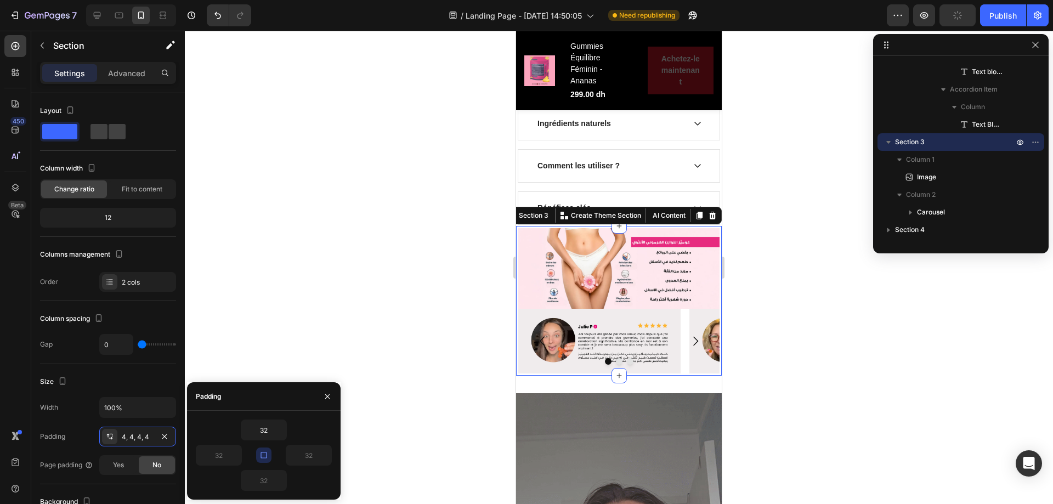
type input "4"
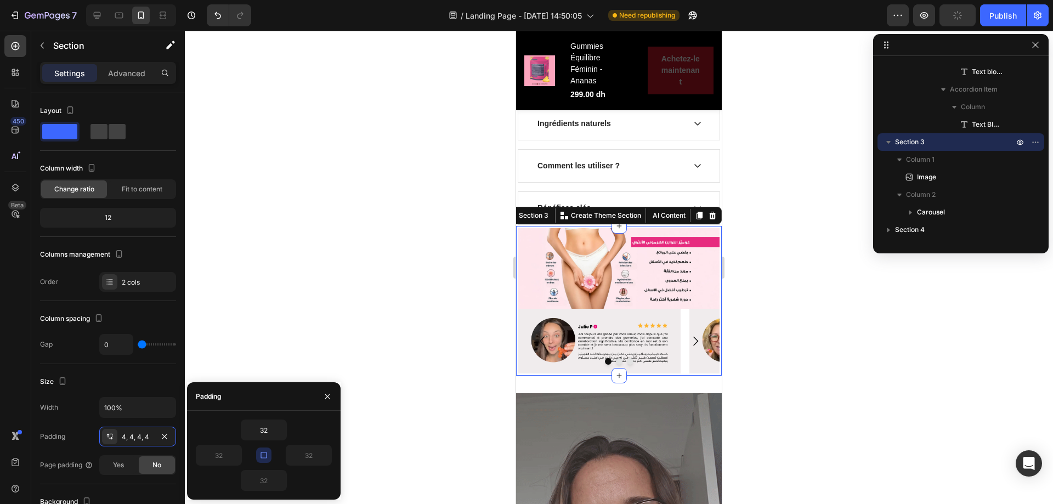
type input "4"
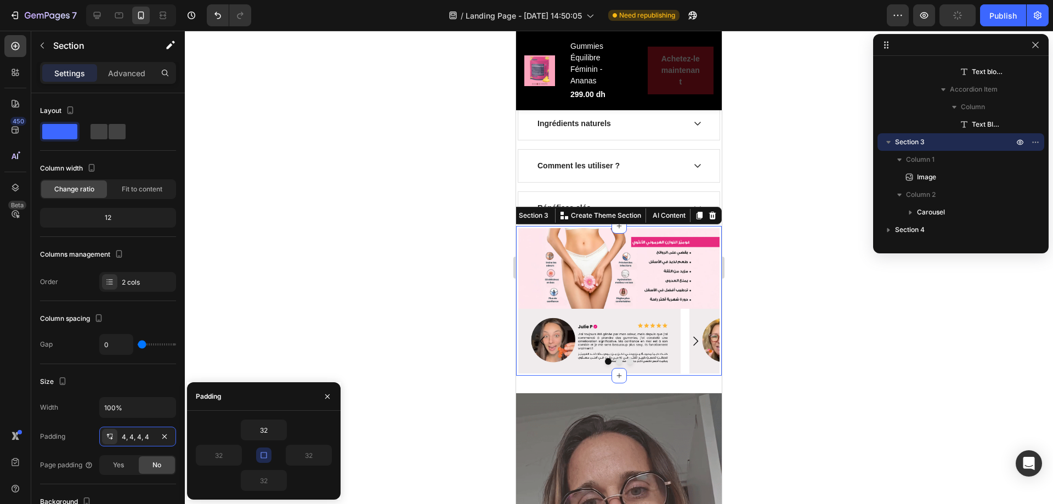
type input "4"
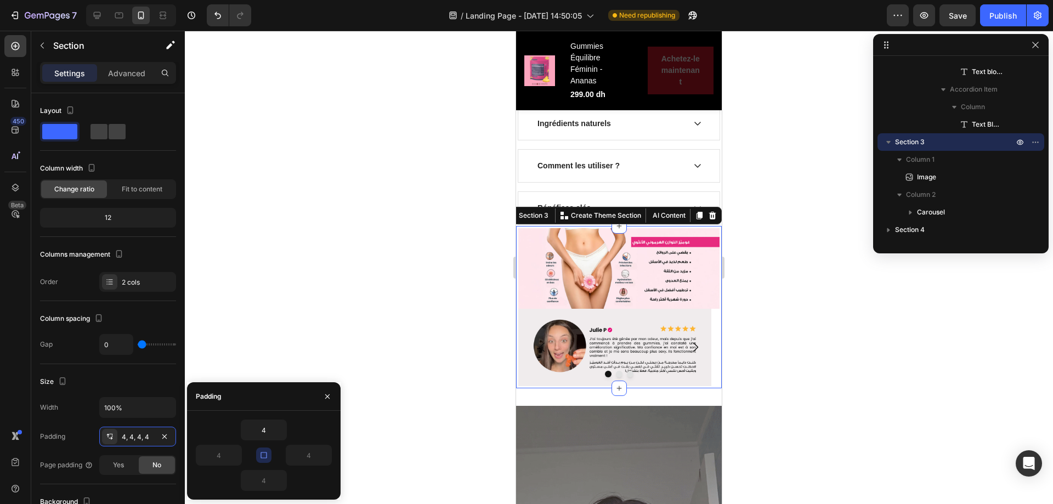
click at [767, 281] on div at bounding box center [619, 267] width 868 height 473
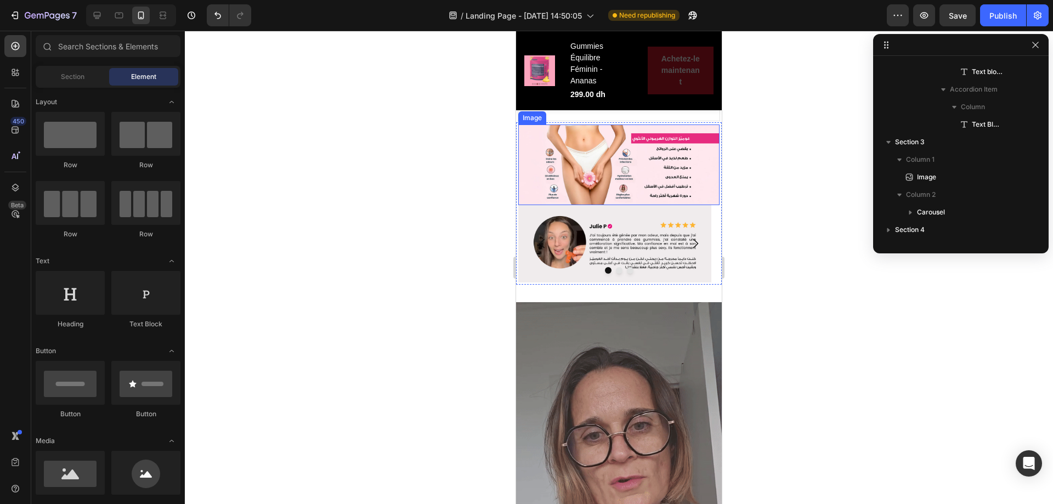
scroll to position [935, 0]
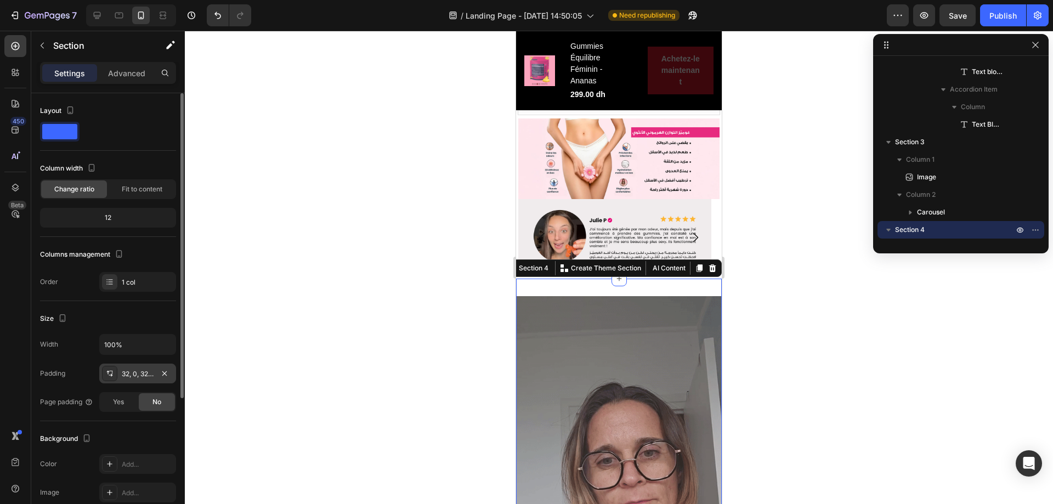
click at [137, 373] on div "32, 0, 32, 0" at bounding box center [138, 374] width 32 height 10
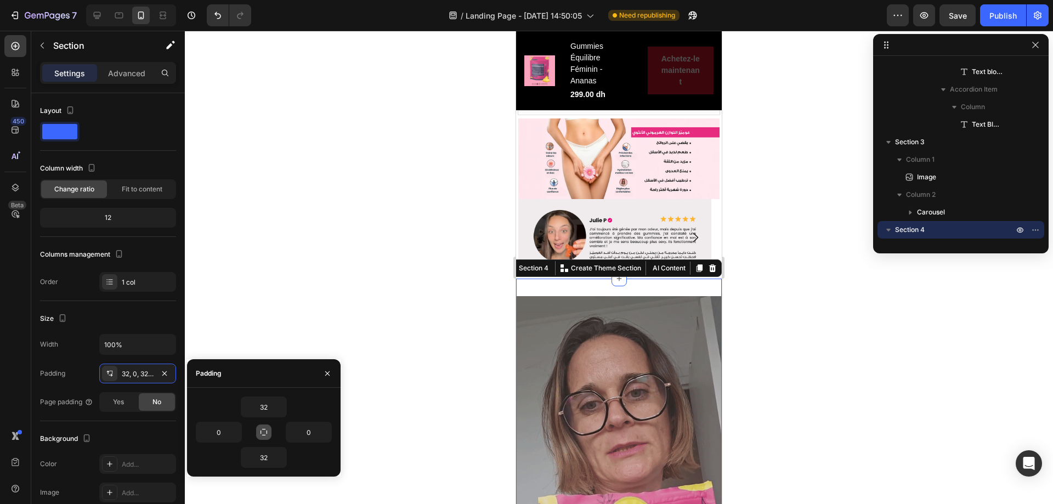
click at [265, 431] on icon "button" at bounding box center [263, 432] width 9 height 9
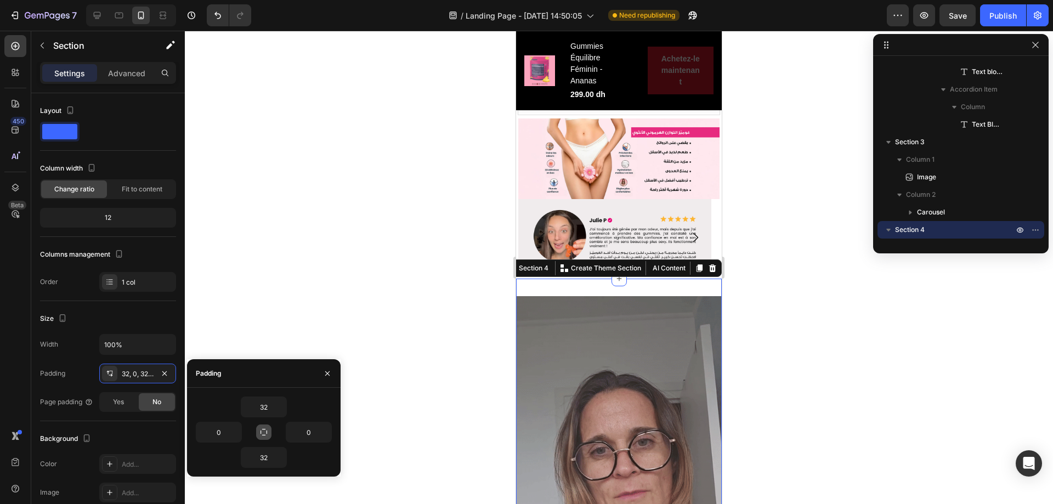
type input "32"
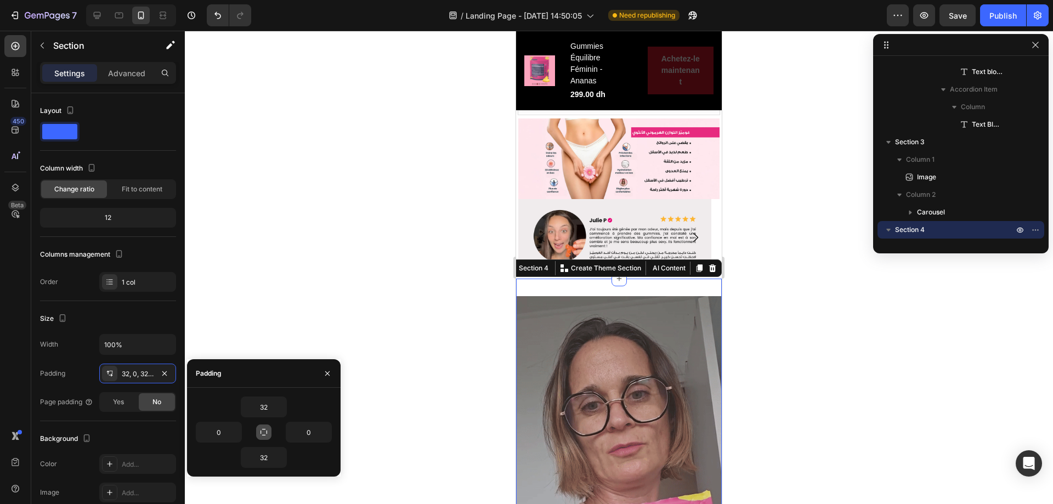
type input "32"
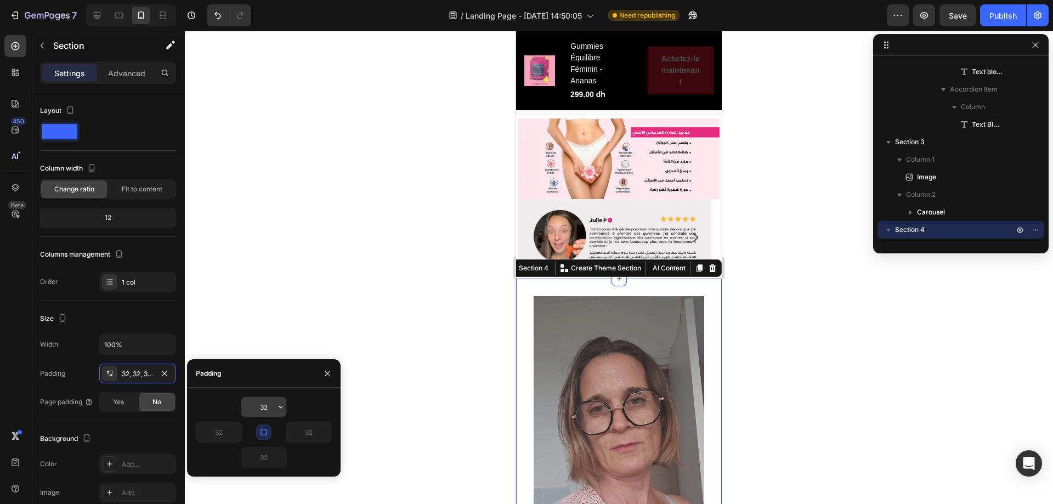
click at [274, 410] on input "32" at bounding box center [263, 407] width 45 height 20
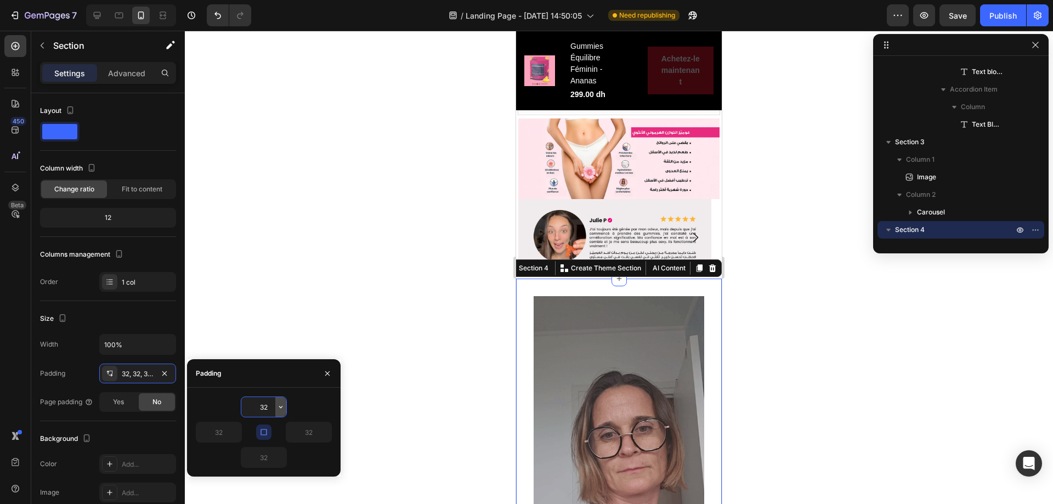
click at [285, 406] on button "button" at bounding box center [280, 407] width 11 height 20
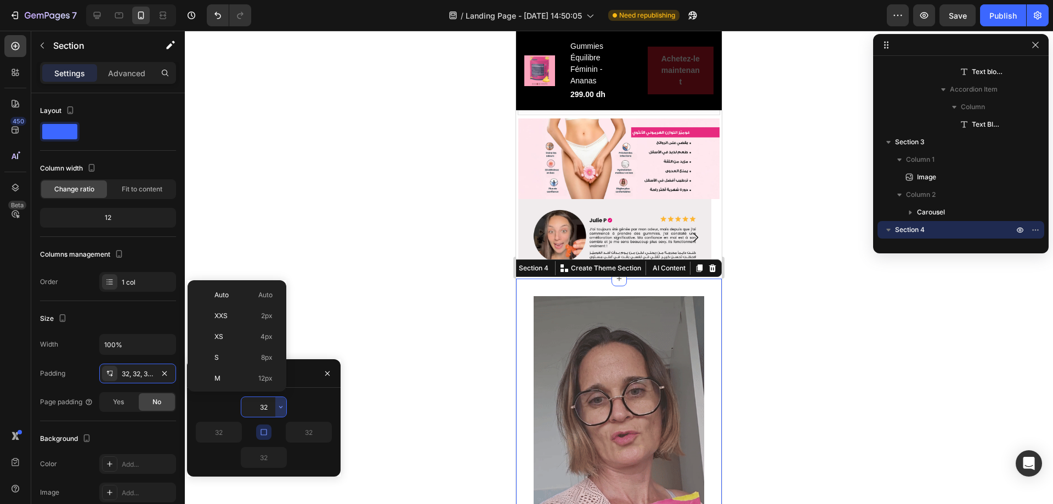
scroll to position [79, 0]
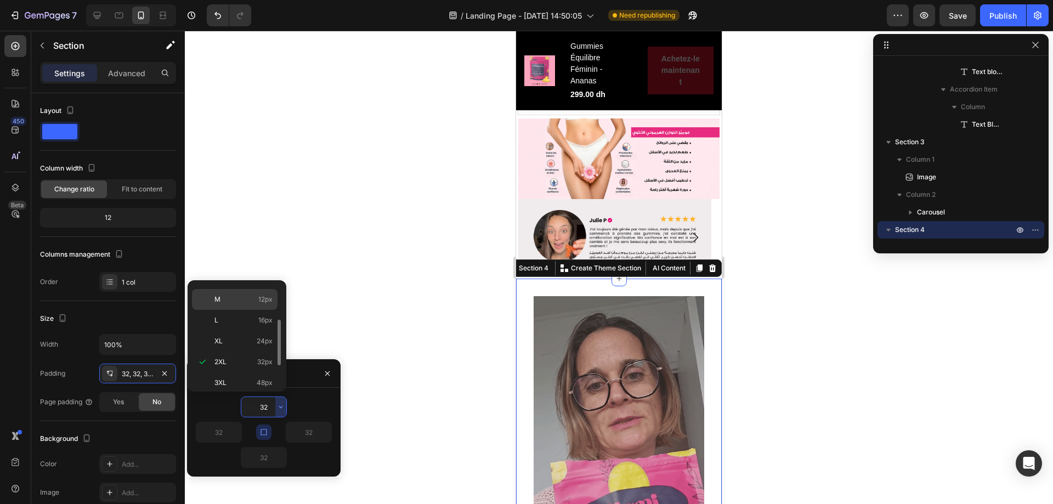
click at [264, 304] on span "12px" at bounding box center [265, 299] width 14 height 10
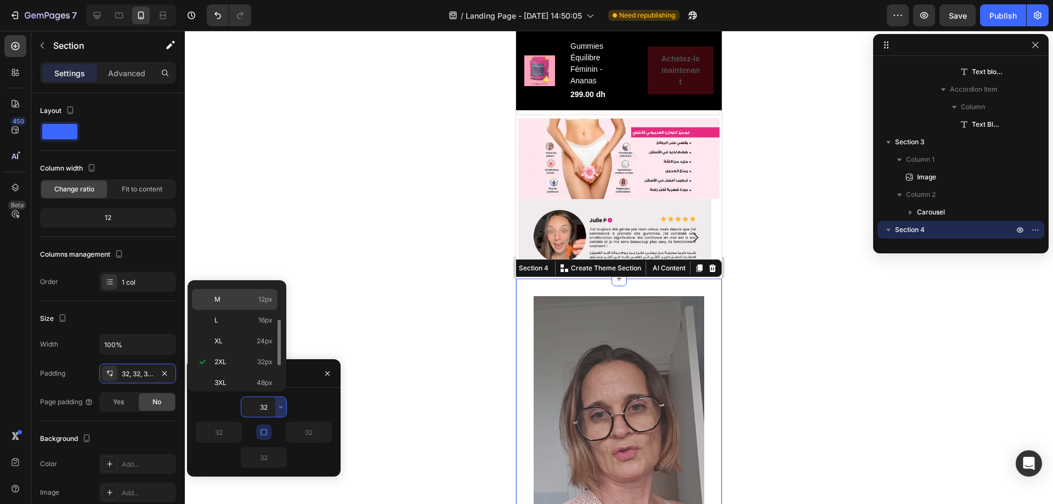
type input "12"
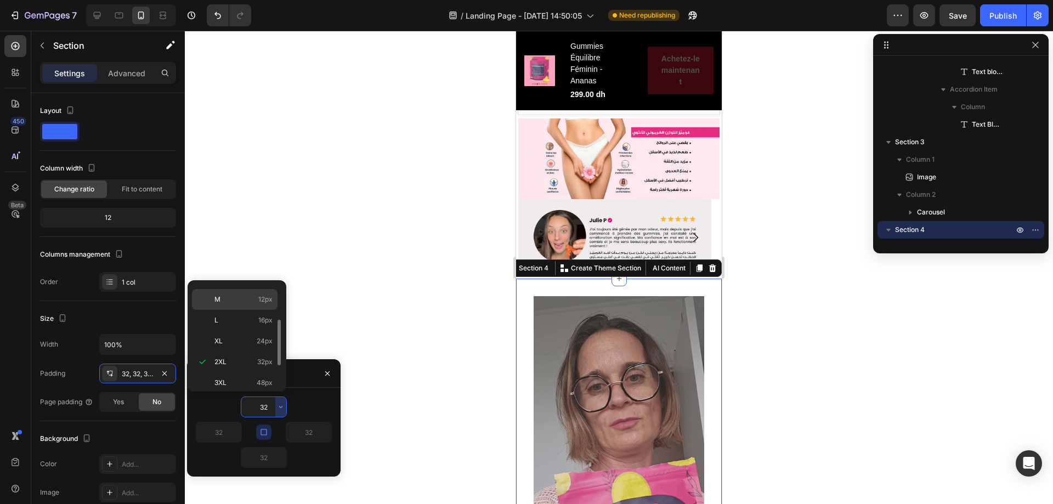
type input "12"
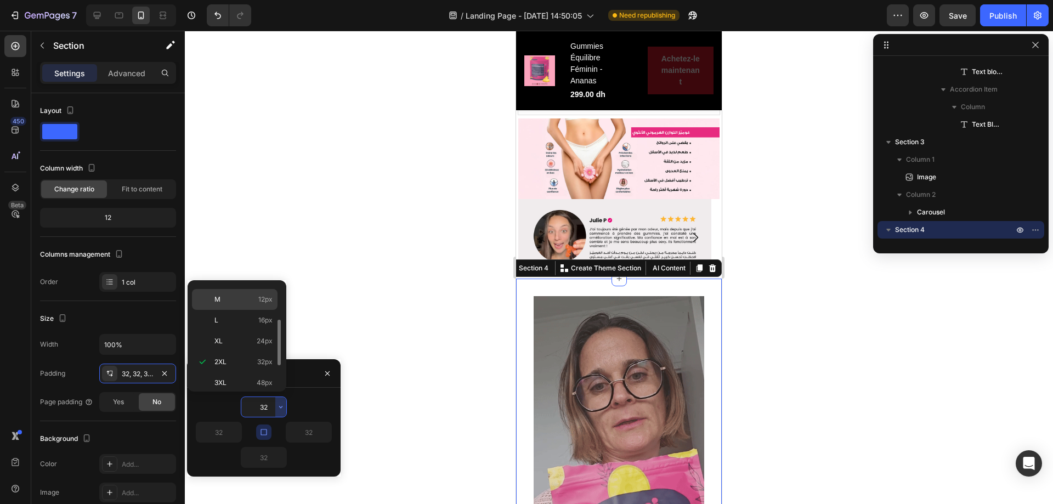
type input "12"
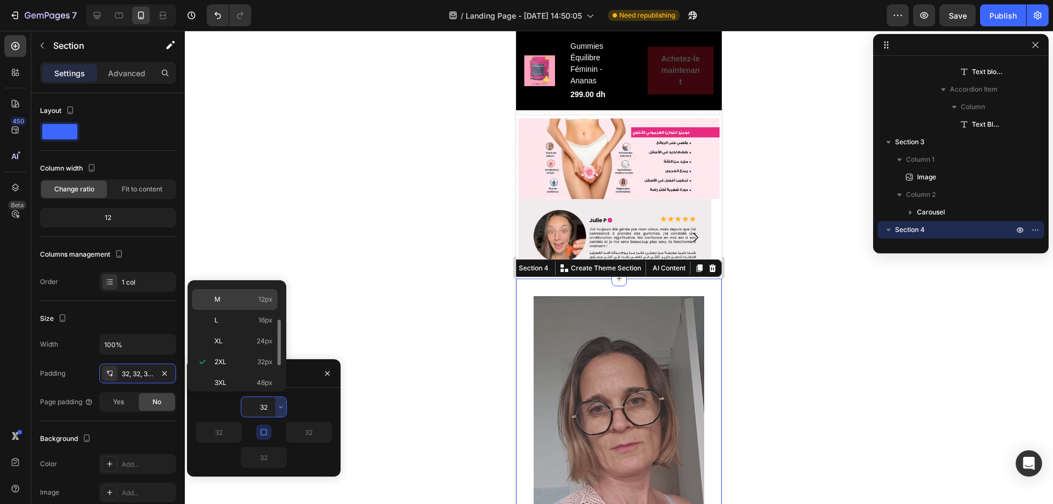
type input "12"
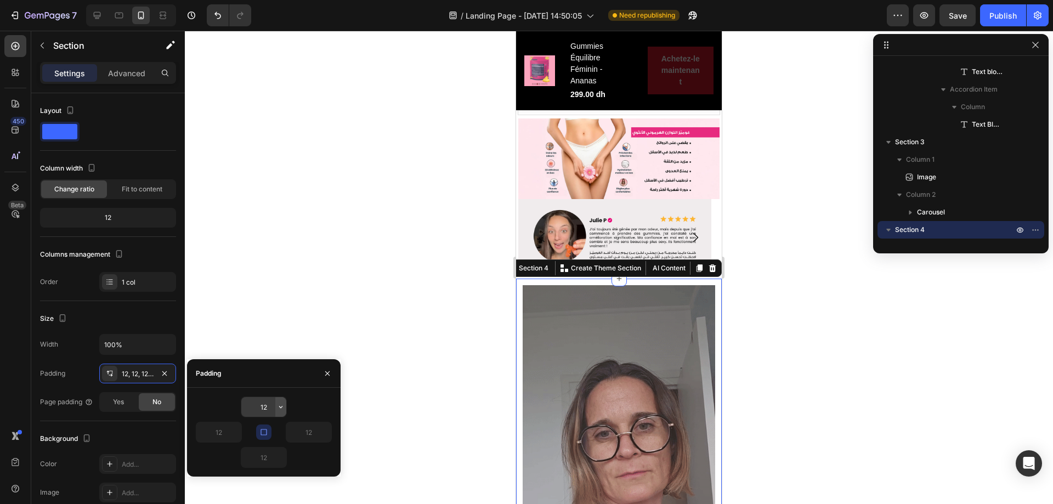
click at [282, 408] on icon "button" at bounding box center [280, 406] width 9 height 9
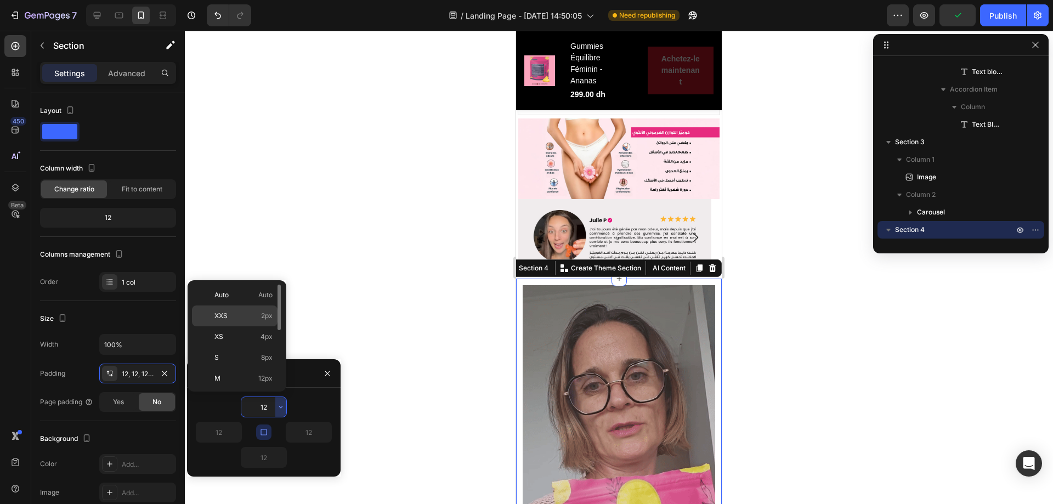
click at [253, 319] on p "XXS 2px" at bounding box center [243, 316] width 58 height 10
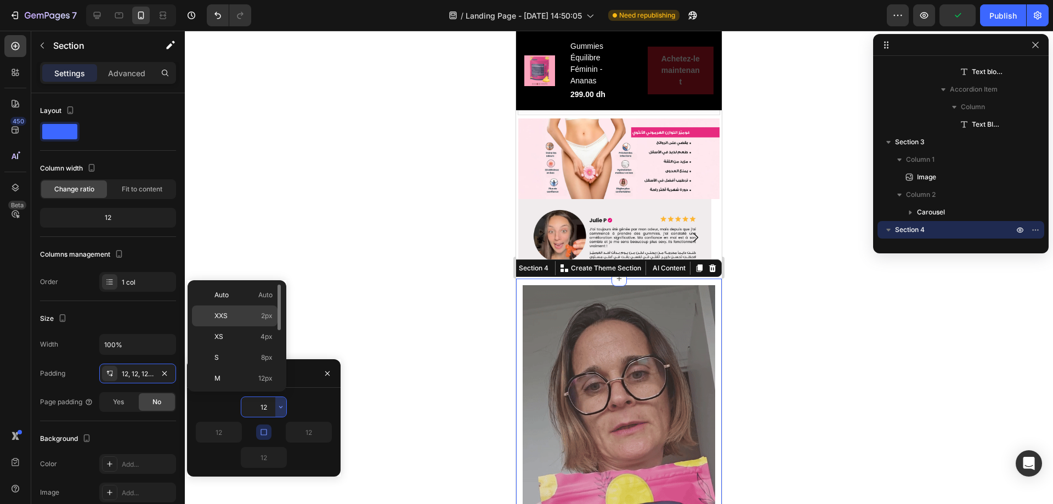
type input "2"
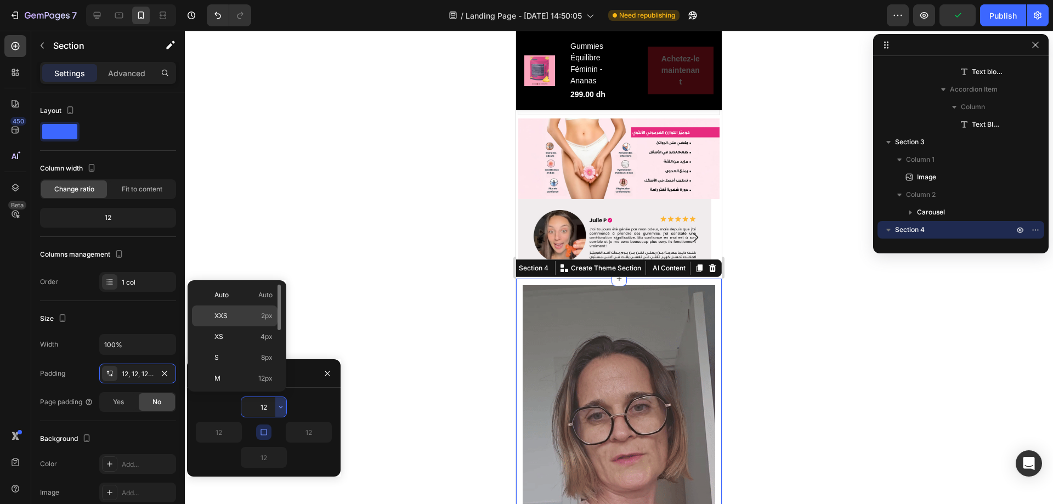
type input "2"
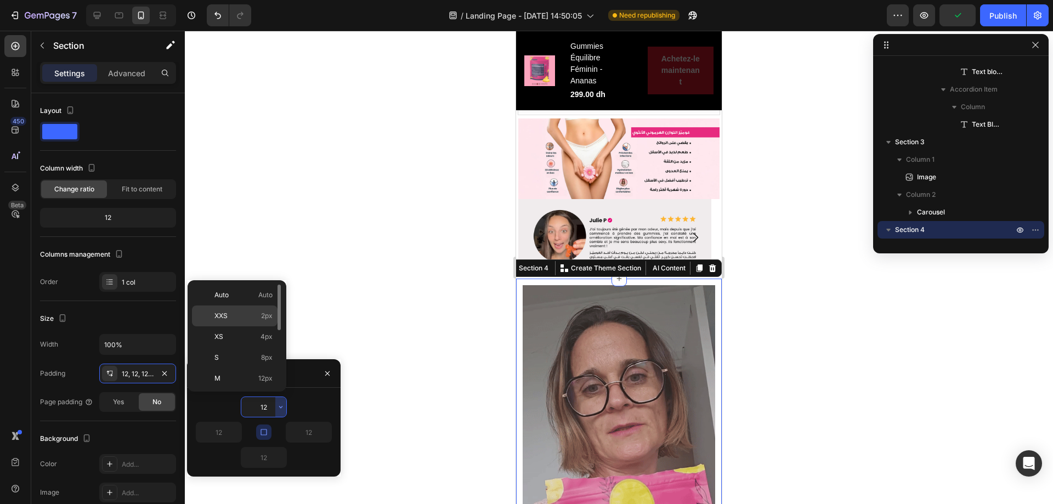
type input "2"
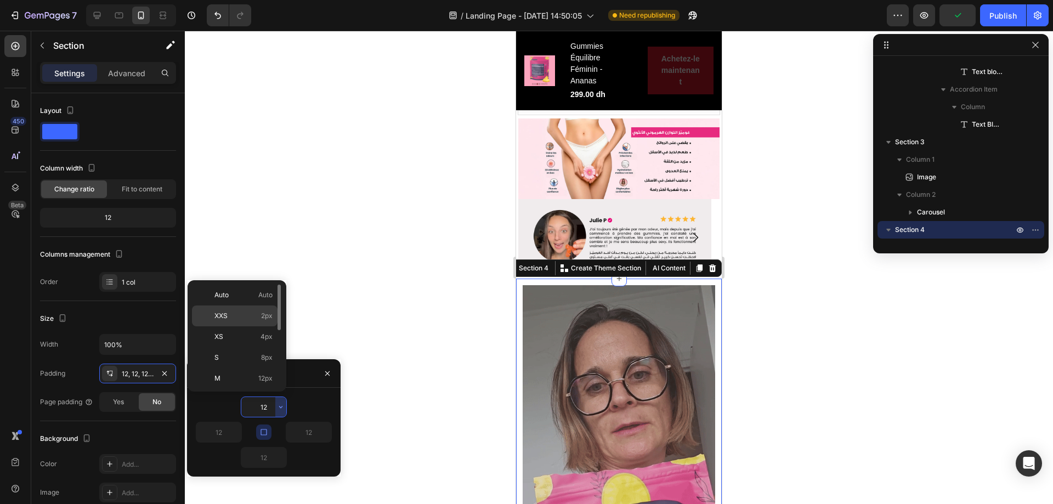
type input "2"
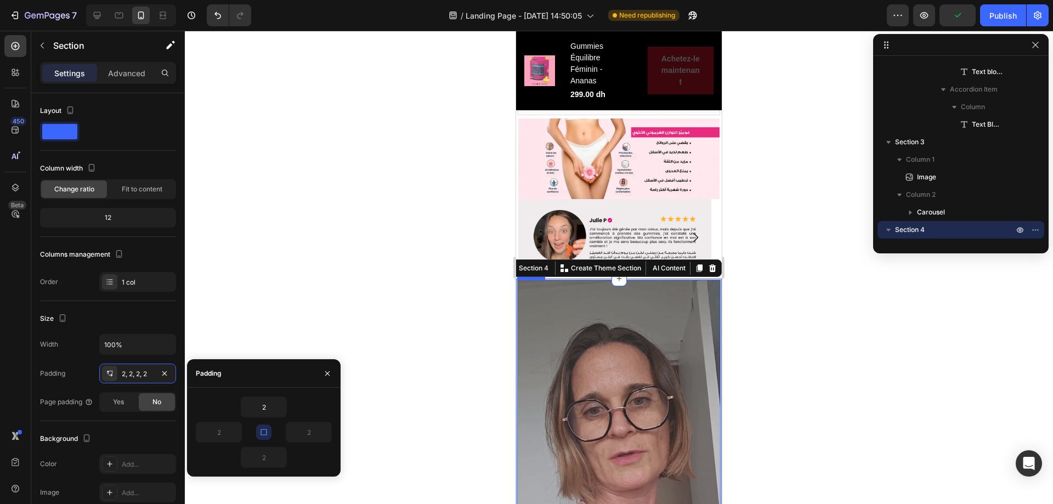
click at [740, 279] on div at bounding box center [619, 267] width 868 height 473
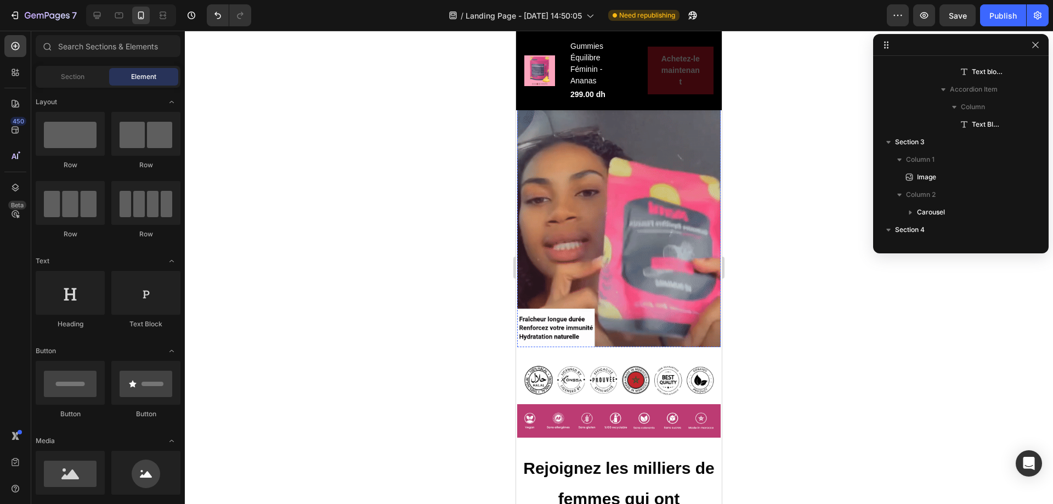
scroll to position [2361, 0]
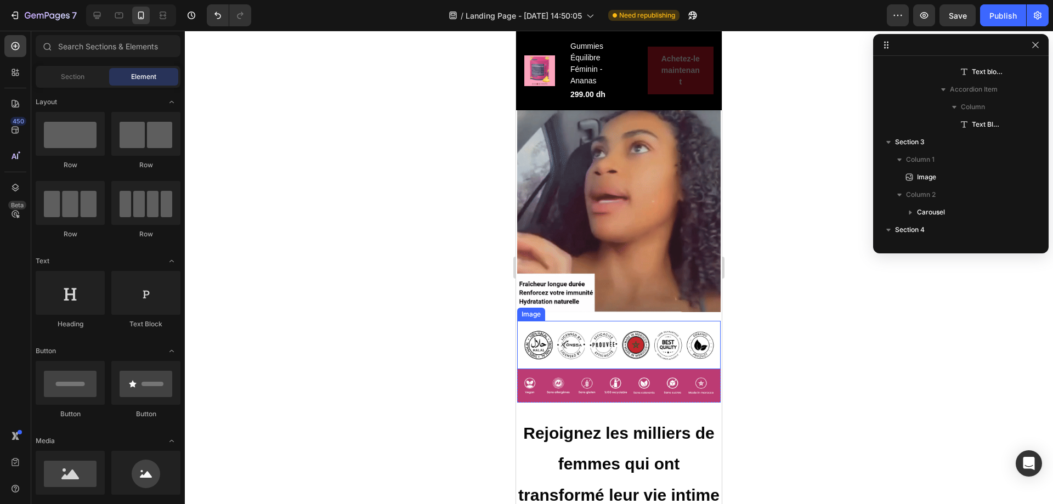
click at [579, 321] on img at bounding box center [618, 345] width 203 height 48
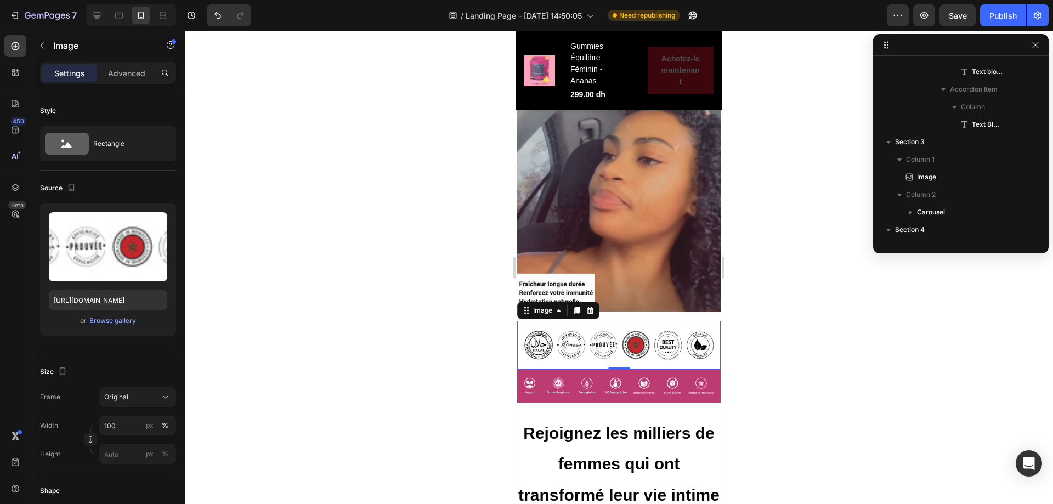
scroll to position [993, 0]
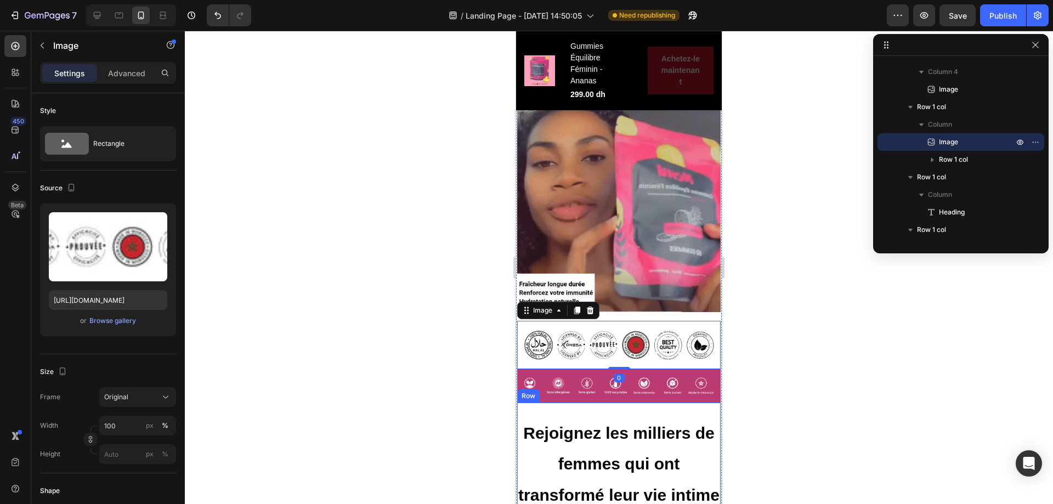
click at [616, 402] on div "Rejoignez les milliers de femmes qui ont transformé leur vie intime انضمي إلى آ…" at bounding box center [618, 500] width 203 height 197
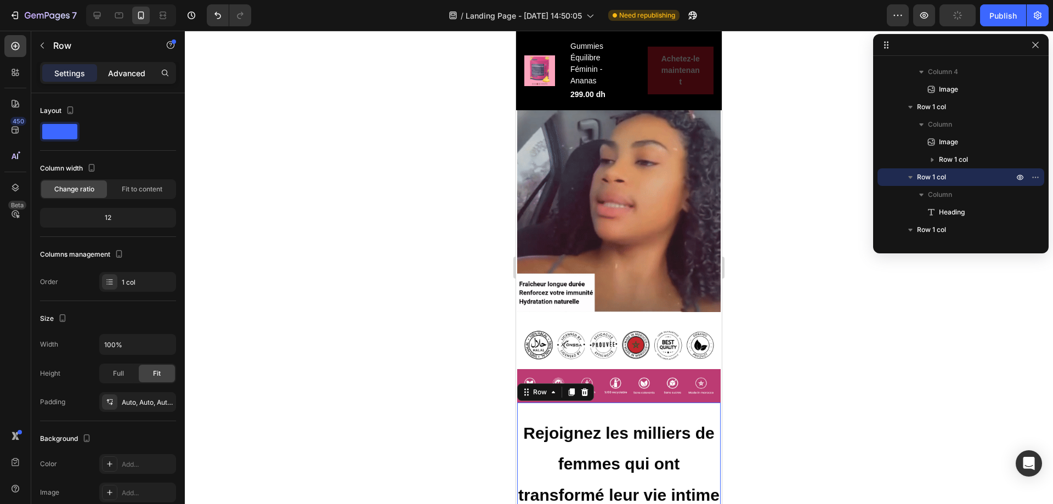
click at [136, 75] on p "Advanced" at bounding box center [126, 73] width 37 height 12
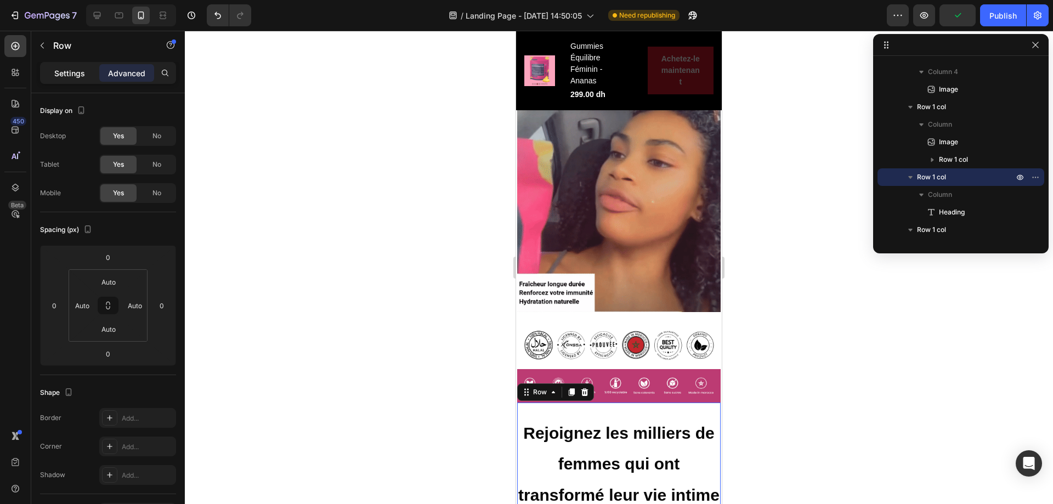
click at [78, 67] on p "Settings" at bounding box center [69, 73] width 31 height 12
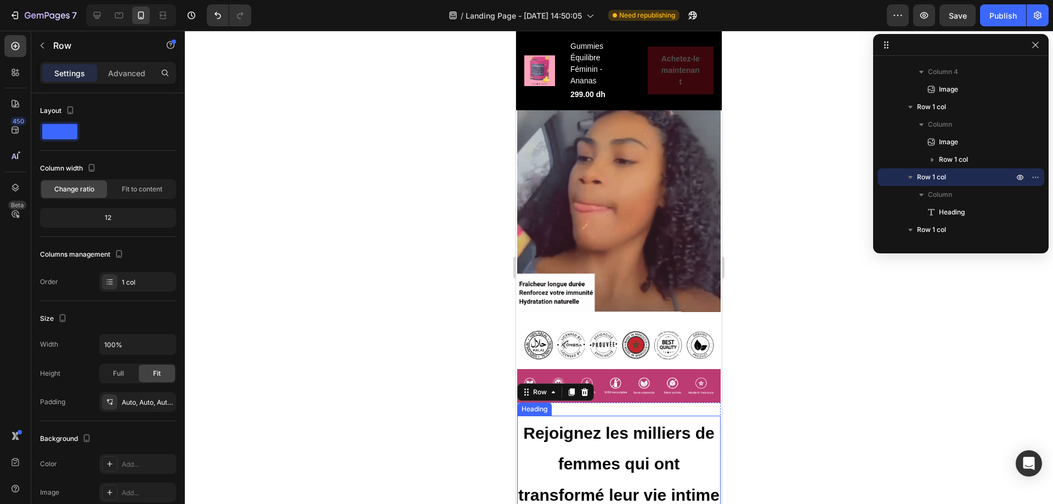
click at [587, 424] on strong "Rejoignez les milliers de femmes qui ont transformé leur vie intime" at bounding box center [618, 464] width 201 height 80
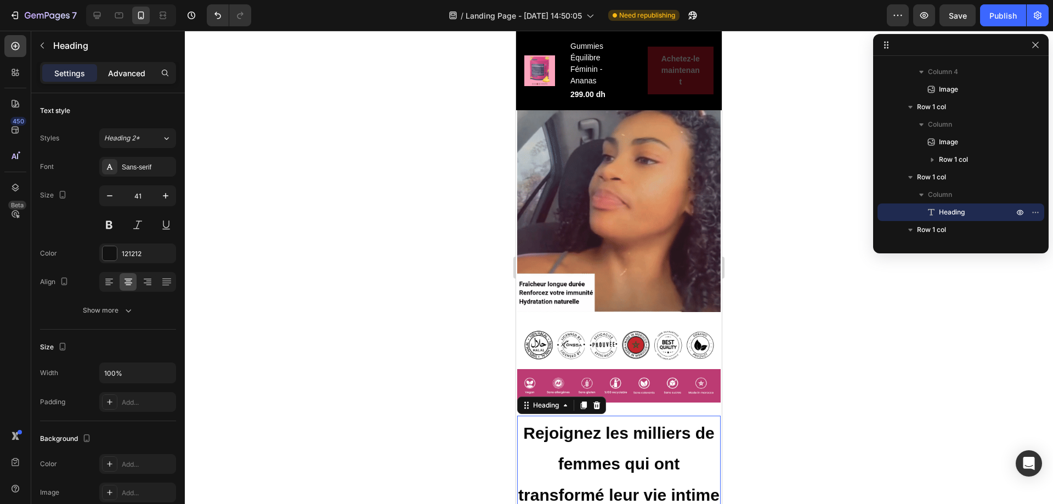
click at [127, 76] on p "Advanced" at bounding box center [126, 73] width 37 height 12
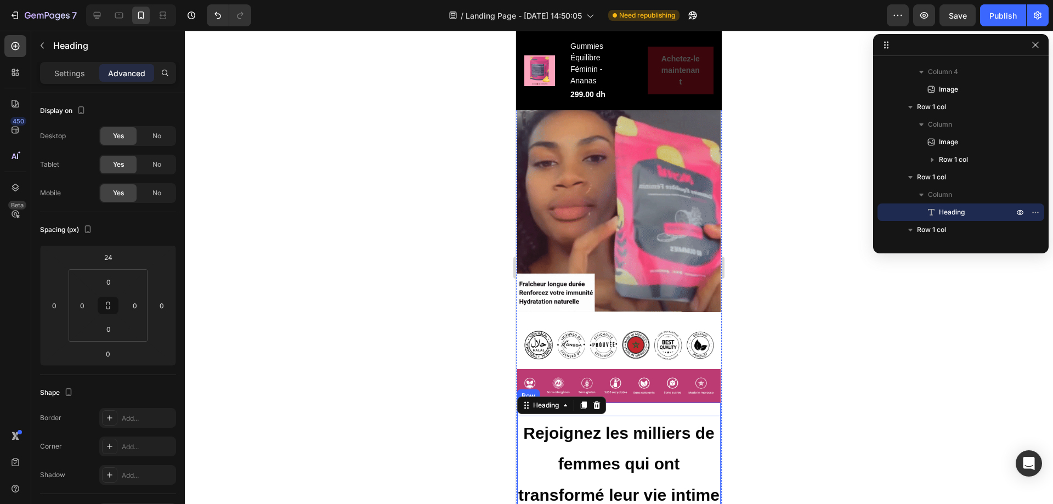
click at [631, 402] on div "Rejoignez les milliers de femmes qui ont transformé leur vie intime انضمي إلى آ…" at bounding box center [618, 500] width 203 height 197
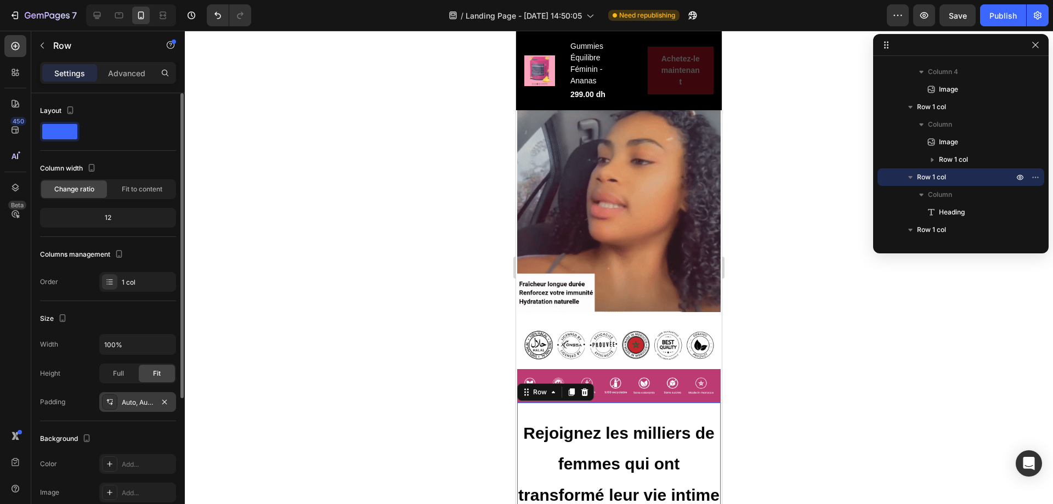
click at [149, 407] on div "Auto, Auto, Auto, Auto" at bounding box center [138, 403] width 32 height 10
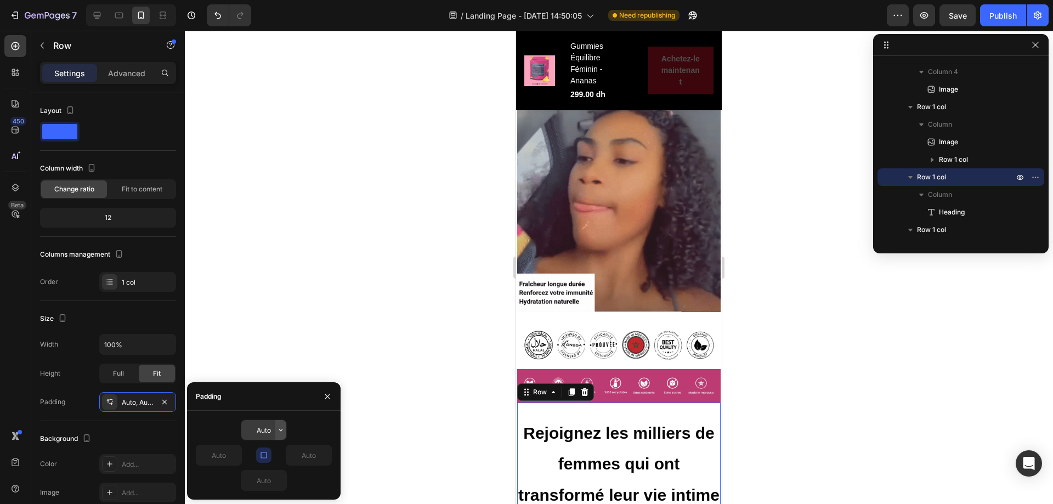
click at [285, 429] on button "button" at bounding box center [280, 430] width 11 height 20
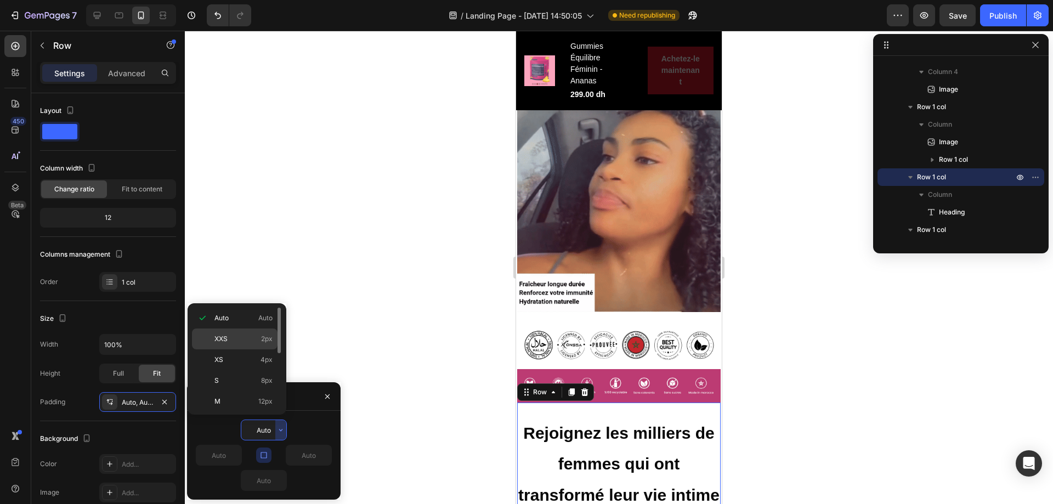
click at [264, 341] on span "2px" at bounding box center [267, 339] width 12 height 10
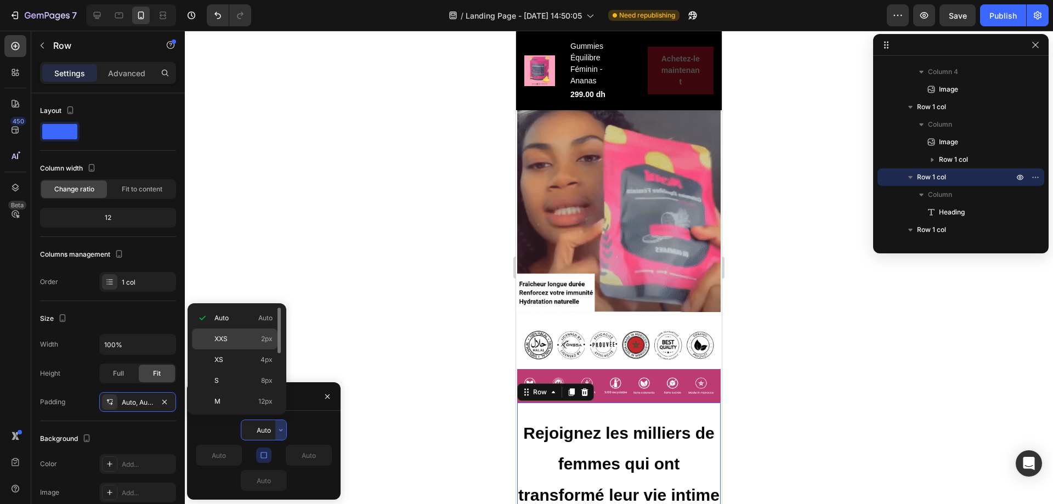
type input "2"
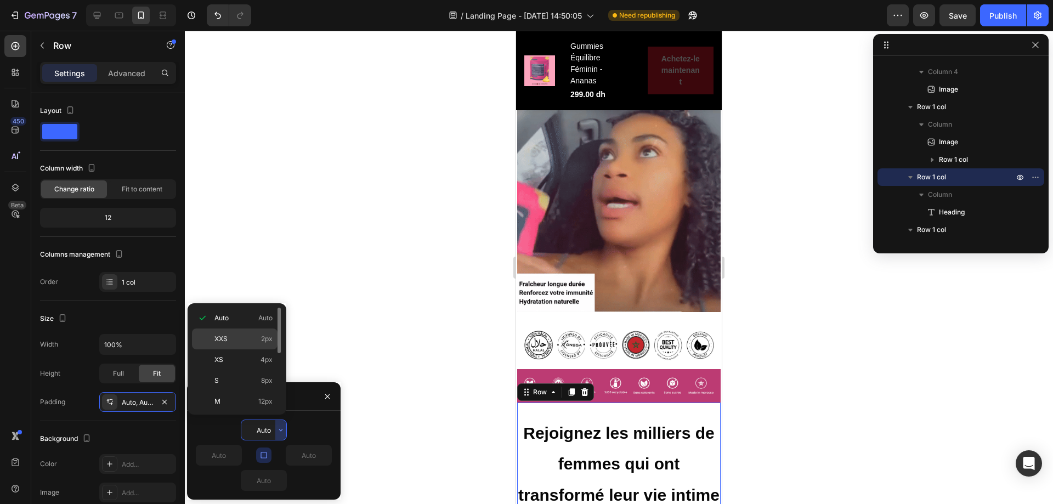
type input "2"
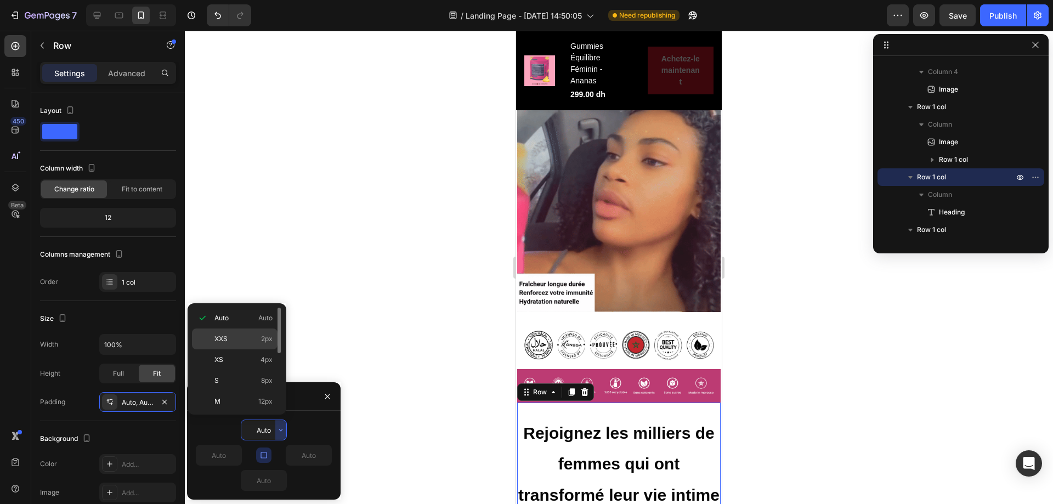
type input "2"
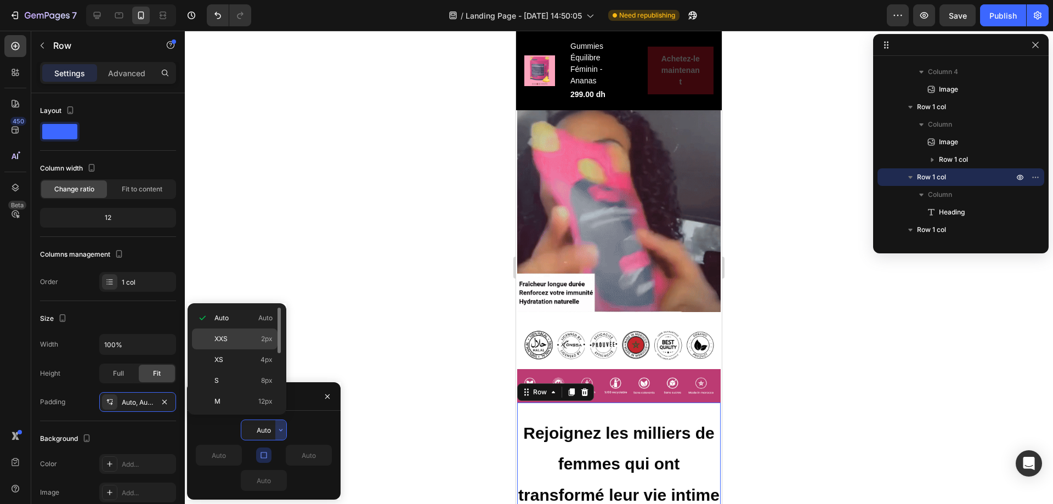
type input "2"
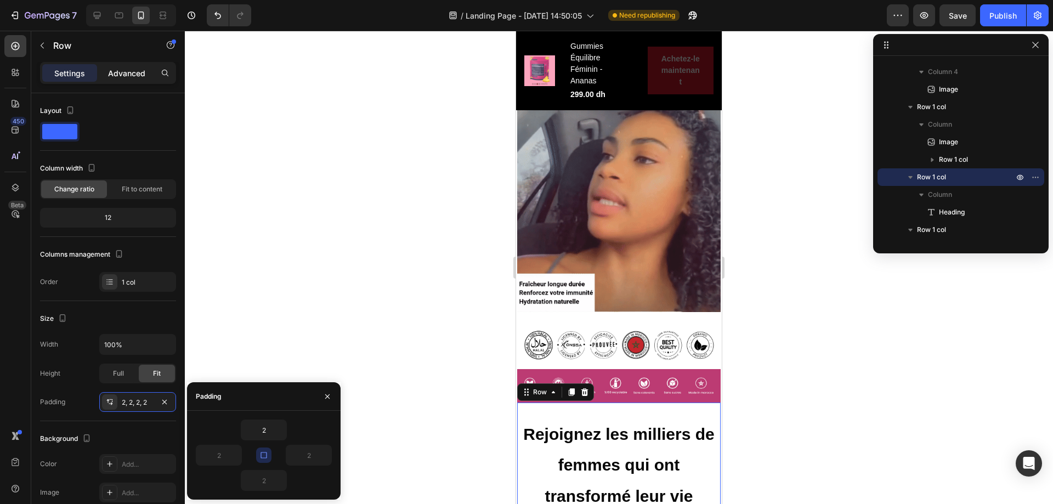
click at [131, 72] on p "Advanced" at bounding box center [126, 73] width 37 height 12
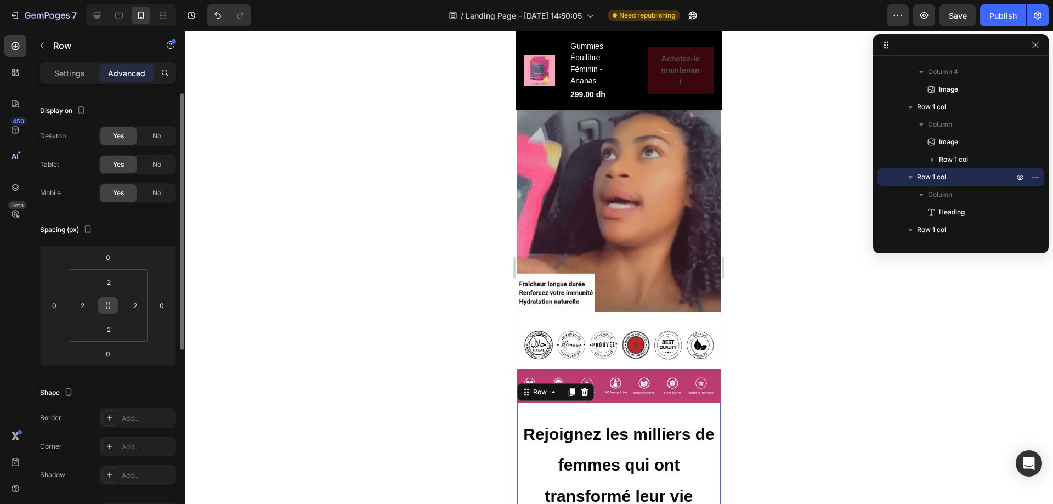
click at [111, 304] on icon at bounding box center [108, 305] width 9 height 9
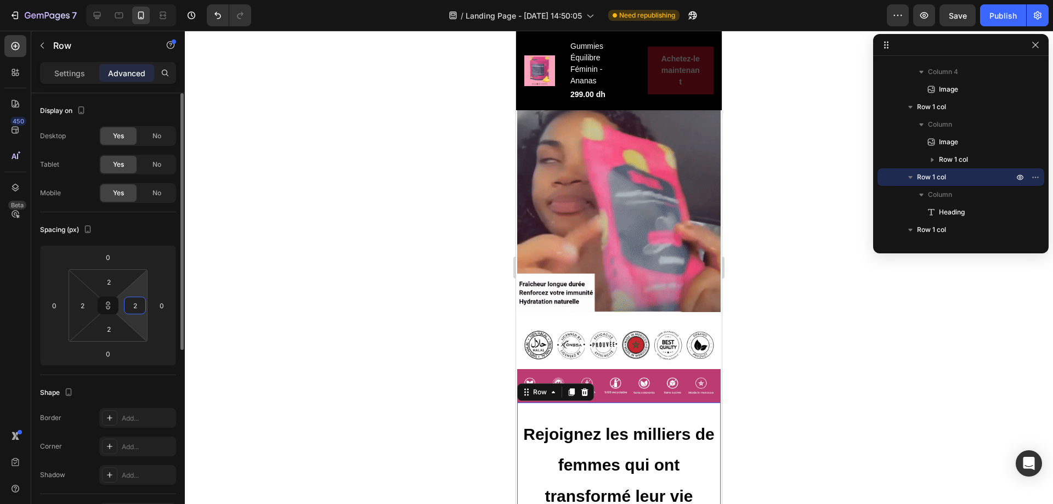
click at [135, 307] on input "2" at bounding box center [135, 305] width 16 height 16
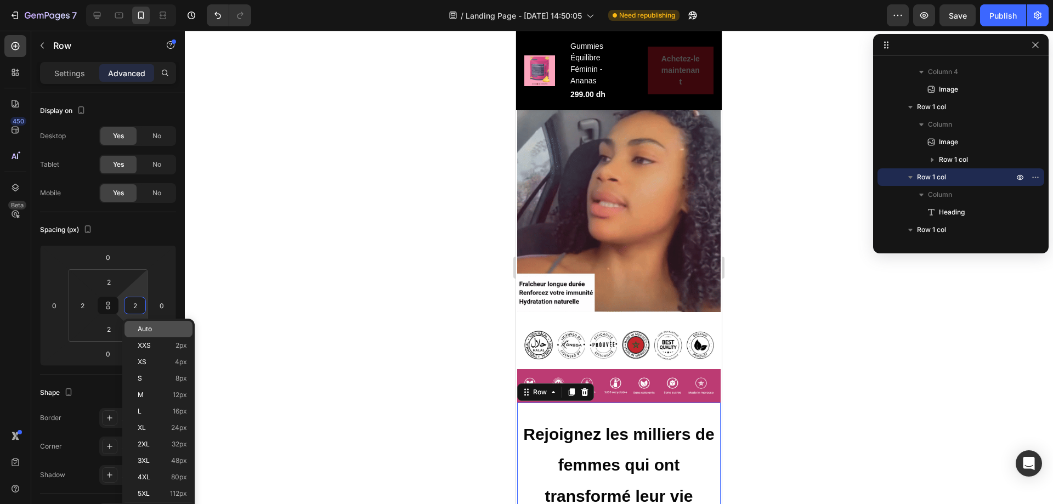
click at [162, 330] on p "Auto" at bounding box center [162, 329] width 49 height 8
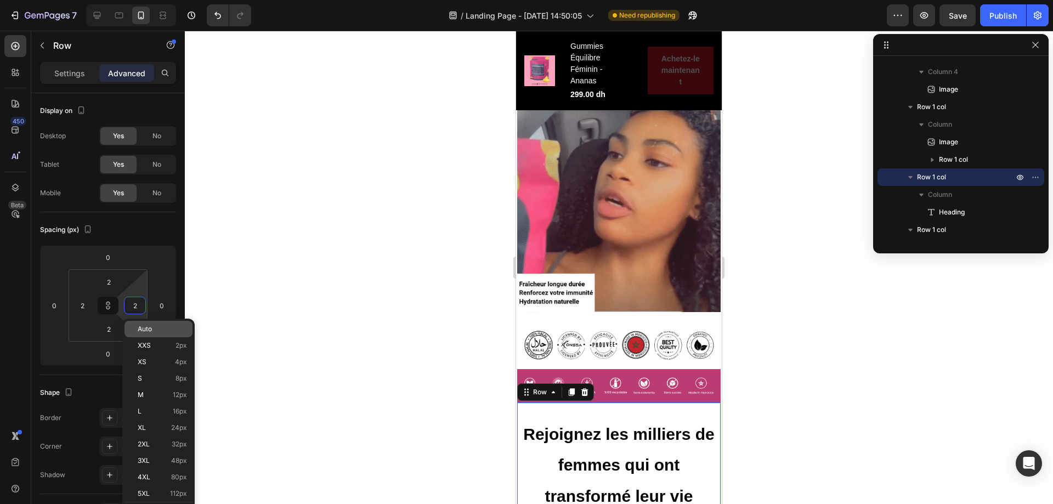
type input "Auto"
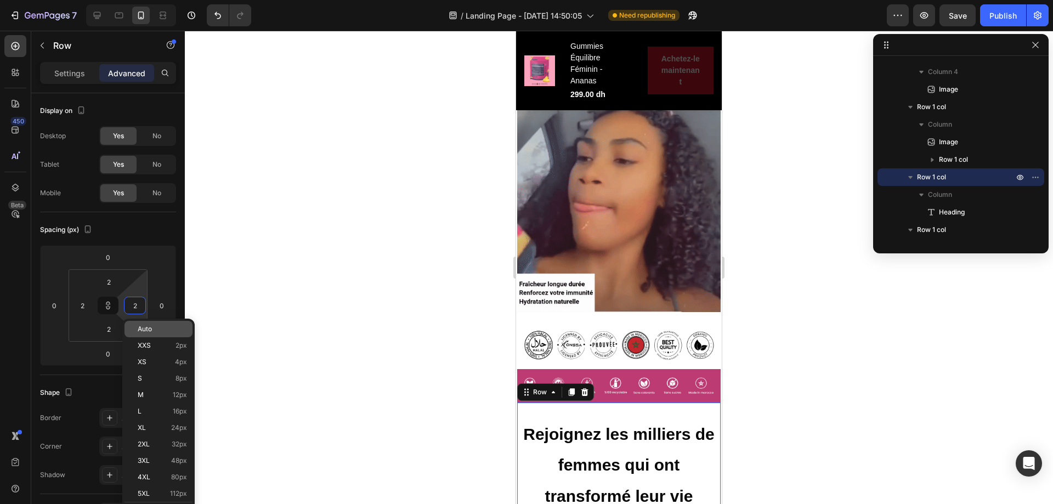
type input "Auto"
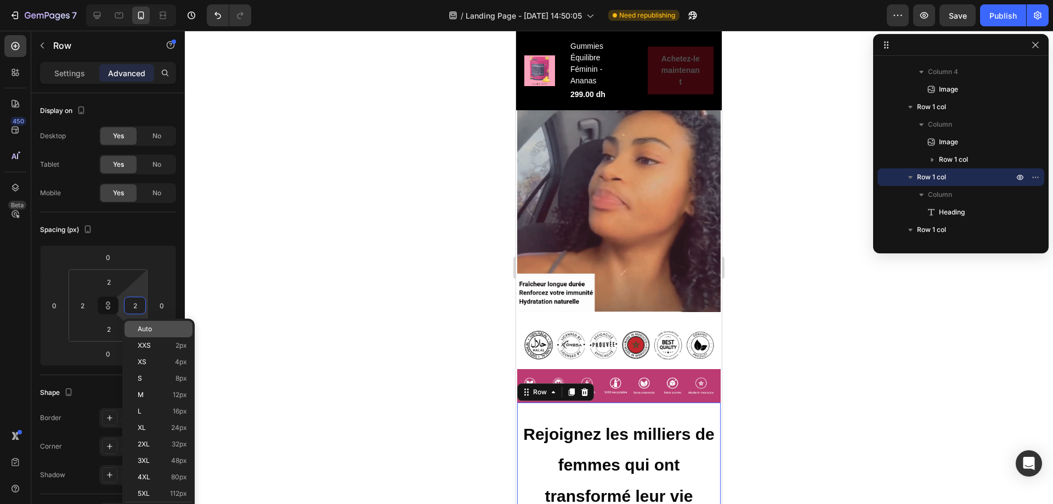
type input "Auto"
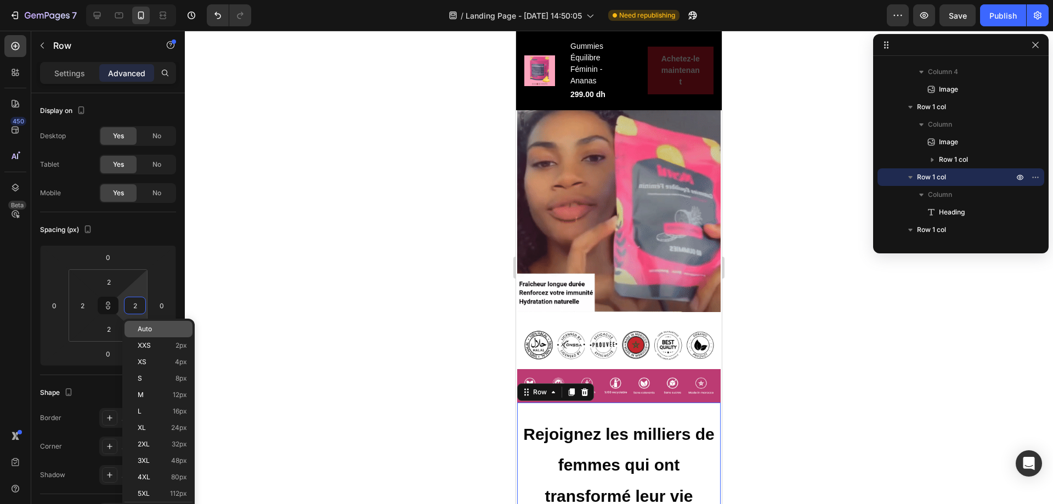
type input "Auto"
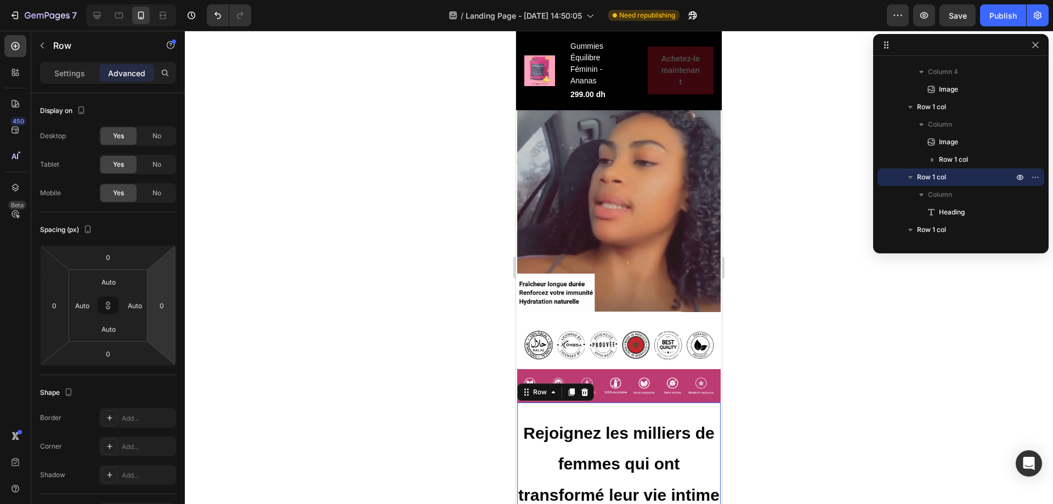
click at [320, 326] on div at bounding box center [619, 267] width 868 height 473
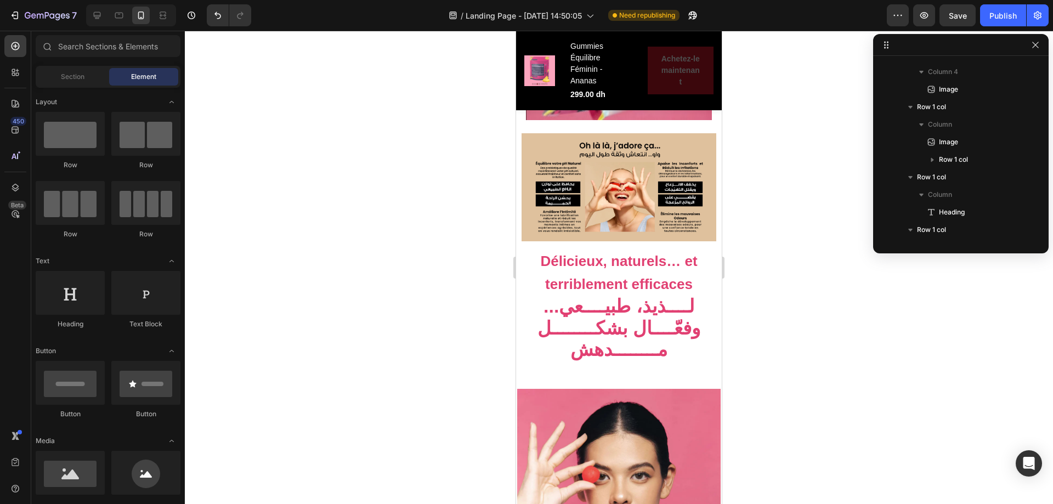
scroll to position [3732, 0]
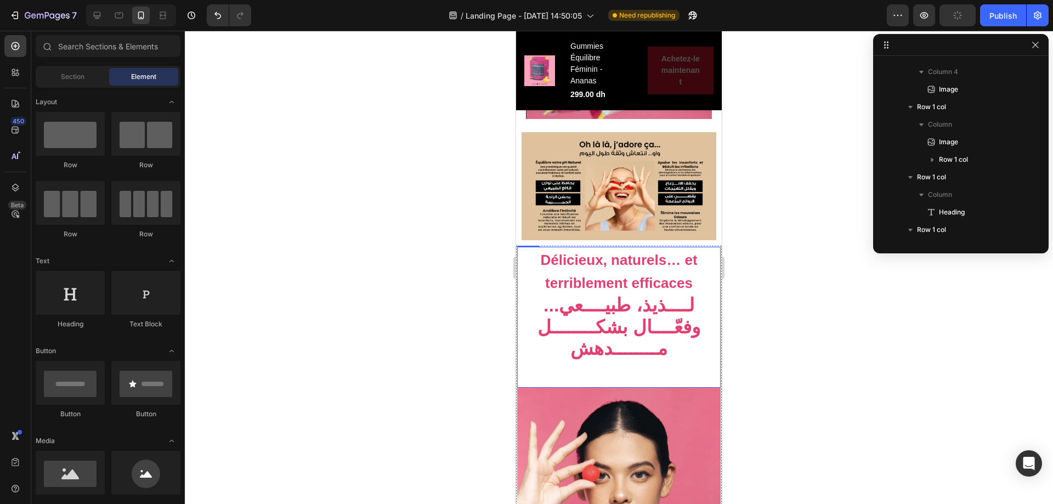
click at [626, 276] on div "Délicieux, naturels… et terriblement efficaces لــــذيذ، طبيــــعي... وفعّــــا…" at bounding box center [618, 317] width 203 height 141
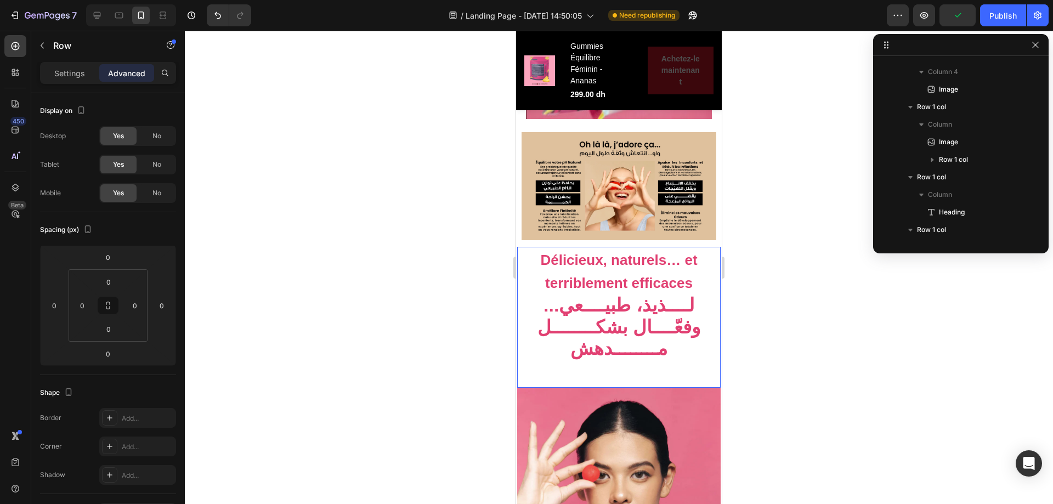
scroll to position [1379, 0]
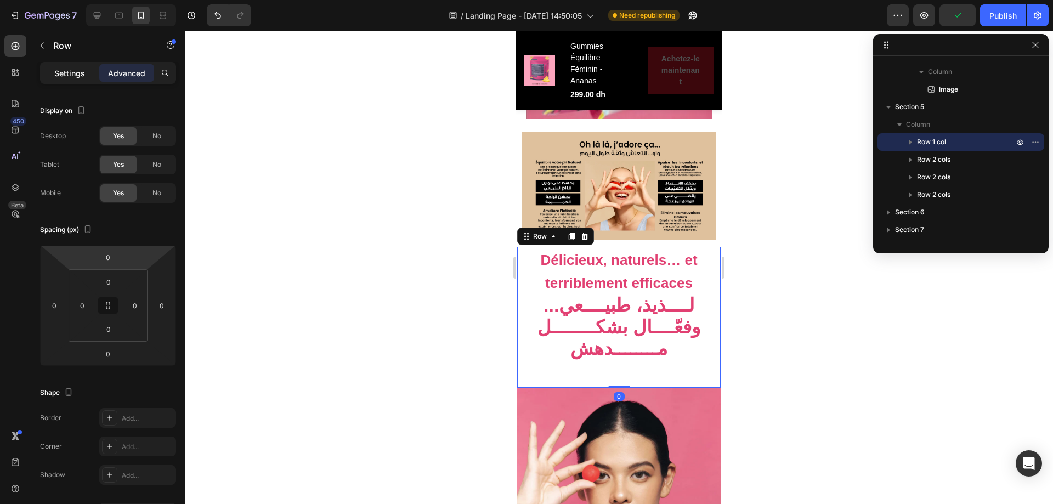
click at [66, 71] on p "Settings" at bounding box center [69, 73] width 31 height 12
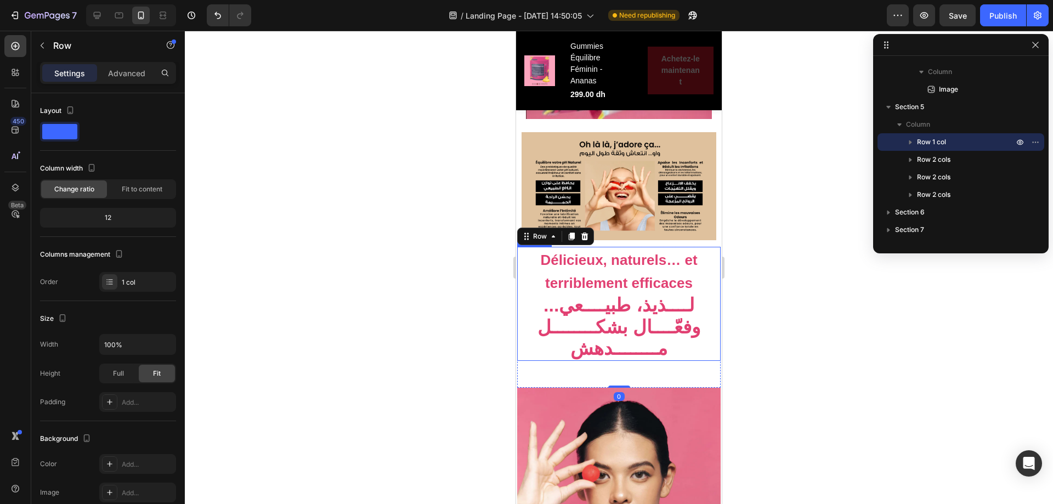
click at [571, 294] on strong "لــــذيذ، طبيــــعي... وفعّــــال بشكــــــــل مــــــــدهش" at bounding box center [618, 326] width 162 height 64
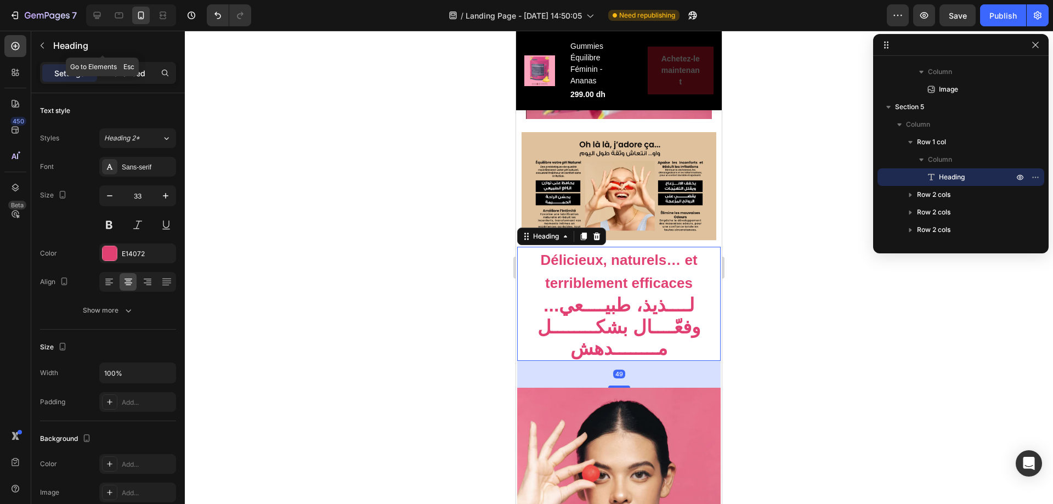
click at [122, 73] on p "Advanced" at bounding box center [126, 73] width 37 height 12
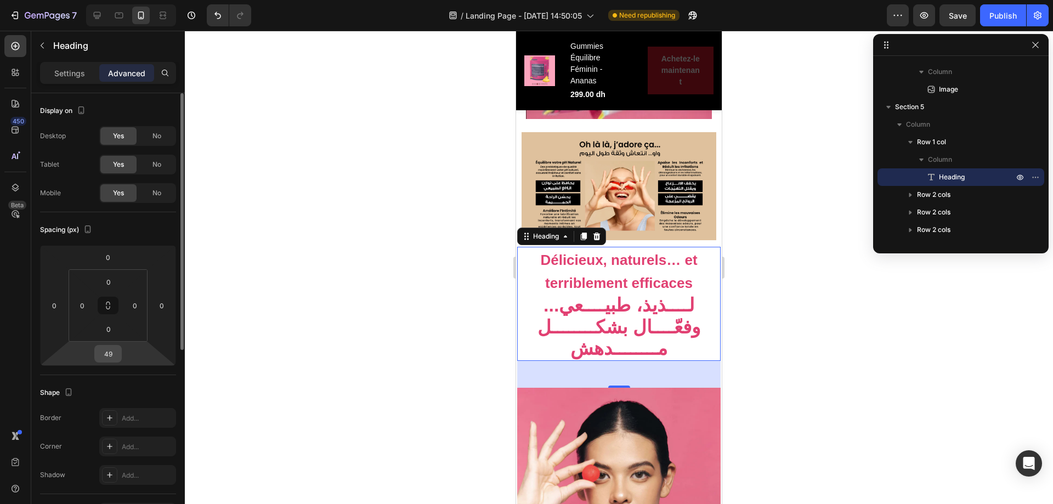
click at [109, 354] on input "49" at bounding box center [108, 353] width 22 height 16
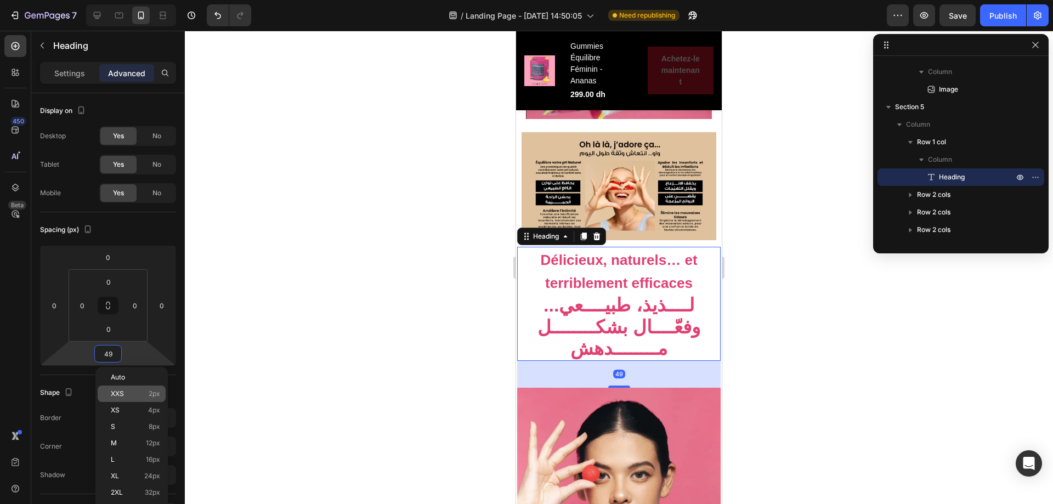
click at [152, 393] on span "2px" at bounding box center [155, 394] width 12 height 8
type input "2"
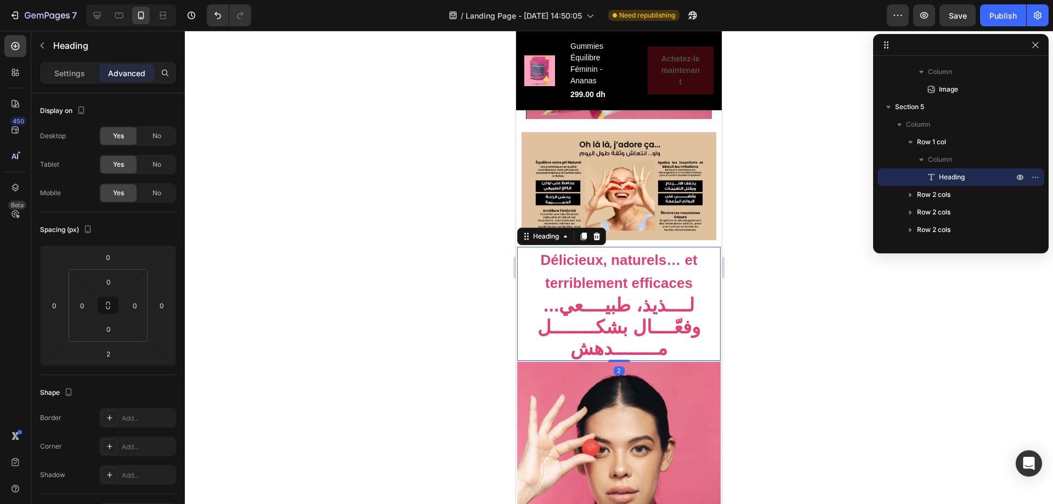
click at [756, 347] on div at bounding box center [619, 267] width 868 height 473
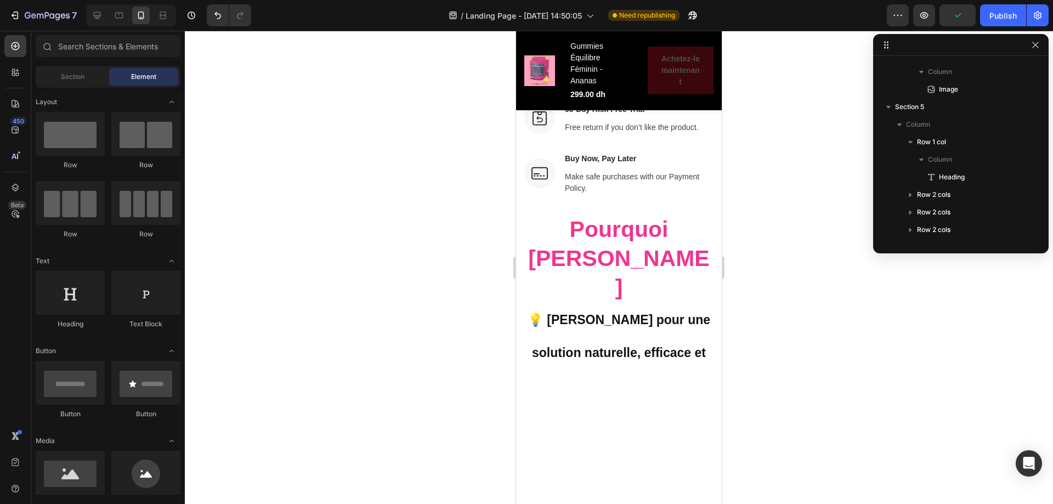
scroll to position [4938, 0]
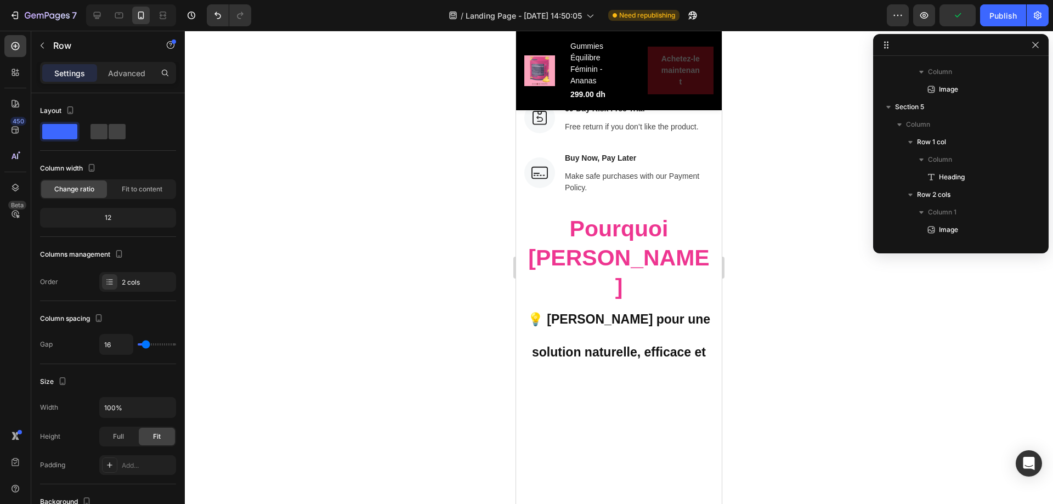
scroll to position [1607, 0]
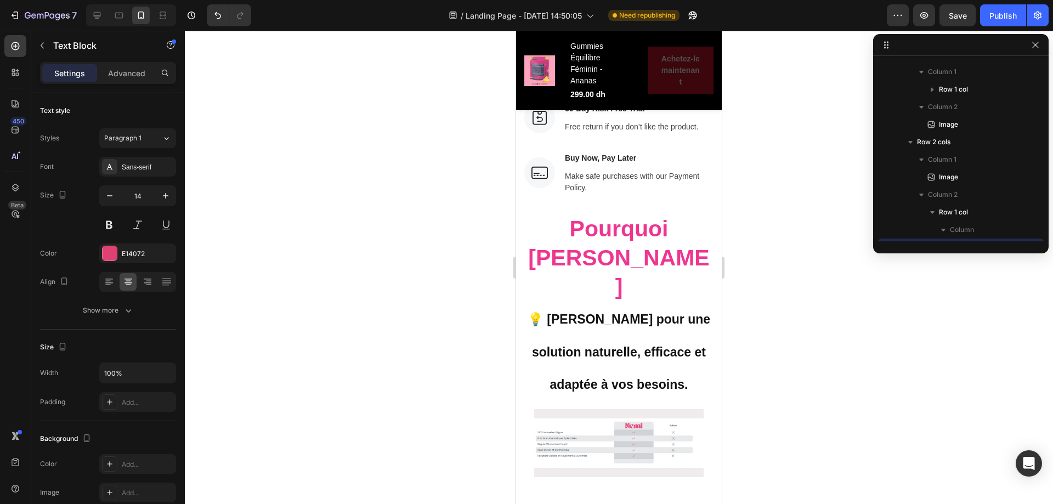
scroll to position [1692, 0]
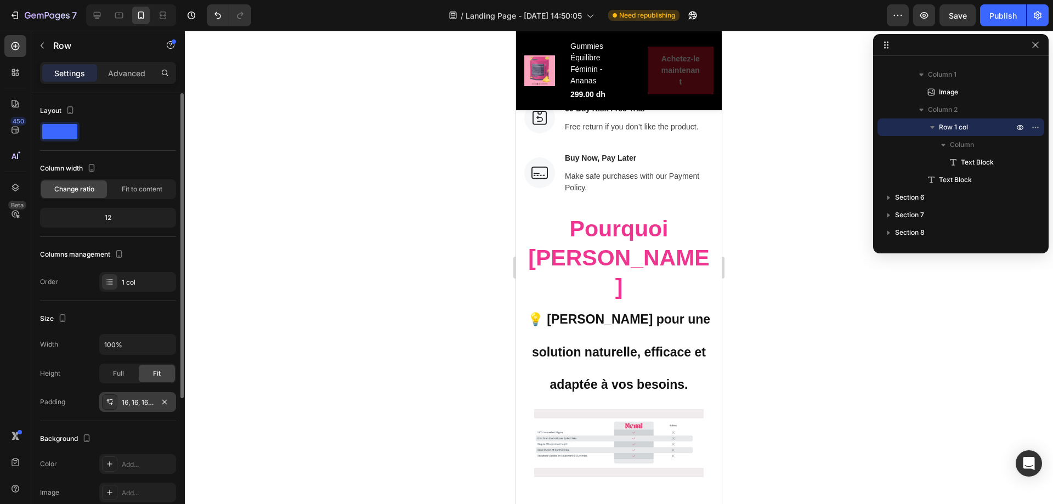
click at [131, 398] on div "16, 16, 16, 16" at bounding box center [138, 403] width 32 height 10
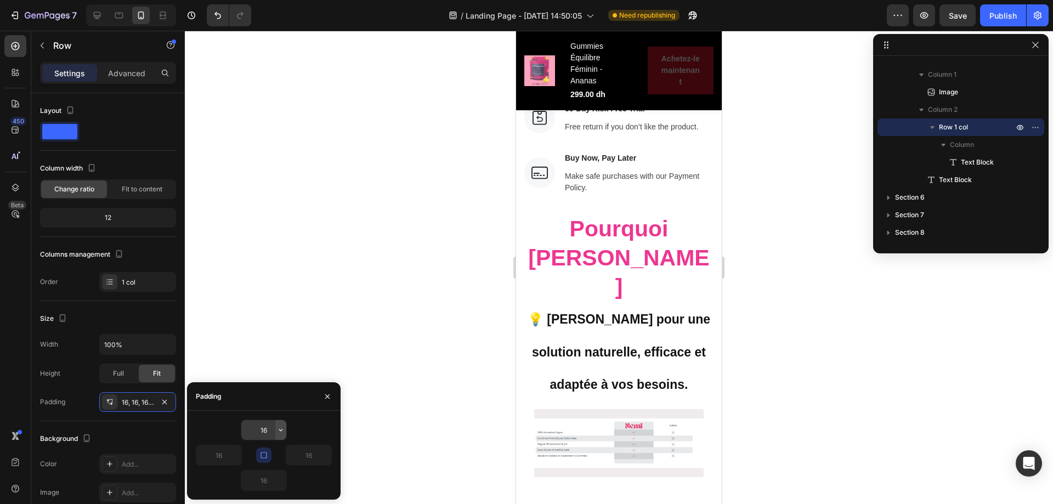
click at [281, 433] on icon "button" at bounding box center [280, 430] width 9 height 9
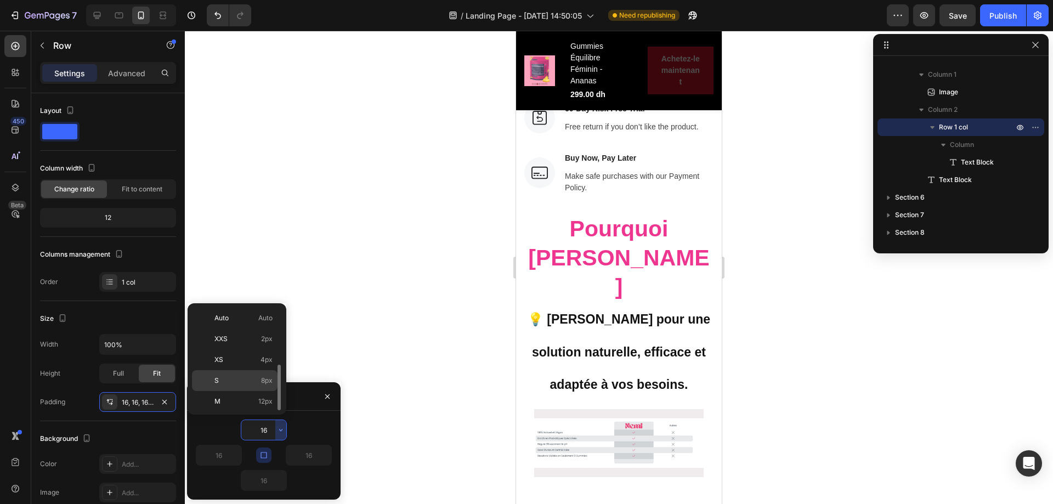
scroll to position [39, 0]
click at [262, 322] on span "4px" at bounding box center [266, 320] width 12 height 10
type input "4"
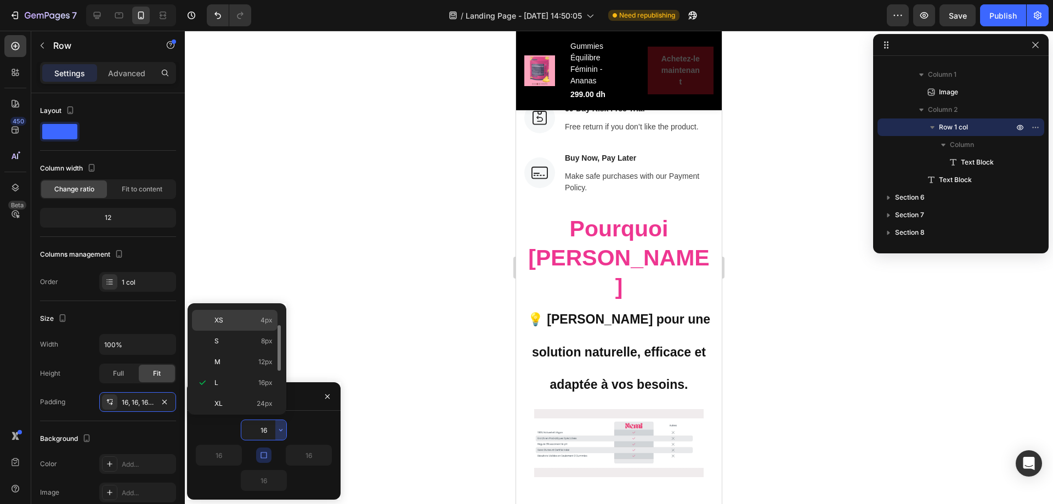
type input "4"
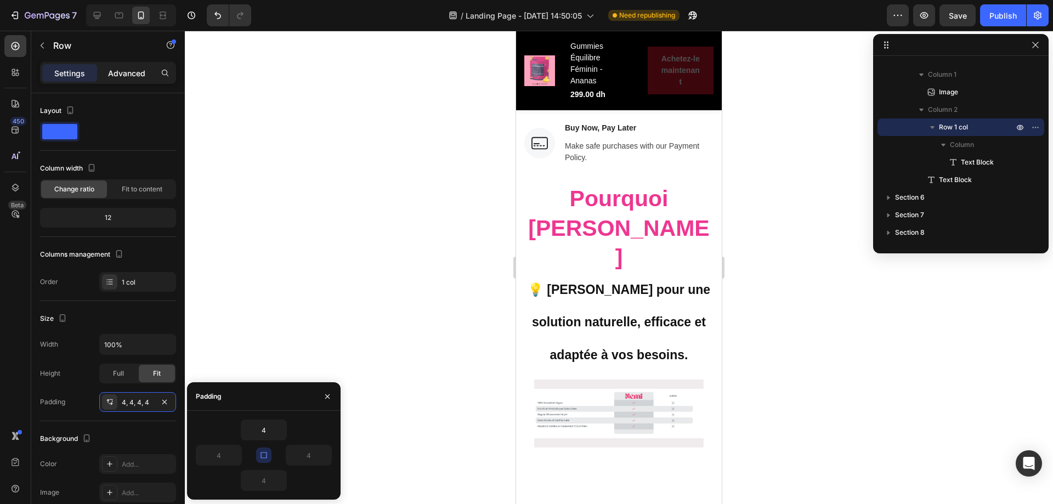
click at [138, 81] on div "Advanced" at bounding box center [126, 73] width 55 height 18
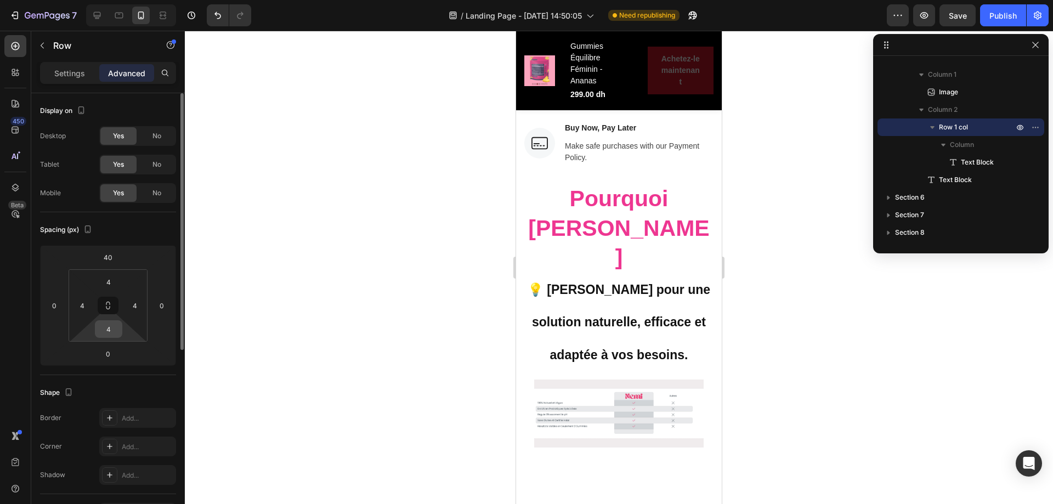
click at [113, 328] on input "4" at bounding box center [109, 329] width 22 height 16
click at [112, 304] on icon at bounding box center [108, 305] width 9 height 9
click at [111, 329] on input "4" at bounding box center [109, 329] width 22 height 16
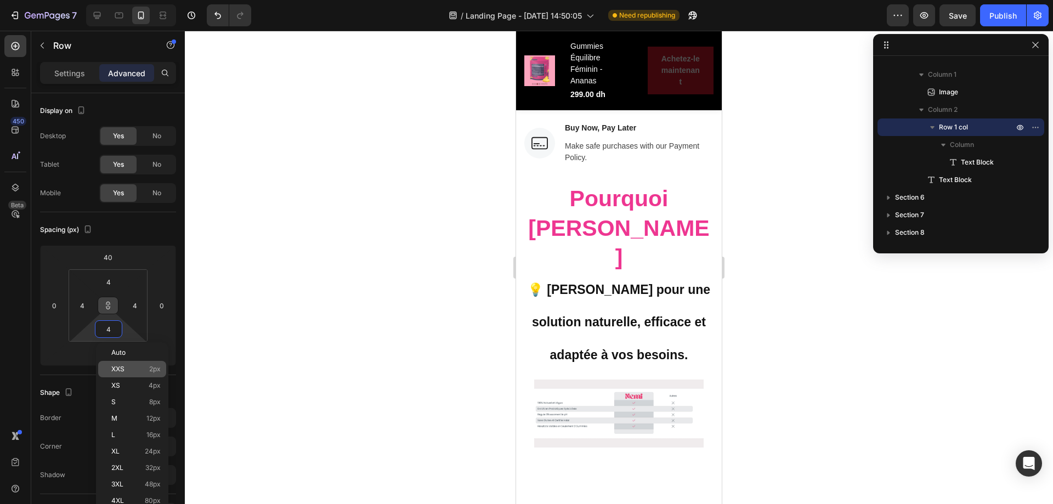
click at [130, 367] on p "XXS 2px" at bounding box center [135, 369] width 49 height 8
type input "2"
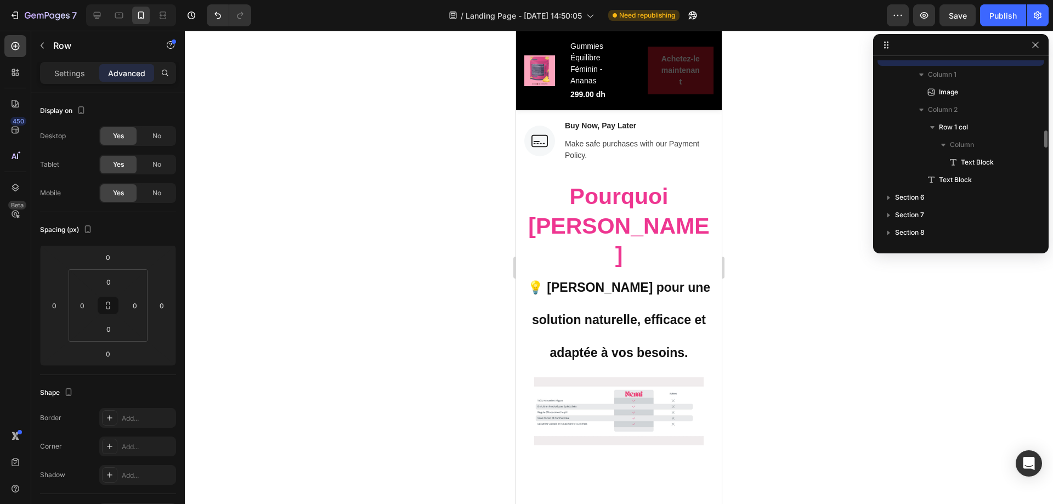
scroll to position [1607, 0]
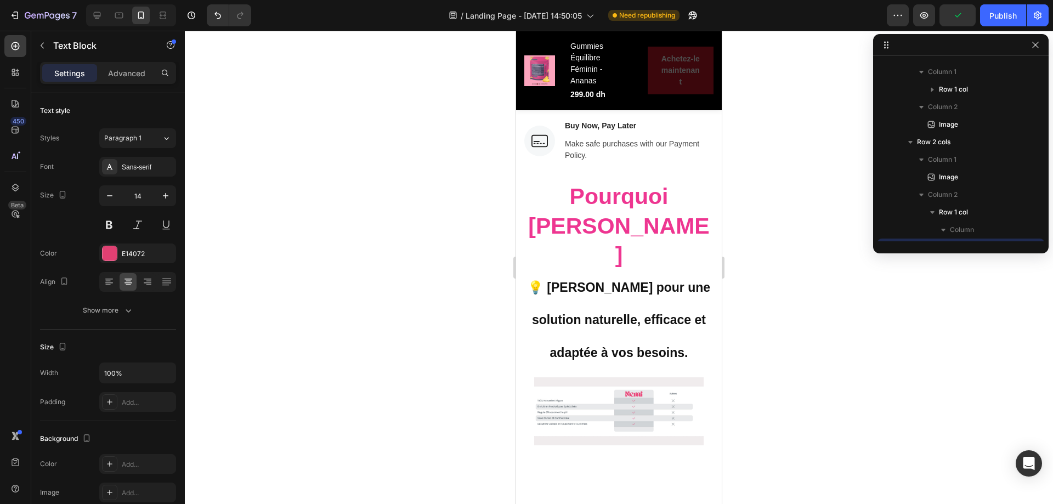
scroll to position [1692, 0]
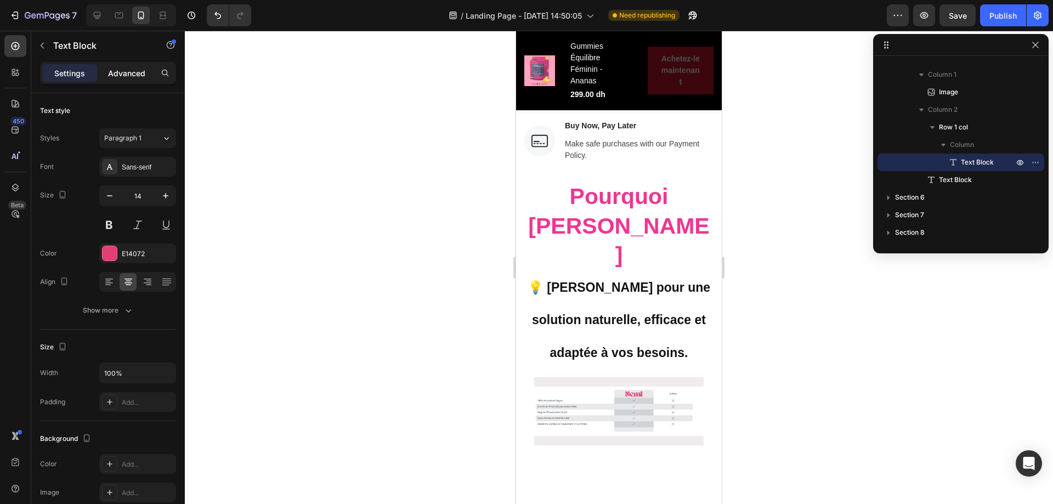
click at [124, 79] on div "Advanced" at bounding box center [126, 73] width 55 height 18
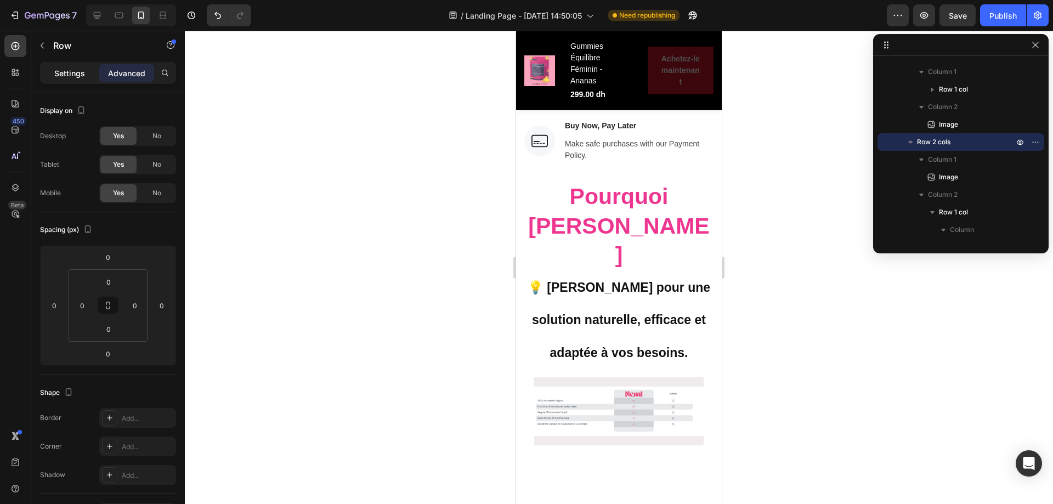
click at [48, 72] on div "Settings" at bounding box center [69, 73] width 55 height 18
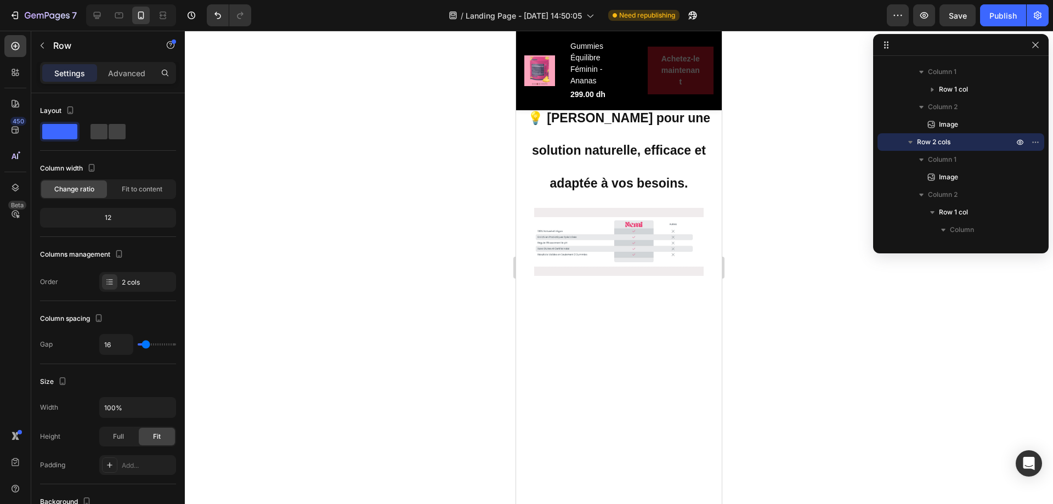
scroll to position [5103, 0]
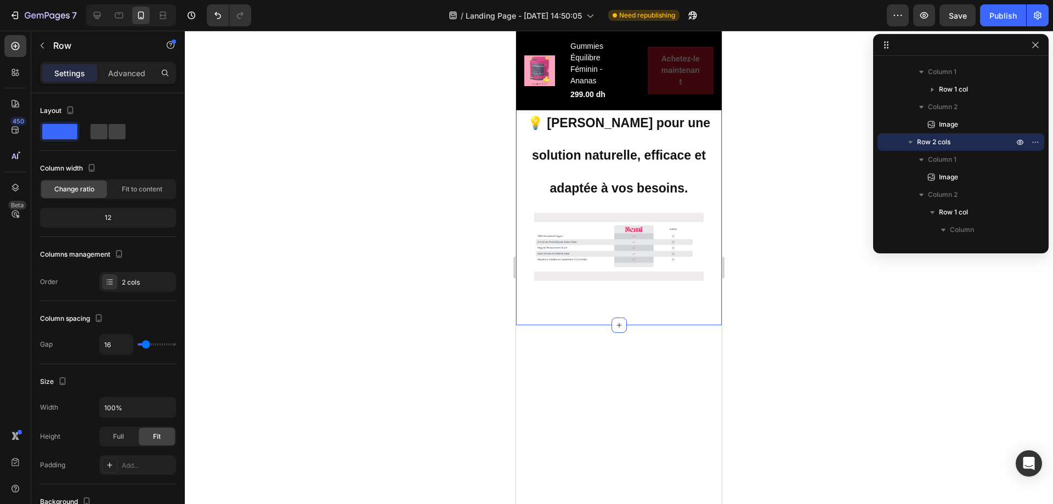
click at [668, 175] on div "Image Free & Secure Delivery Text block We fulfill all your orders as quickly a…" at bounding box center [619, 42] width 206 height 565
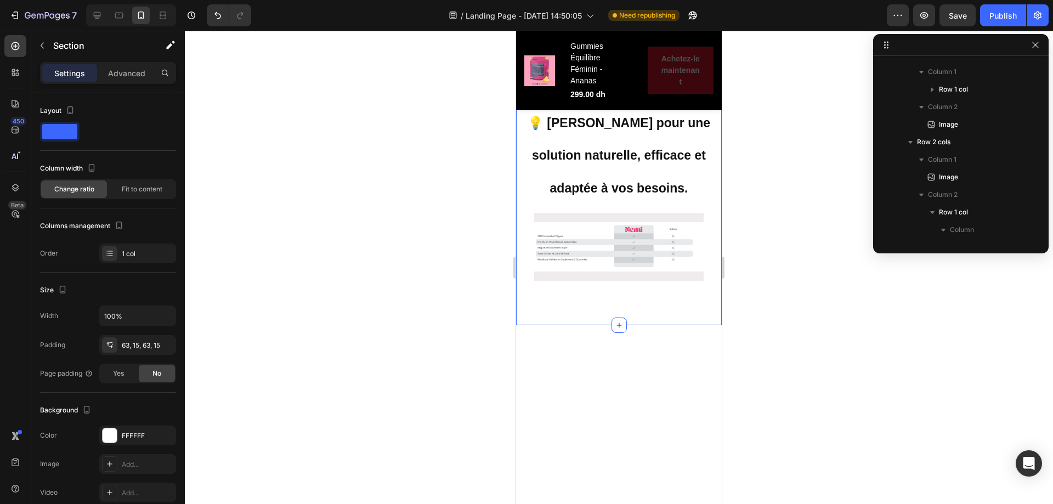
scroll to position [1745, 0]
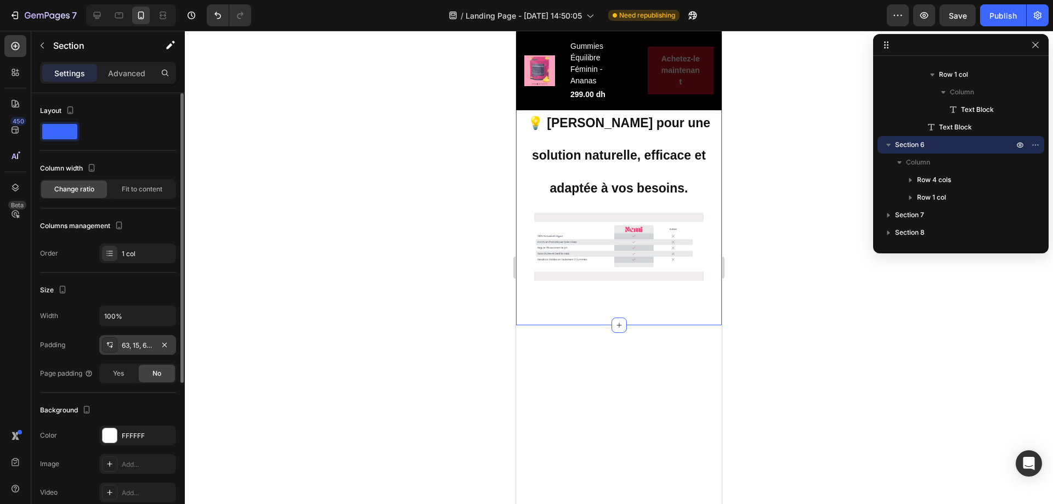
click at [140, 344] on div "63, 15, 63, 15" at bounding box center [138, 346] width 32 height 10
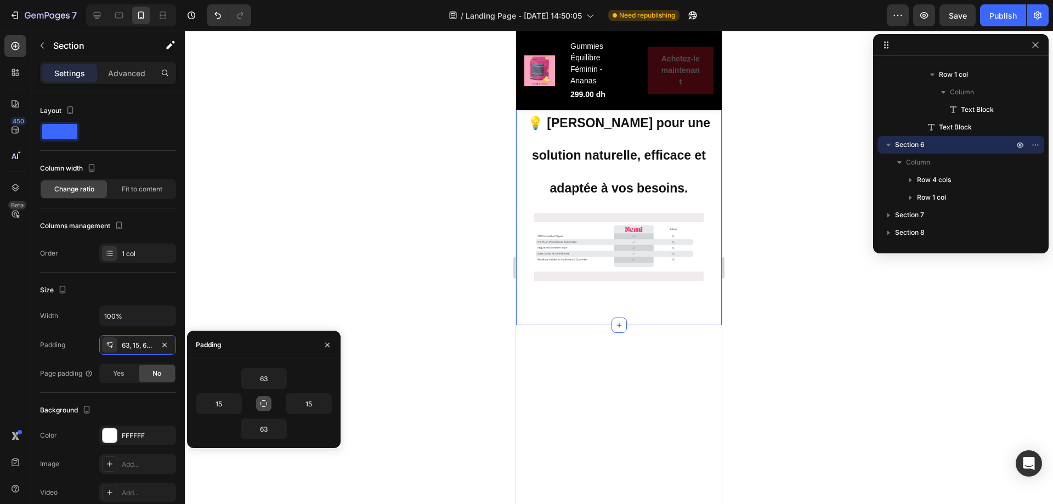
click at [264, 405] on icon "button" at bounding box center [263, 403] width 9 height 9
type input "63"
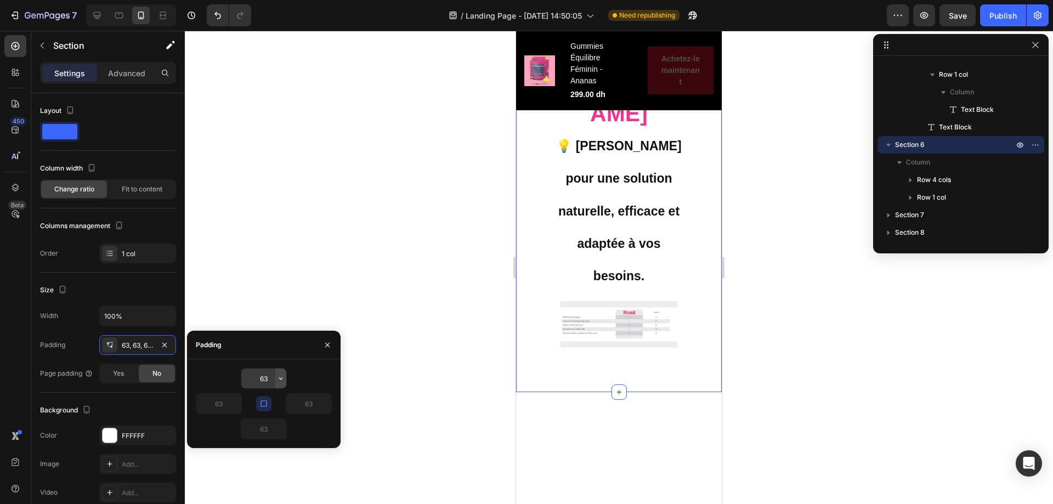
click at [281, 377] on icon "button" at bounding box center [280, 378] width 9 height 9
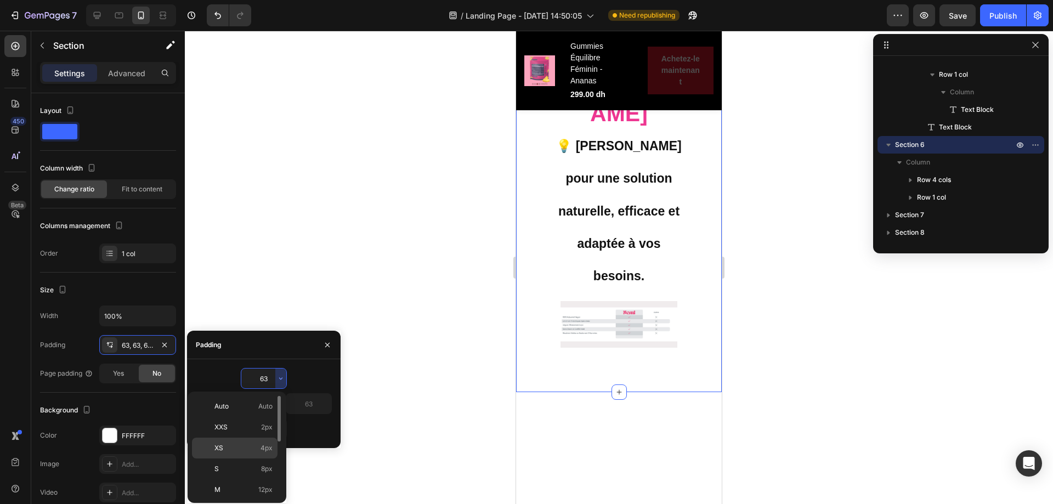
click at [256, 443] on p "XS 4px" at bounding box center [243, 448] width 58 height 10
type input "4"
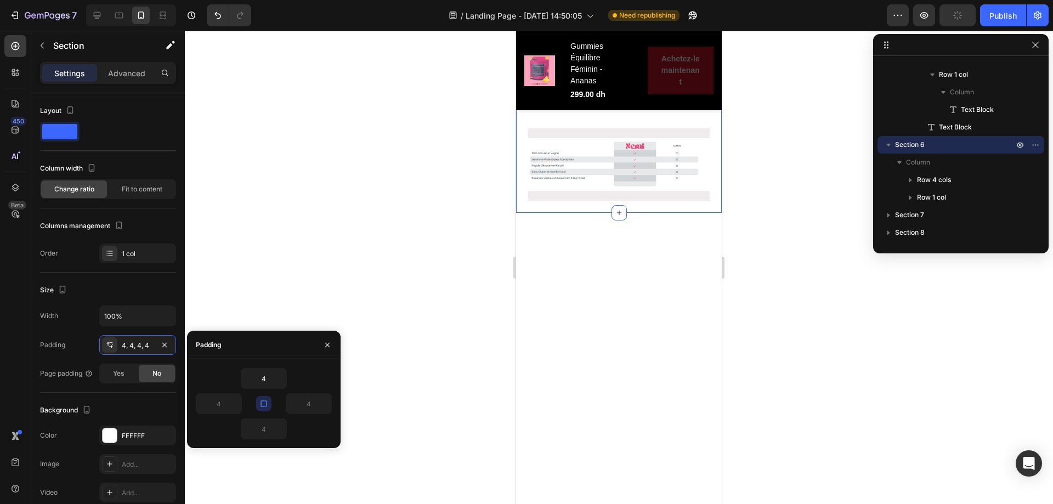
click at [755, 296] on div at bounding box center [619, 267] width 868 height 473
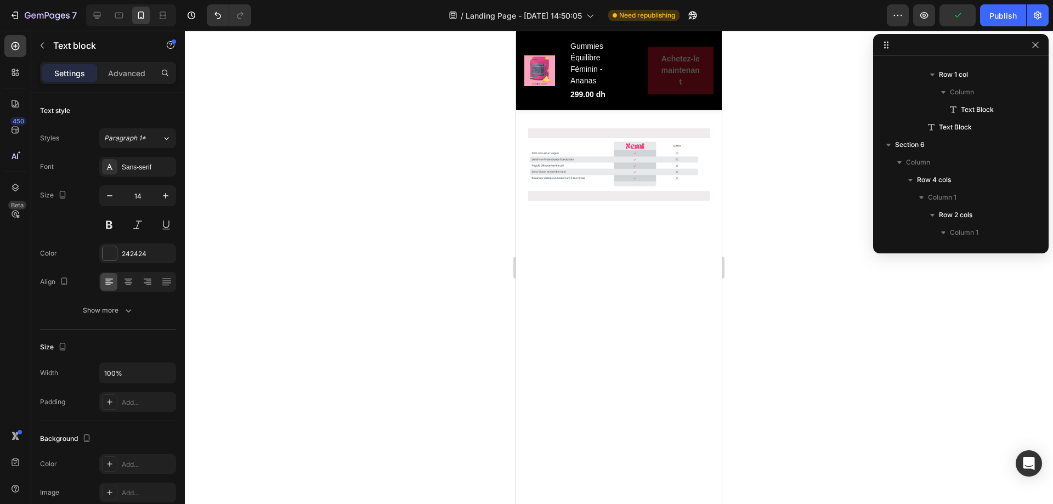
scroll to position [1888, 0]
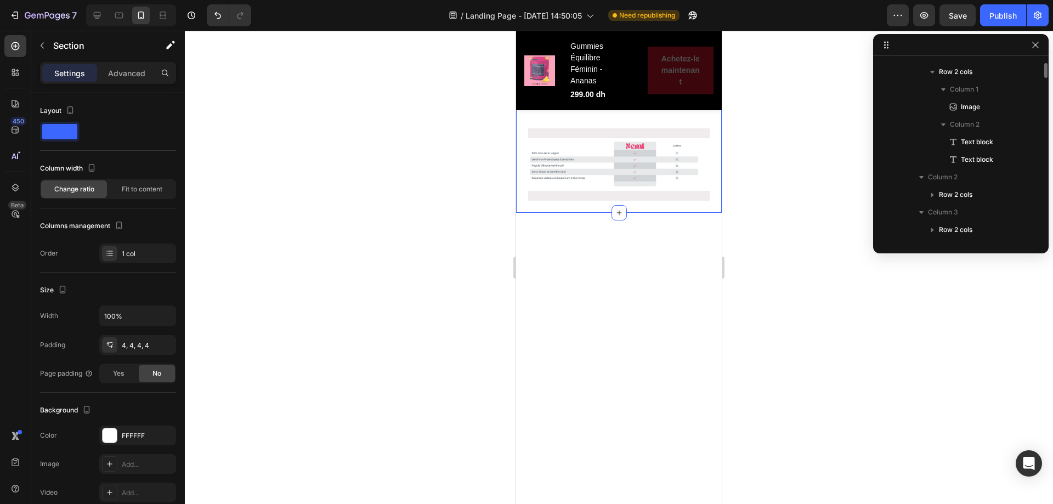
scroll to position [1748, 0]
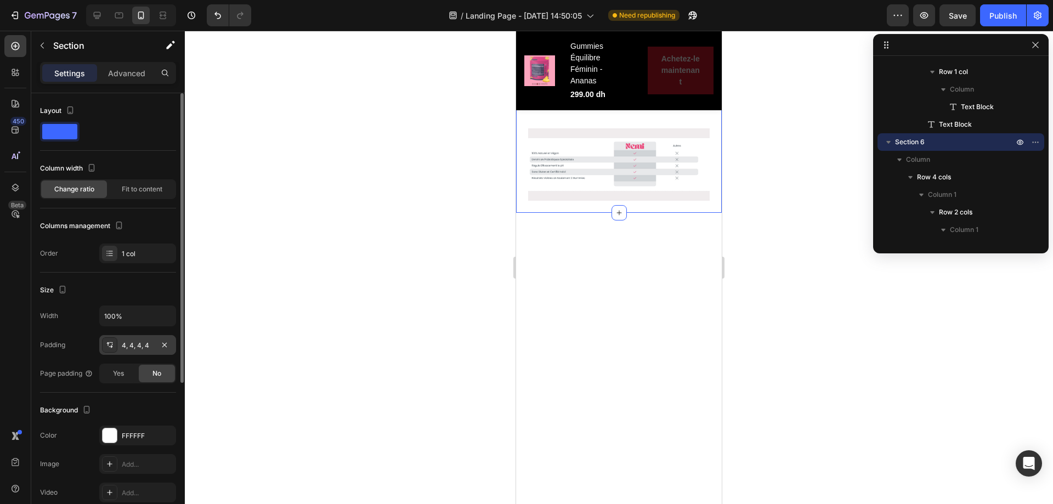
click at [137, 344] on div "4, 4, 4, 4" at bounding box center [138, 346] width 32 height 10
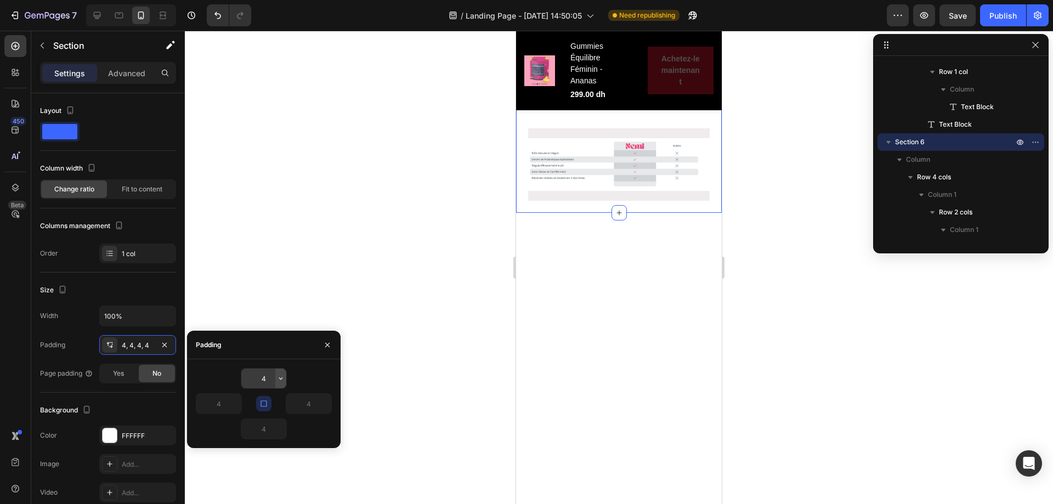
click at [279, 379] on icon "button" at bounding box center [280, 378] width 9 height 9
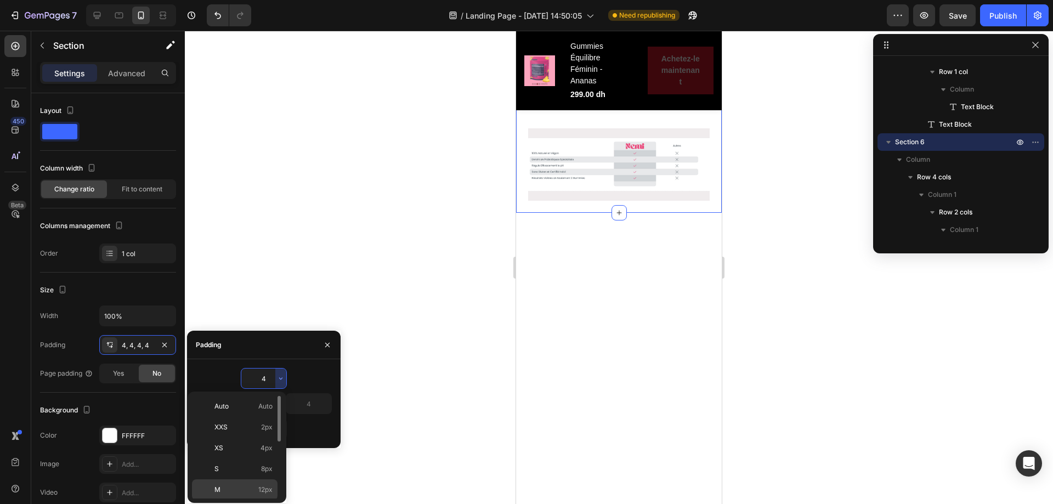
click at [264, 484] on div "M 12px" at bounding box center [235, 489] width 86 height 21
type input "12"
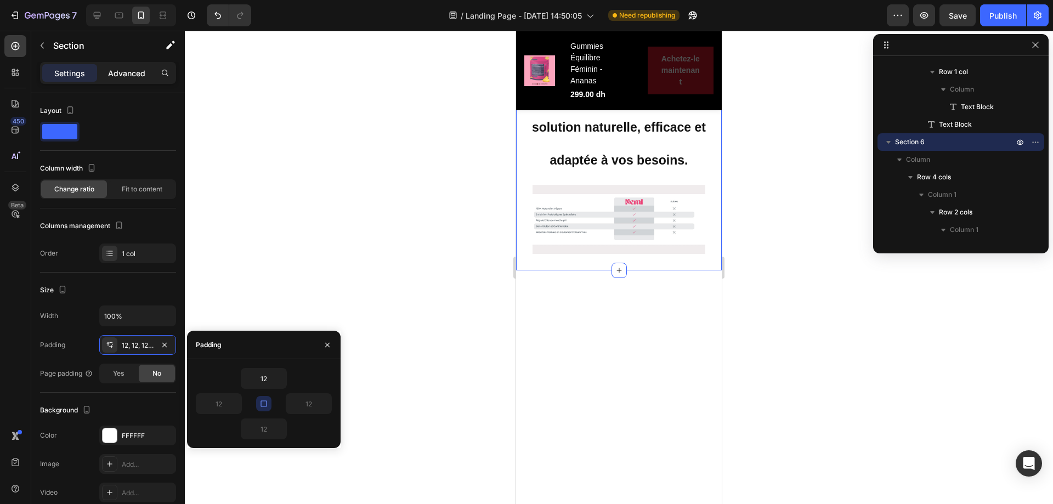
click at [124, 75] on p "Advanced" at bounding box center [126, 73] width 37 height 12
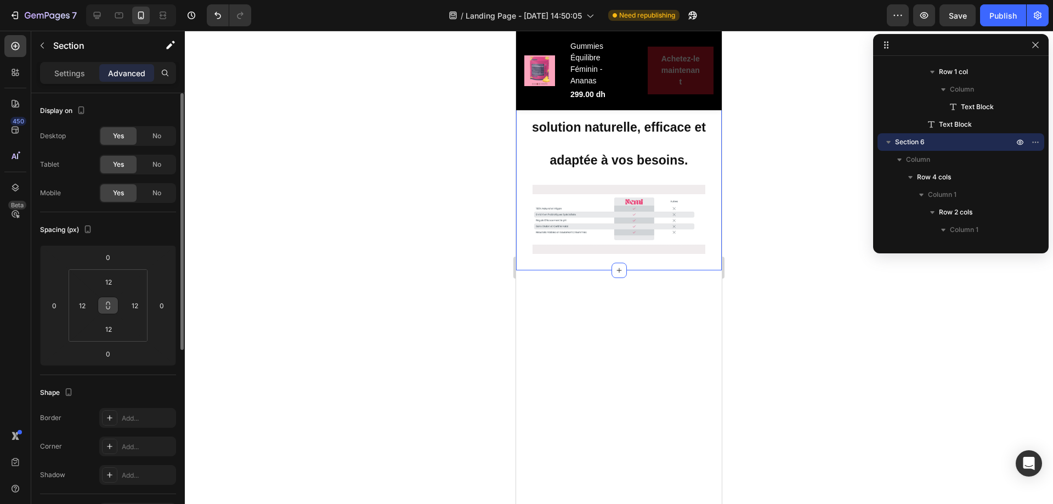
click at [110, 301] on icon at bounding box center [108, 305] width 9 height 9
click at [104, 255] on input "0" at bounding box center [108, 257] width 22 height 16
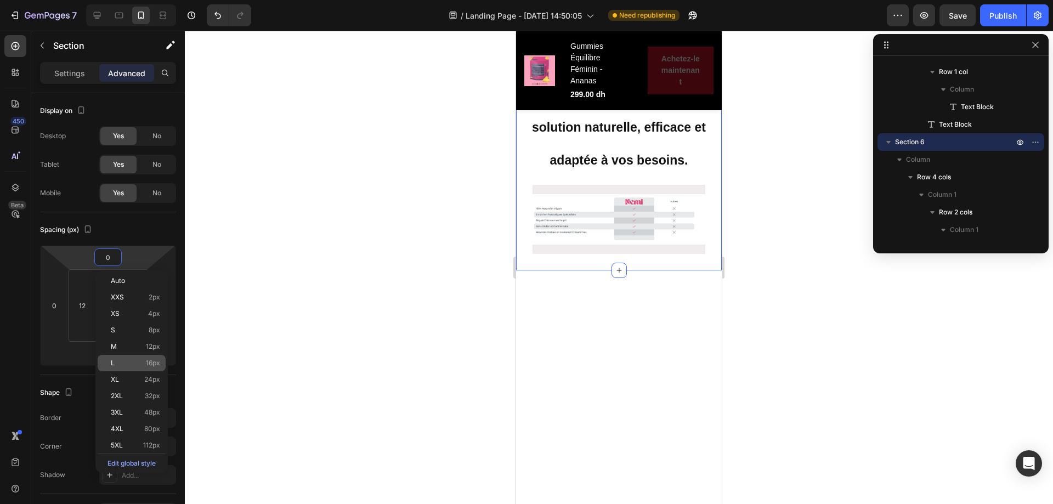
click at [121, 356] on div "L 16px" at bounding box center [132, 363] width 68 height 16
type input "16"
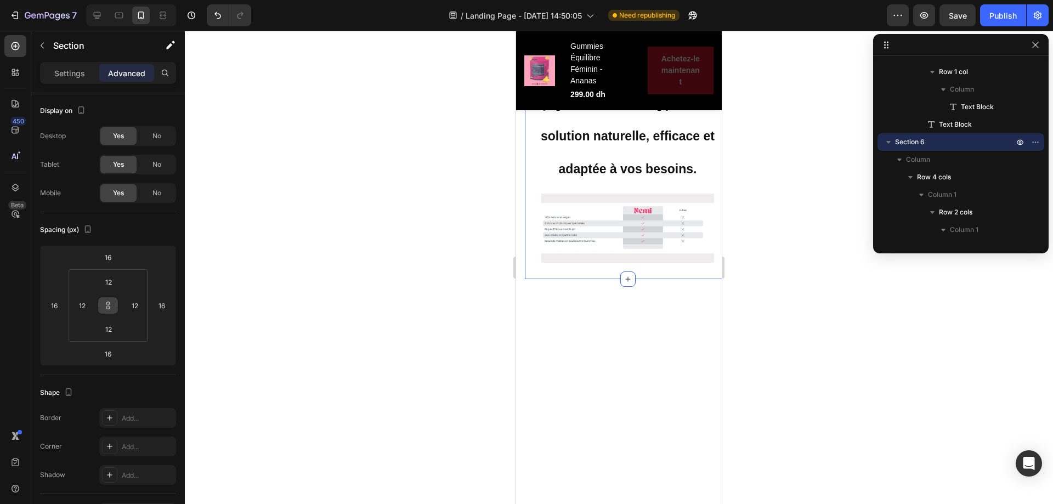
click at [765, 211] on div at bounding box center [619, 267] width 868 height 473
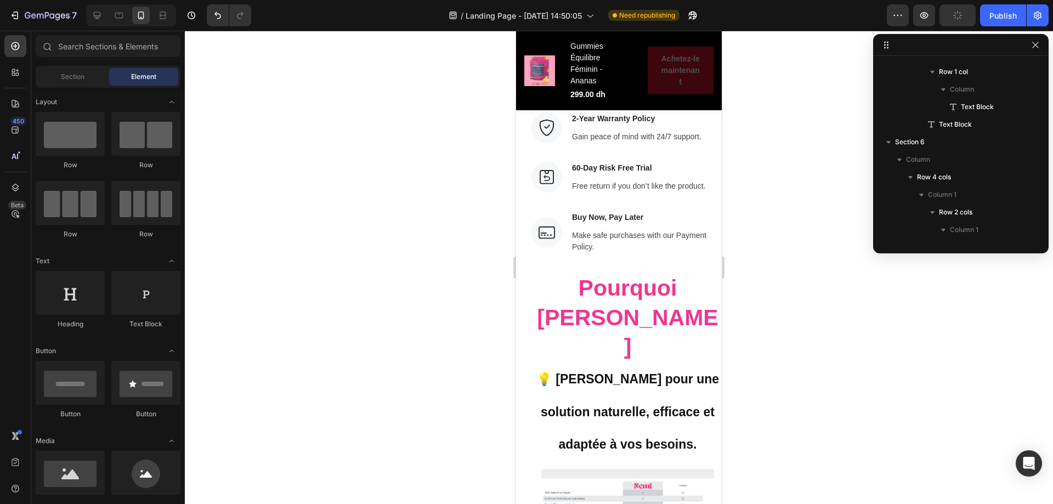
scroll to position [5267, 0]
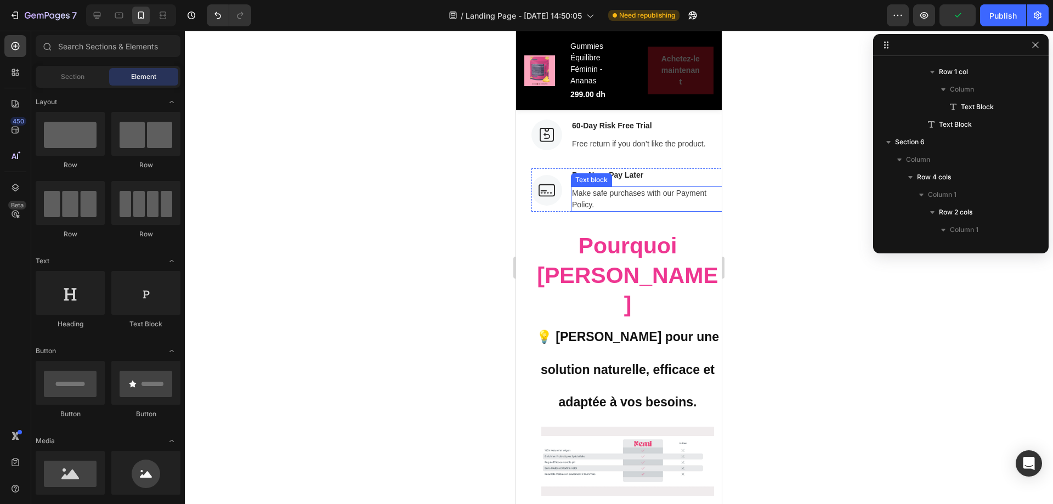
click at [595, 192] on p "Make safe purchases with our Payment Policy." at bounding box center [647, 199] width 151 height 23
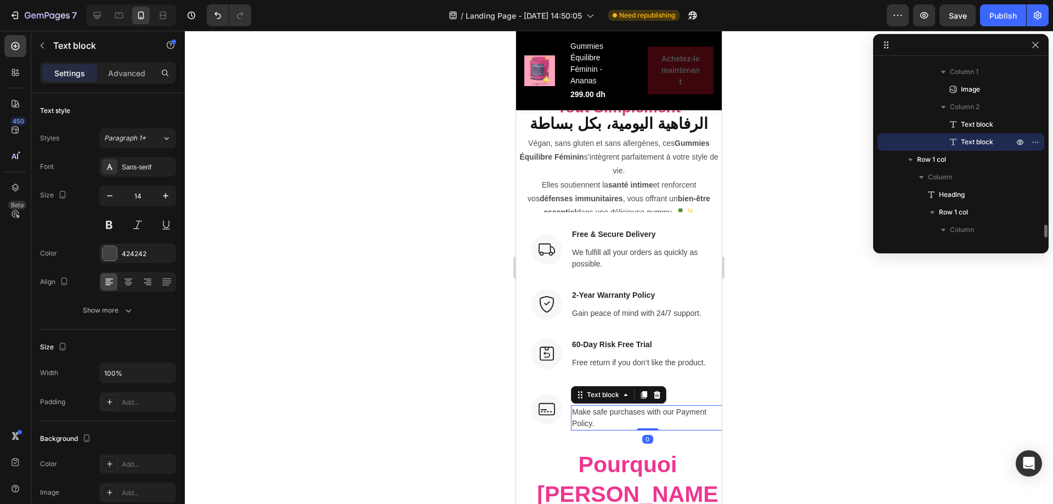
scroll to position [5048, 0]
click at [549, 226] on div "Image Free & Secure Delivery Text block We fulfill all your orders as quickly a…" at bounding box center [628, 477] width 206 height 510
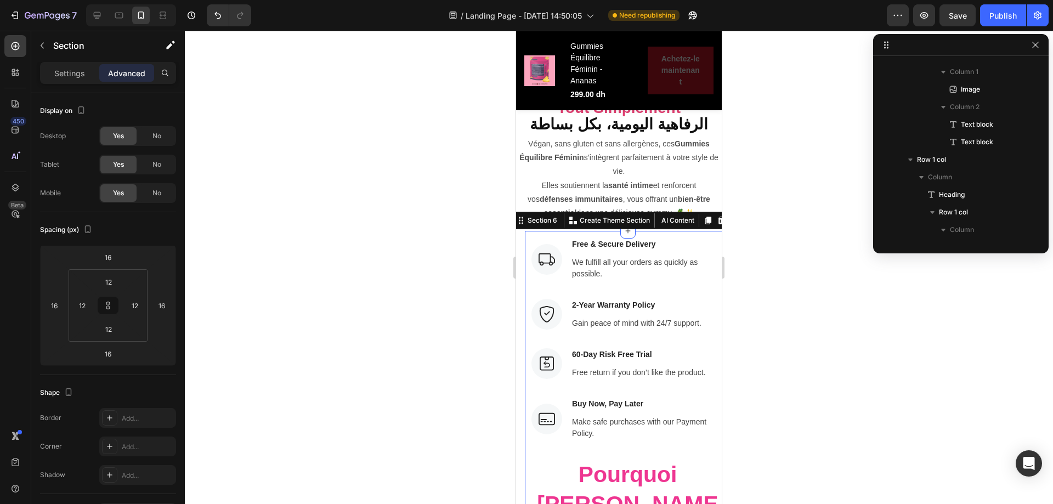
scroll to position [1748, 0]
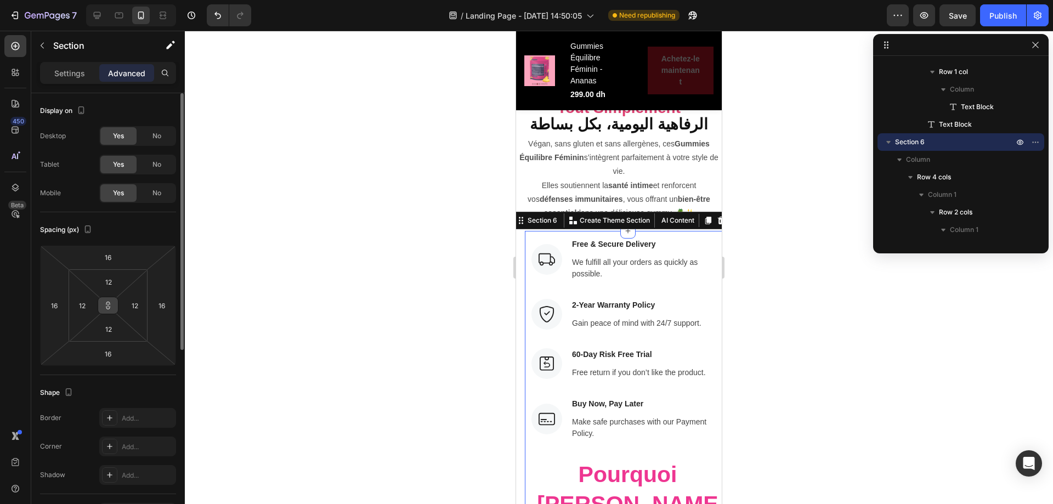
click at [100, 304] on button at bounding box center [108, 306] width 21 height 18
click at [160, 308] on input "16" at bounding box center [162, 305] width 16 height 16
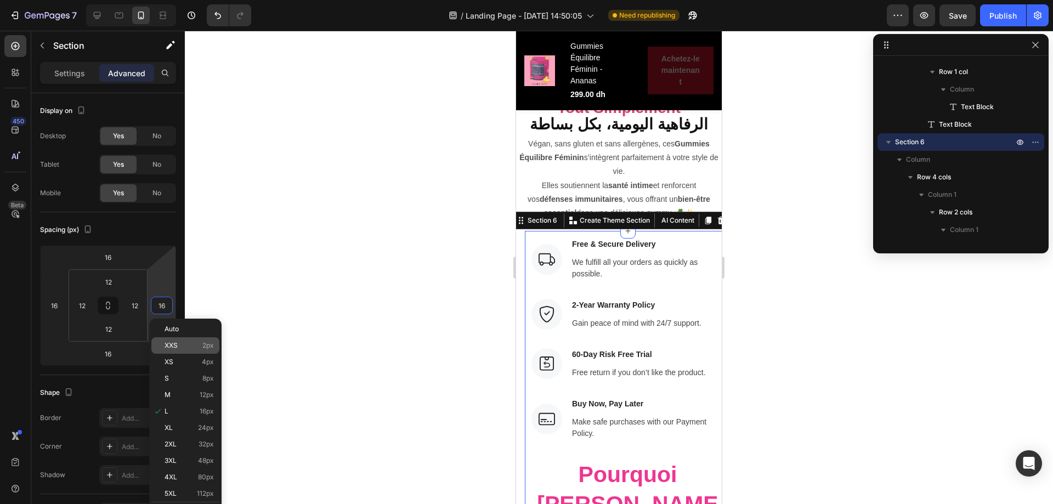
click at [184, 339] on div "XXS 2px" at bounding box center [185, 345] width 68 height 16
type input "2"
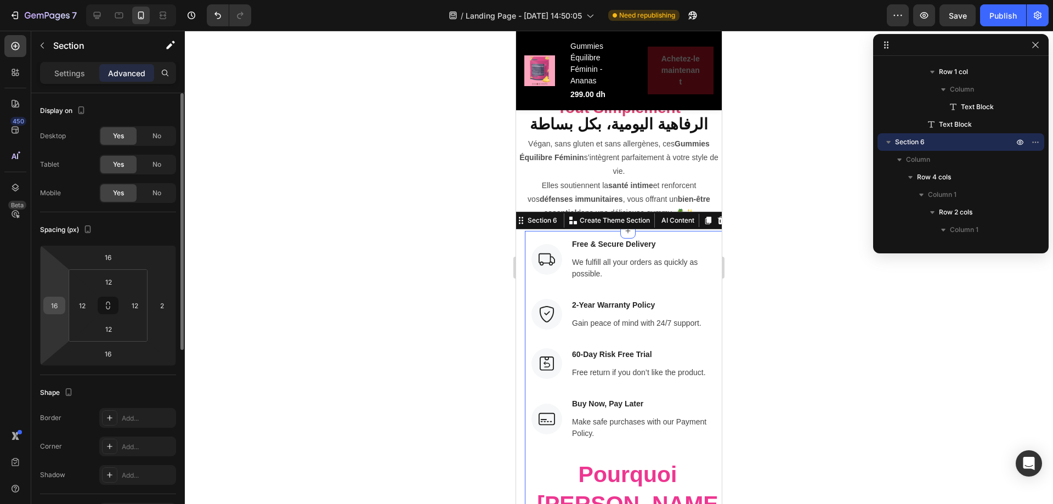
click at [55, 306] on input "16" at bounding box center [54, 305] width 16 height 16
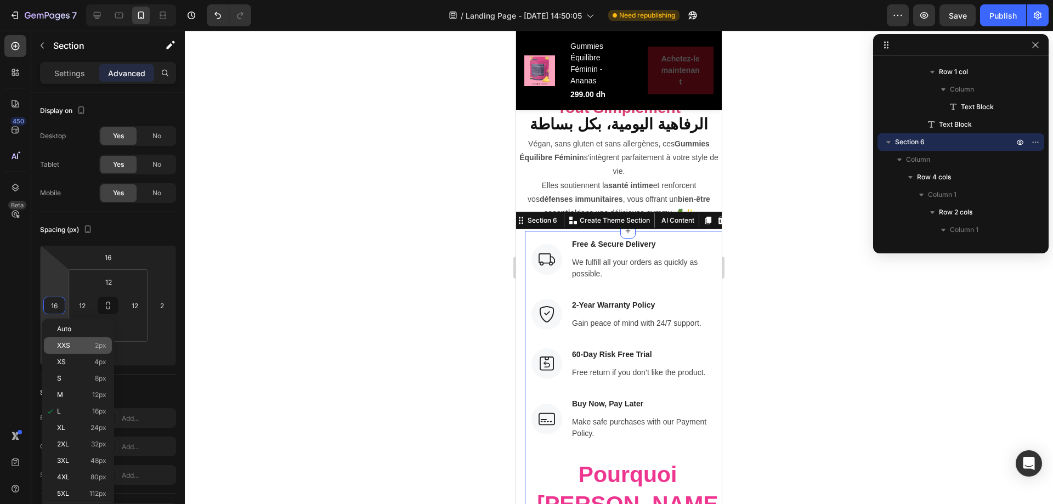
click at [64, 344] on span "XXS" at bounding box center [63, 346] width 13 height 8
type input "2"
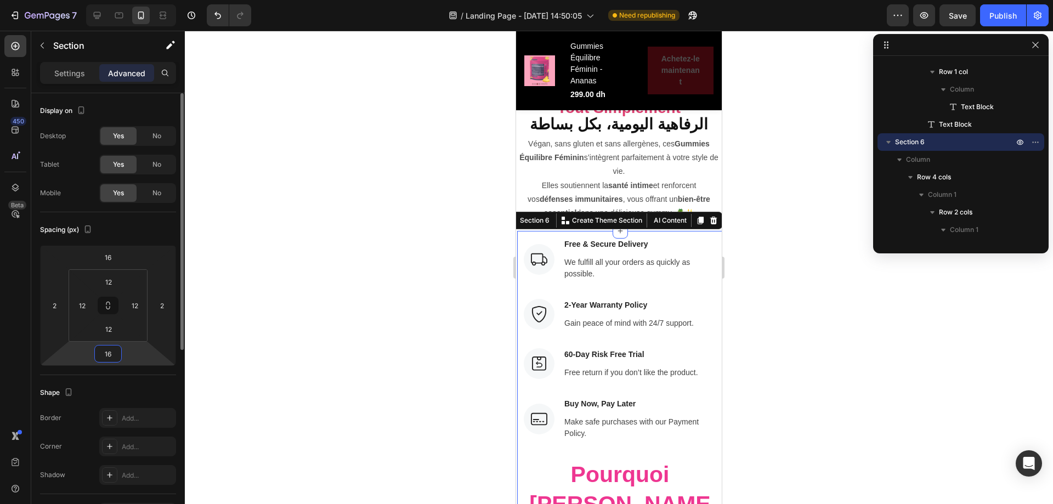
click at [104, 347] on input "16" at bounding box center [108, 353] width 22 height 16
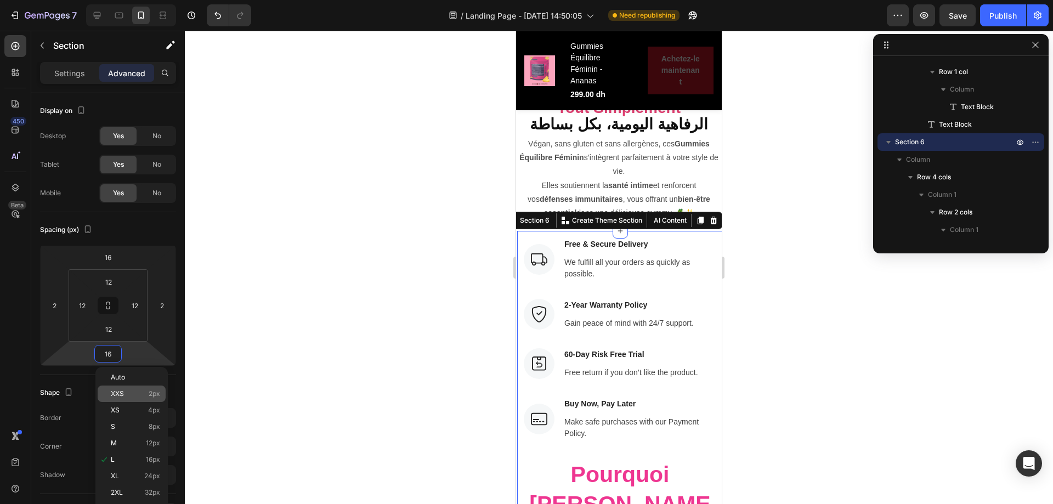
click at [117, 393] on span "XXS" at bounding box center [117, 394] width 13 height 8
type input "2"
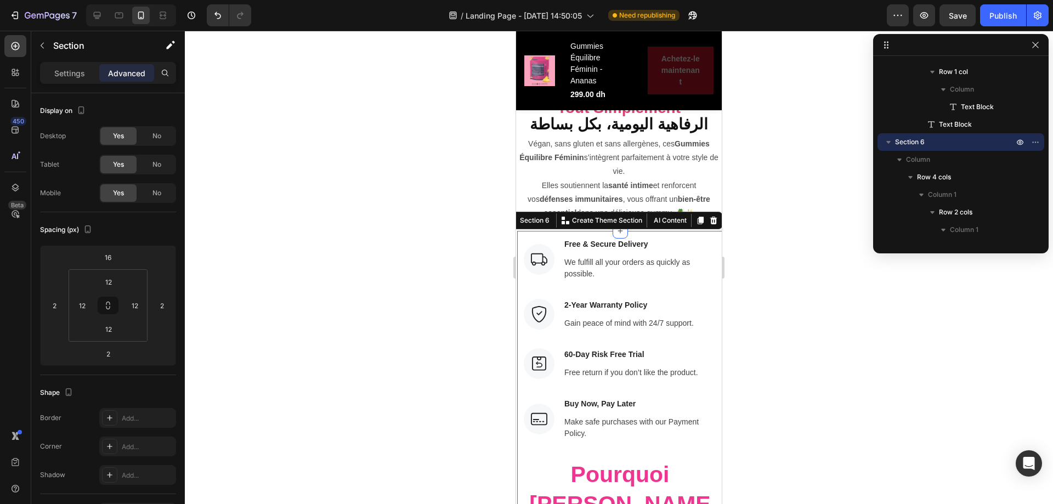
click at [338, 314] on div at bounding box center [619, 267] width 868 height 473
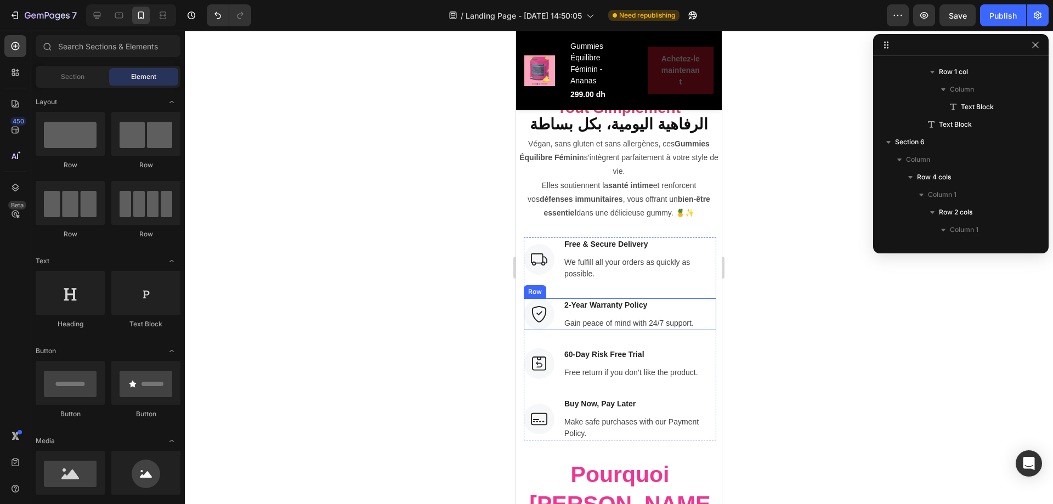
click at [705, 298] on div "Image 2-Year Warranty Policy Text block Gain peace of mind with 24/7 support. T…" at bounding box center [620, 314] width 192 height 32
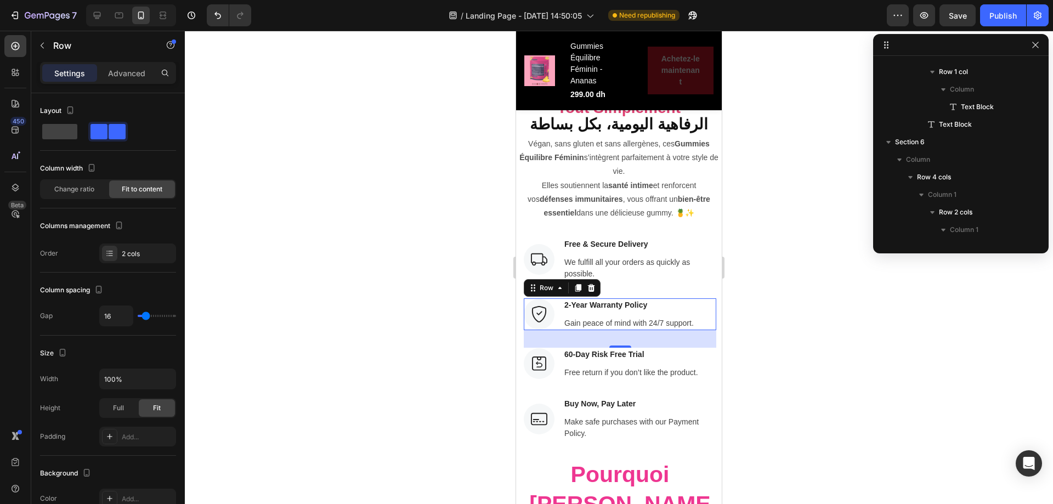
scroll to position [1941, 0]
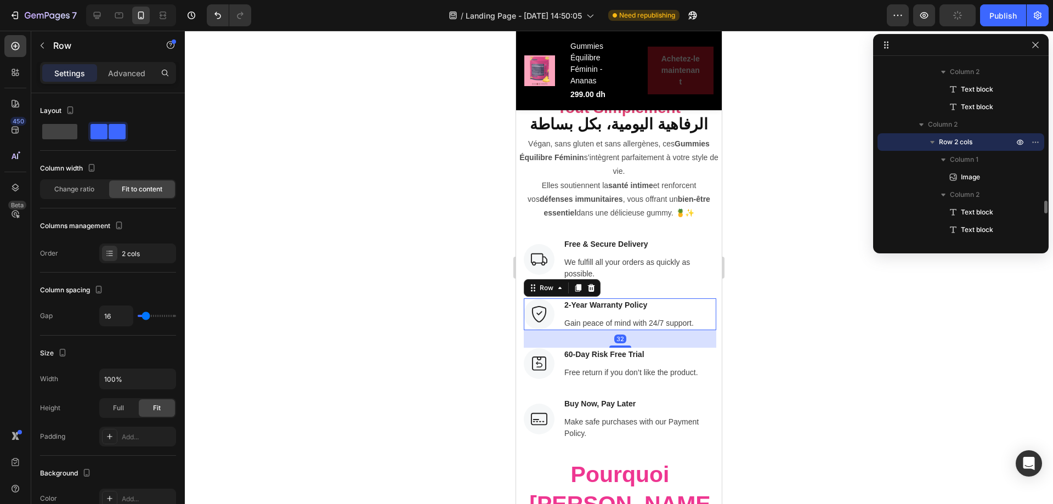
click at [764, 285] on div at bounding box center [619, 267] width 868 height 473
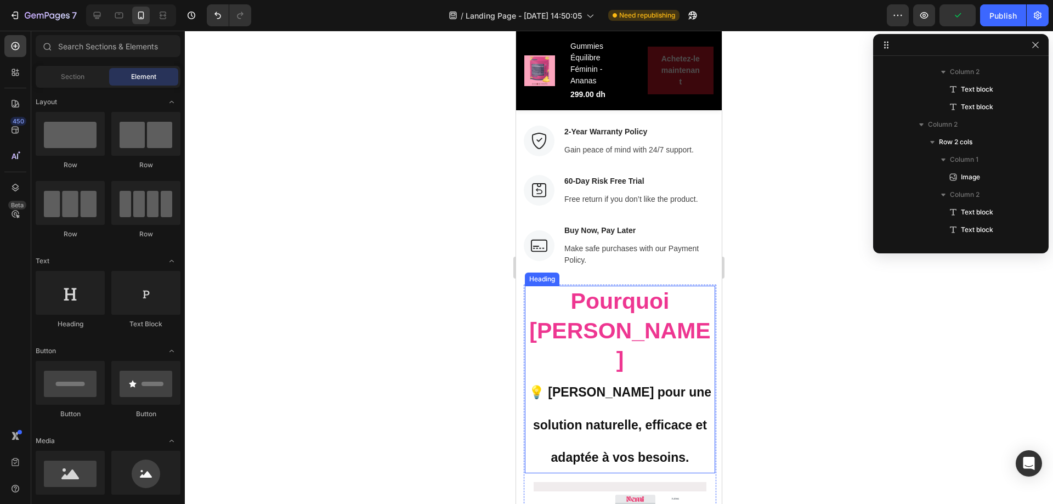
scroll to position [5322, 0]
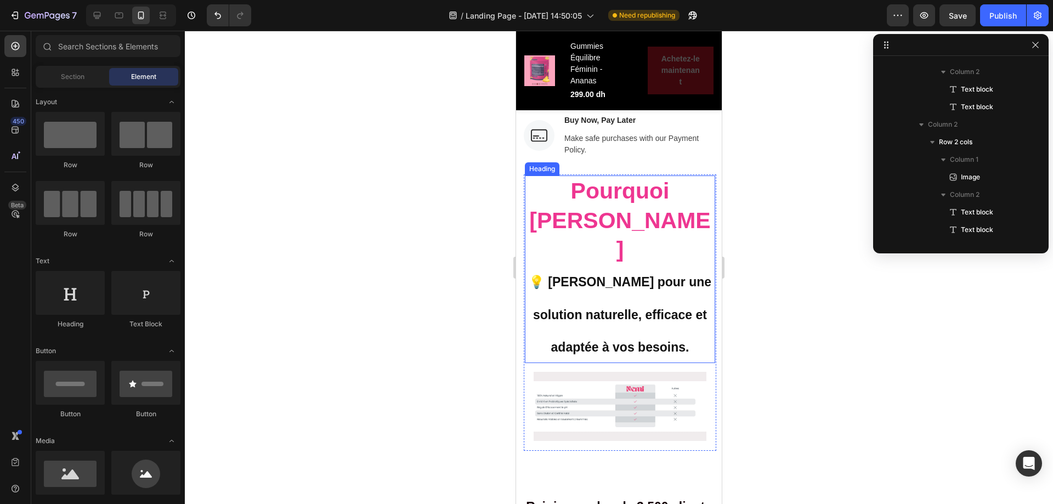
click at [607, 182] on strong "Pourquoi [PERSON_NAME]" at bounding box center [619, 220] width 181 height 84
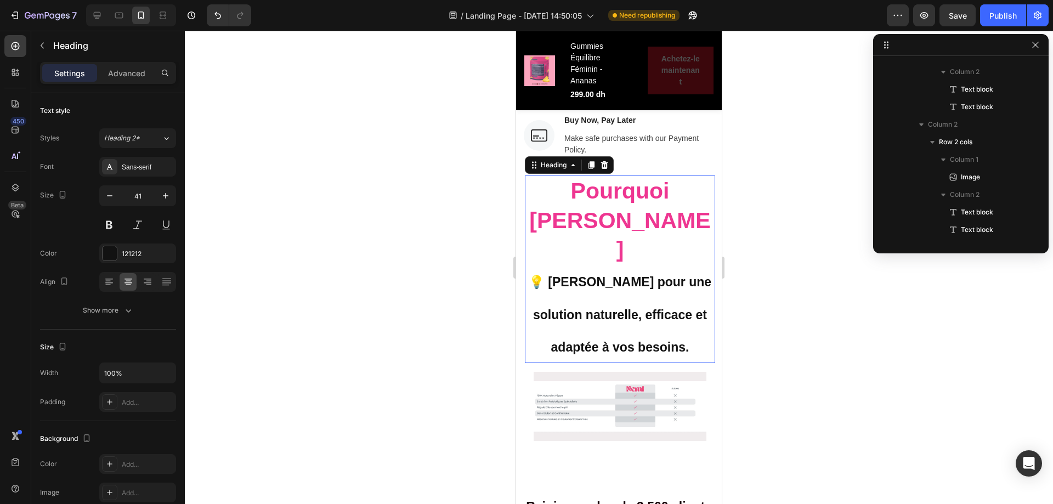
scroll to position [2324, 0]
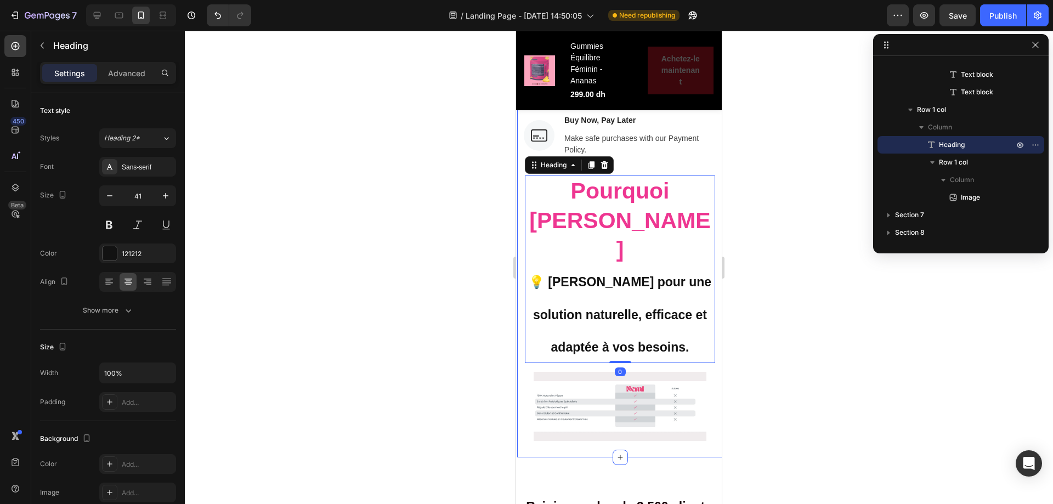
click at [635, 169] on div "Image Free & Secure Delivery Text block We fulfill all your orders as quickly a…" at bounding box center [620, 202] width 192 height 497
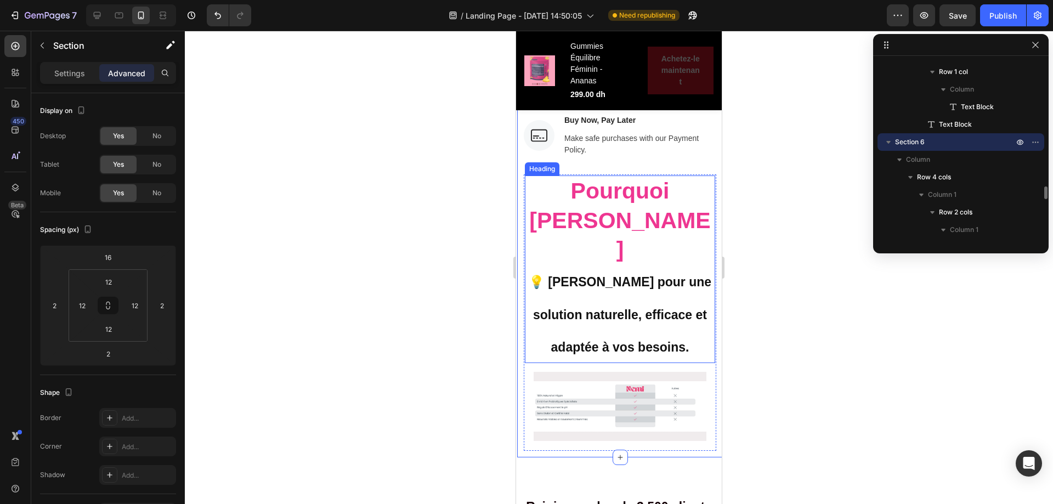
click at [634, 177] on h2 "Pourquoi Choisir Nemi 💡 Choisissez Nemi pour une solution naturelle, efficace e…" at bounding box center [620, 269] width 190 height 188
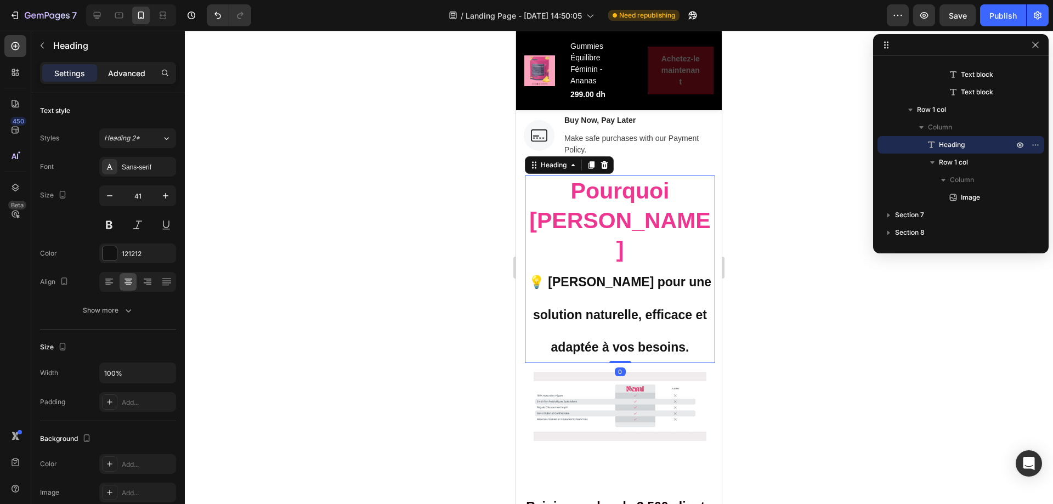
click at [133, 75] on p "Advanced" at bounding box center [126, 73] width 37 height 12
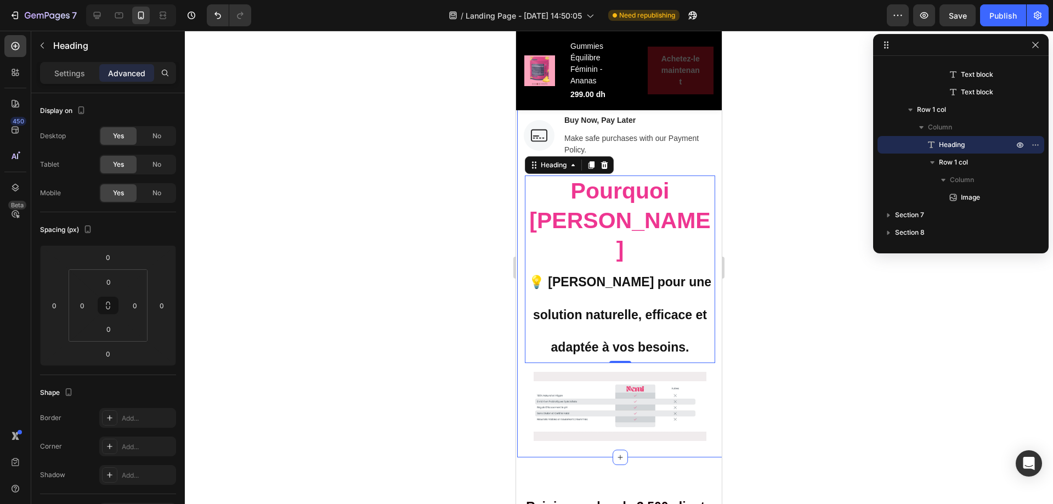
click at [679, 162] on div "Image Free & Secure Delivery Text block We fulfill all your orders as quickly a…" at bounding box center [620, 202] width 192 height 497
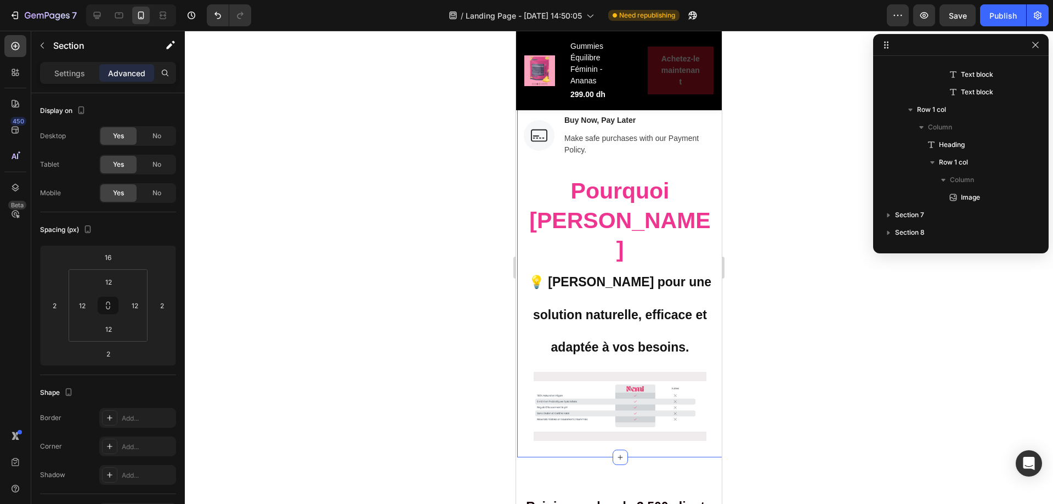
scroll to position [1748, 0]
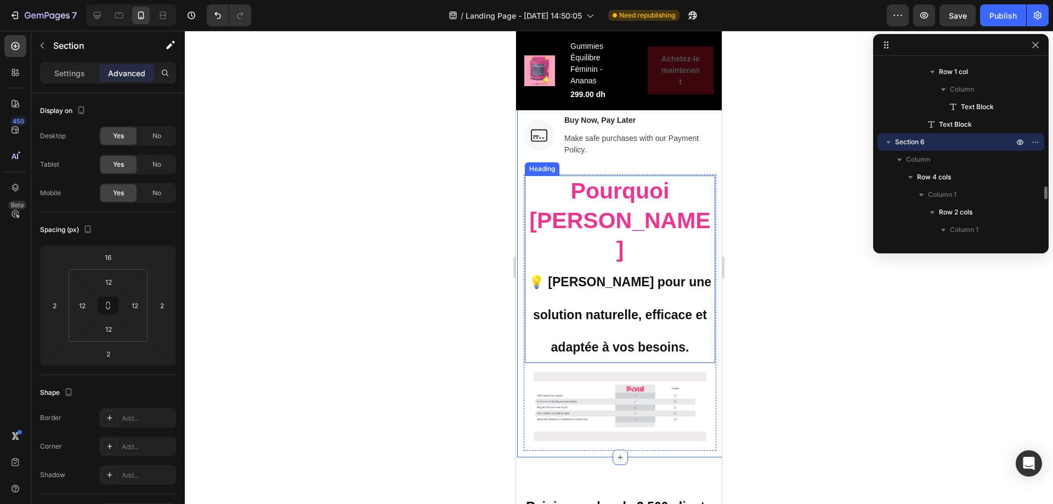
click at [678, 327] on h2 "Pourquoi Choisir Nemi 💡 Choisissez Nemi pour une solution naturelle, efficace e…" at bounding box center [620, 269] width 190 height 188
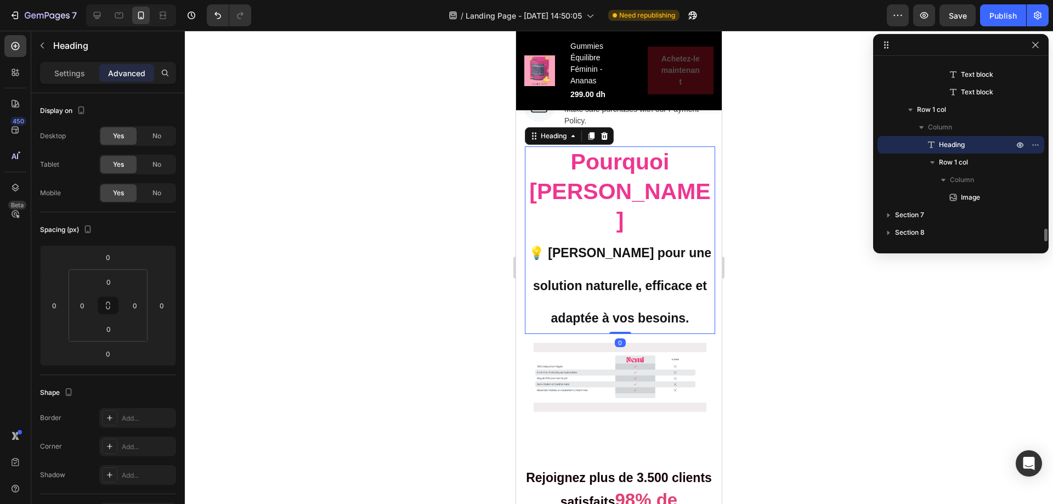
scroll to position [5377, 0]
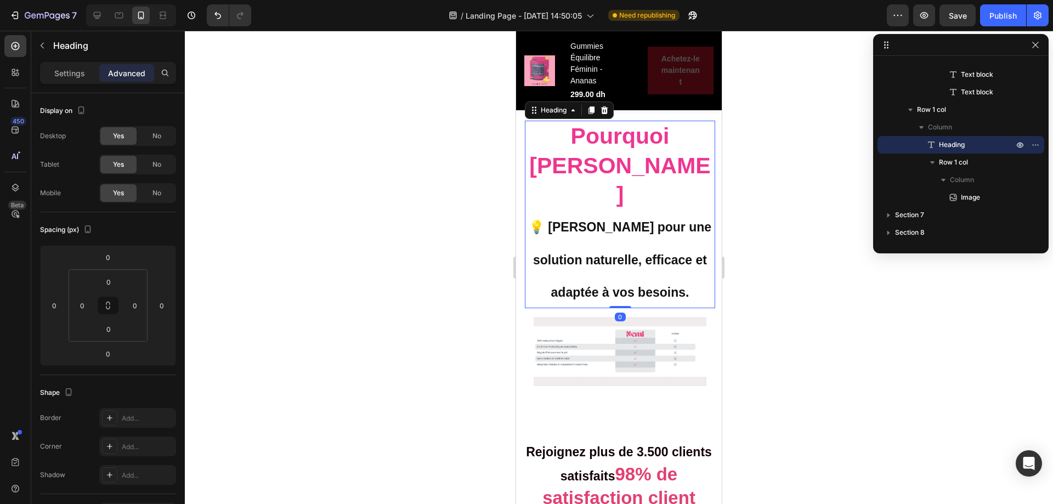
click at [651, 327] on img at bounding box center [620, 351] width 173 height 69
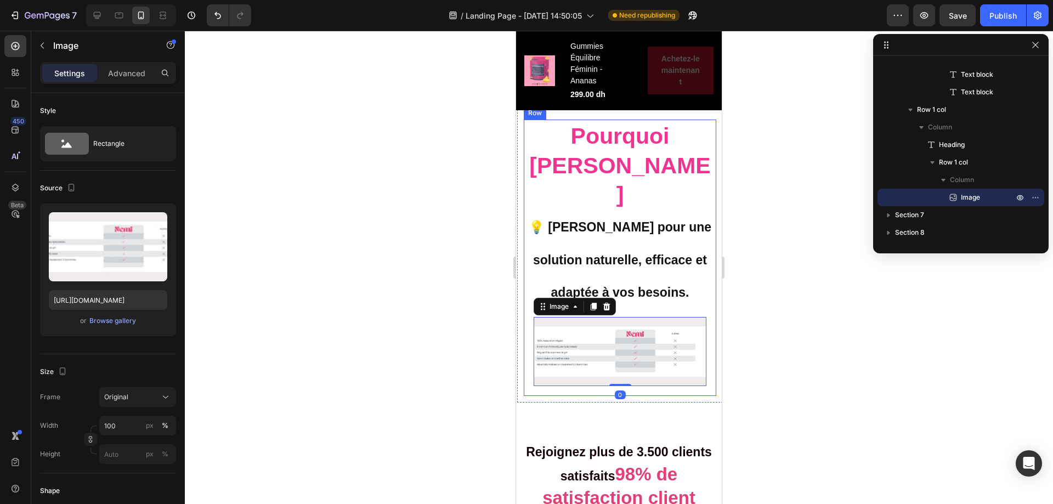
click at [545, 363] on div "Pourquoi Choisir Nemi 💡 Choisissez Nemi pour une solution naturelle, efficace e…" at bounding box center [620, 258] width 192 height 276
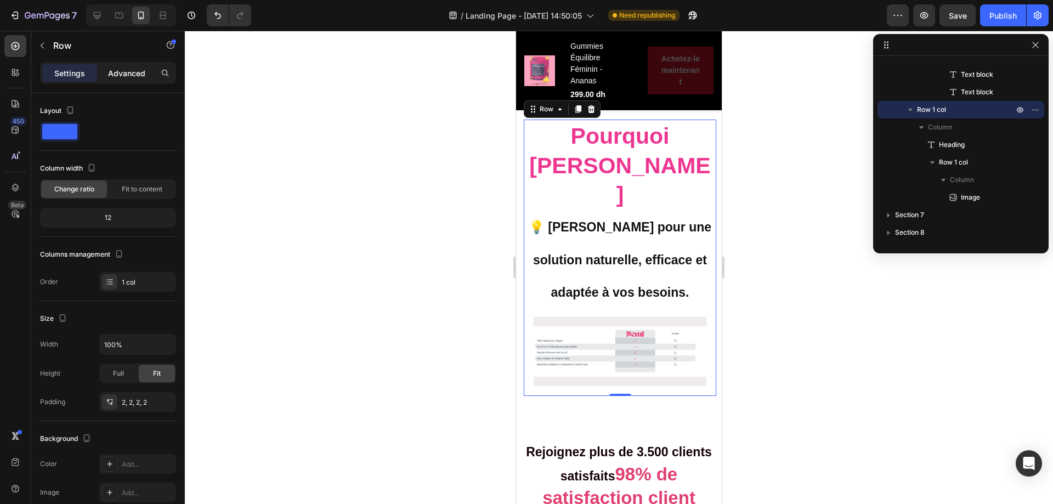
click at [120, 70] on p "Advanced" at bounding box center [126, 73] width 37 height 12
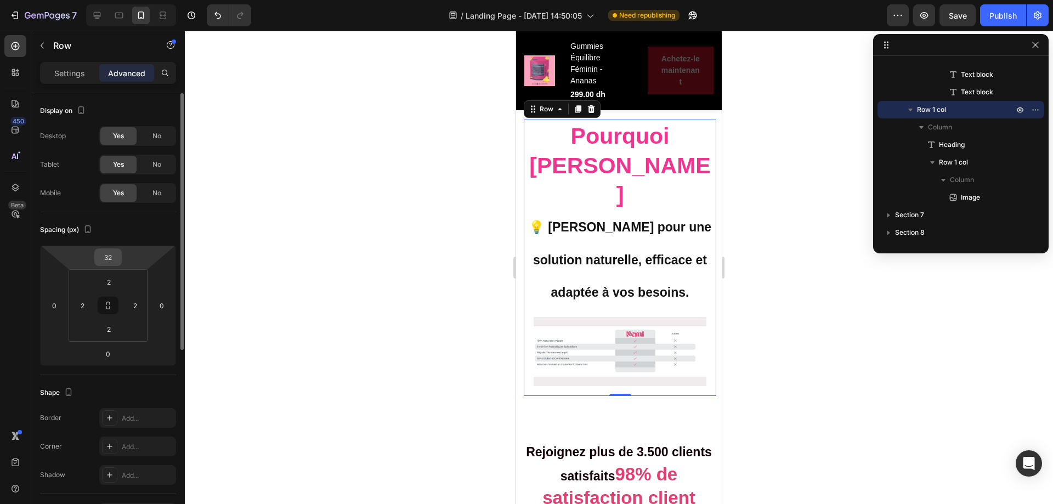
click at [111, 254] on input "32" at bounding box center [108, 257] width 22 height 16
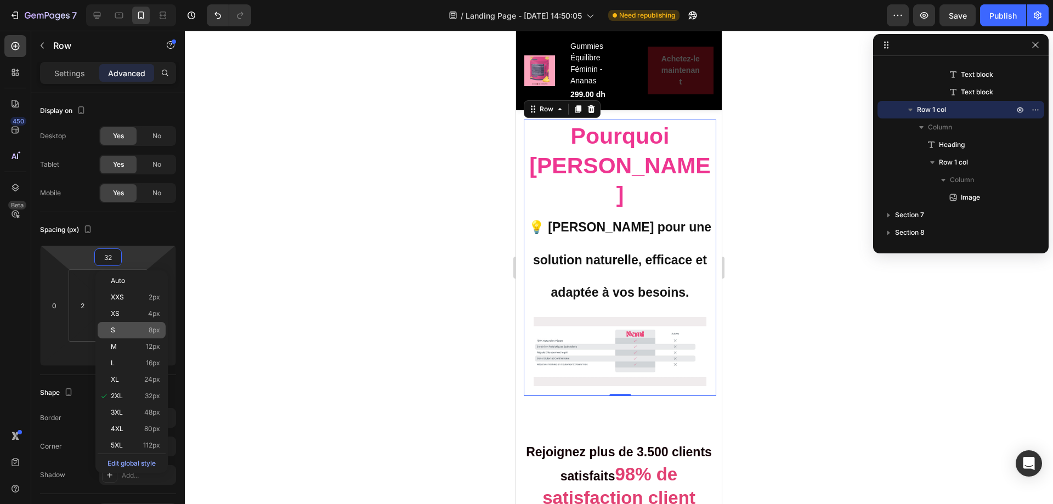
click at [120, 330] on p "S 8px" at bounding box center [135, 330] width 49 height 8
type input "8"
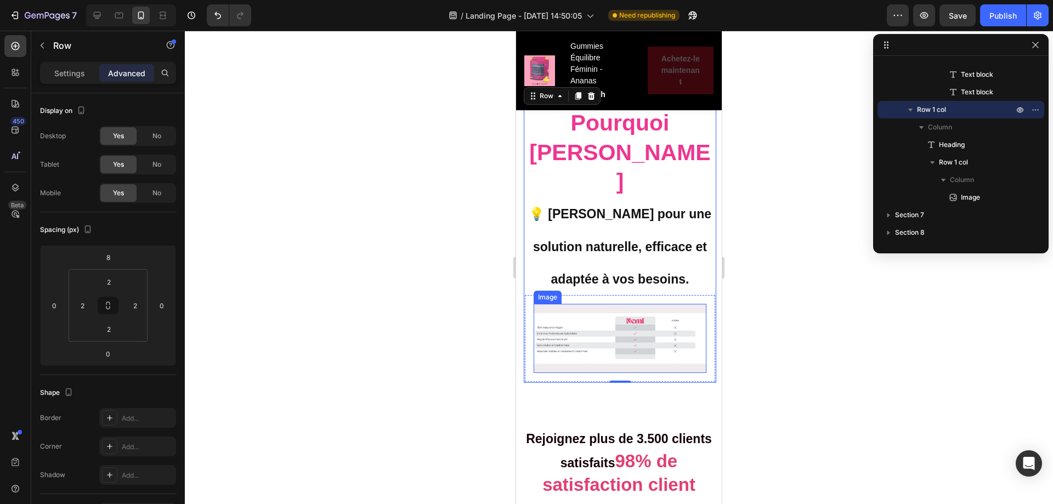
click at [547, 306] on img at bounding box center [620, 338] width 173 height 69
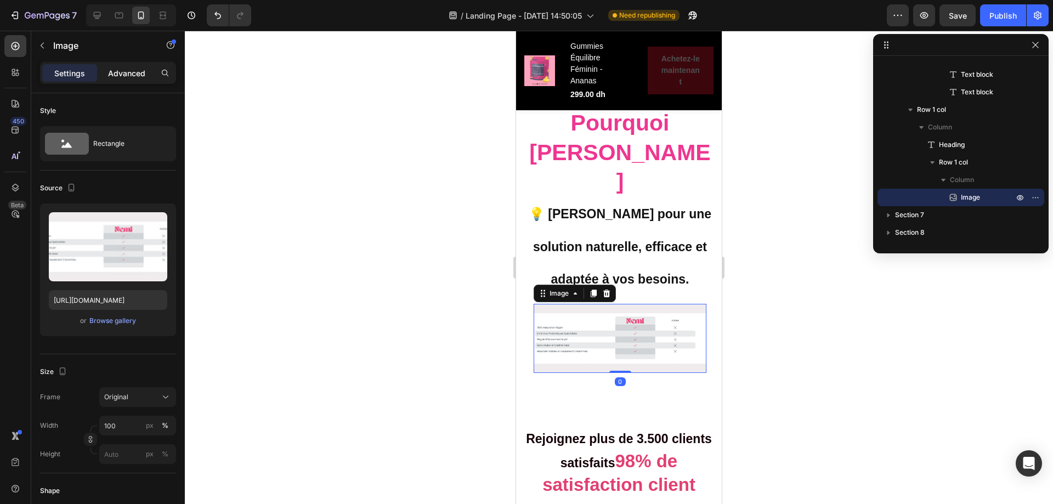
click at [123, 71] on p "Advanced" at bounding box center [126, 73] width 37 height 12
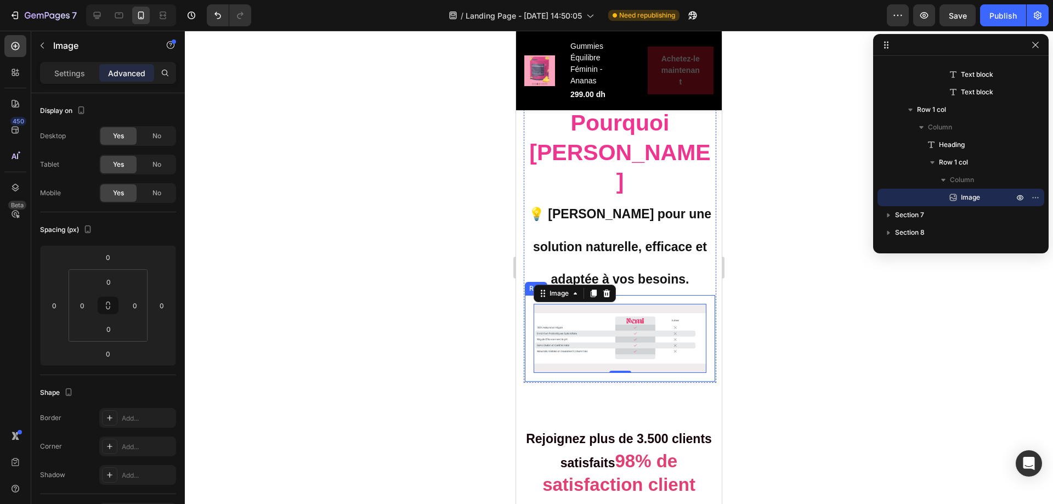
click at [528, 295] on div "Image 0 Row" at bounding box center [620, 338] width 190 height 87
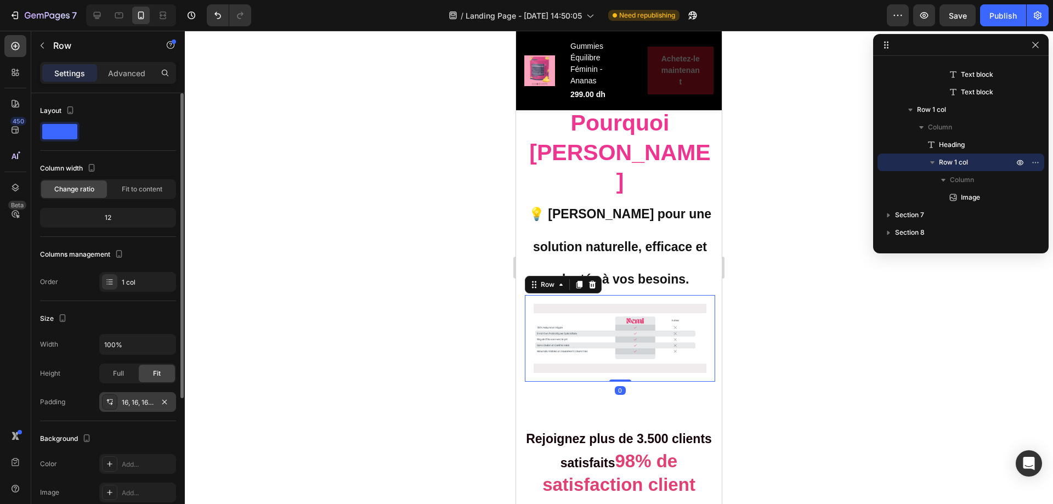
click at [139, 399] on div "16, 16, 16, 16" at bounding box center [138, 403] width 32 height 10
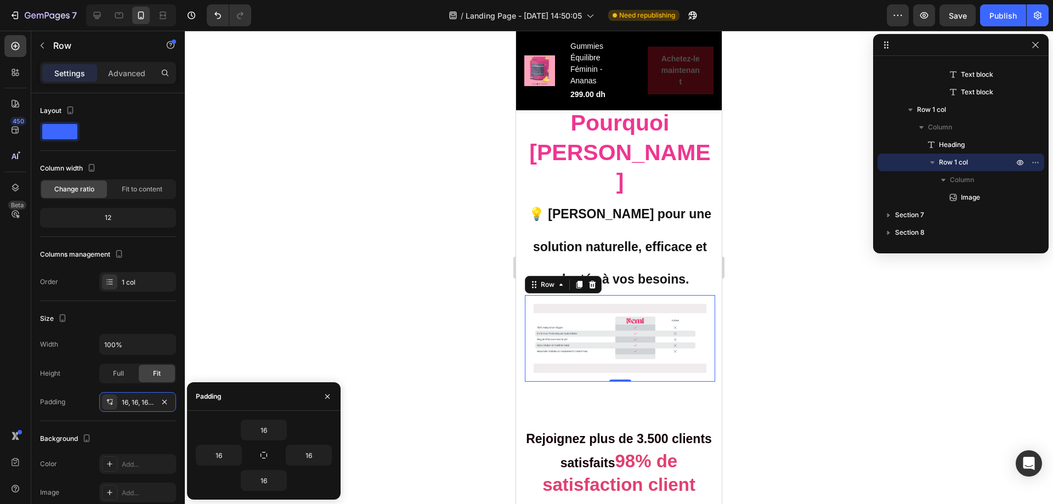
click at [261, 455] on icon "button" at bounding box center [263, 455] width 7 height 7
click at [280, 430] on icon "button" at bounding box center [280, 430] width 3 height 2
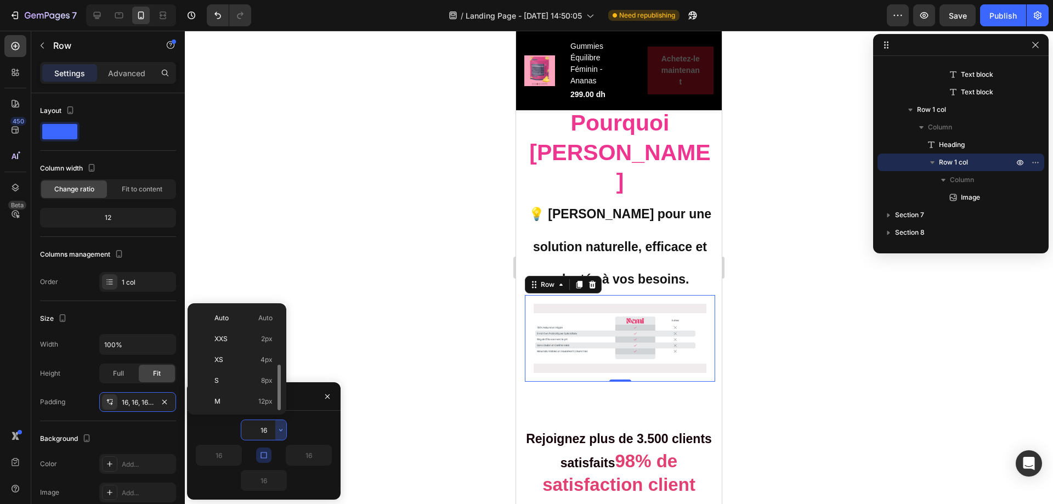
scroll to position [39, 0]
click at [265, 319] on span "4px" at bounding box center [266, 320] width 12 height 10
type input "4"
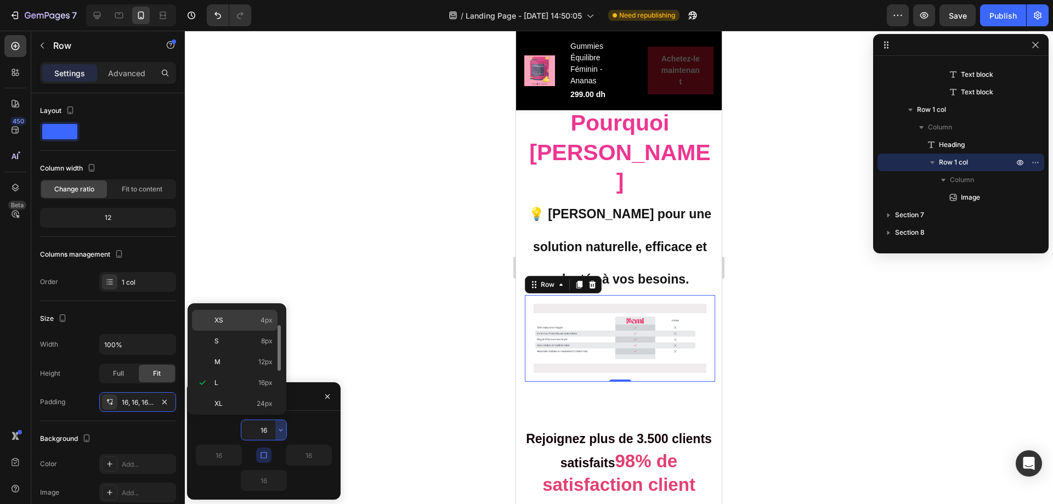
type input "4"
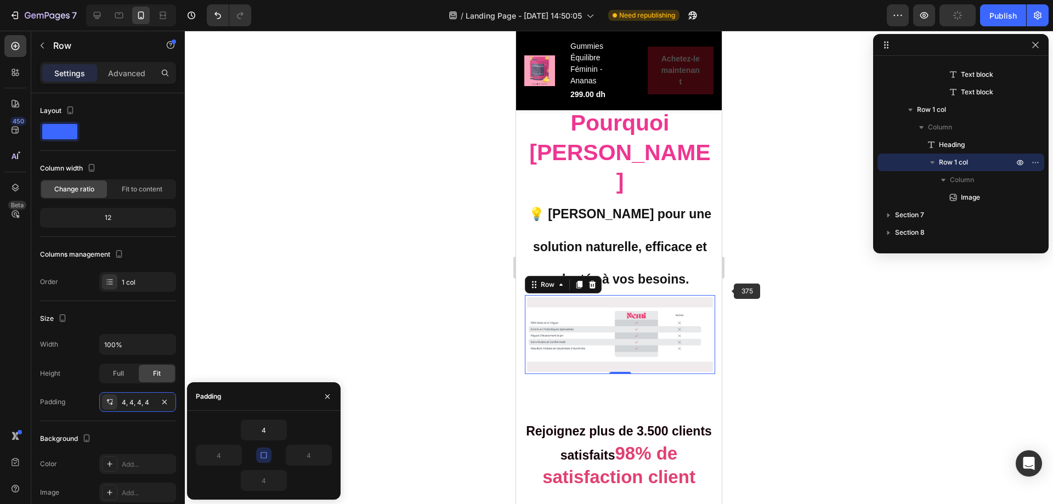
click at [751, 287] on div at bounding box center [619, 267] width 868 height 473
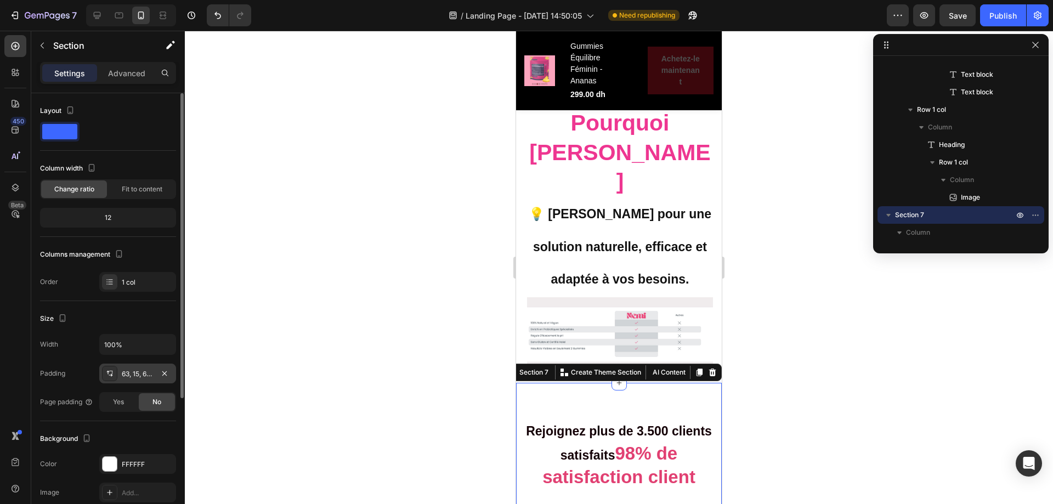
click at [154, 375] on div "63, 15, 63, 15" at bounding box center [137, 374] width 77 height 20
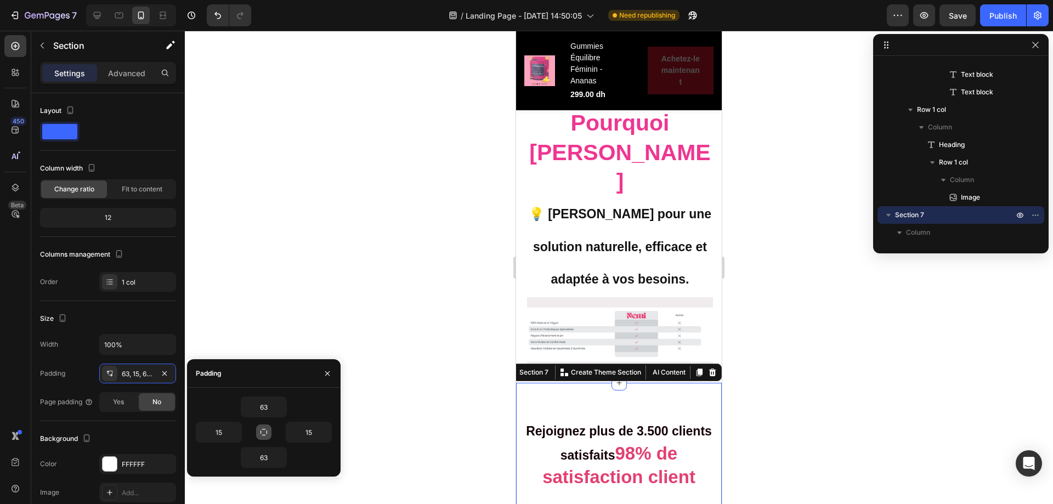
click at [265, 432] on icon "button" at bounding box center [263, 432] width 9 height 9
type input "63"
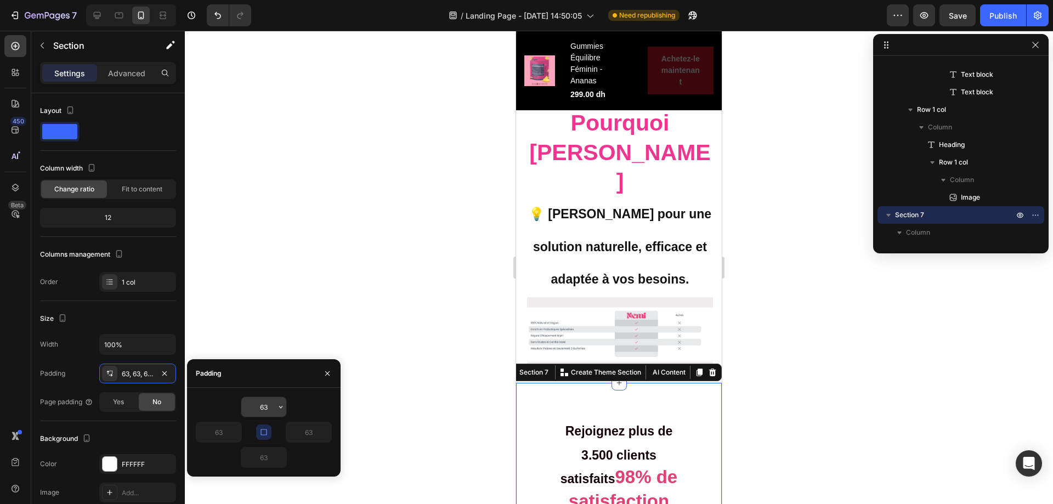
click at [282, 410] on icon "button" at bounding box center [280, 406] width 9 height 9
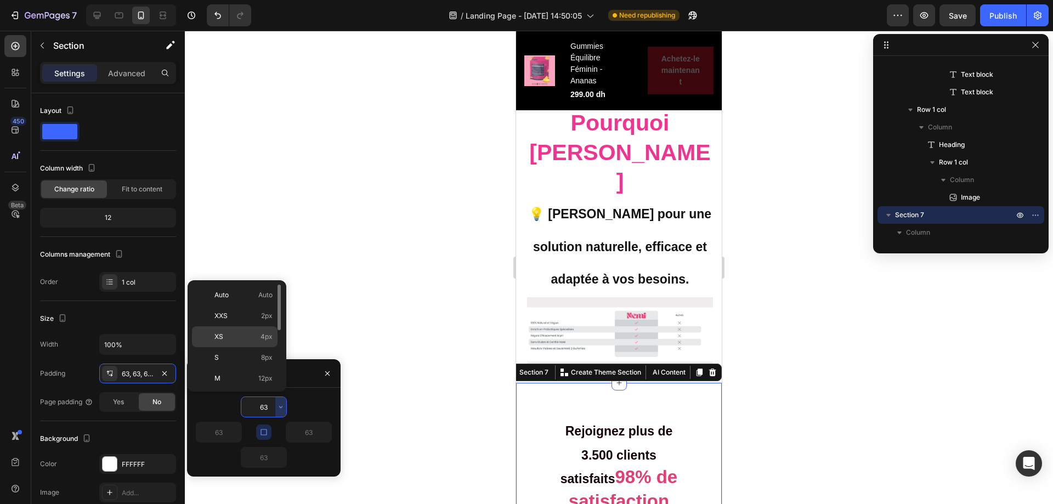
click at [273, 332] on div "XS 4px" at bounding box center [235, 336] width 86 height 21
type input "4"
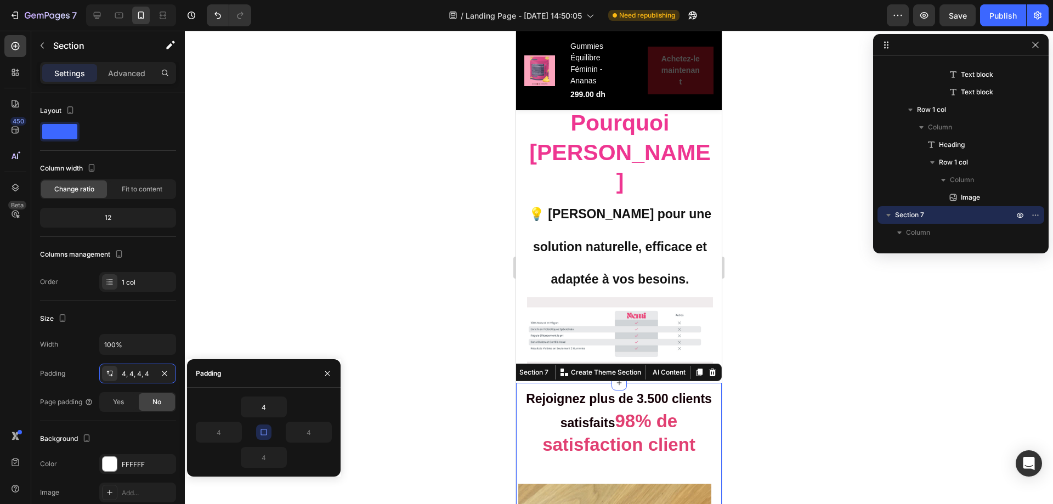
click at [737, 333] on div at bounding box center [619, 267] width 868 height 473
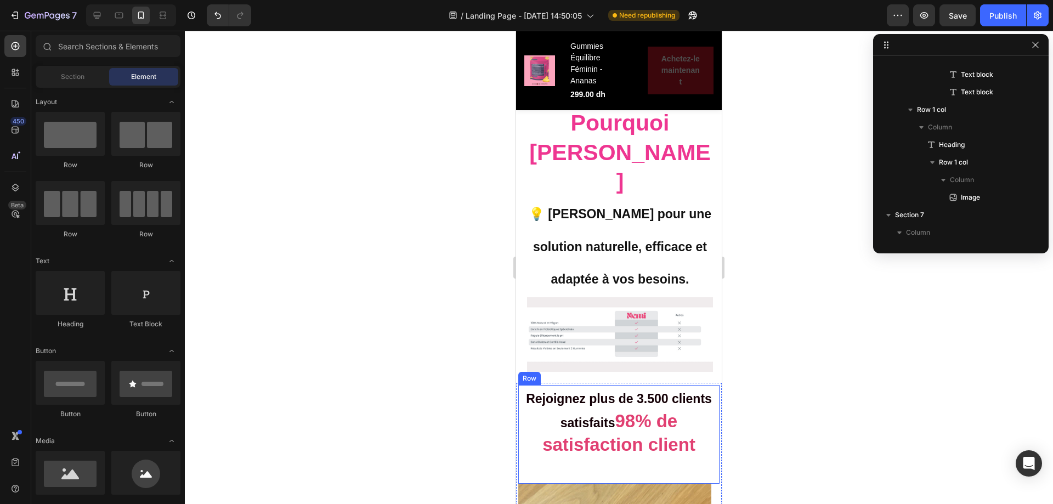
click at [636, 434] on div "Rejoignez plus de 3.500 clients satisfaits 98% de satisfaction client Heading" at bounding box center [618, 434] width 201 height 99
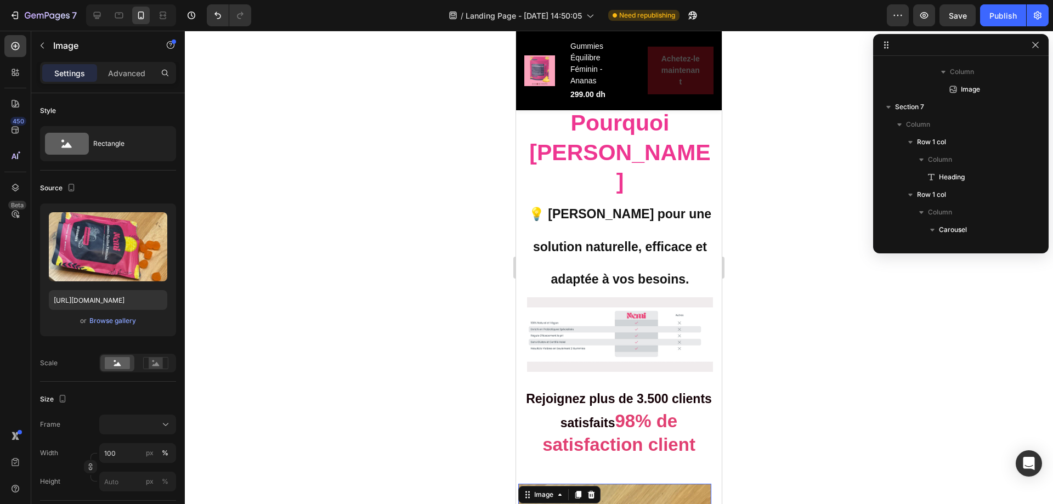
scroll to position [2625, 0]
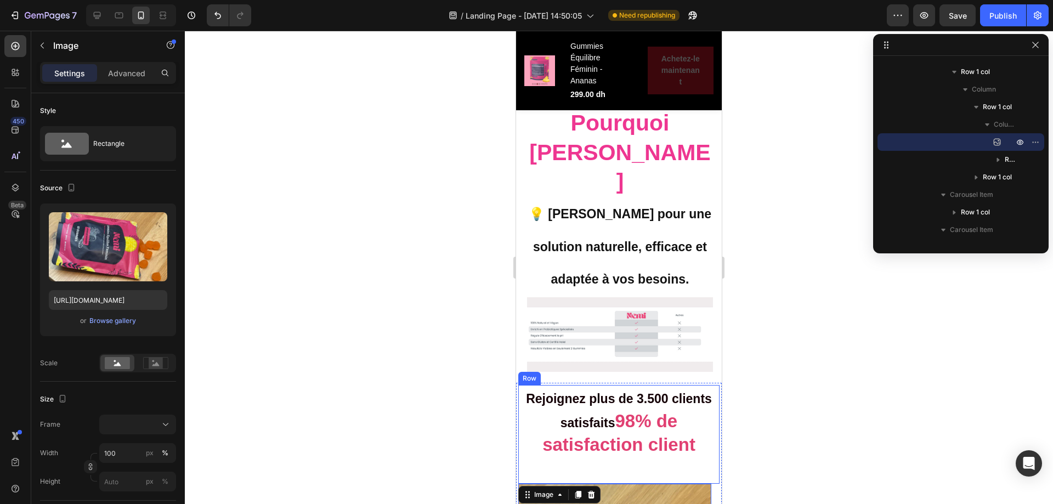
click at [623, 439] on div "Rejoignez plus de 3.500 clients satisfaits 98% de satisfaction client Heading" at bounding box center [618, 434] width 201 height 99
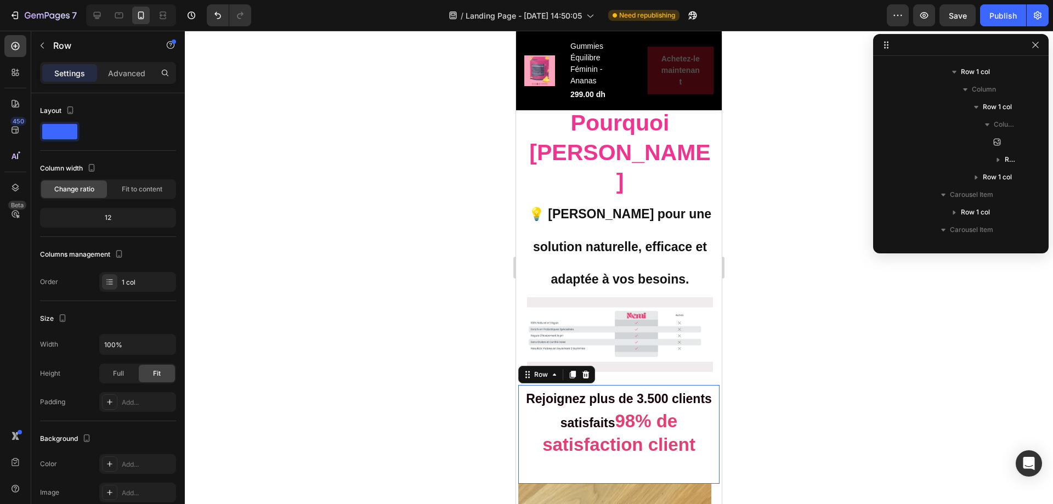
scroll to position [2432, 0]
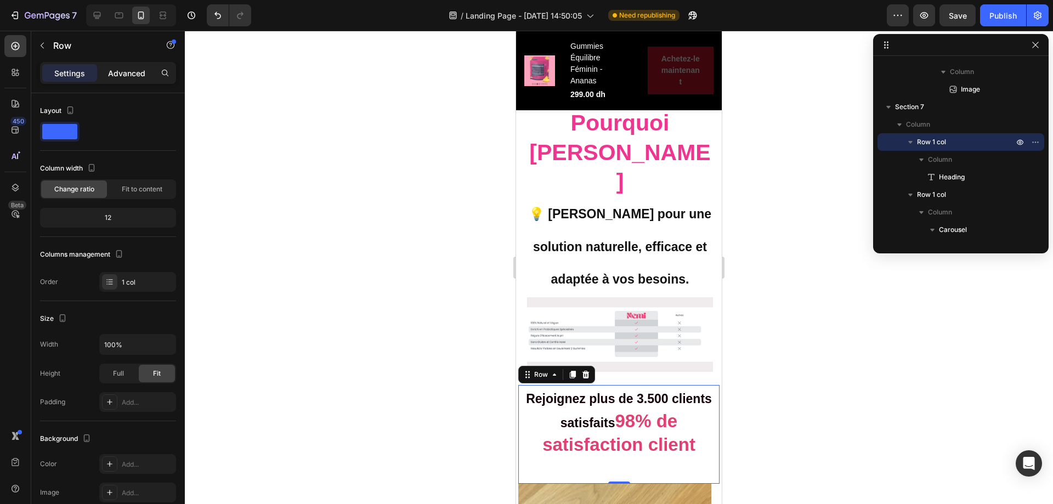
click at [124, 67] on p "Advanced" at bounding box center [126, 73] width 37 height 12
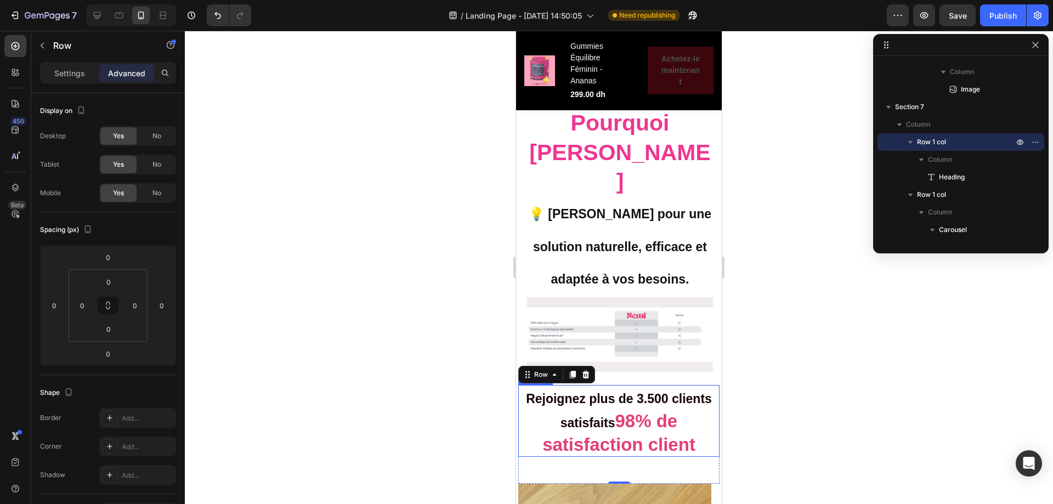
click at [581, 422] on h2 "Rejoignez plus de 3.500 clients satisfaits 98% de satisfaction client" at bounding box center [618, 421] width 201 height 72
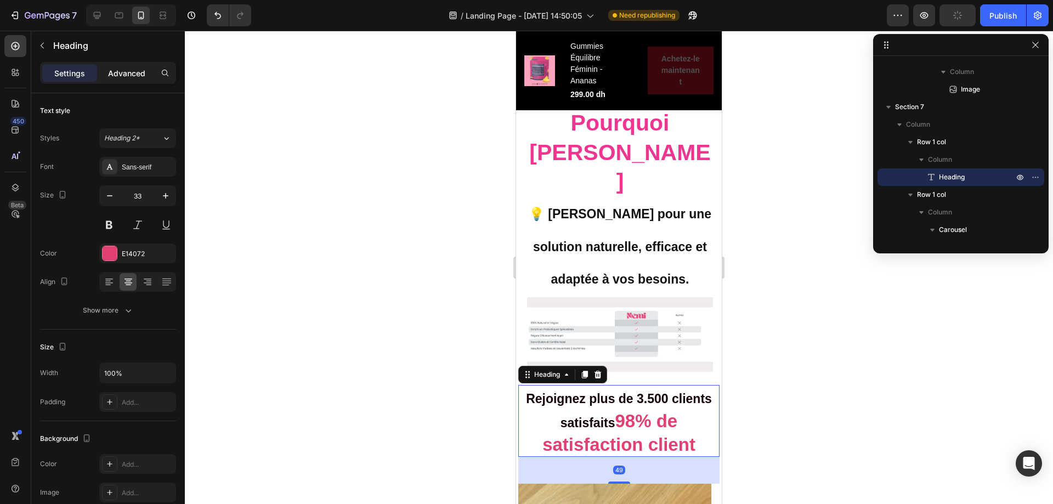
click at [133, 72] on p "Advanced" at bounding box center [126, 73] width 37 height 12
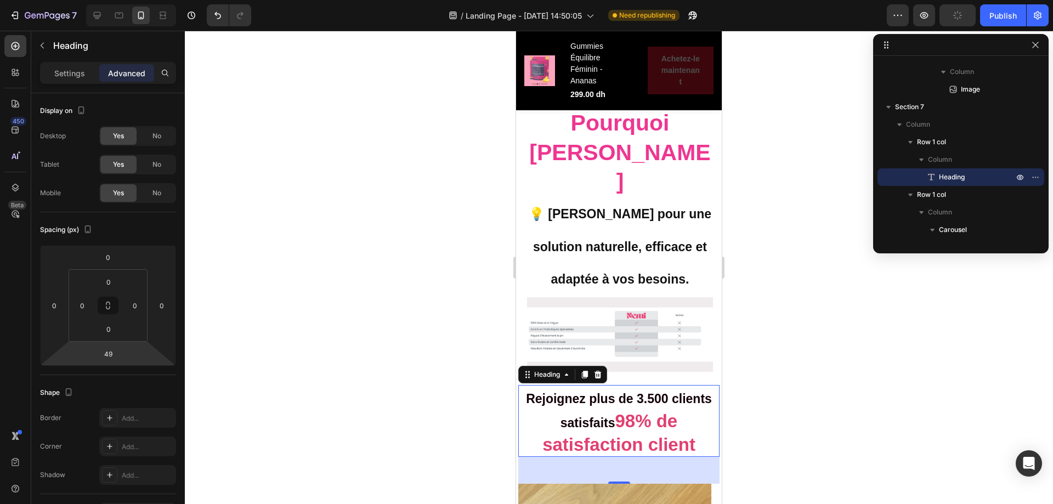
click at [110, 353] on input "49" at bounding box center [108, 353] width 22 height 16
click at [130, 398] on div "XXS 2px" at bounding box center [132, 393] width 68 height 16
type input "2"
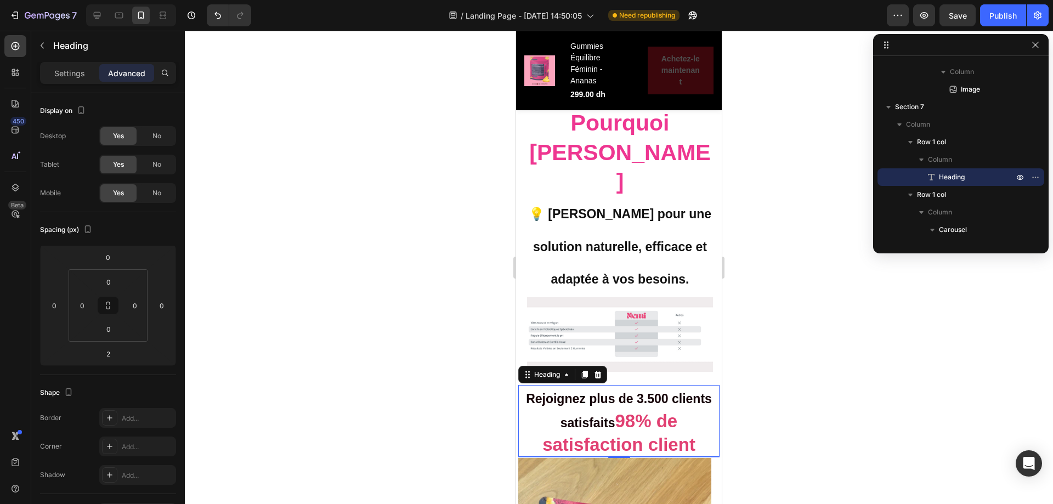
click at [813, 391] on div at bounding box center [619, 267] width 868 height 473
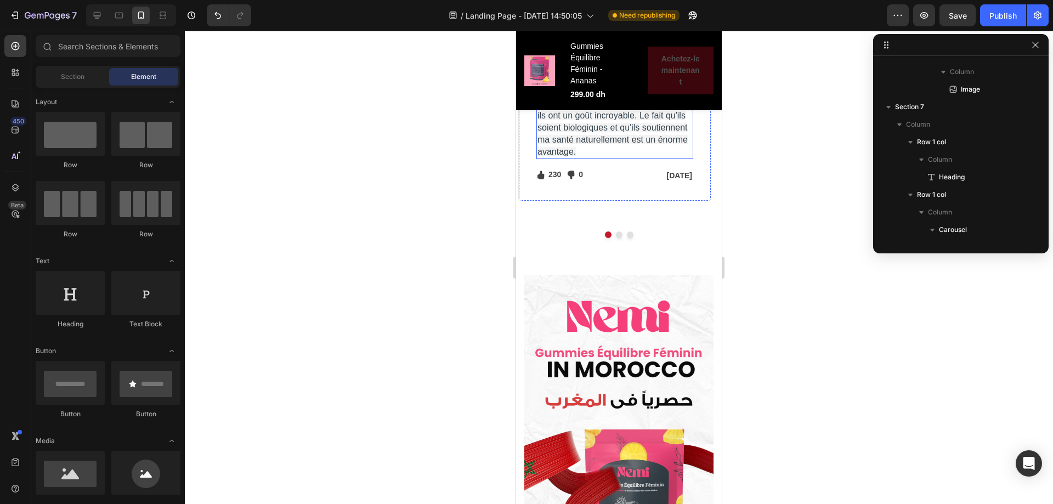
scroll to position [6090, 0]
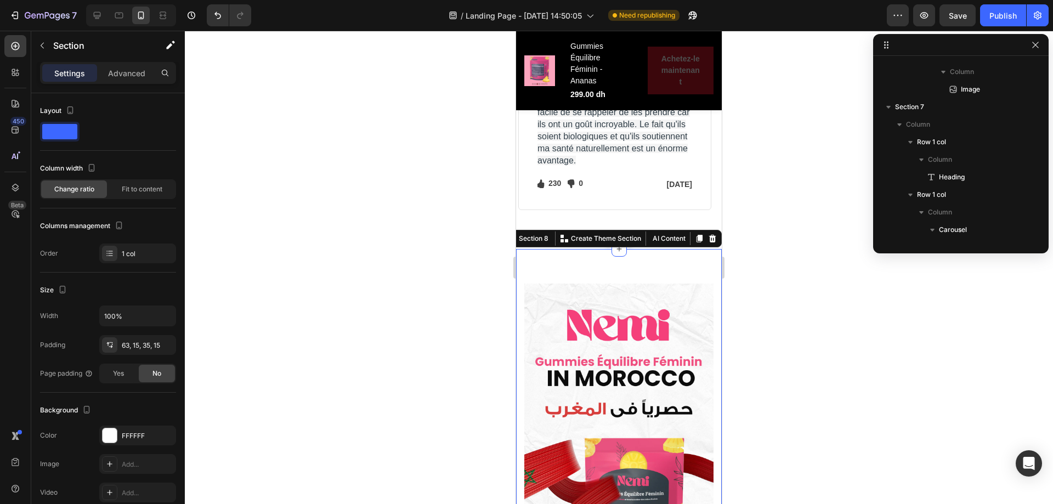
scroll to position [2710, 0]
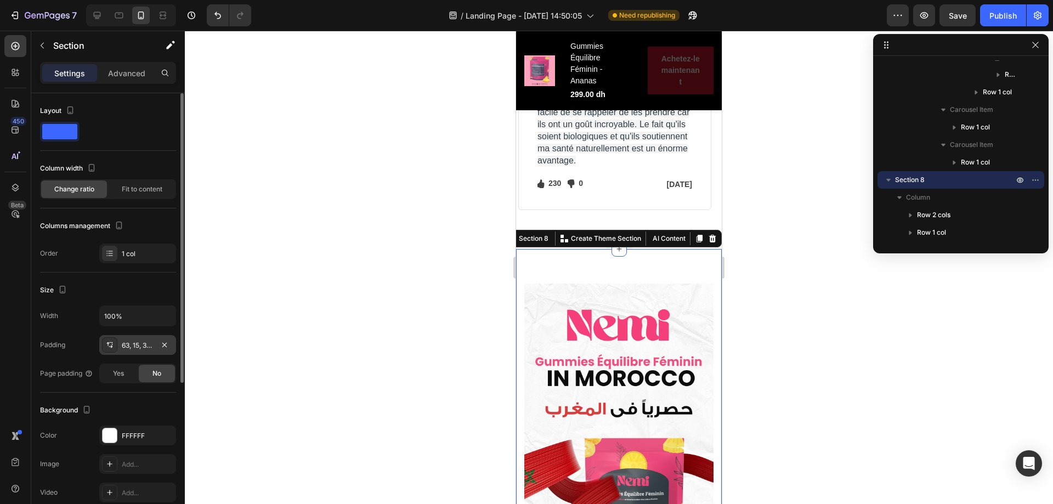
click at [136, 348] on div "63, 15, 35, 15" at bounding box center [138, 346] width 32 height 10
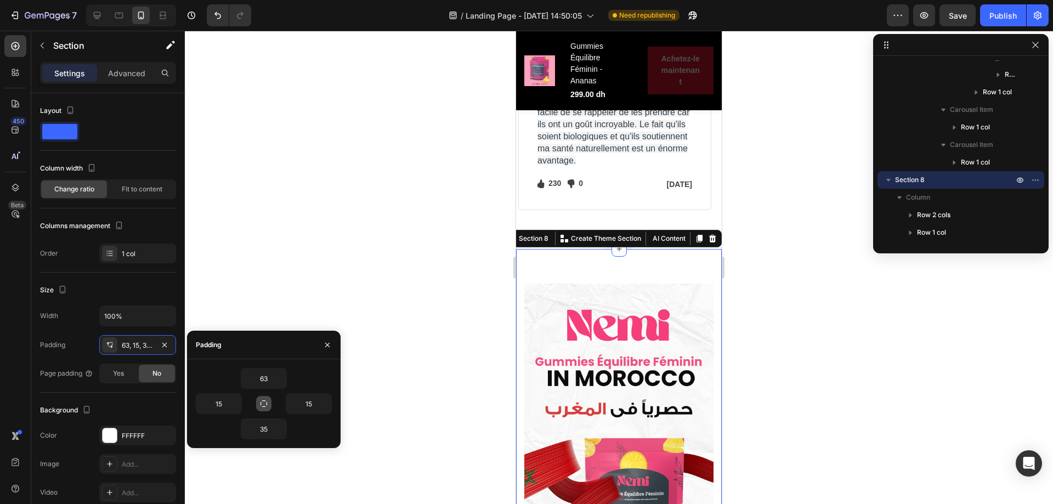
click at [263, 406] on icon "button" at bounding box center [263, 403] width 9 height 9
type input "63"
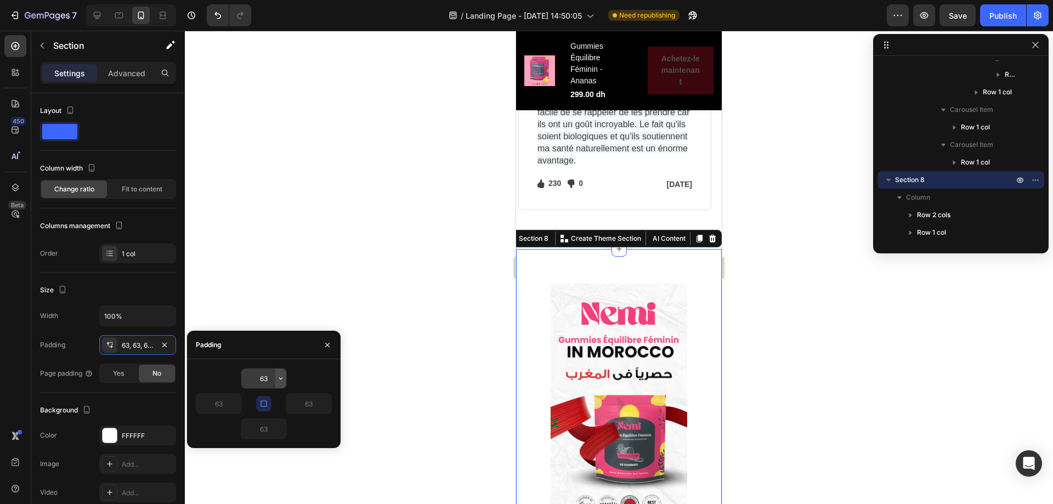
click at [276, 381] on button "button" at bounding box center [280, 378] width 11 height 20
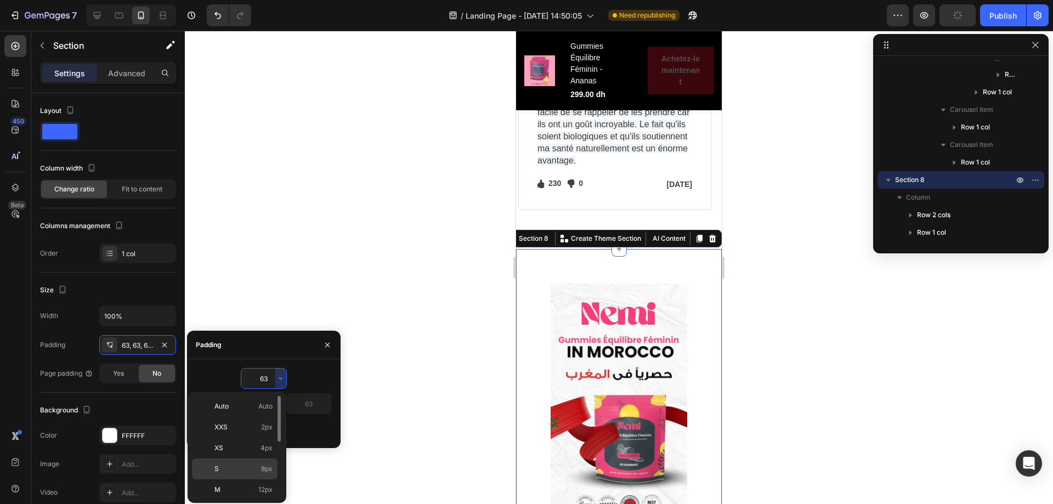
click at [256, 464] on p "S 8px" at bounding box center [243, 469] width 58 height 10
type input "8"
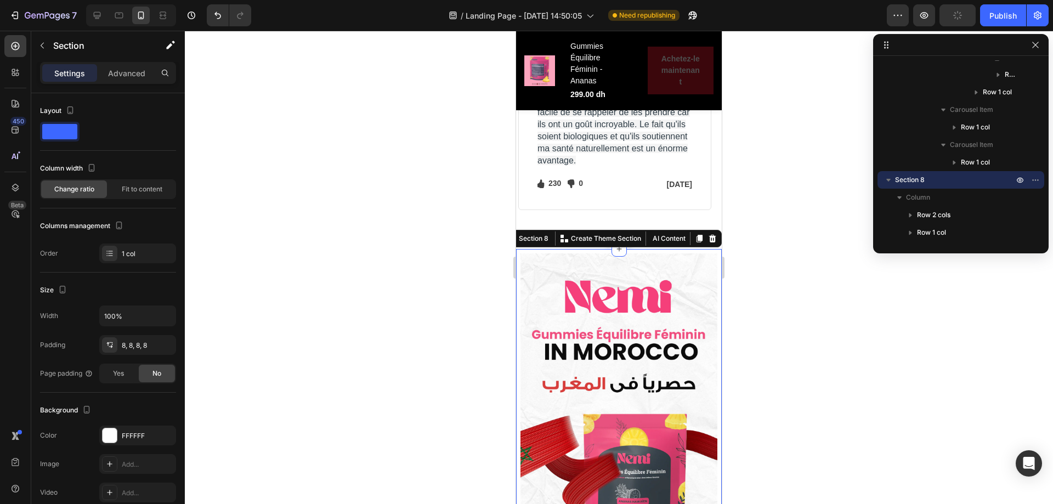
click at [775, 302] on div at bounding box center [619, 267] width 868 height 473
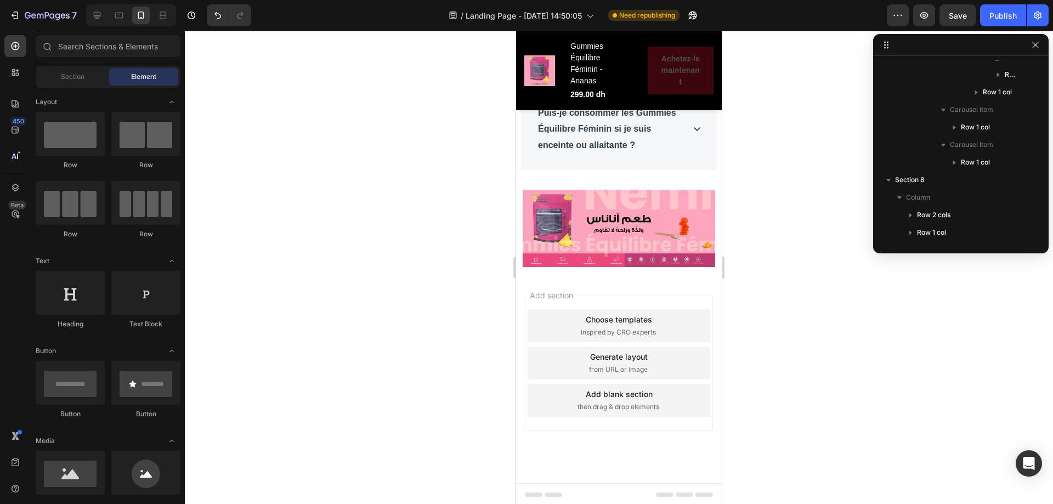
scroll to position [7079, 0]
click at [948, 17] on button "Save" at bounding box center [957, 15] width 36 height 22
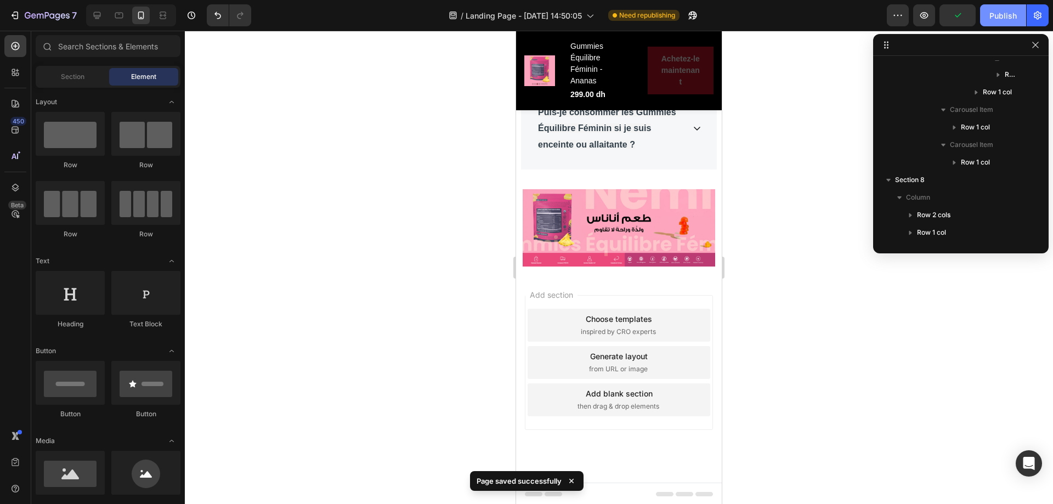
click at [996, 17] on div "Publish" at bounding box center [1002, 16] width 27 height 12
click at [1035, 47] on icon "button" at bounding box center [1035, 45] width 9 height 9
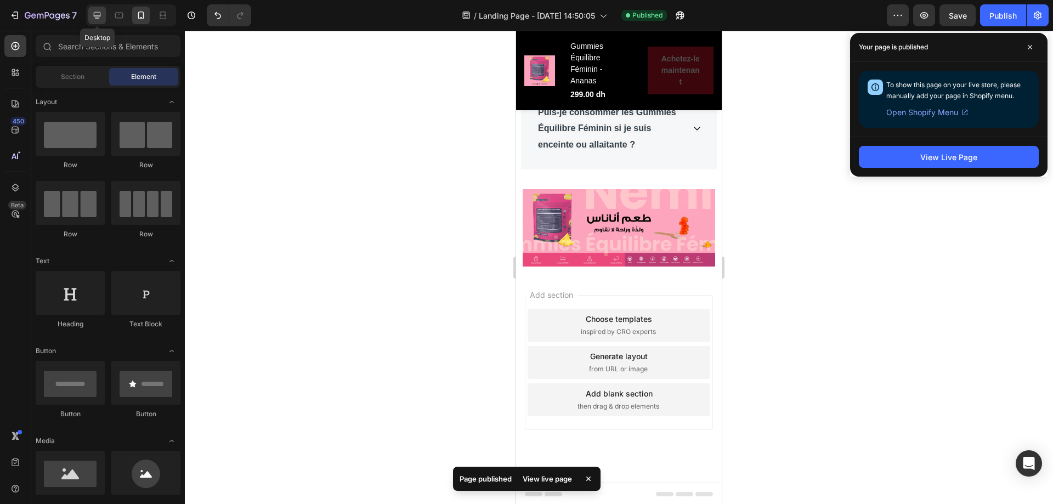
click at [95, 18] on icon at bounding box center [97, 15] width 11 height 11
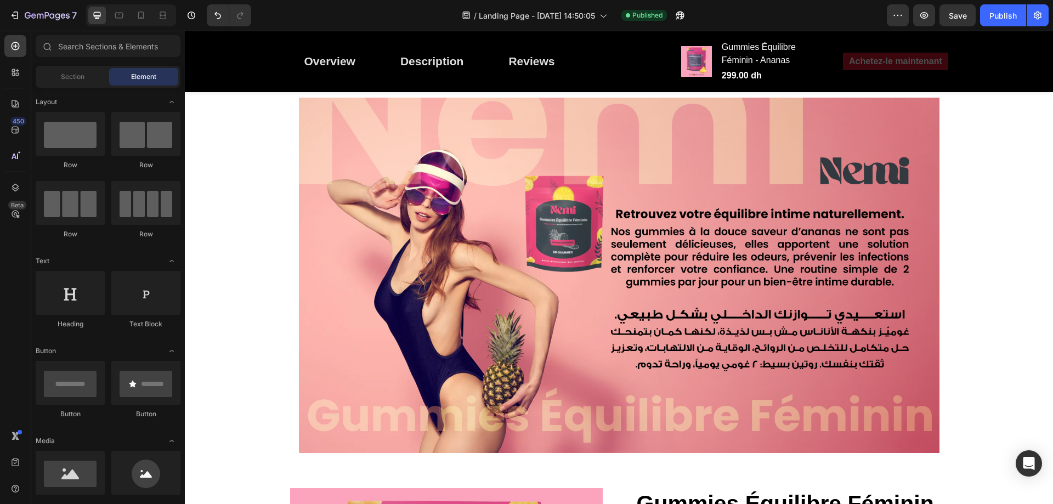
scroll to position [165, 0]
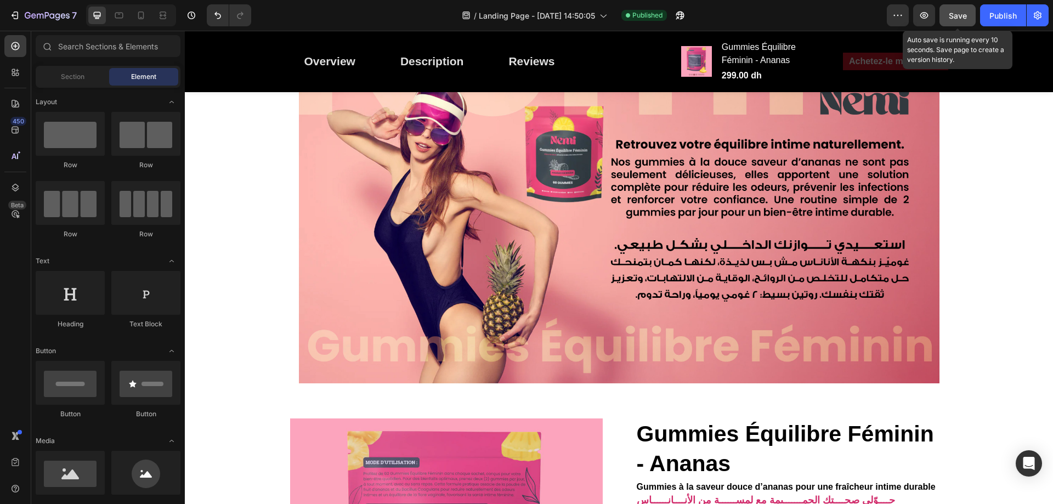
click at [956, 18] on span "Save" at bounding box center [958, 15] width 18 height 9
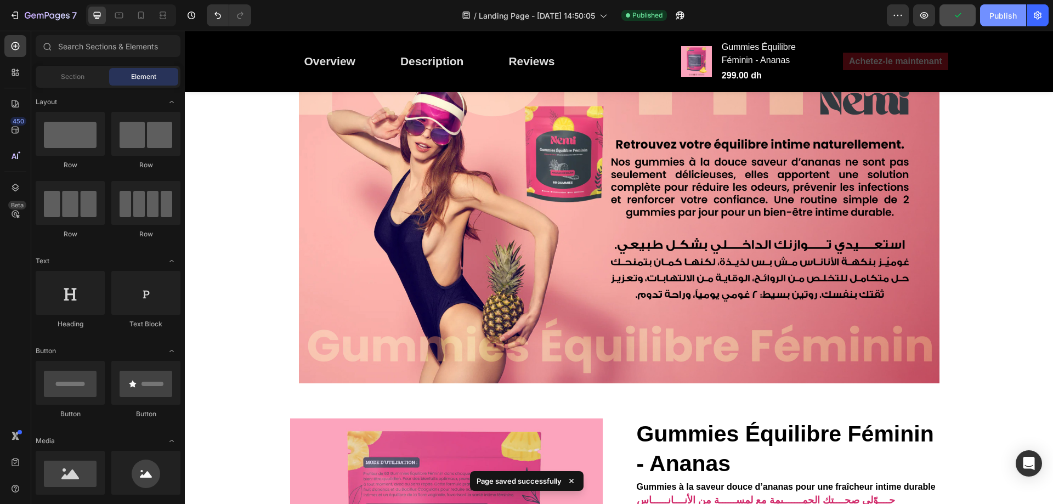
click at [995, 17] on div "Publish" at bounding box center [1002, 16] width 27 height 12
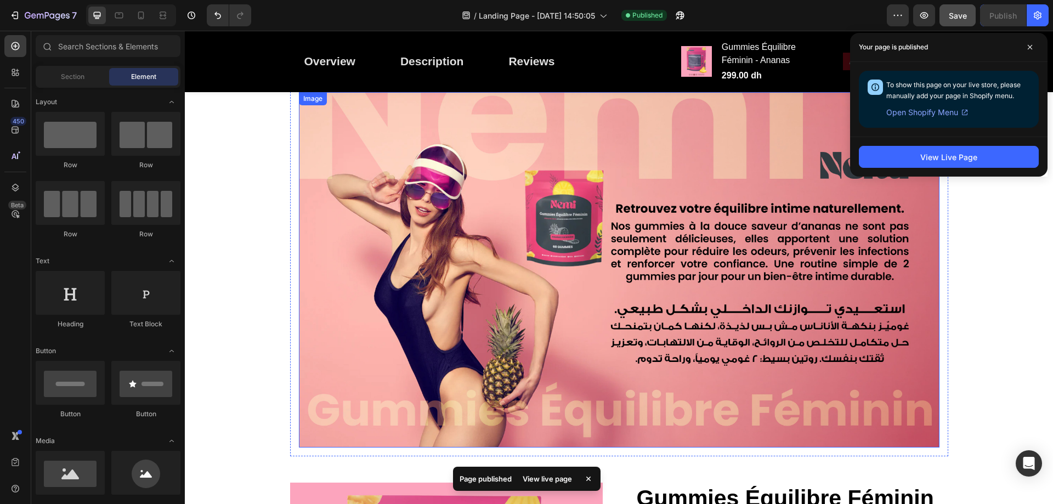
scroll to position [55, 0]
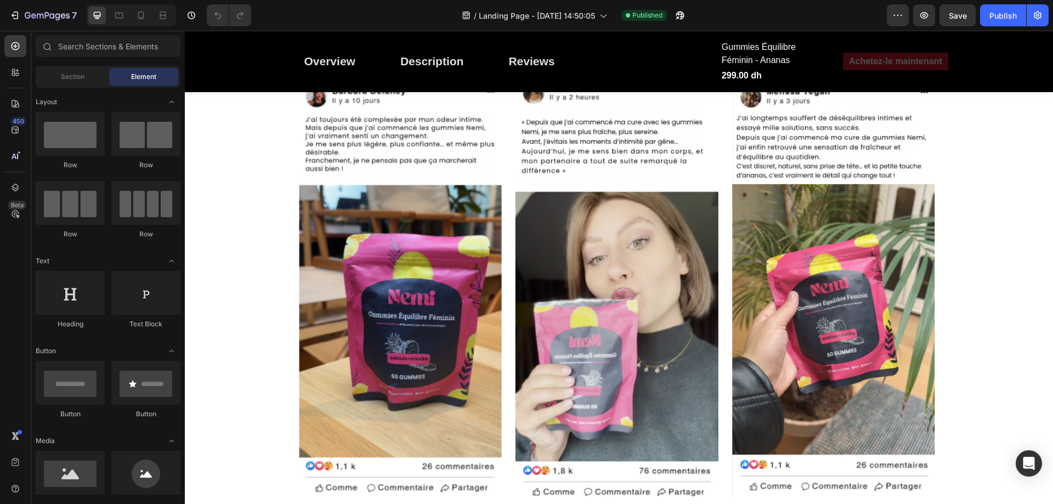
scroll to position [932, 0]
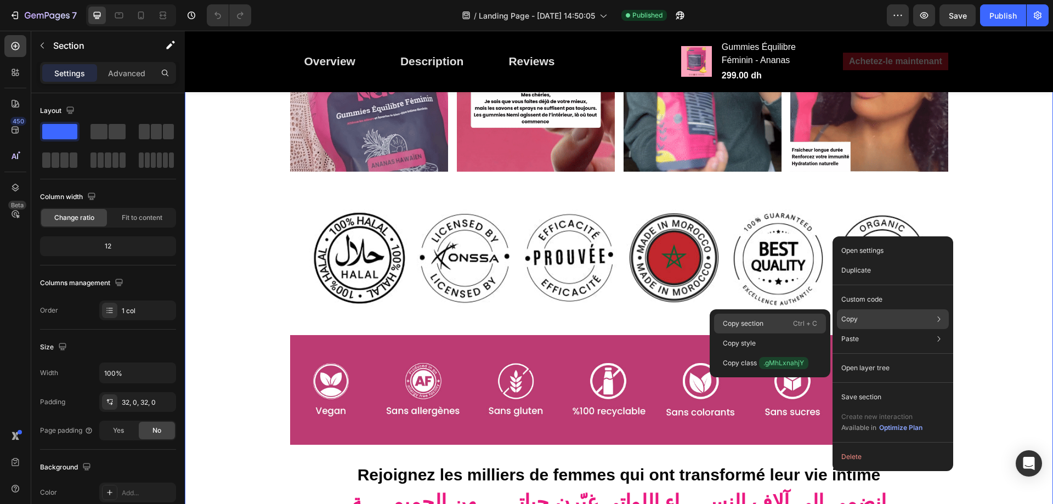
click at [775, 317] on div "Copy section Ctrl + C" at bounding box center [770, 324] width 112 height 20
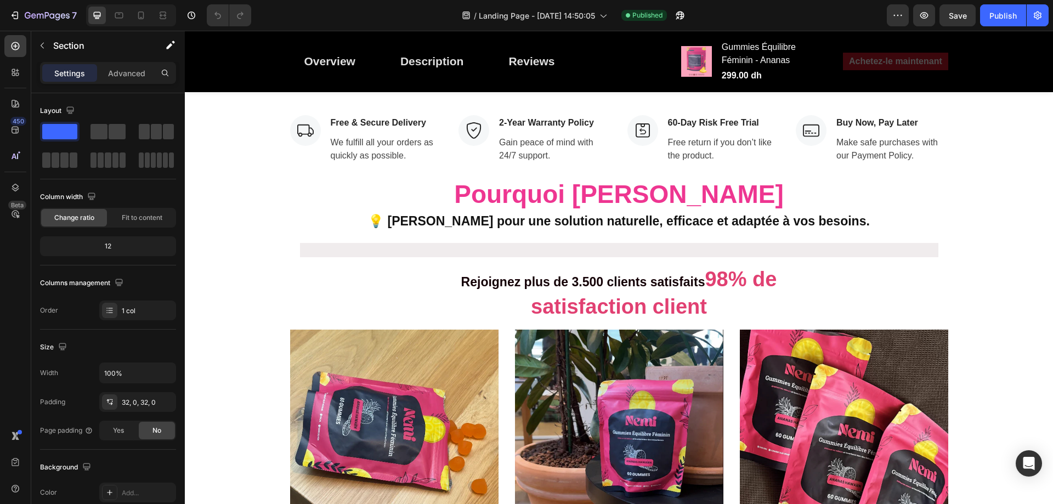
scroll to position [3729, 0]
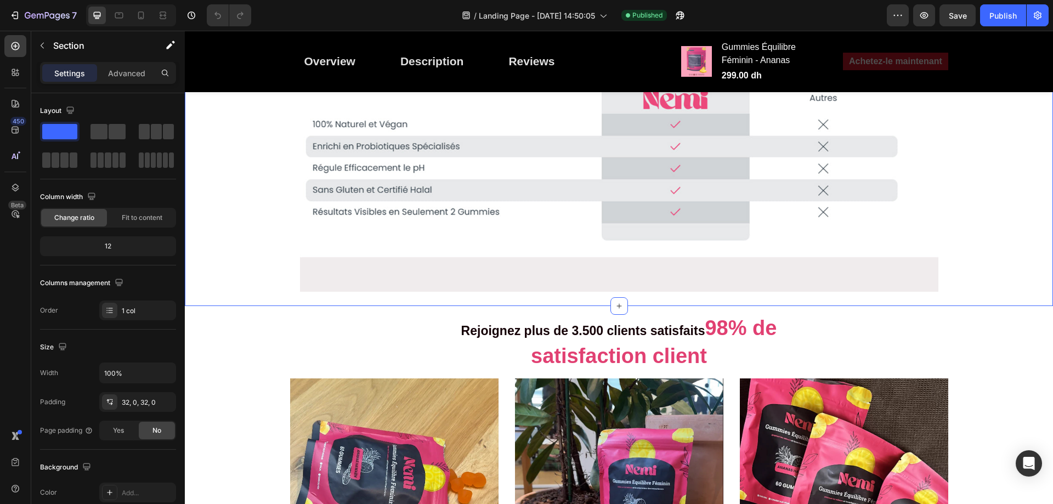
click at [789, 186] on div "Image Free & Secure Delivery Text block We fulfill all your orders as quickly a…" at bounding box center [618, 105] width 859 height 393
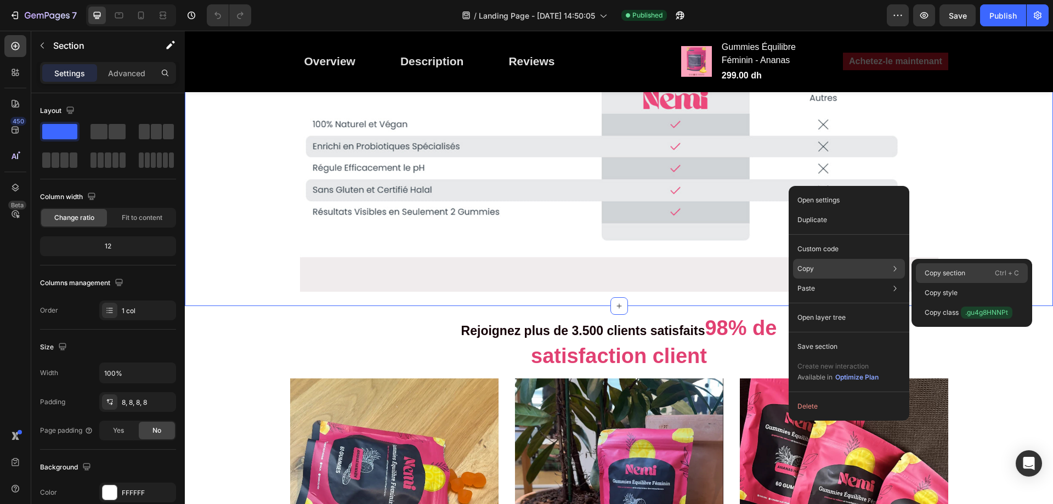
click at [917, 273] on div "Copy section Ctrl + C" at bounding box center [972, 273] width 112 height 20
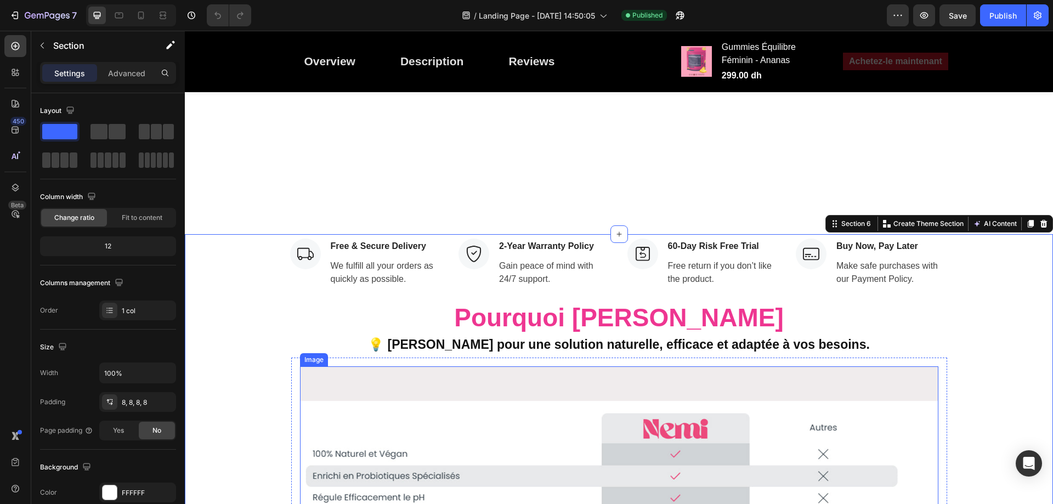
scroll to position [3619, 0]
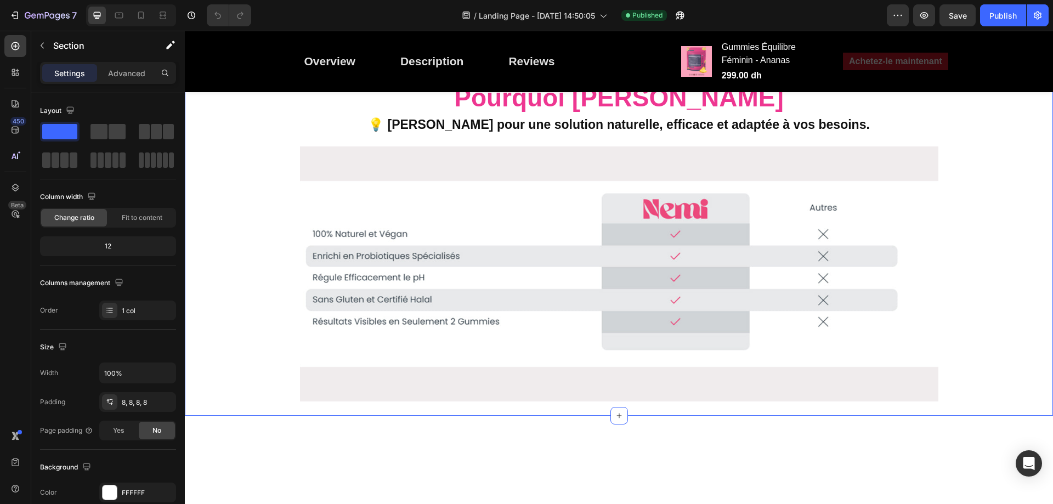
click at [755, 295] on div "Image Free & Secure Delivery Text block We fulfill all your orders as quickly a…" at bounding box center [618, 215] width 859 height 393
click at [775, 290] on div "Image Free & Secure Delivery Text block We fulfill all your orders as quickly a…" at bounding box center [618, 215] width 859 height 393
click at [1005, 245] on div "Image Free & Secure Delivery Text block We fulfill all your orders as quickly a…" at bounding box center [618, 215] width 859 height 393
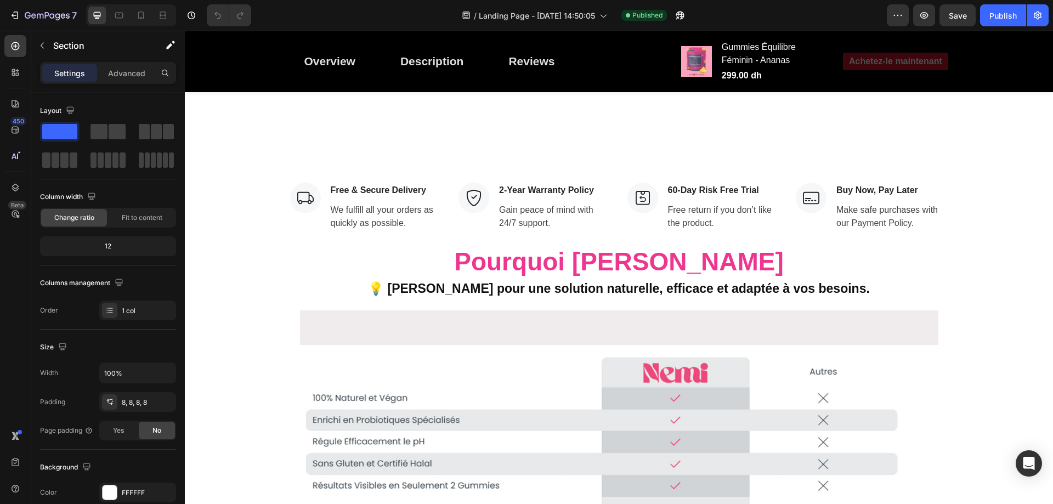
scroll to position [3652, 0]
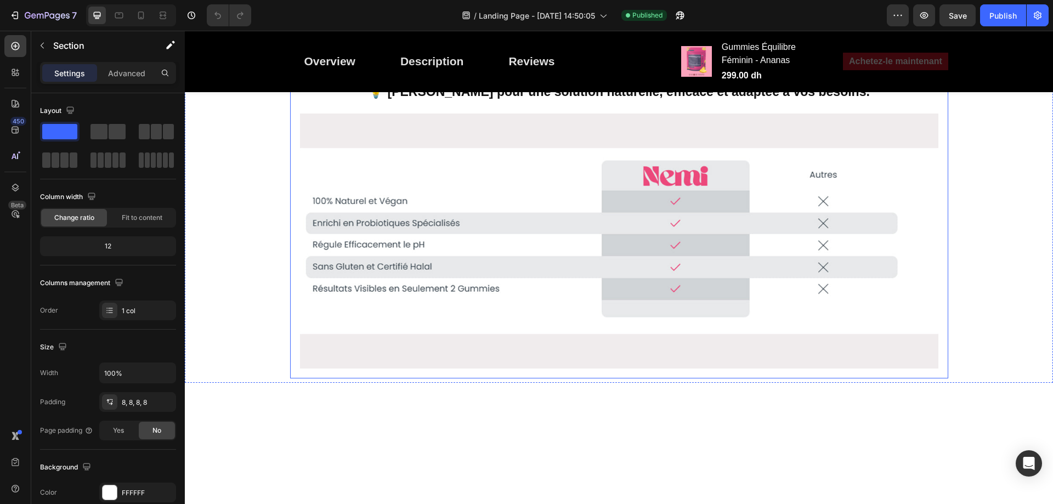
click at [832, 274] on div "Pourquoi Choisir Nemi 💡 Choisissez Nemi pour une solution naturelle, efficace e…" at bounding box center [619, 215] width 658 height 327
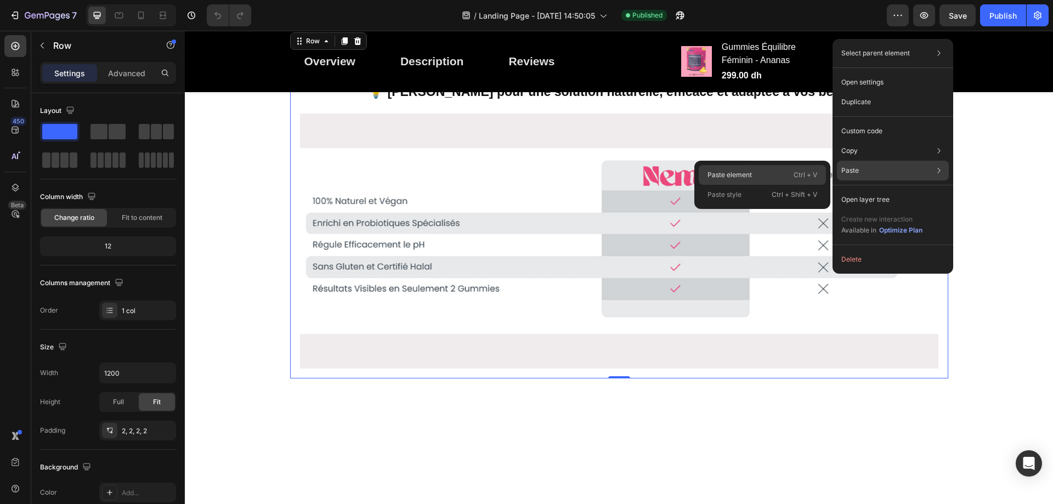
click at [776, 169] on div "Paste element Ctrl + V" at bounding box center [762, 175] width 127 height 20
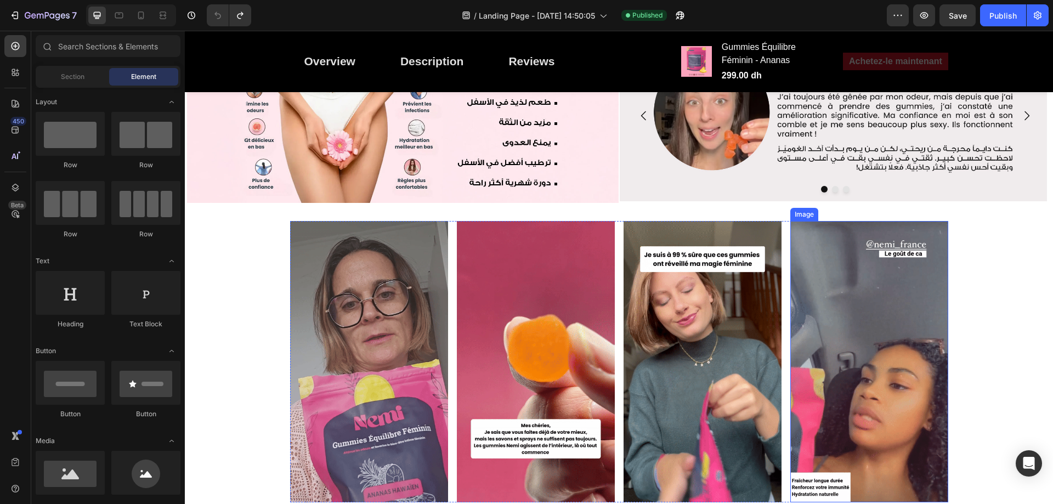
scroll to position [932, 0]
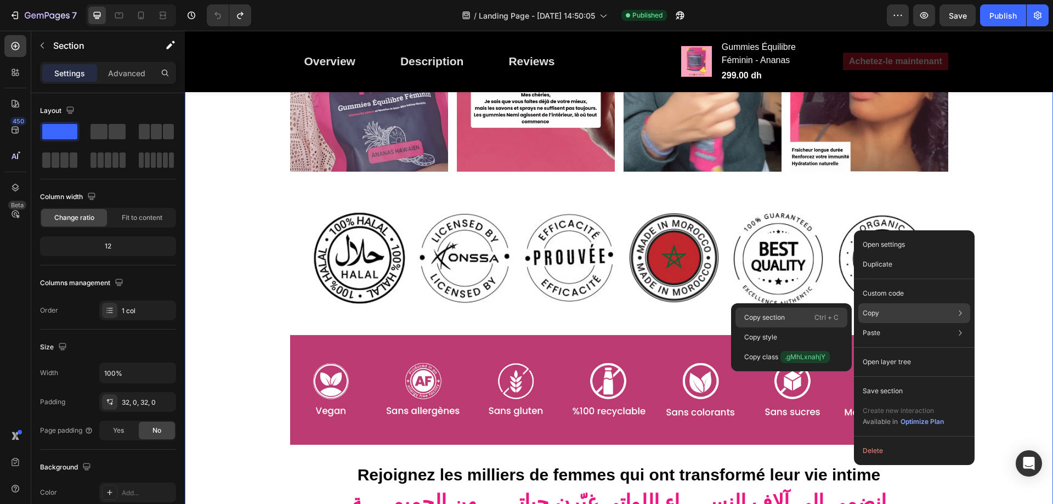
click at [781, 311] on div "Copy section Ctrl + C" at bounding box center [791, 318] width 112 height 20
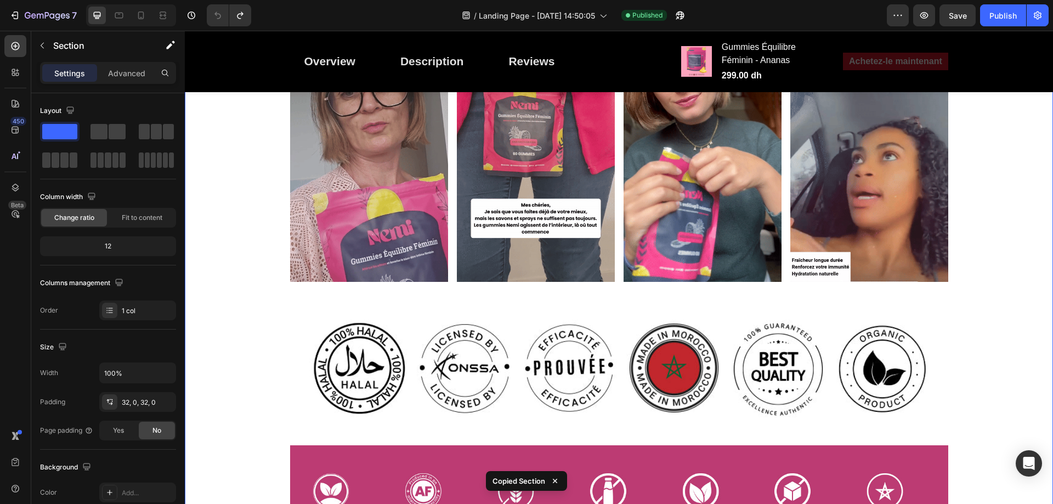
scroll to position [1206, 0]
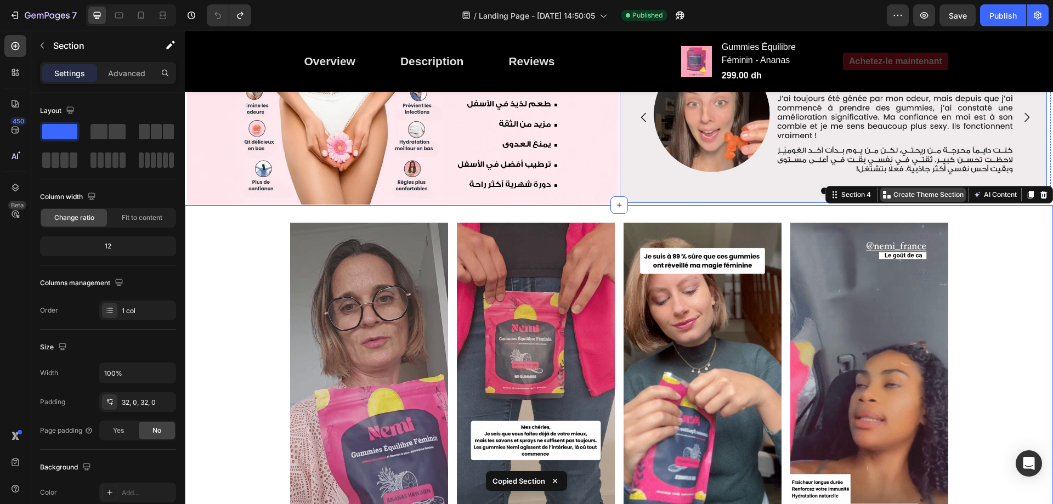
scroll to position [932, 0]
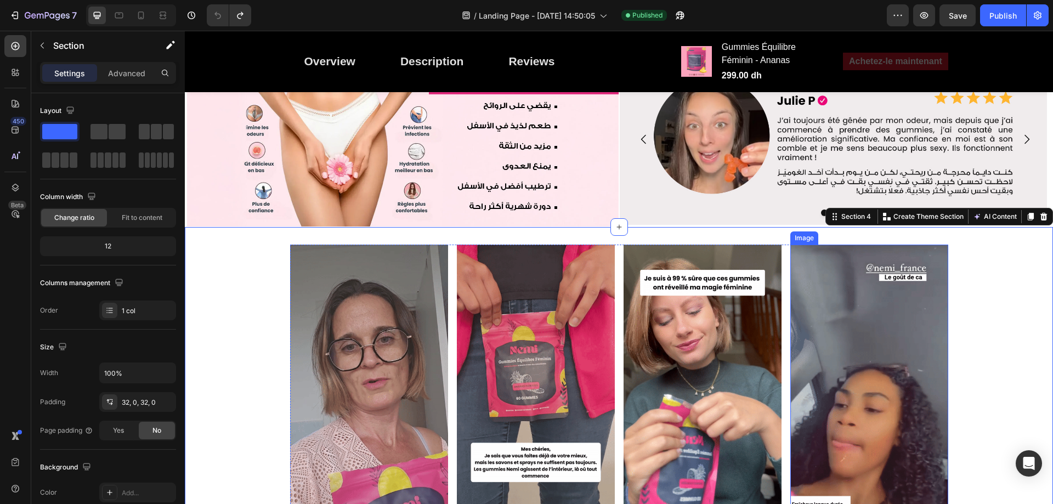
click at [935, 248] on img at bounding box center [869, 385] width 158 height 281
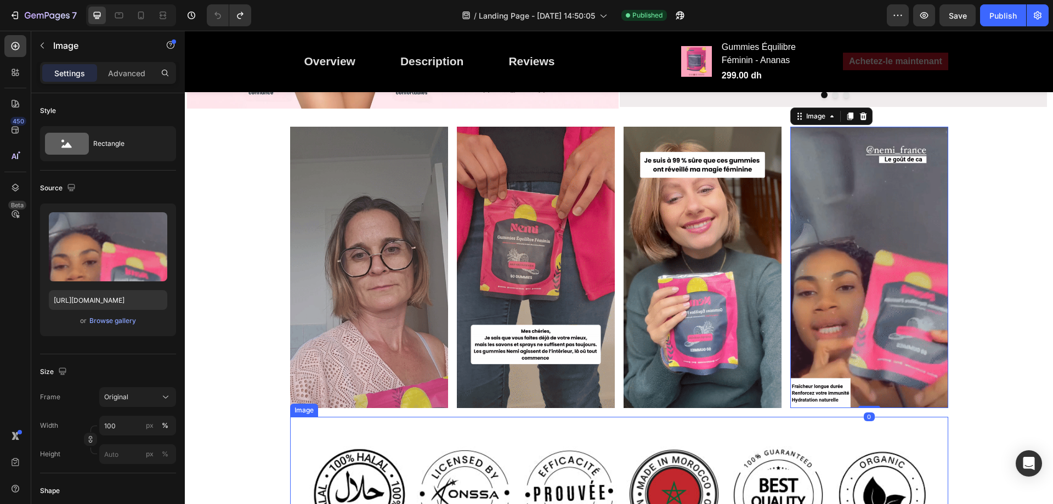
scroll to position [658, 0]
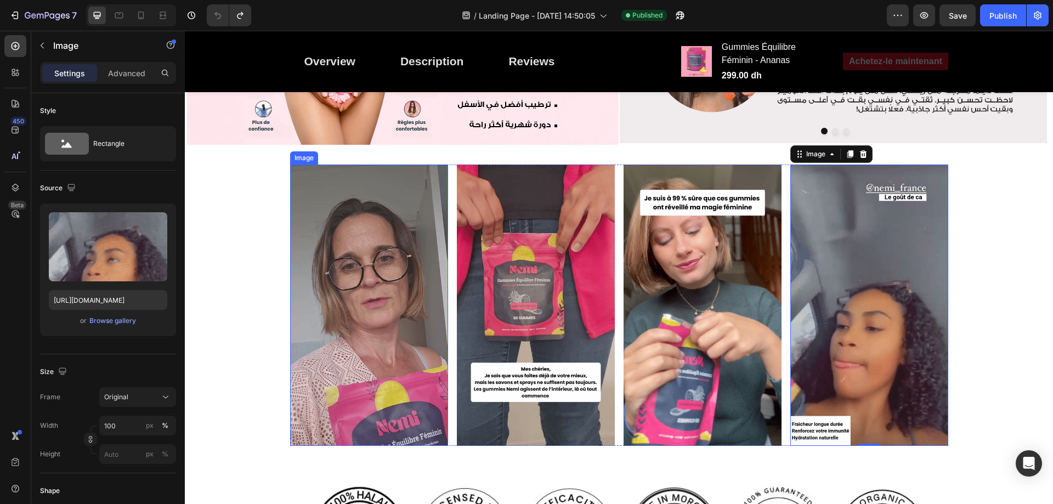
click at [290, 169] on img at bounding box center [369, 305] width 158 height 281
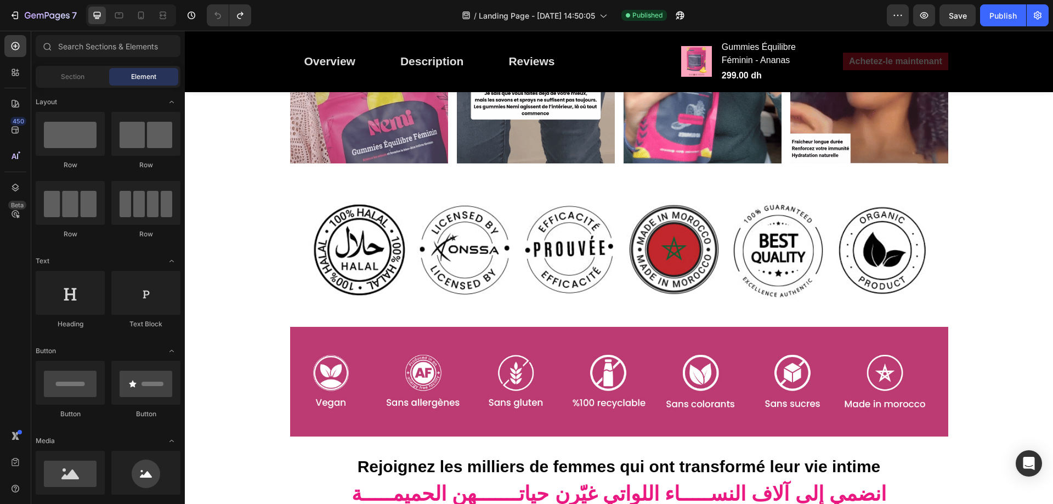
scroll to position [623, 0]
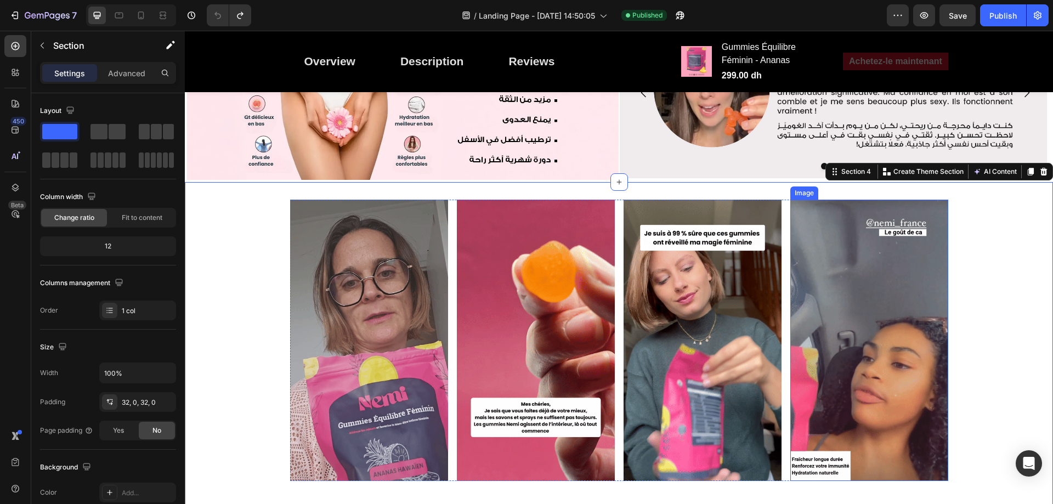
click at [935, 201] on img at bounding box center [869, 340] width 158 height 281
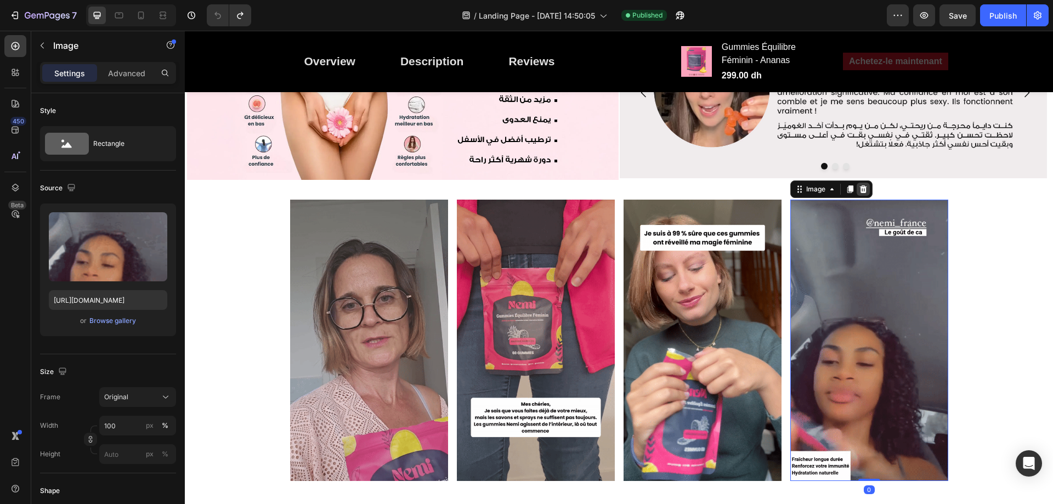
click at [861, 188] on icon at bounding box center [862, 189] width 7 height 8
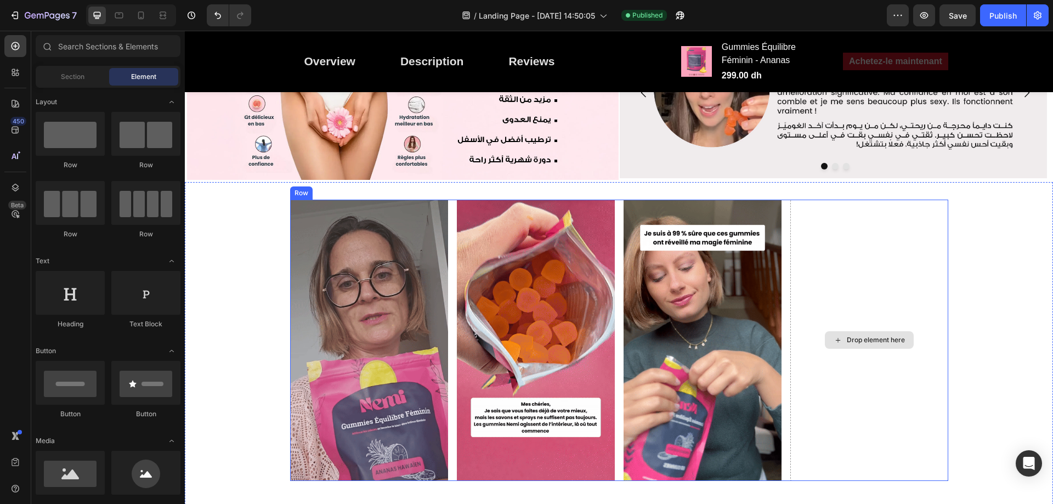
click at [804, 200] on div "Drop element here" at bounding box center [869, 340] width 158 height 281
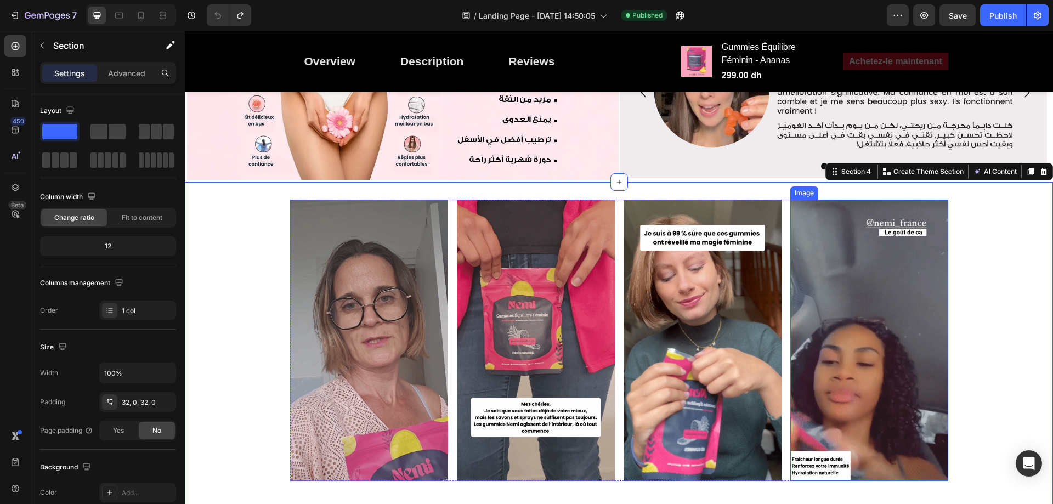
click at [828, 200] on img at bounding box center [869, 340] width 158 height 281
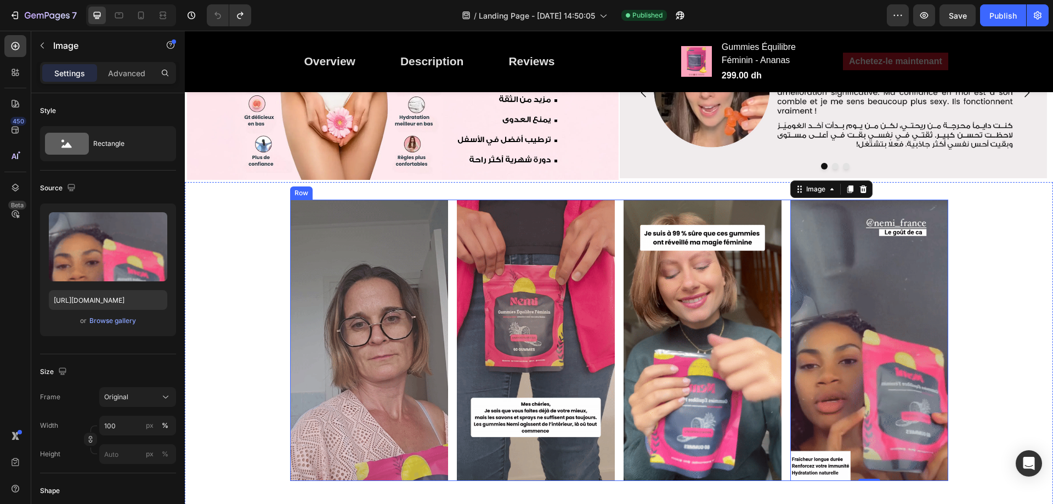
click at [780, 200] on div "Image Image Image Image 0 Row" at bounding box center [619, 340] width 658 height 281
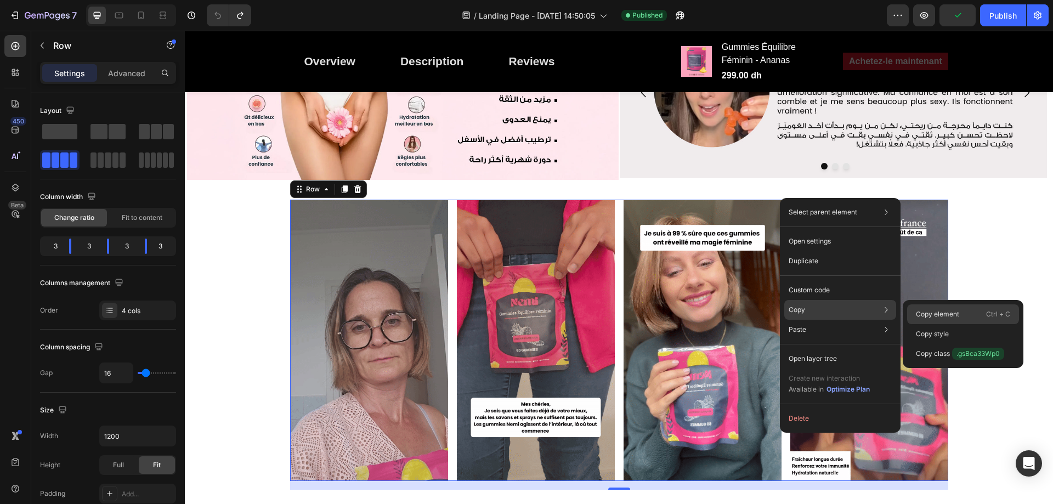
click at [939, 309] on p "Copy element" at bounding box center [937, 314] width 43 height 10
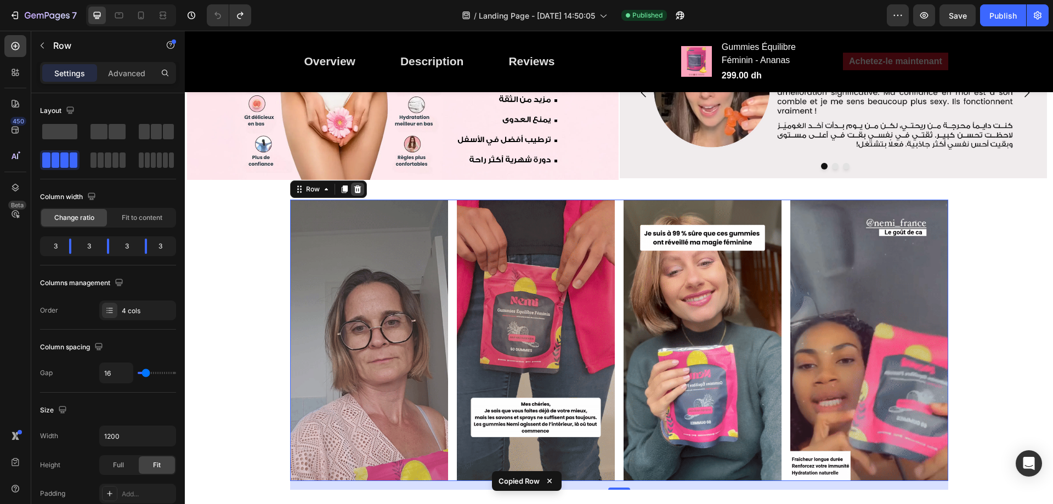
click at [359, 185] on div at bounding box center [357, 189] width 13 height 13
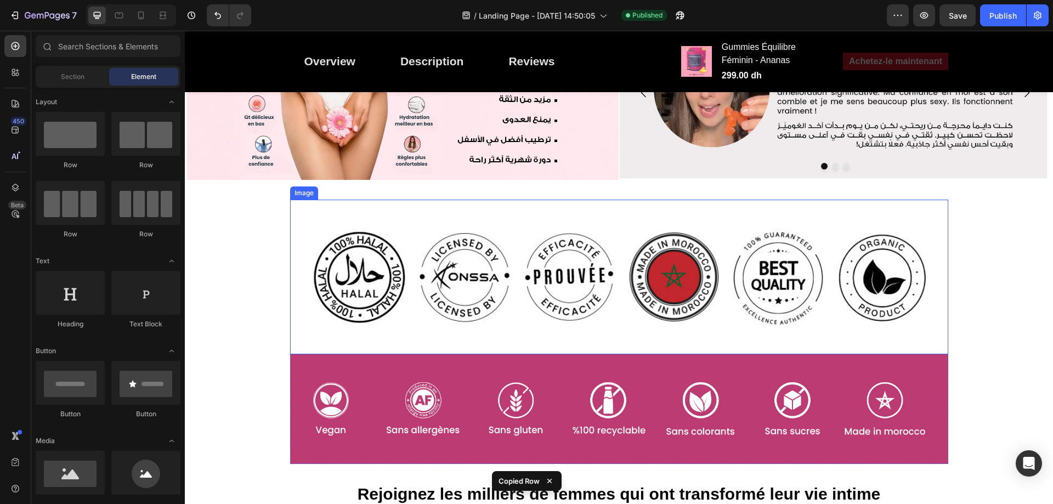
click at [820, 213] on img at bounding box center [619, 277] width 658 height 155
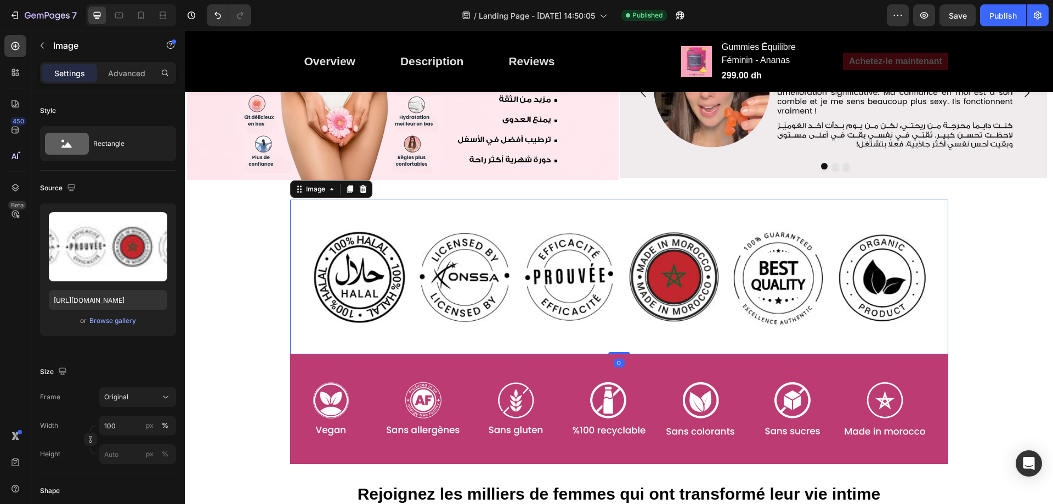
click at [355, 229] on img at bounding box center [619, 277] width 658 height 155
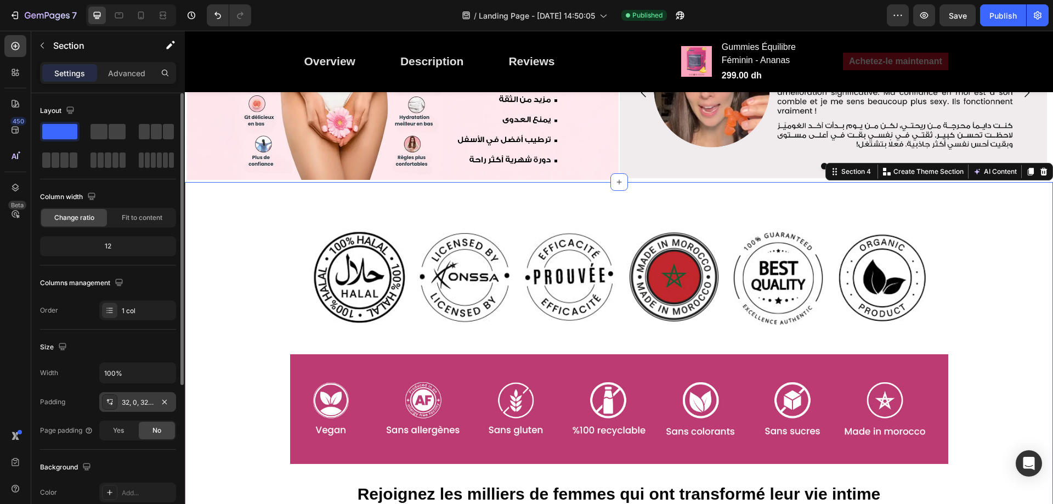
click at [138, 405] on div "32, 0, 32, 0" at bounding box center [138, 403] width 32 height 10
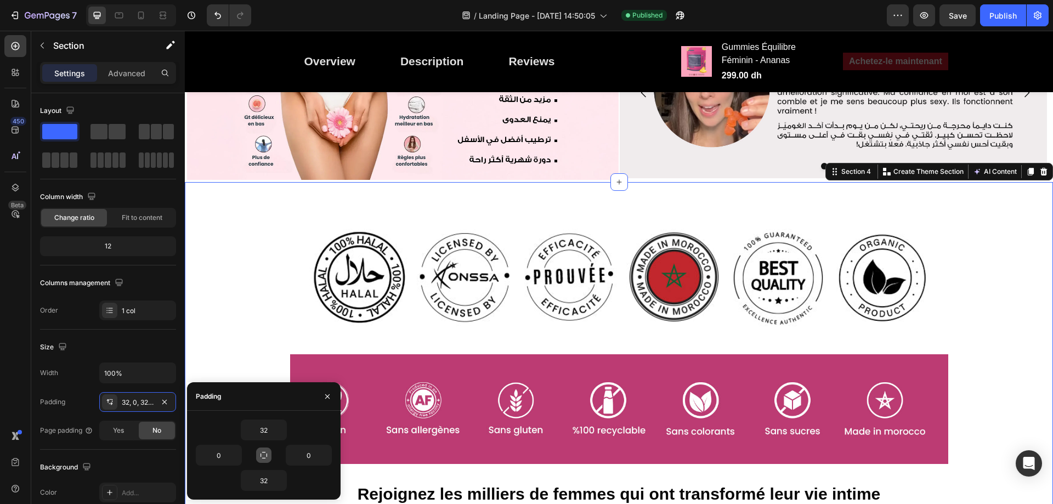
click at [262, 449] on button "button" at bounding box center [263, 454] width 15 height 15
type input "32"
click at [275, 429] on button "button" at bounding box center [280, 430] width 11 height 20
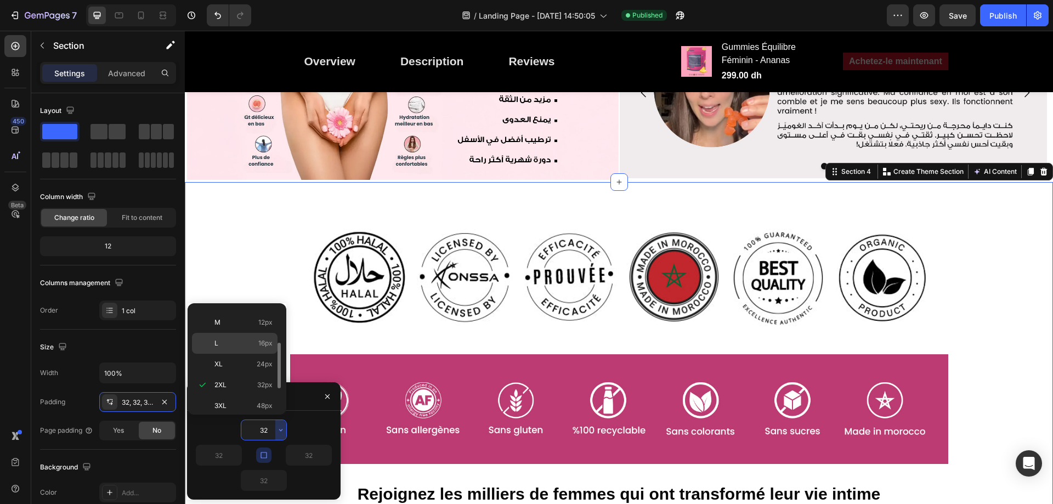
scroll to position [0, 0]
drag, startPoint x: 254, startPoint y: 334, endPoint x: 72, endPoint y: 312, distance: 183.4
click at [254, 334] on p "XXS 2px" at bounding box center [243, 339] width 58 height 10
type input "2"
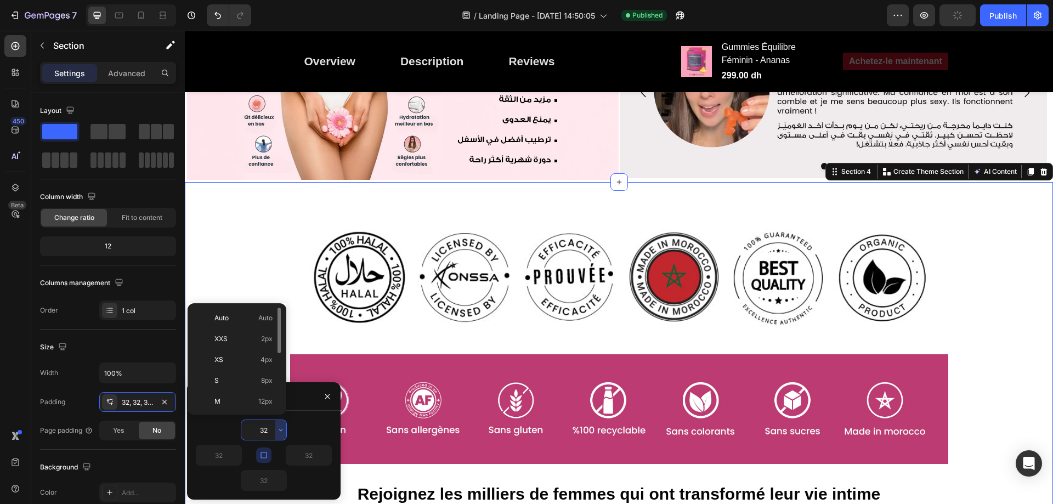
type input "2"
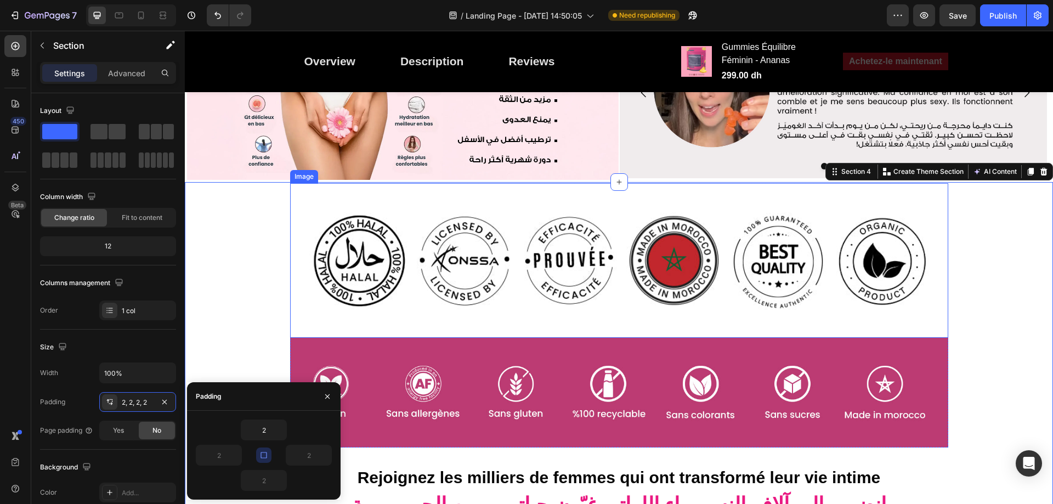
click at [354, 232] on img at bounding box center [619, 260] width 658 height 155
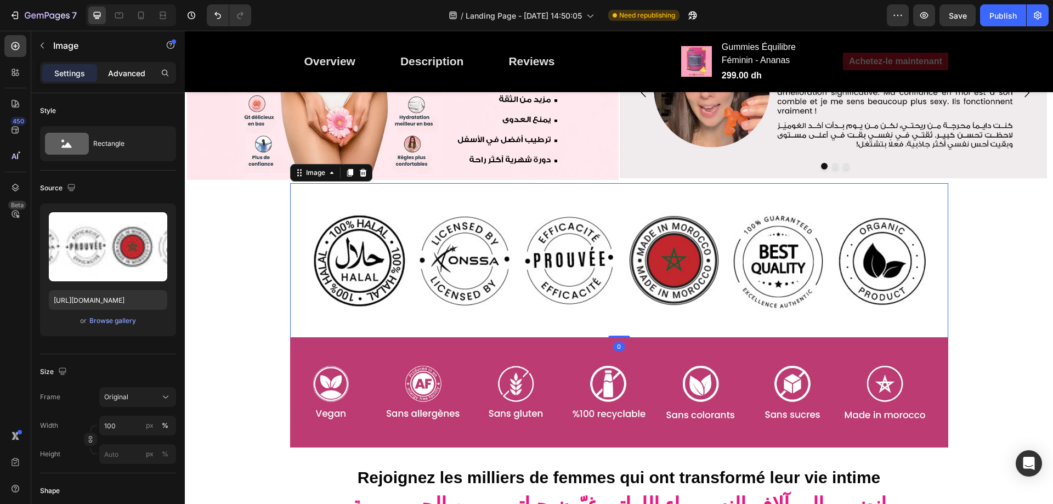
click at [134, 77] on p "Advanced" at bounding box center [126, 73] width 37 height 12
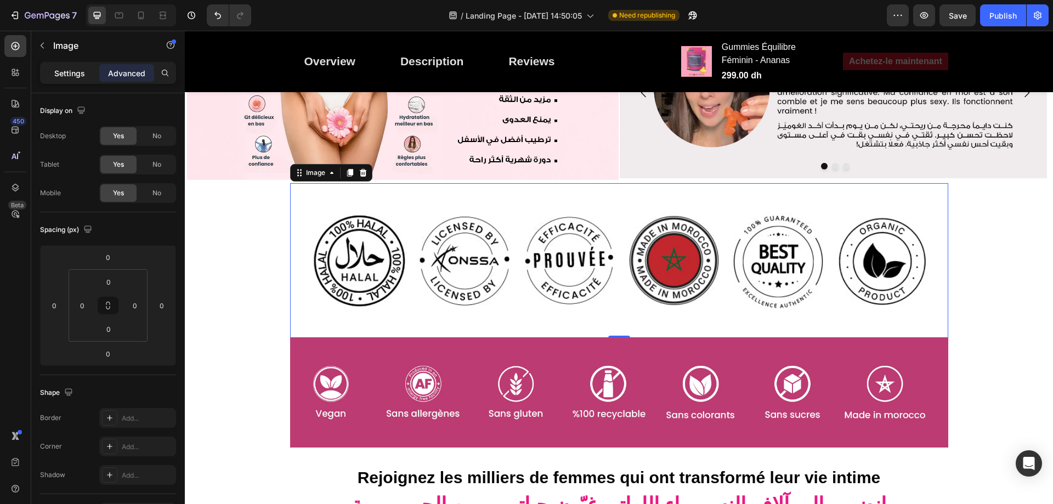
click at [86, 75] on div "Settings" at bounding box center [69, 73] width 55 height 18
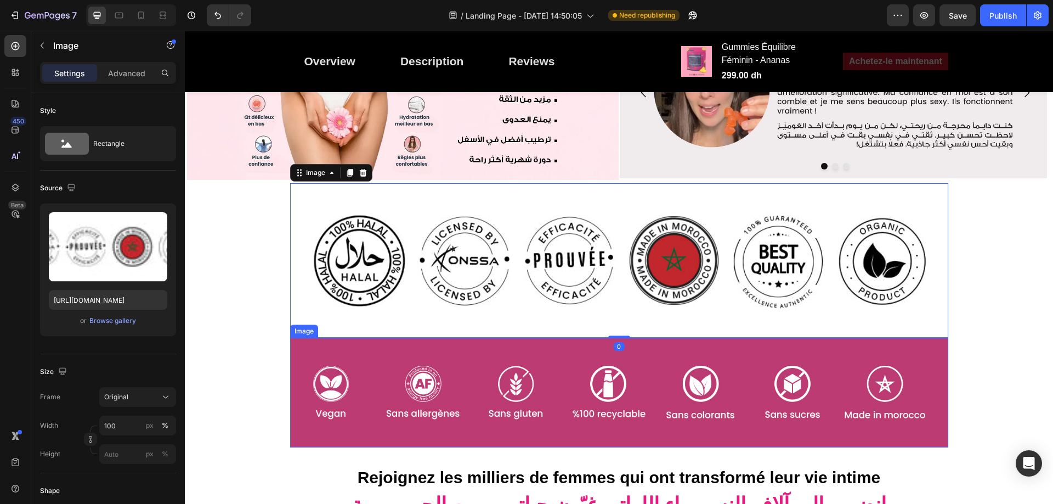
click at [660, 340] on img at bounding box center [619, 393] width 658 height 110
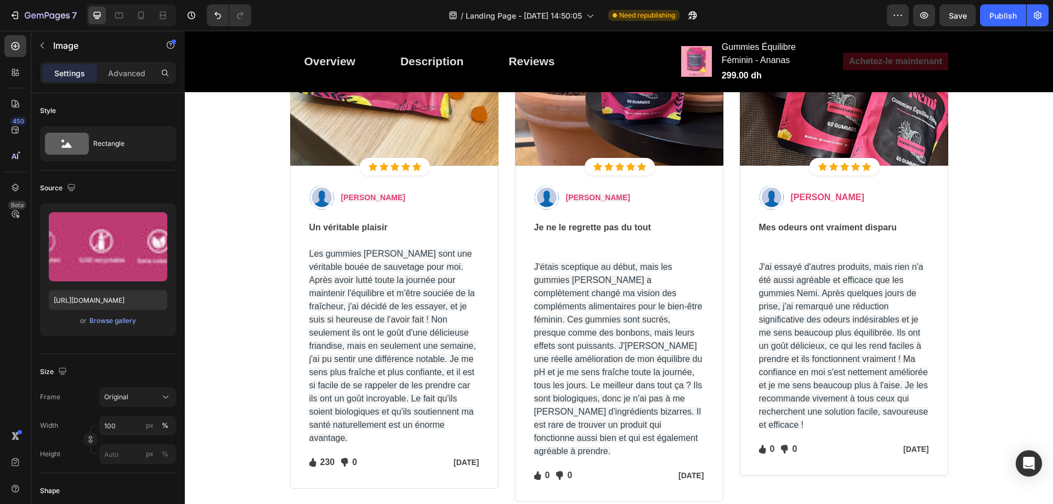
scroll to position [3365, 0]
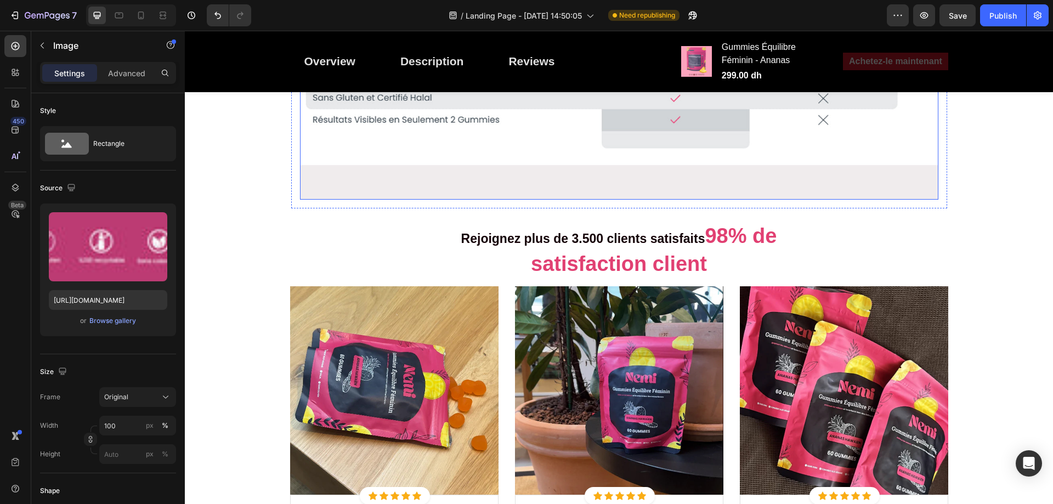
click at [697, 200] on img at bounding box center [619, 73] width 638 height 256
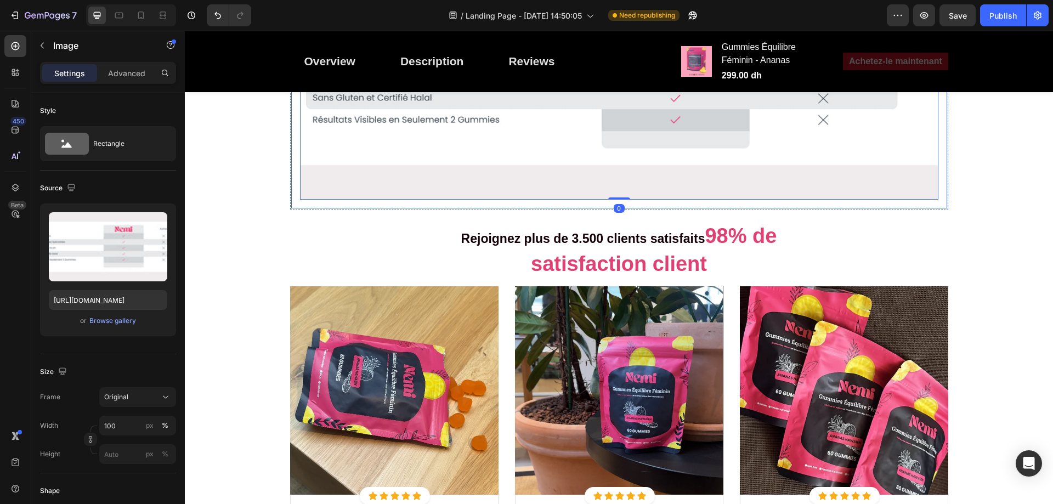
click at [697, 205] on div "Image 0 Row" at bounding box center [619, 72] width 656 height 273
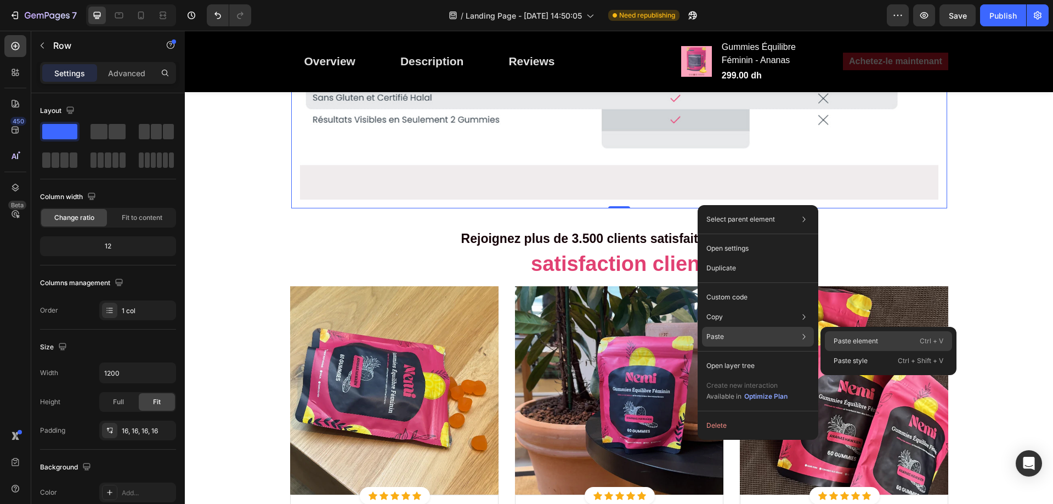
click at [847, 339] on p "Paste element" at bounding box center [855, 341] width 44 height 10
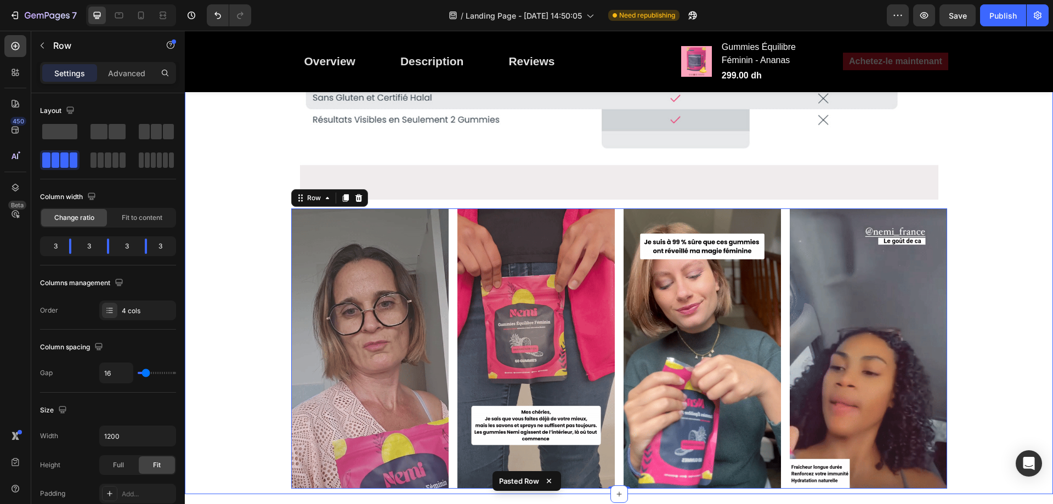
click at [972, 182] on div "Image Free & Secure Delivery Text block We fulfill all your orders as quickly a…" at bounding box center [618, 153] width 859 height 673
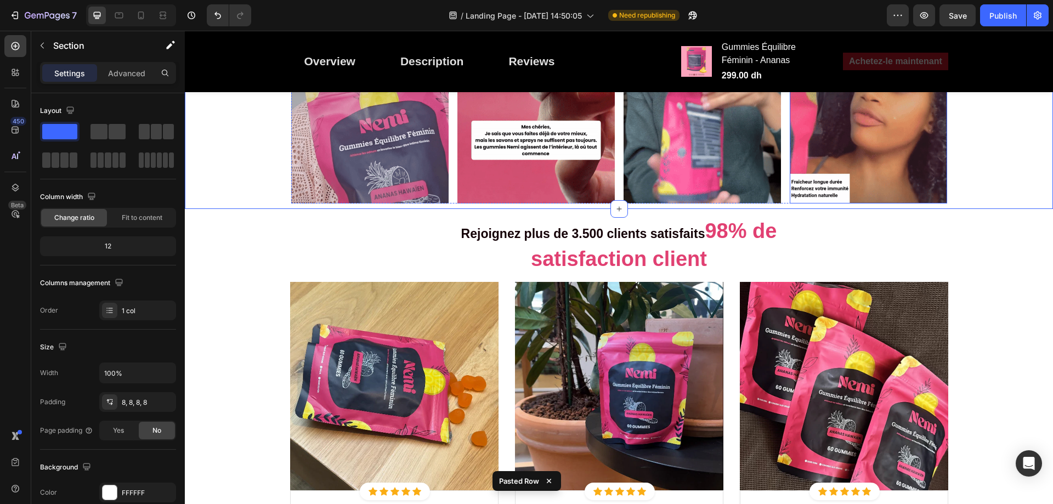
scroll to position [3584, 0]
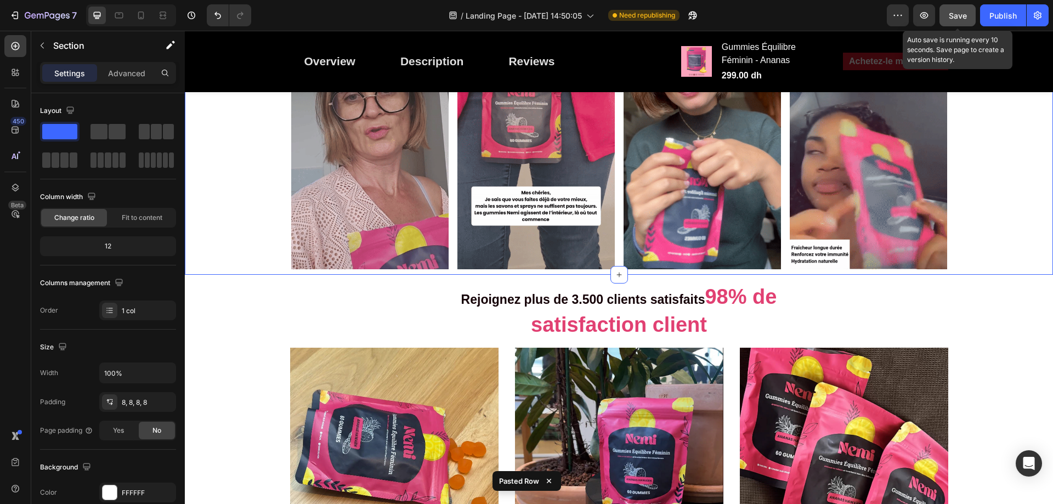
click at [962, 24] on button "Save" at bounding box center [957, 15] width 36 height 22
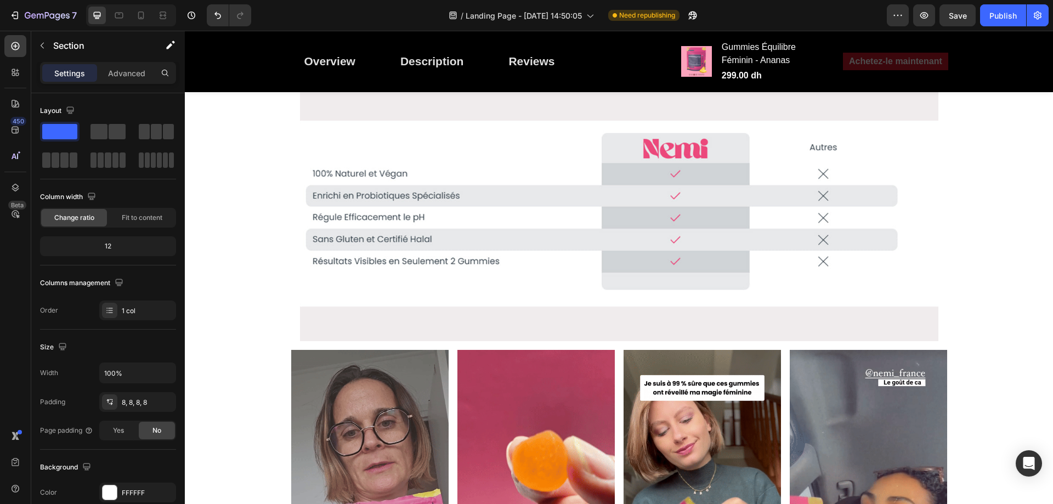
scroll to position [3233, 0]
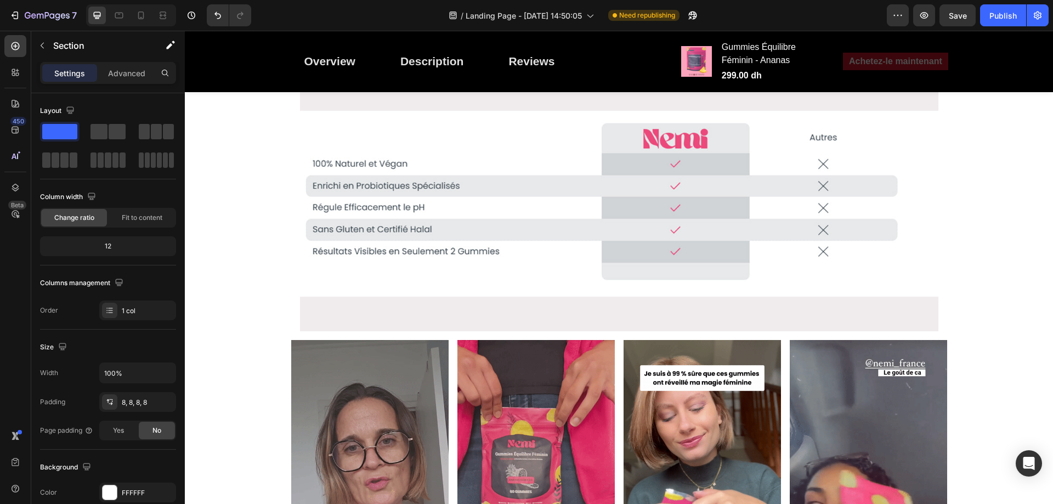
click at [714, 243] on img at bounding box center [619, 204] width 638 height 256
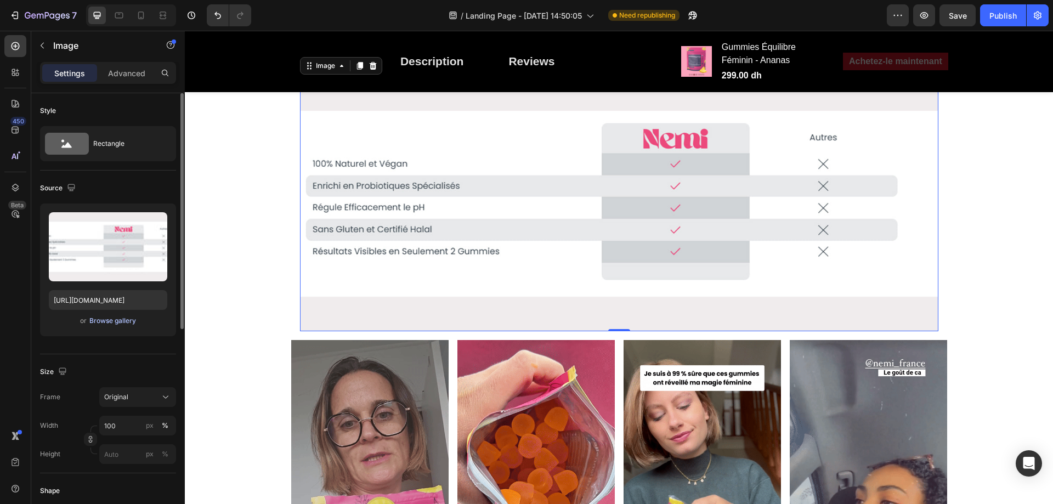
click at [129, 323] on div "Browse gallery" at bounding box center [112, 321] width 47 height 10
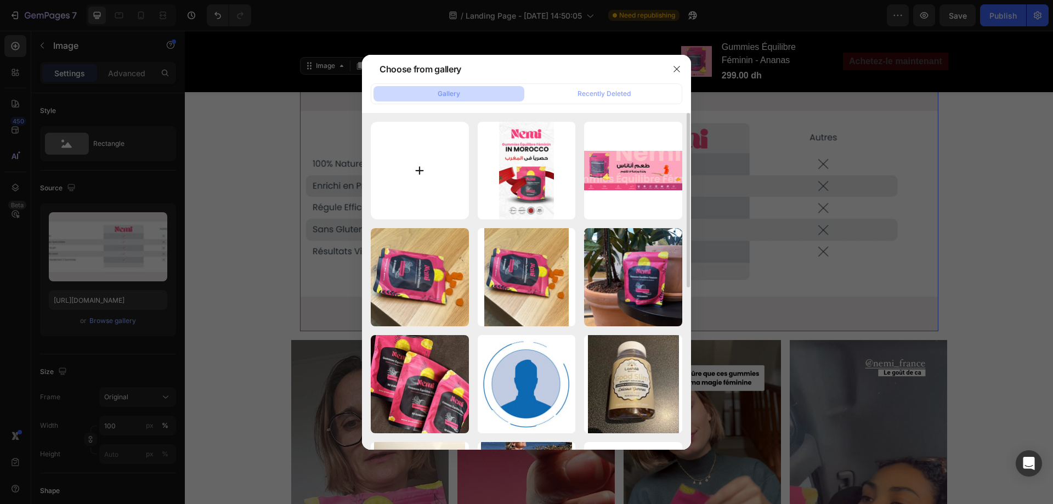
click at [405, 207] on input "file" at bounding box center [420, 171] width 98 height 98
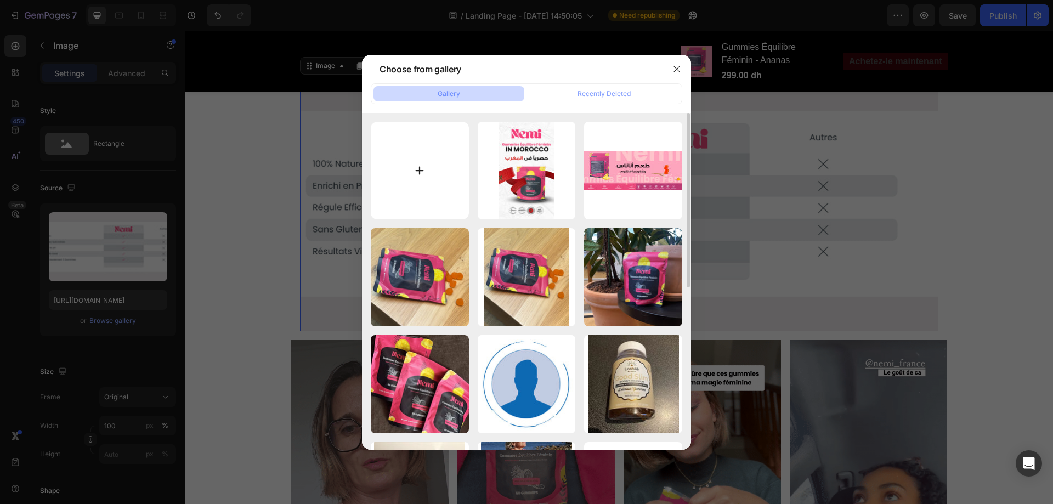
type input "C:\fakepath\freepik__enhance__84361.jpeg"
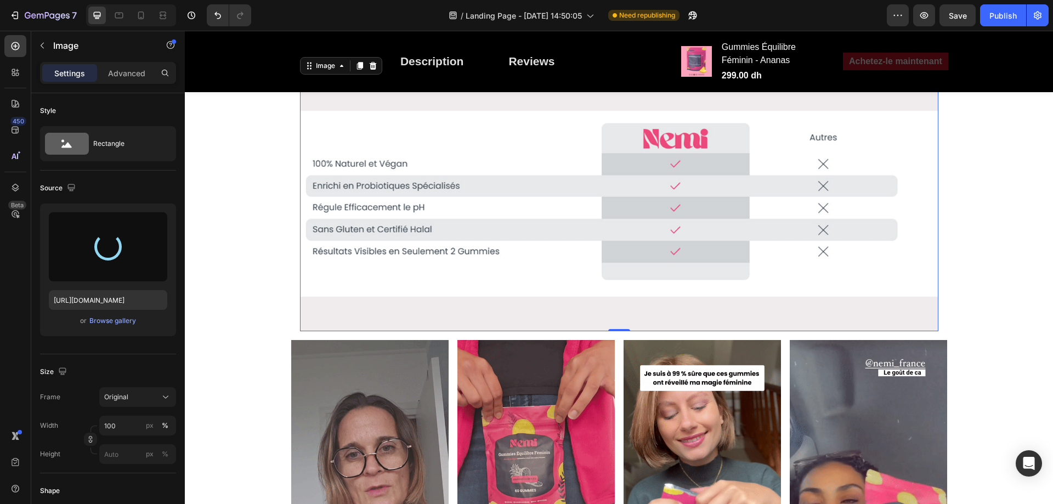
type input "[URL][DOMAIN_NAME]"
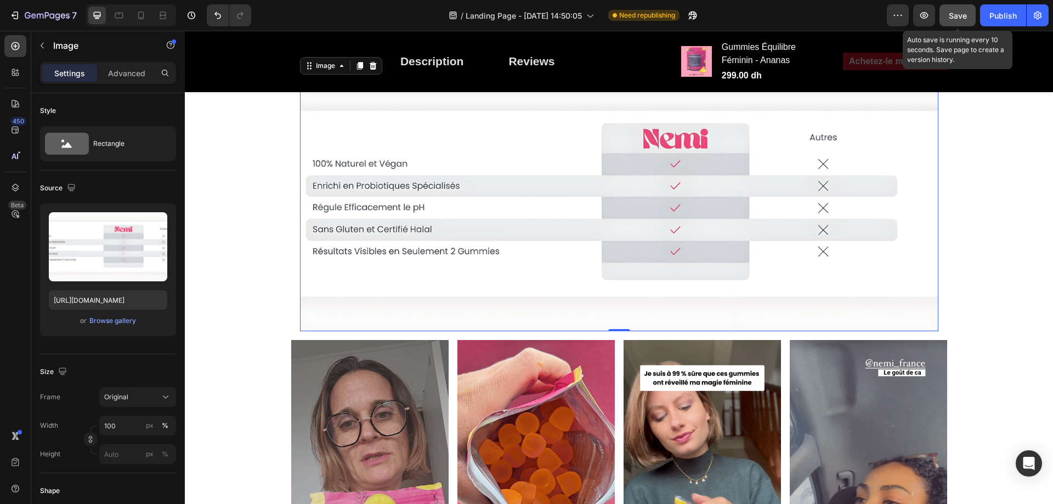
click at [957, 14] on span "Save" at bounding box center [958, 15] width 18 height 9
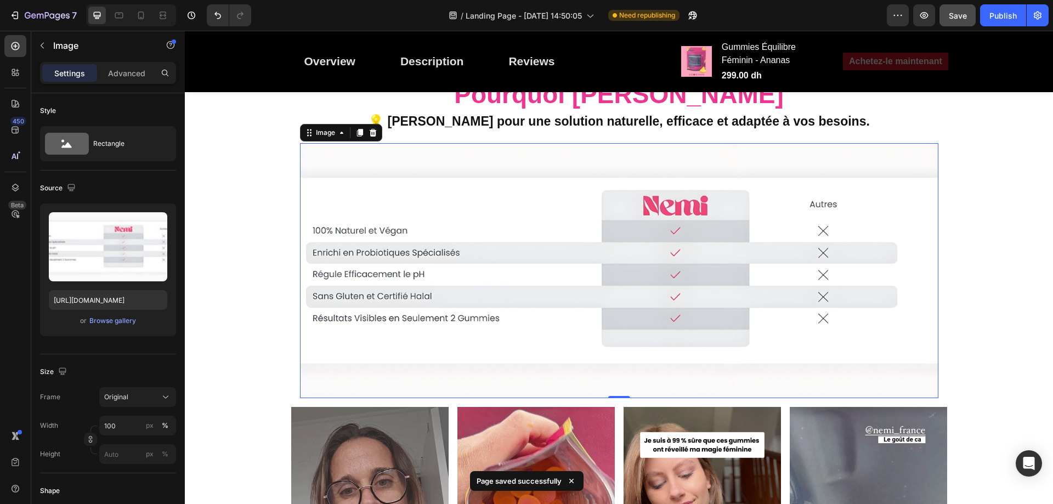
scroll to position [3123, 0]
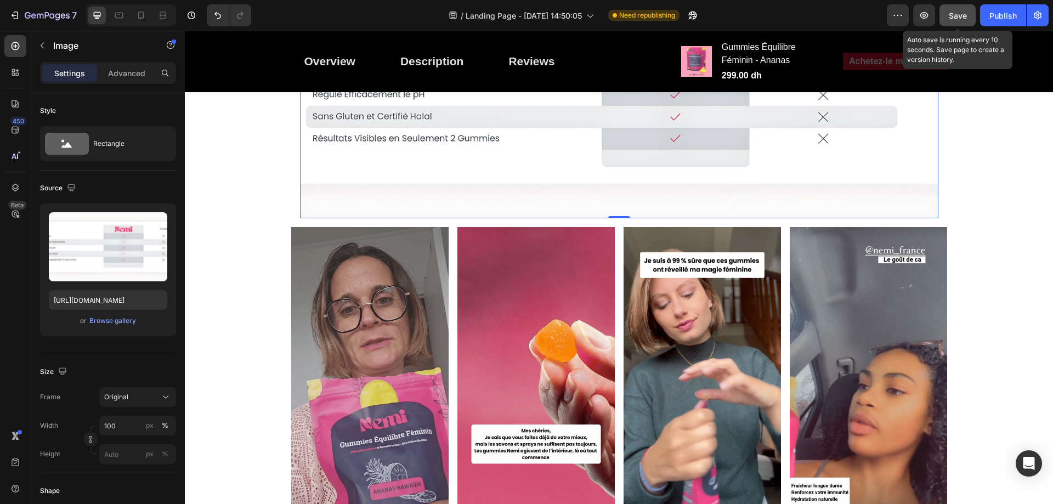
click at [956, 19] on span "Save" at bounding box center [958, 15] width 18 height 9
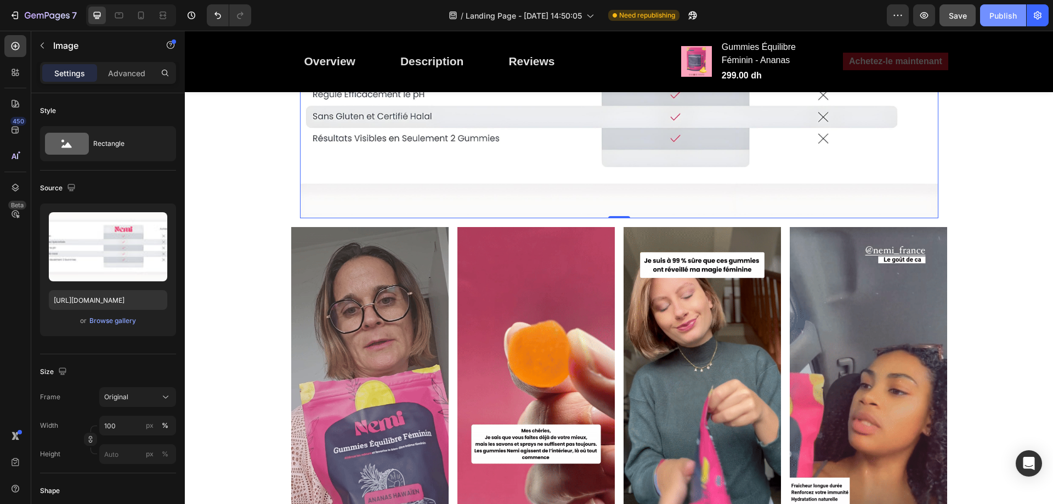
click at [988, 15] on button "Publish" at bounding box center [1003, 15] width 46 height 22
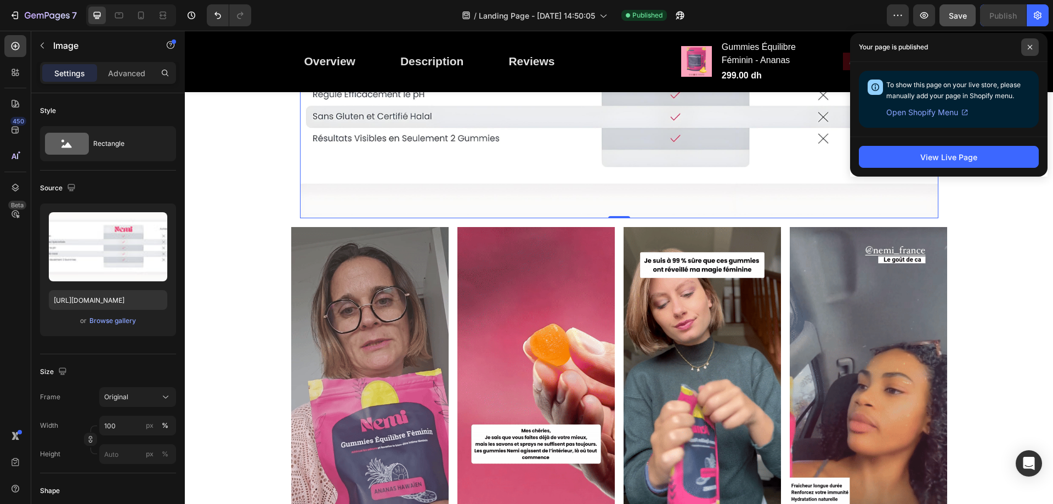
click at [1029, 50] on span at bounding box center [1030, 47] width 18 height 18
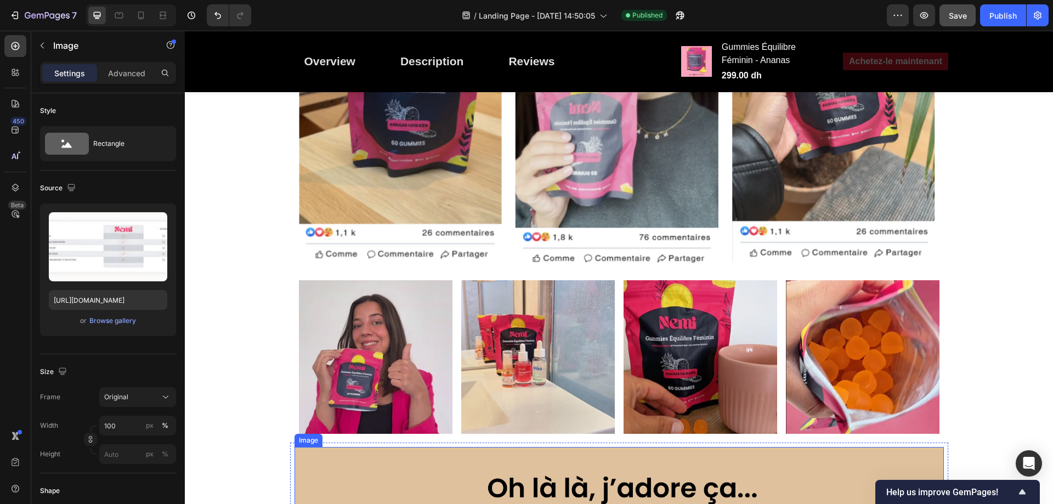
scroll to position [1298, 0]
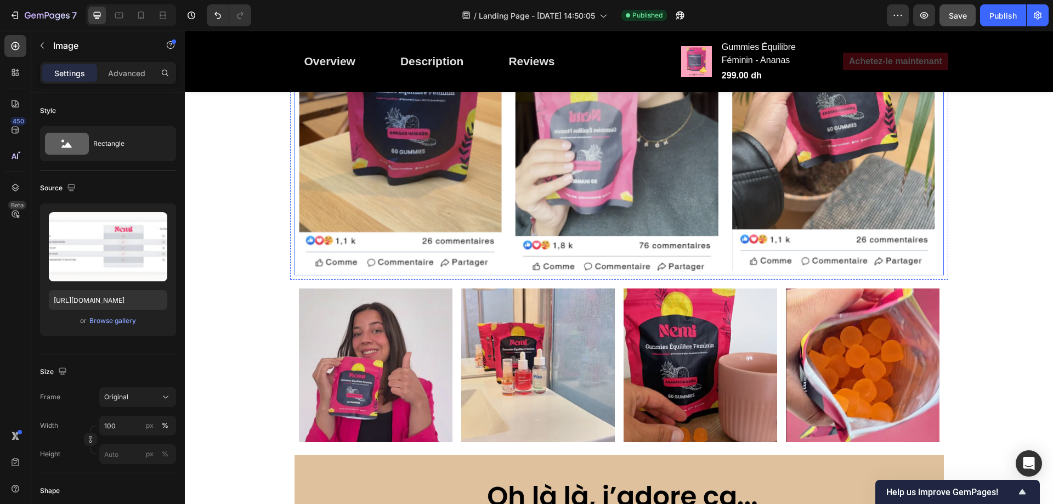
click at [827, 272] on img at bounding box center [618, 60] width 649 height 429
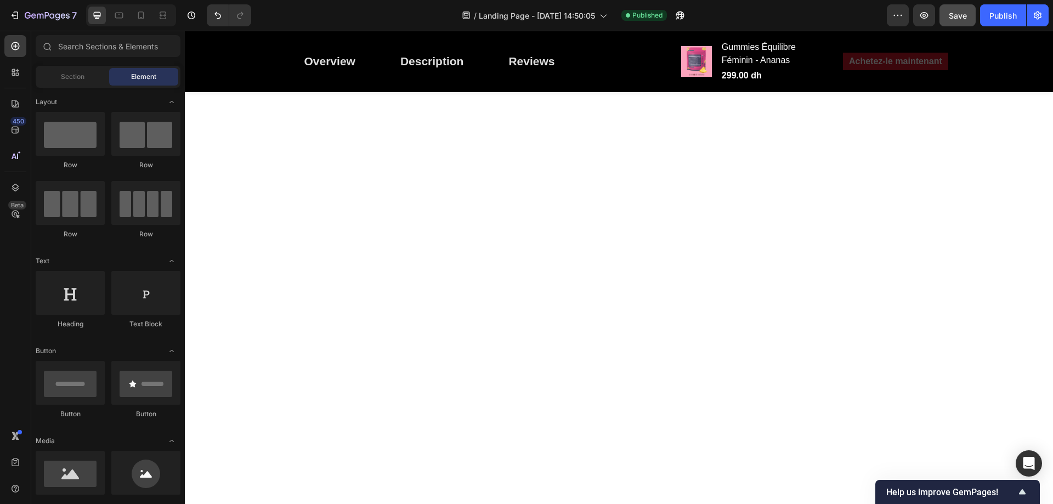
scroll to position [355, 0]
